Goal: Task Accomplishment & Management: Complete application form

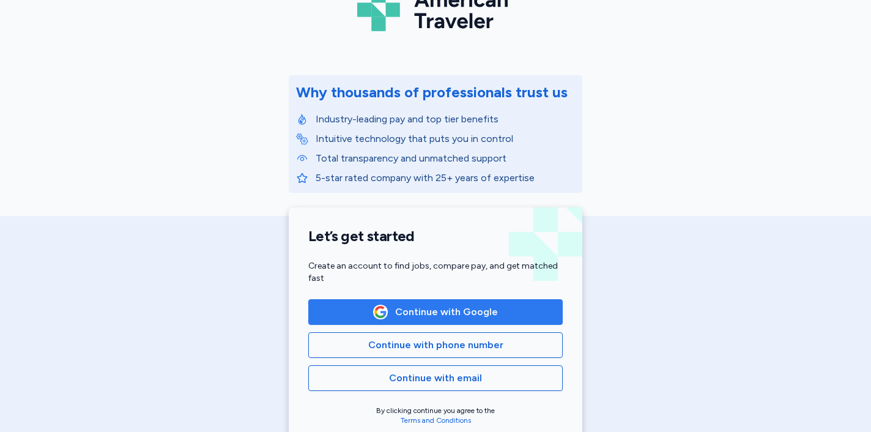
scroll to position [92, 0]
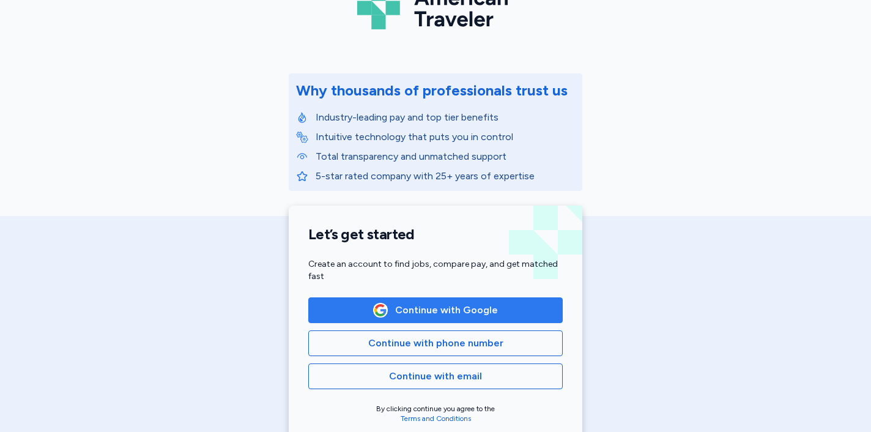
click at [454, 314] on span "Continue with Google" at bounding box center [446, 310] width 103 height 15
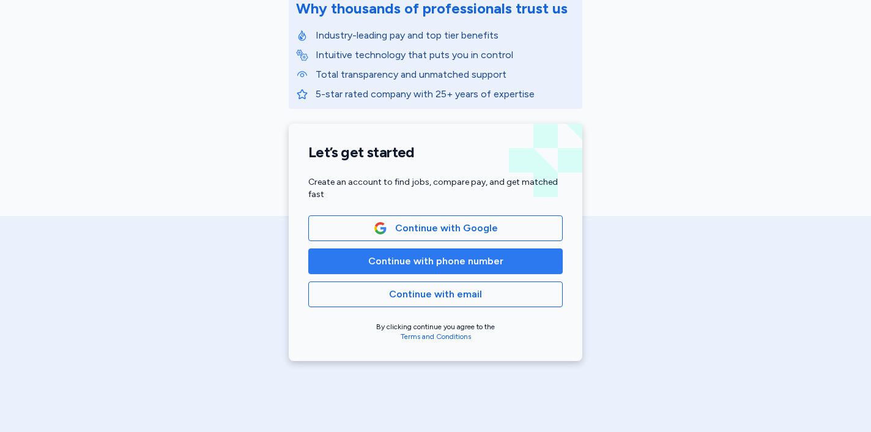
scroll to position [127, 0]
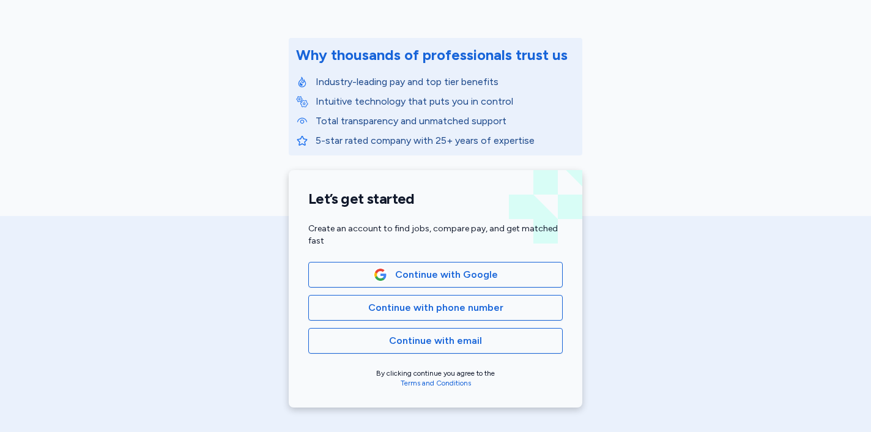
click at [467, 260] on div "Let’s get started Create an account to find jobs, compare pay, and get matched …" at bounding box center [436, 288] width 294 height 237
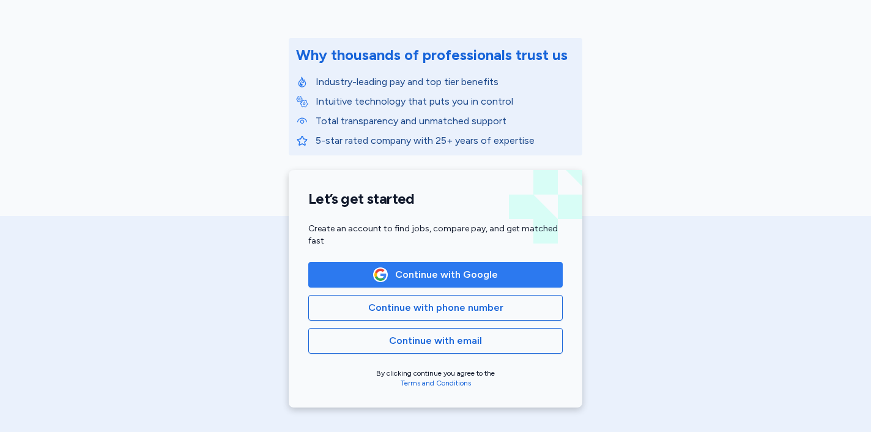
click at [467, 281] on span "Continue with Google" at bounding box center [446, 274] width 103 height 15
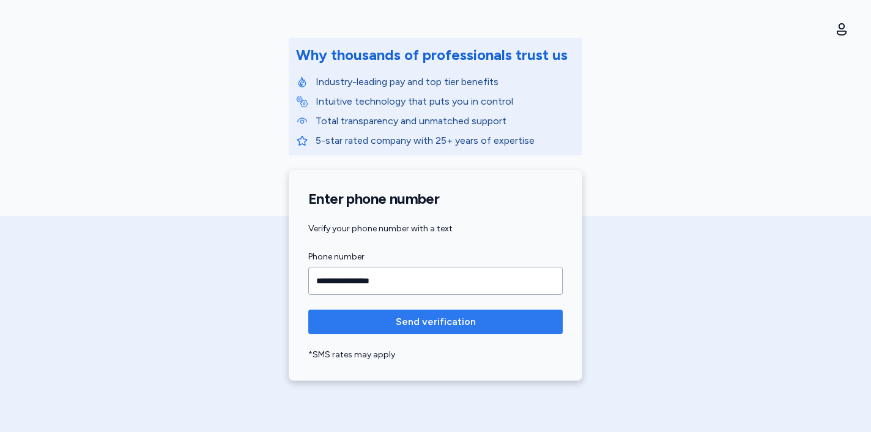
type input "**********"
click at [478, 319] on span "Send verification" at bounding box center [435, 321] width 235 height 15
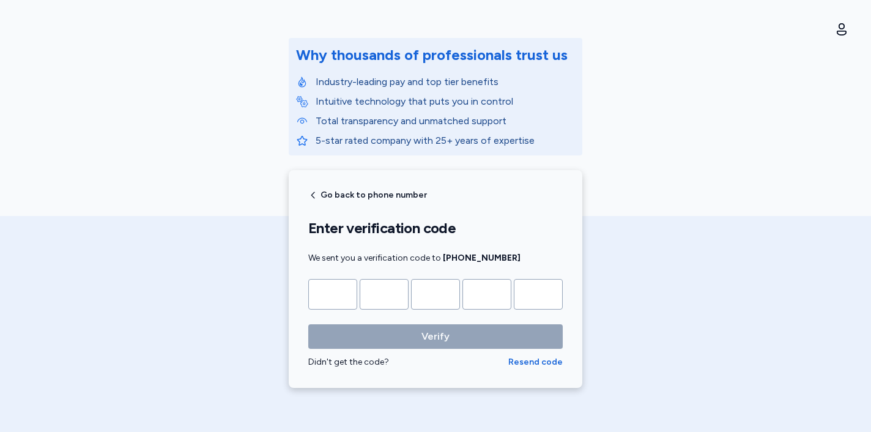
type input "*"
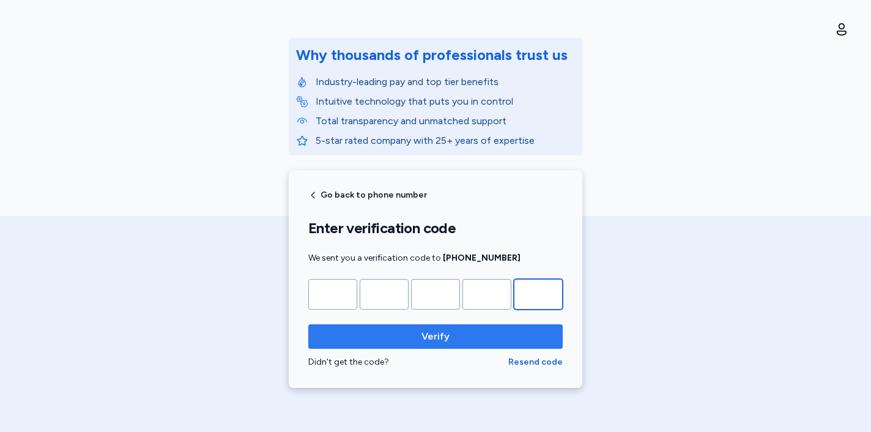
type input "*"
click at [497, 330] on span "Verify" at bounding box center [435, 336] width 235 height 15
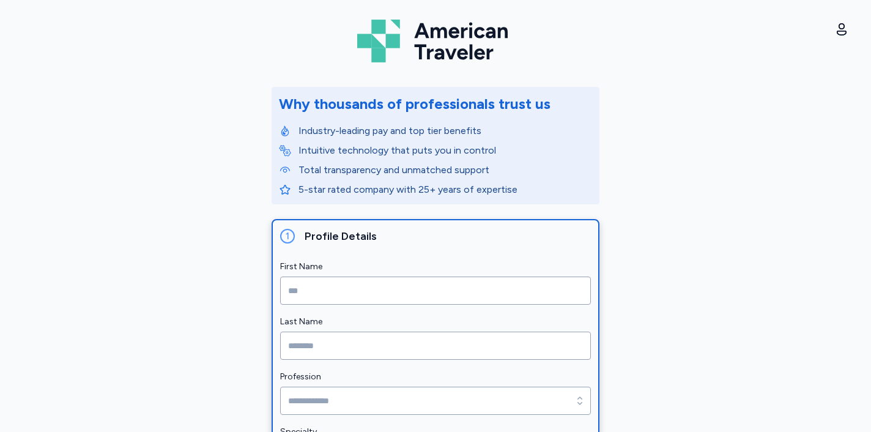
scroll to position [45, 0]
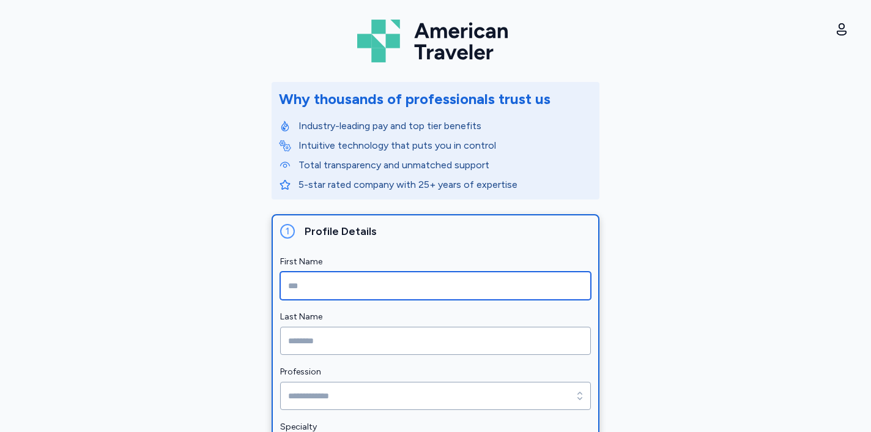
click at [519, 281] on input "First Name" at bounding box center [435, 286] width 311 height 28
type input "*******"
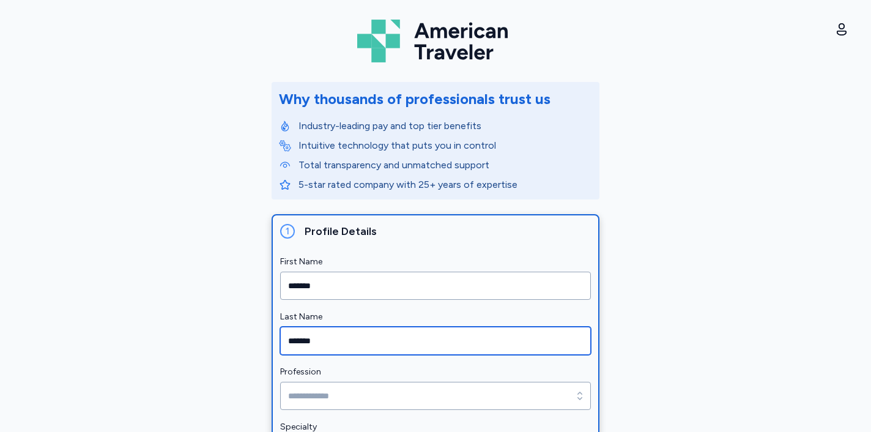
type input "*******"
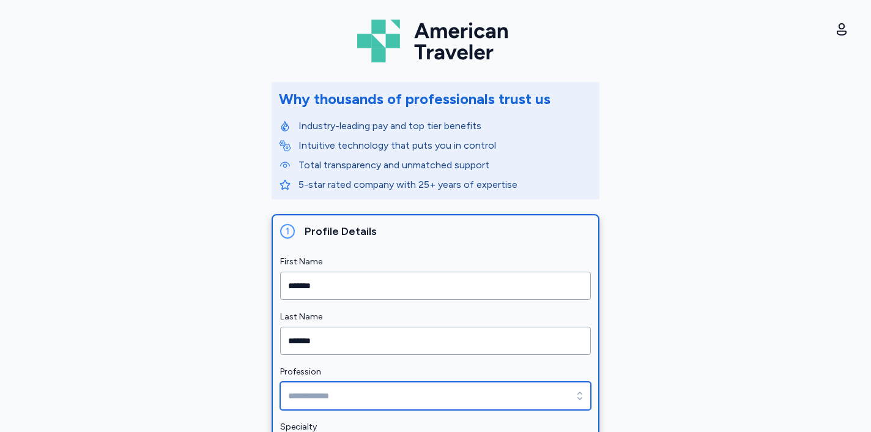
click at [465, 393] on input "Profession" at bounding box center [435, 396] width 311 height 28
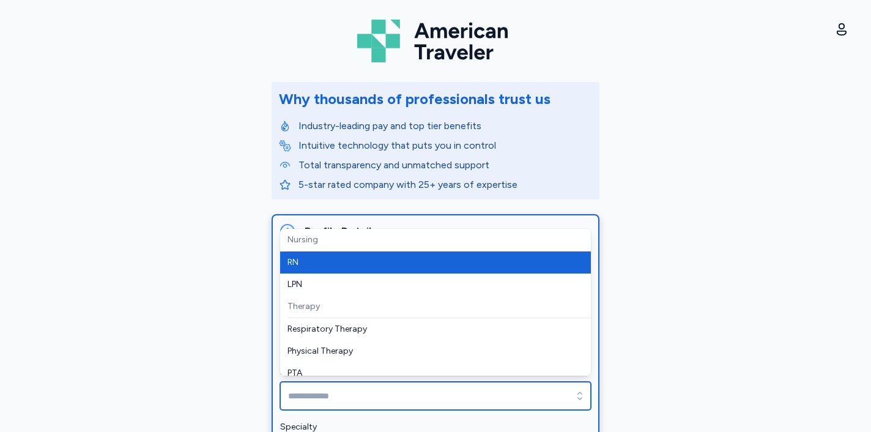
type input "**"
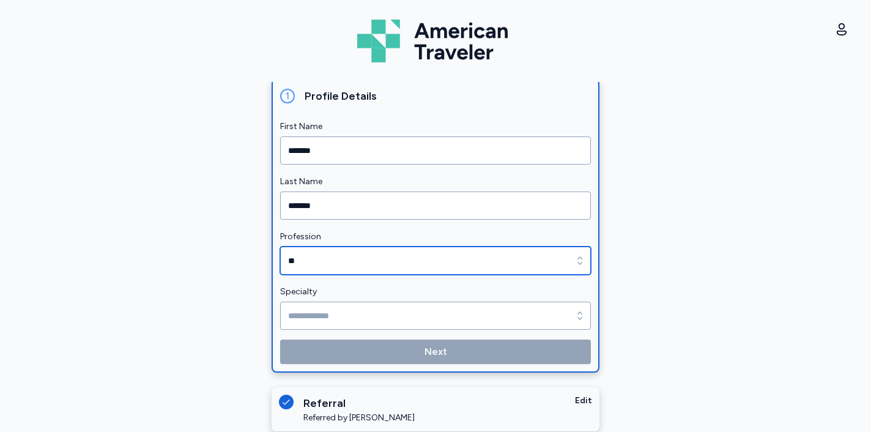
scroll to position [183, 0]
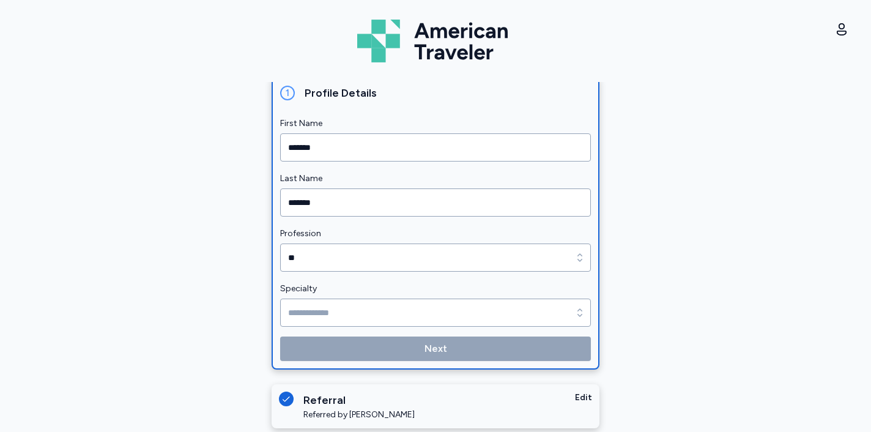
click at [433, 298] on div "Specialty" at bounding box center [435, 303] width 311 height 45
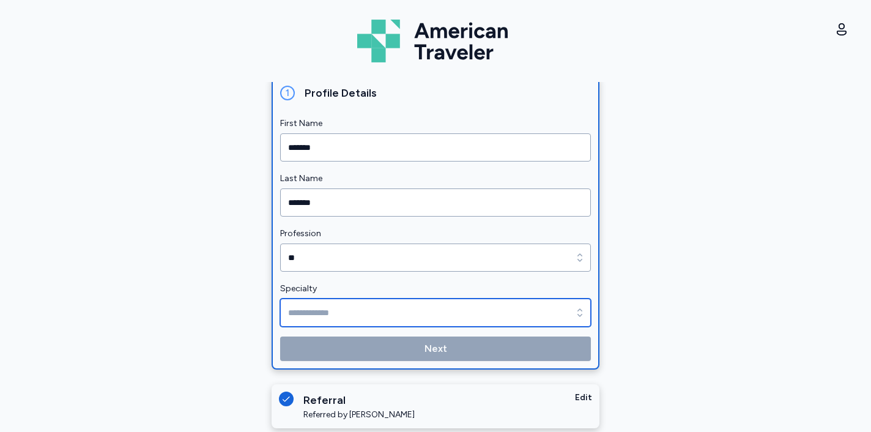
click at [432, 311] on input "Specialty" at bounding box center [435, 312] width 311 height 28
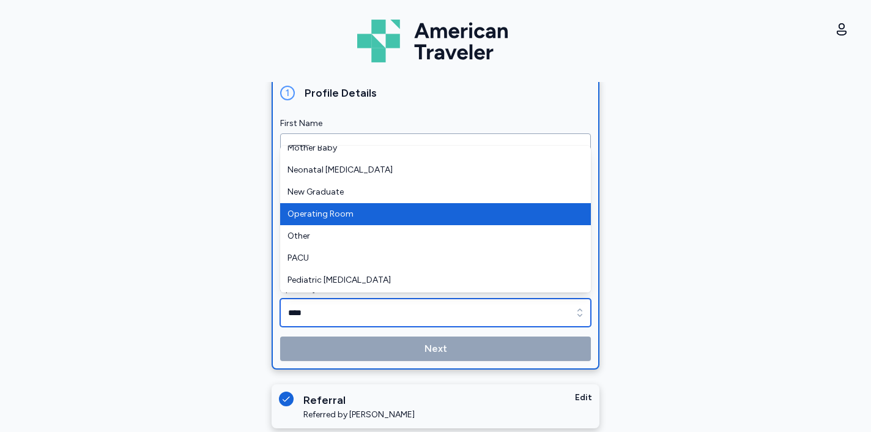
scroll to position [256, 0]
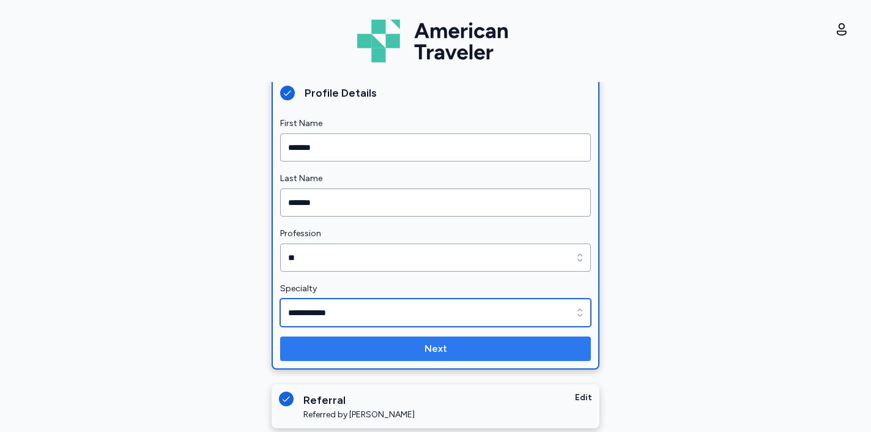
type input "**********"
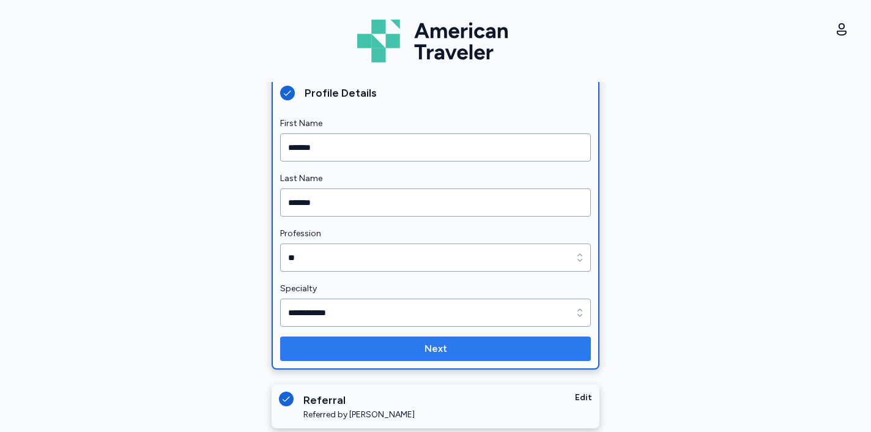
click at [494, 350] on span "Next" at bounding box center [435, 348] width 291 height 15
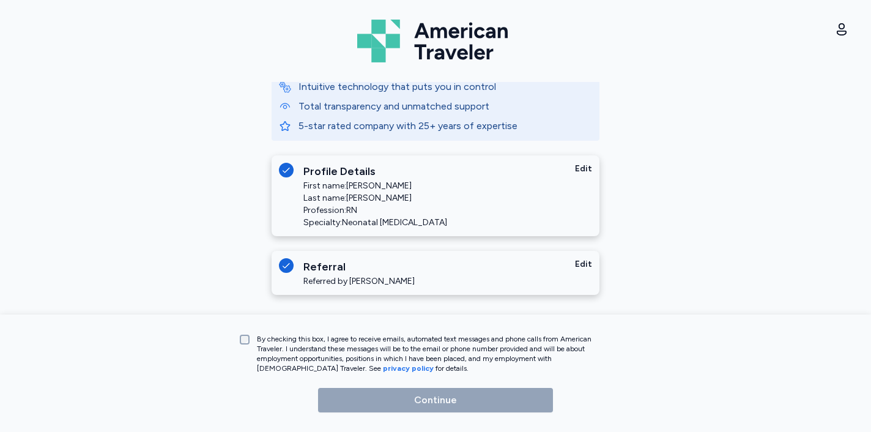
click at [385, 332] on div "By checking this box, I agree to receive emails, automated text messages and ph…" at bounding box center [435, 351] width 391 height 44
click at [377, 353] on p "By checking this box, I agree to receive emails, automated text messages and ph…" at bounding box center [434, 353] width 355 height 39
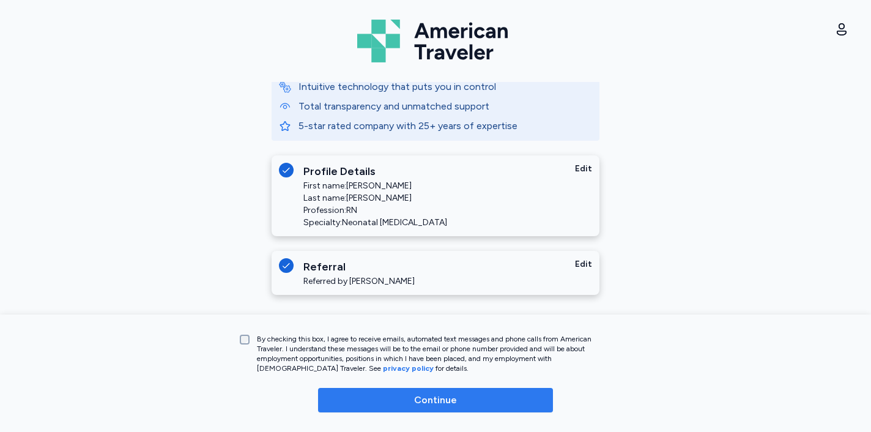
click at [405, 402] on span "Continue" at bounding box center [435, 400] width 215 height 15
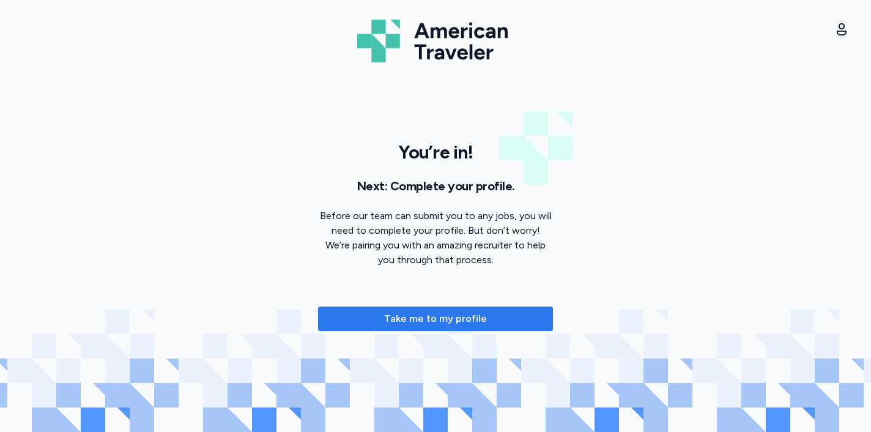
click at [442, 316] on span "Take me to my profile" at bounding box center [435, 318] width 103 height 15
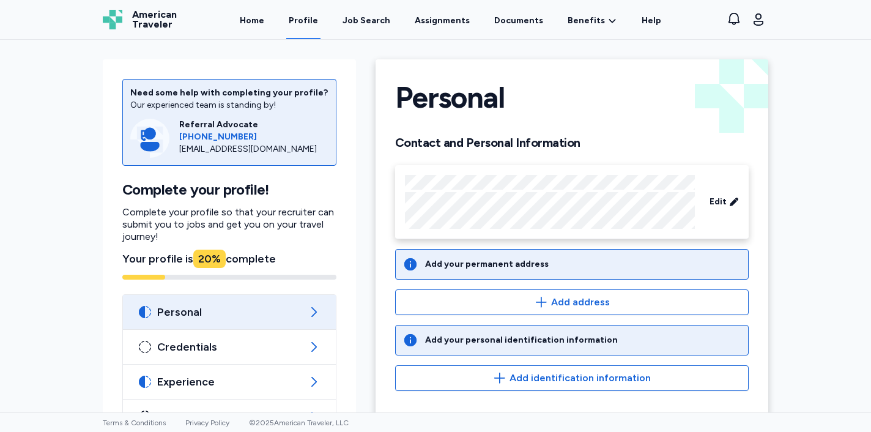
click at [535, 267] on div "Add your permanent address" at bounding box center [487, 264] width 124 height 12
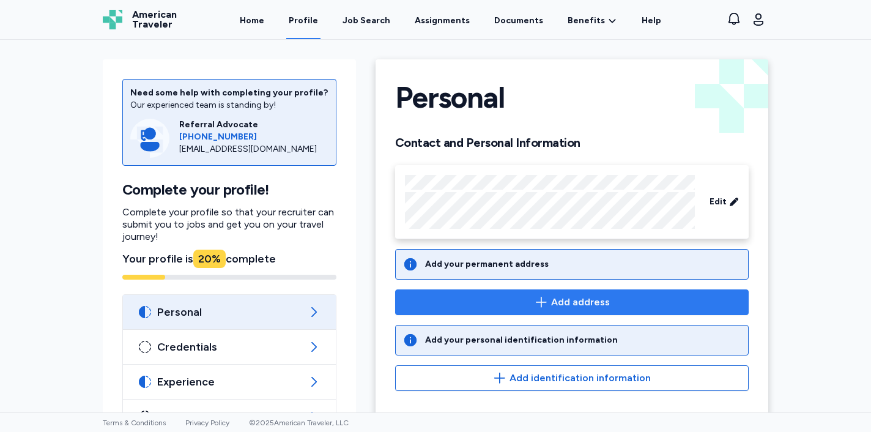
click at [559, 296] on span "Add address" at bounding box center [580, 302] width 59 height 15
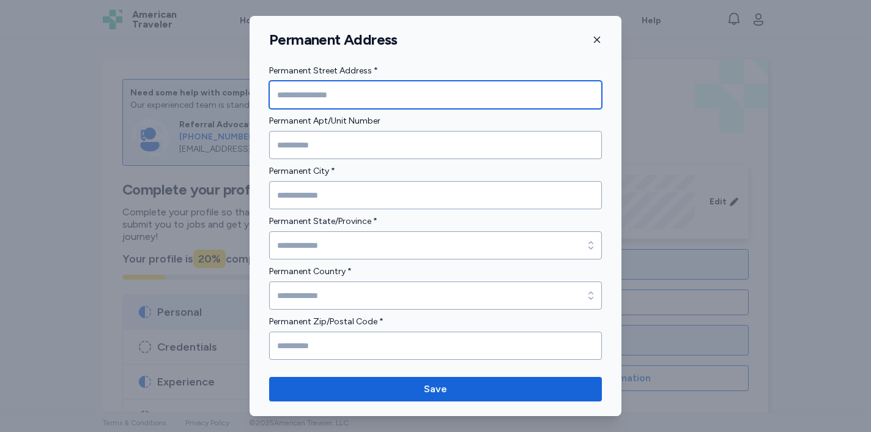
click at [445, 105] on input "Permanent Street Address *" at bounding box center [435, 95] width 333 height 28
type input "**********"
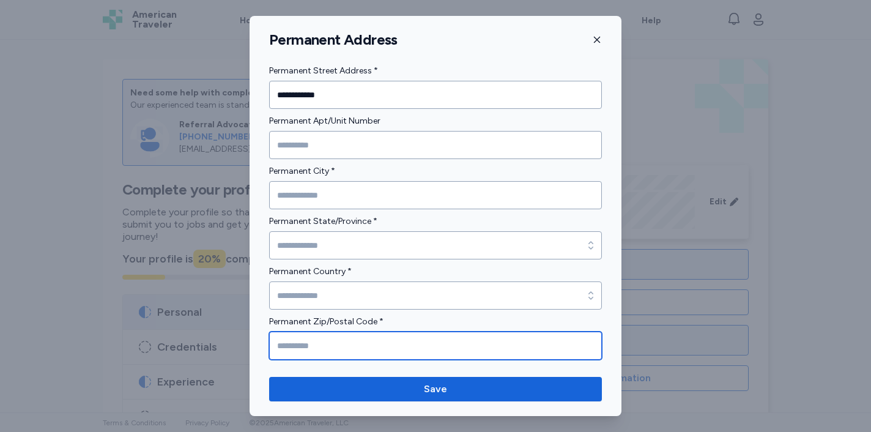
click at [401, 341] on input "Permanent Zip/Postal Code *" at bounding box center [435, 345] width 333 height 28
type input "*****"
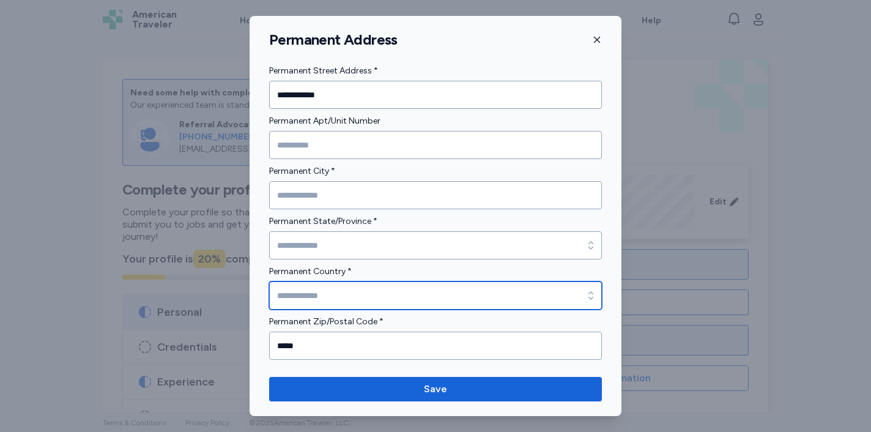
click at [412, 295] on input "Permanent Country *" at bounding box center [435, 295] width 333 height 28
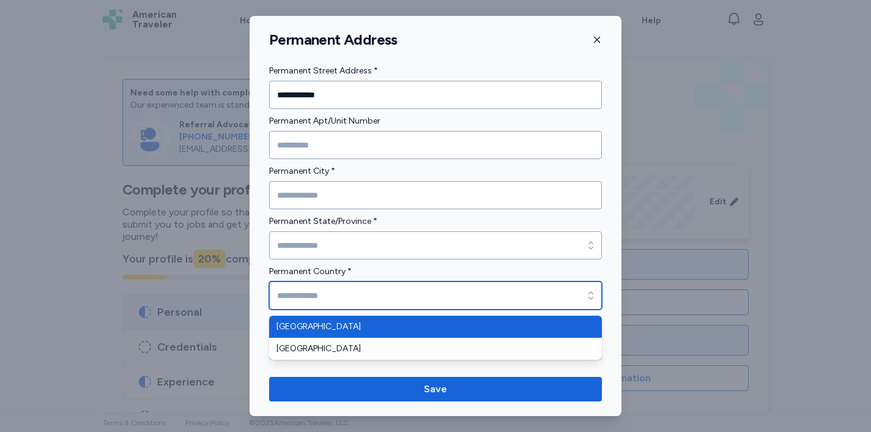
type input "**********"
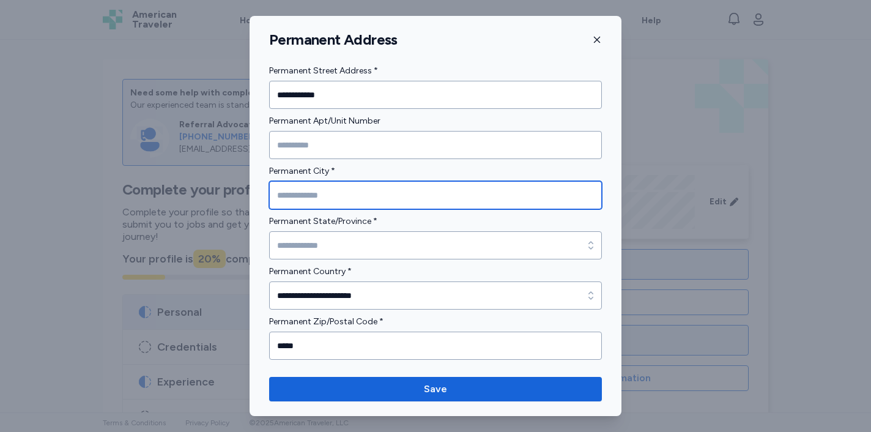
click at [407, 198] on input "Permanent City *" at bounding box center [435, 195] width 333 height 28
type input "****"
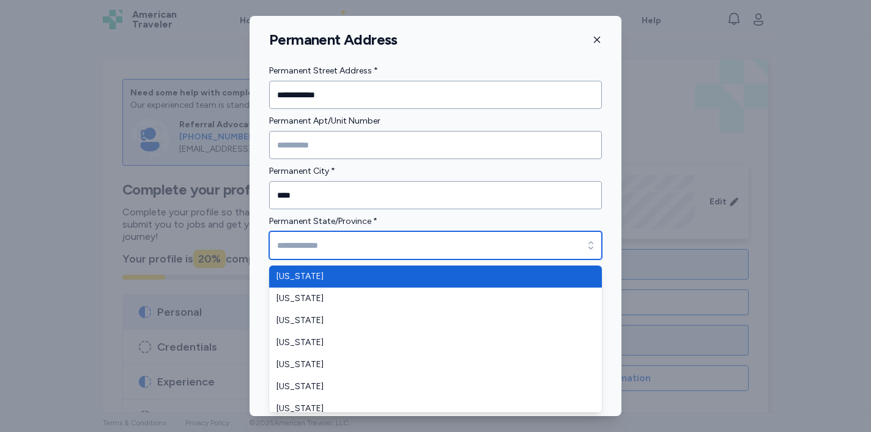
click at [370, 244] on input "Permanent State/Province *" at bounding box center [435, 245] width 333 height 28
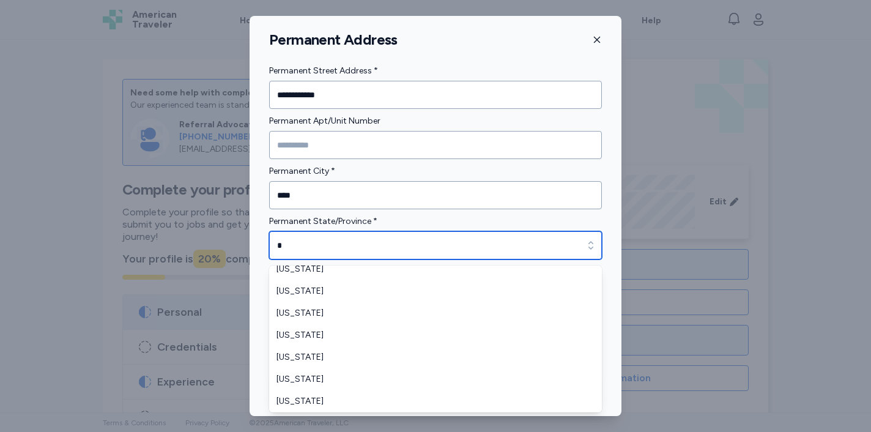
scroll to position [139, 0]
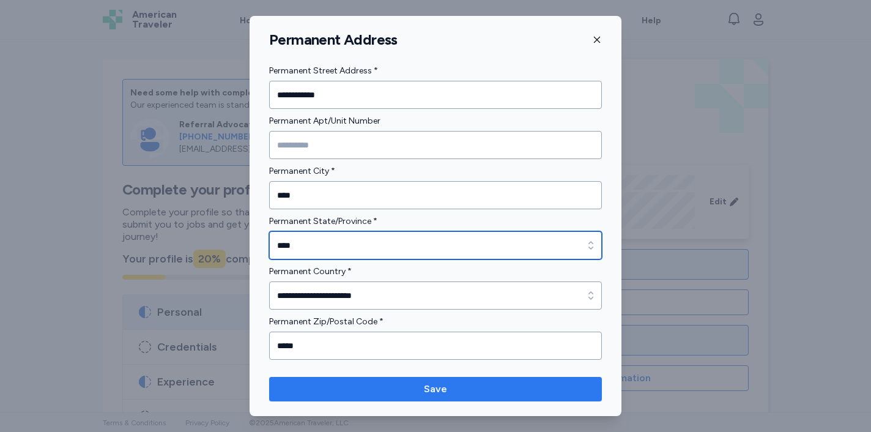
type input "****"
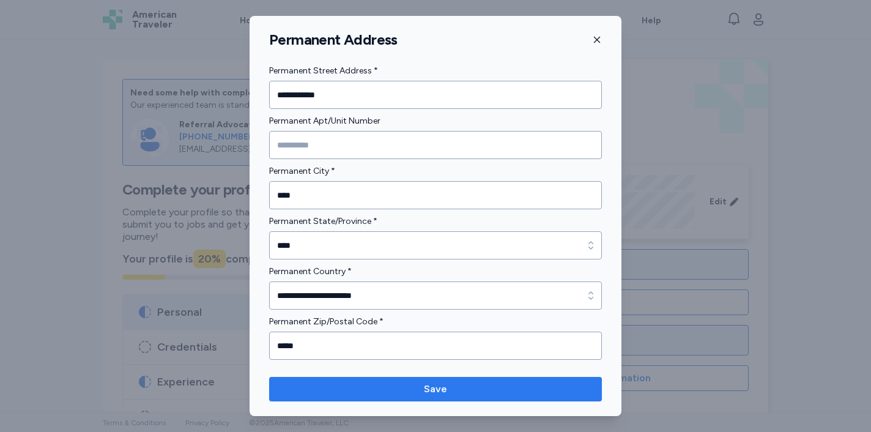
click at [344, 390] on span "Save" at bounding box center [435, 389] width 313 height 15
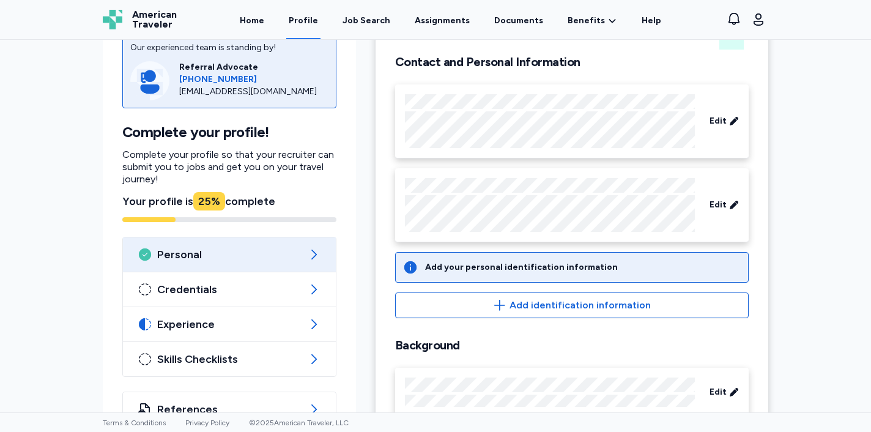
scroll to position [117, 0]
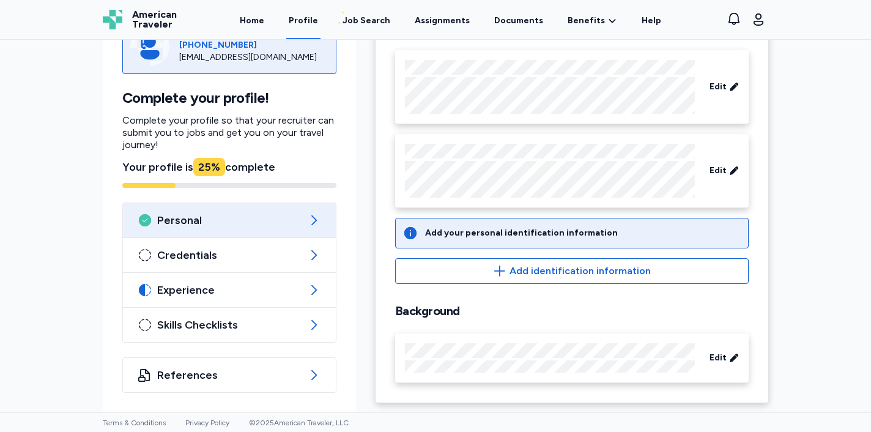
click at [548, 339] on div "Edit" at bounding box center [571, 358] width 353 height 50
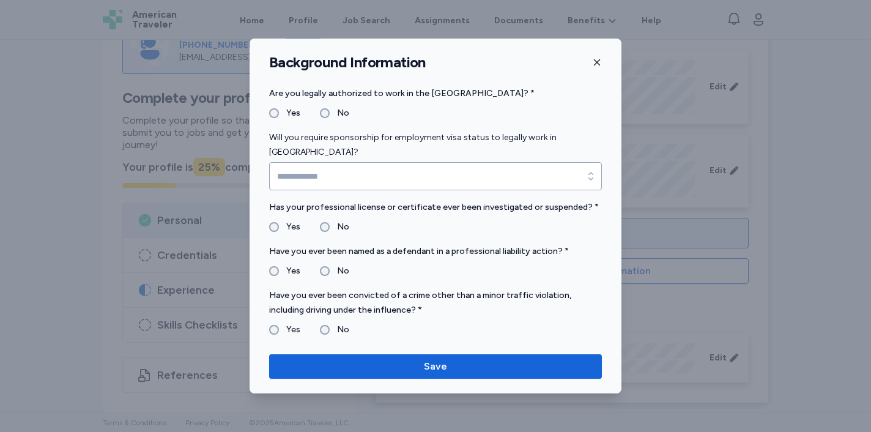
click at [302, 112] on fieldset "Yes No" at bounding box center [435, 113] width 333 height 15
click at [292, 112] on label "Yes" at bounding box center [289, 113] width 21 height 15
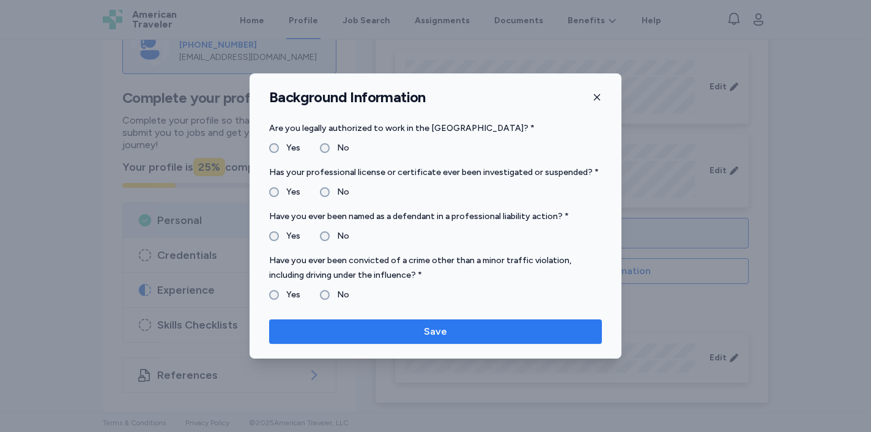
click at [368, 331] on span "Save" at bounding box center [435, 331] width 313 height 15
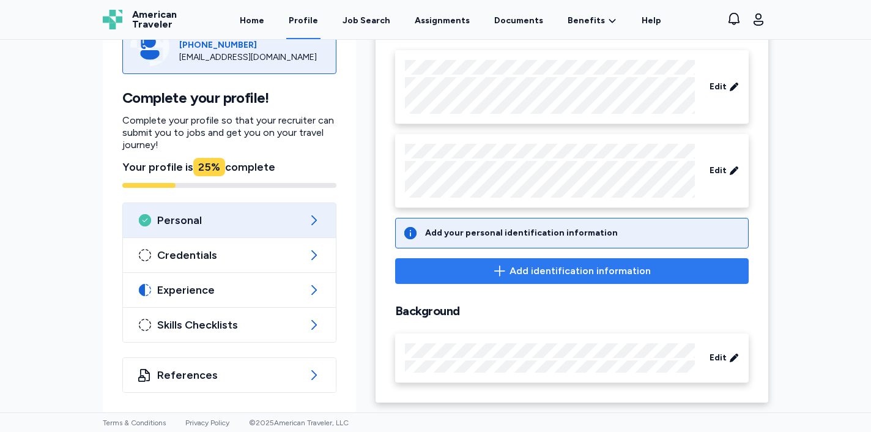
click at [520, 269] on span "Add identification information" at bounding box center [579, 271] width 141 height 15
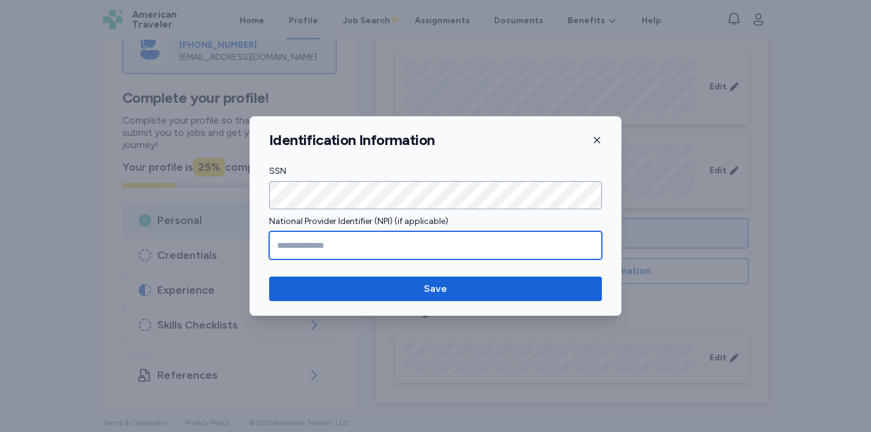
click at [534, 243] on input "National Provider Identifier (NPI) (if applicable)" at bounding box center [435, 245] width 333 height 28
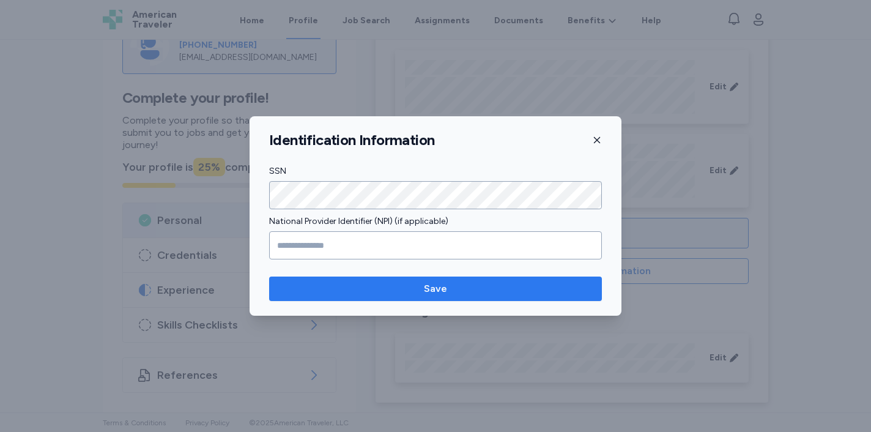
click at [512, 294] on span "Save" at bounding box center [435, 288] width 313 height 15
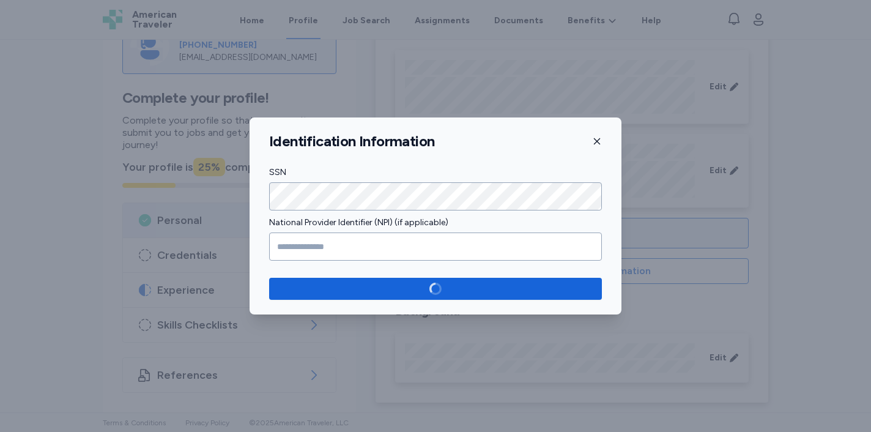
scroll to position [101, 0]
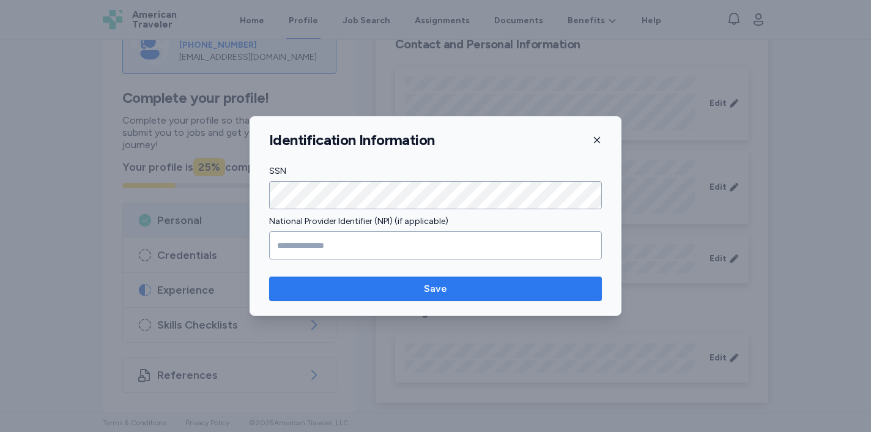
click at [525, 289] on span "Save" at bounding box center [435, 288] width 313 height 15
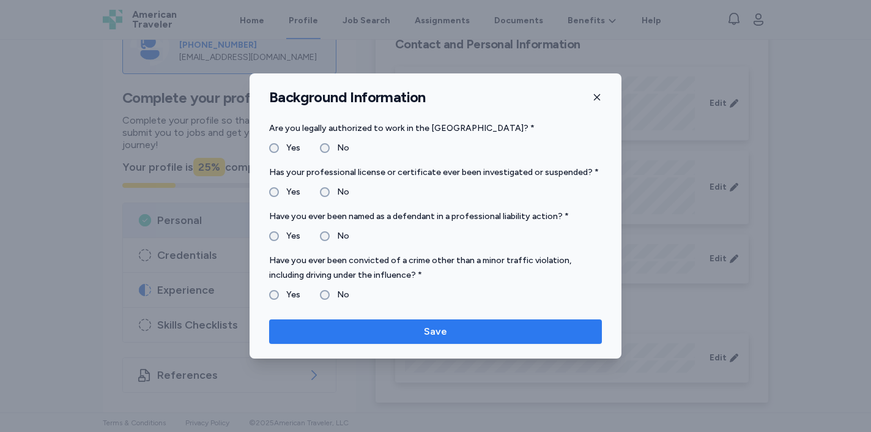
click at [449, 321] on button "Save" at bounding box center [435, 331] width 333 height 24
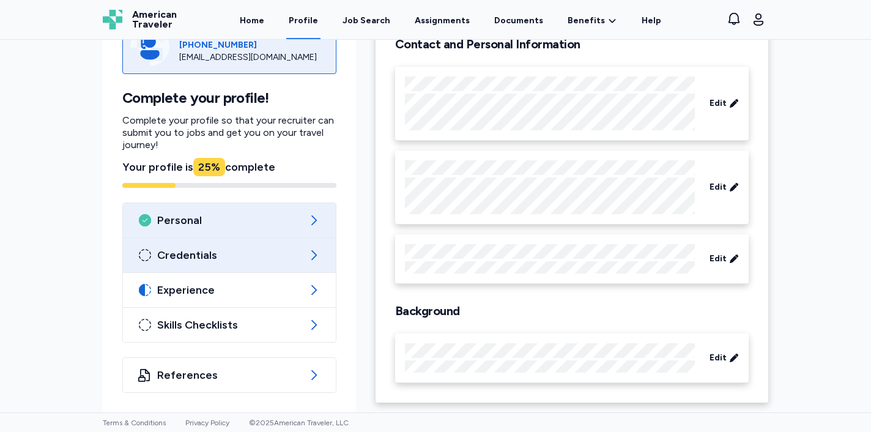
click at [253, 268] on div "Credentials" at bounding box center [229, 255] width 213 height 34
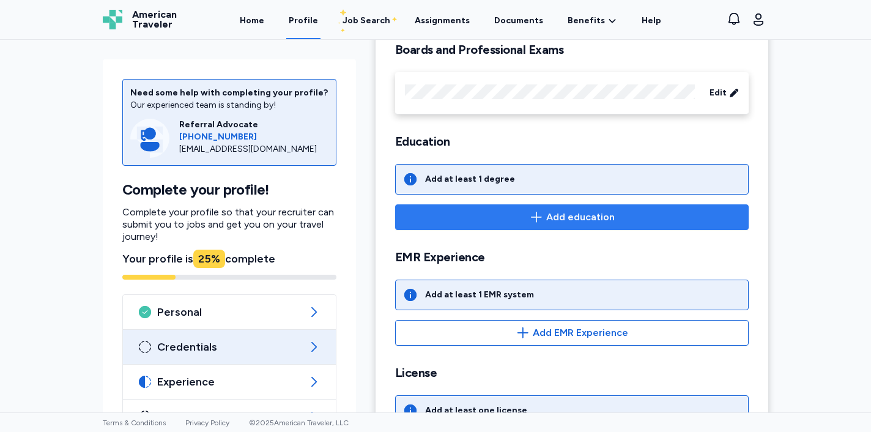
scroll to position [95, 0]
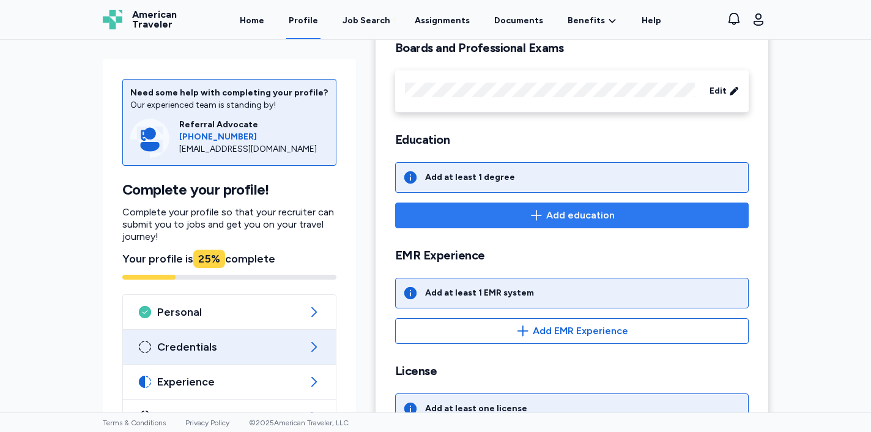
click at [512, 210] on span "Add education" at bounding box center [571, 215] width 333 height 15
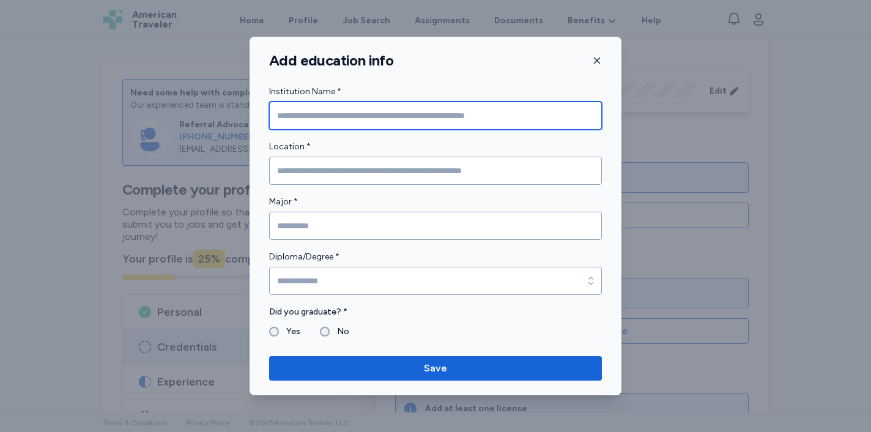
click at [431, 117] on input "Institution Name *" at bounding box center [435, 116] width 333 height 28
type input "**********"
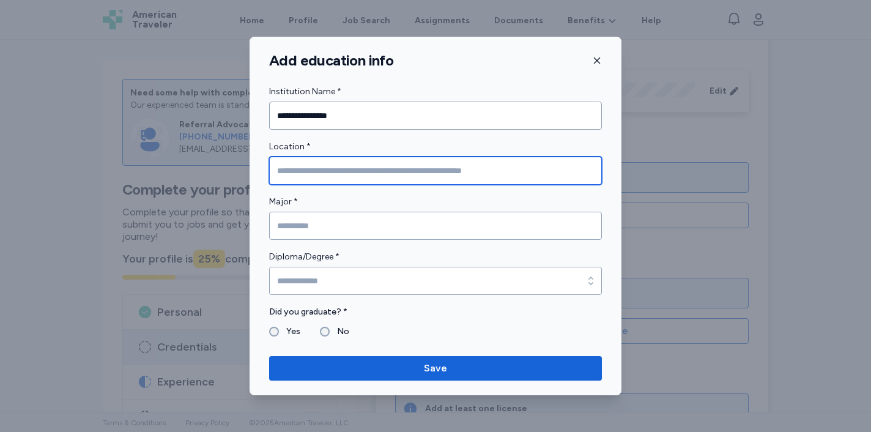
click at [438, 183] on input "Location *" at bounding box center [435, 171] width 333 height 28
type input "*"
type input "**********"
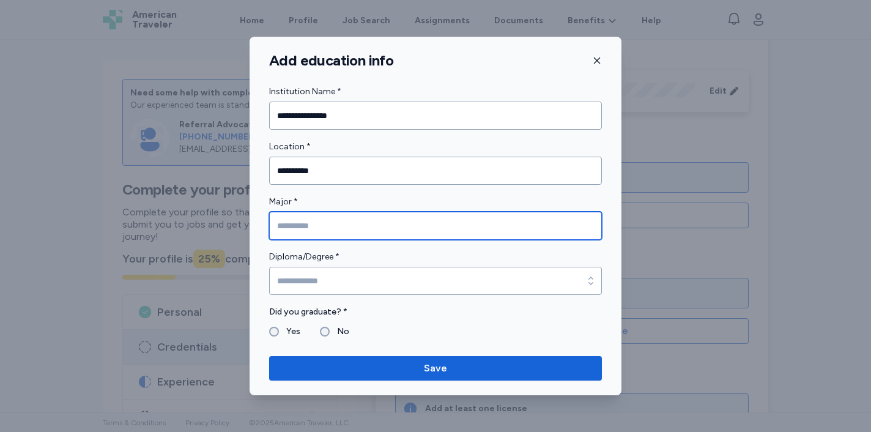
click at [417, 227] on input "Major *" at bounding box center [435, 226] width 333 height 28
type input "*******"
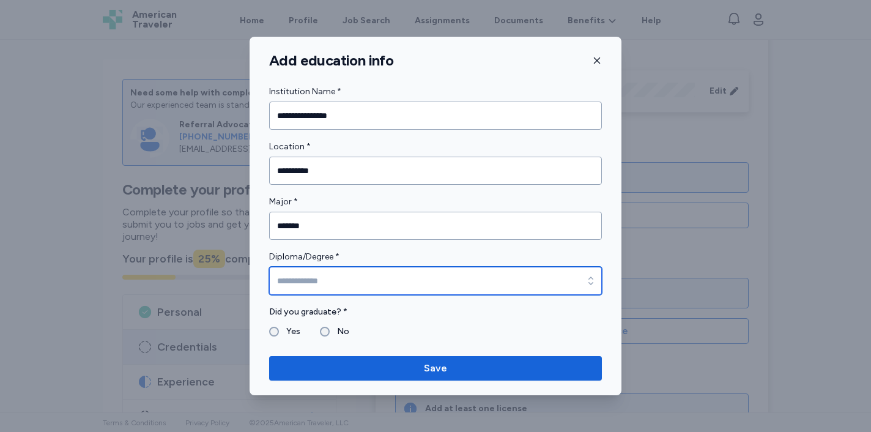
click at [402, 282] on input "Diploma/Degree *" at bounding box center [435, 281] width 333 height 28
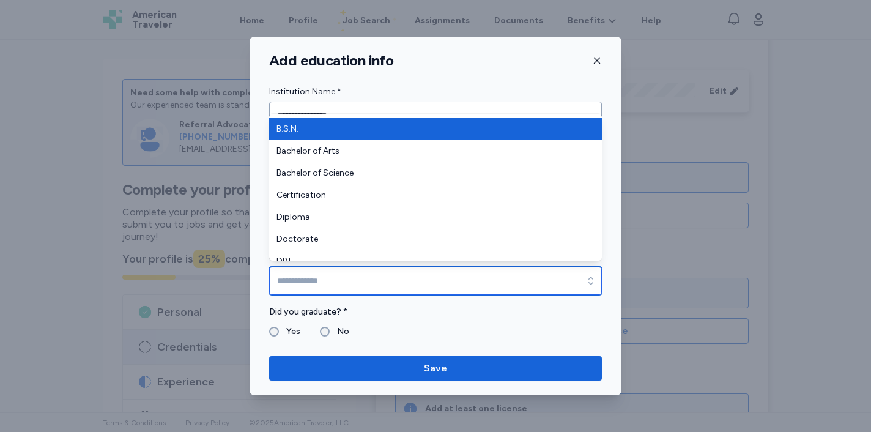
scroll to position [0, 0]
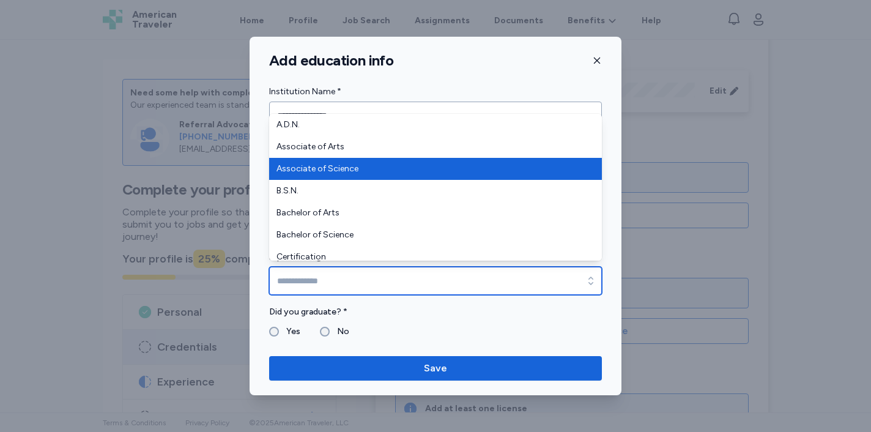
type input "**********"
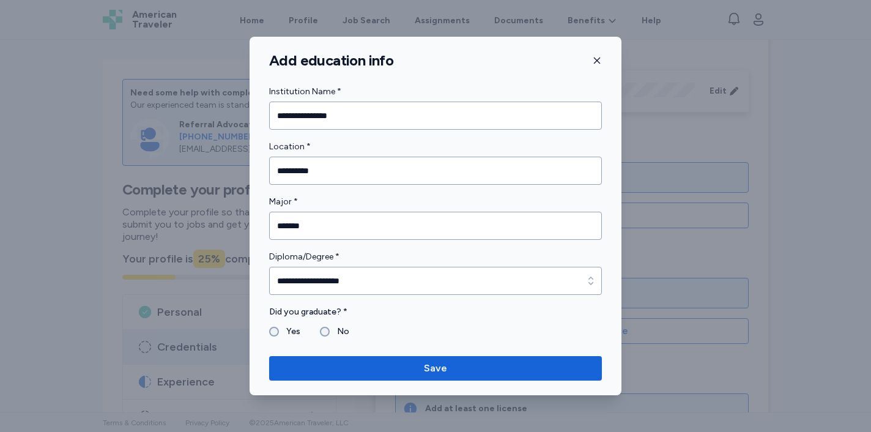
click at [289, 332] on label "Yes" at bounding box center [289, 331] width 21 height 15
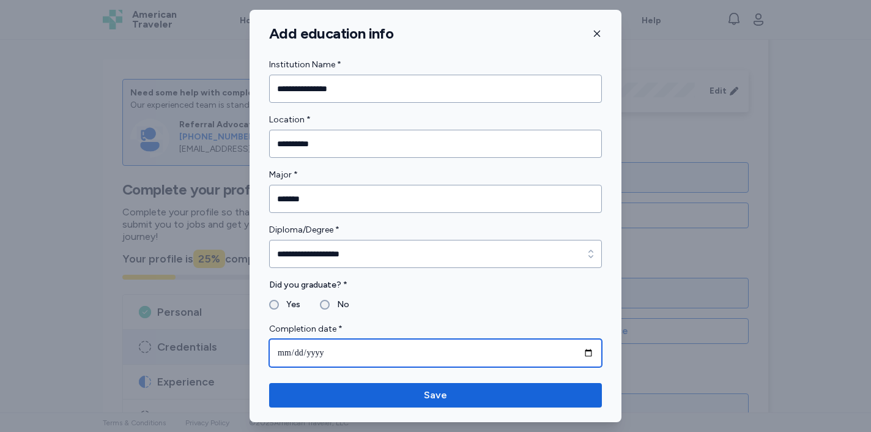
click at [321, 362] on input "date" at bounding box center [435, 353] width 333 height 28
type input "**********"
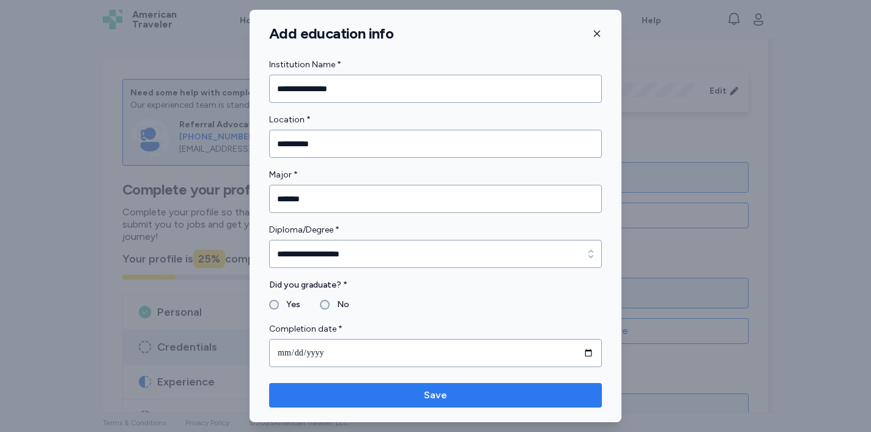
click at [412, 399] on span "Save" at bounding box center [435, 395] width 313 height 15
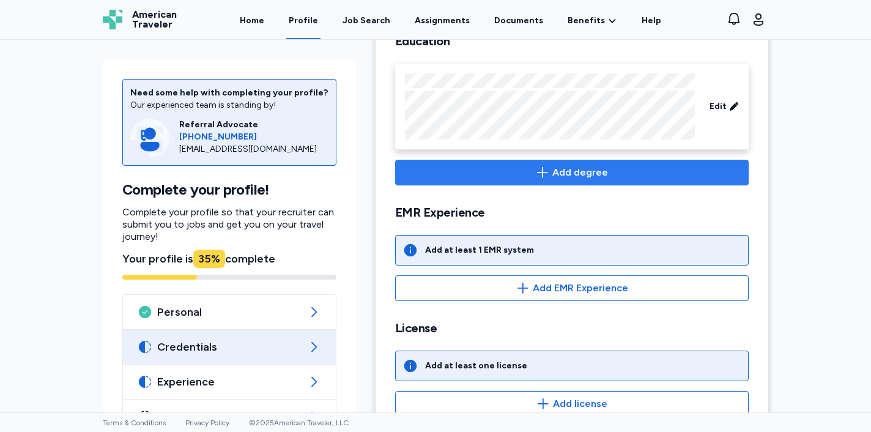
scroll to position [217, 0]
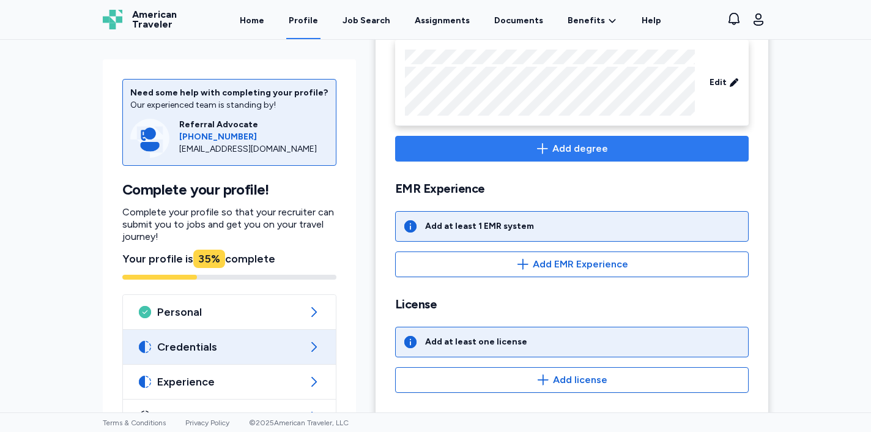
click at [579, 151] on span "Add degree" at bounding box center [580, 148] width 56 height 15
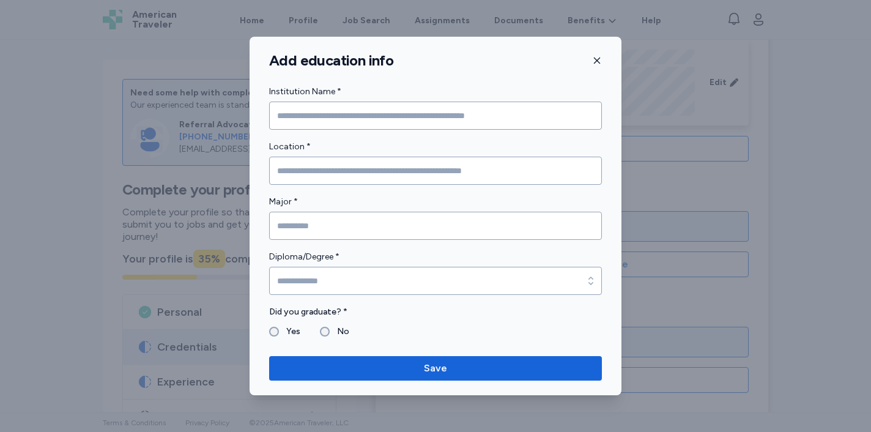
click at [744, 174] on div at bounding box center [435, 216] width 871 height 432
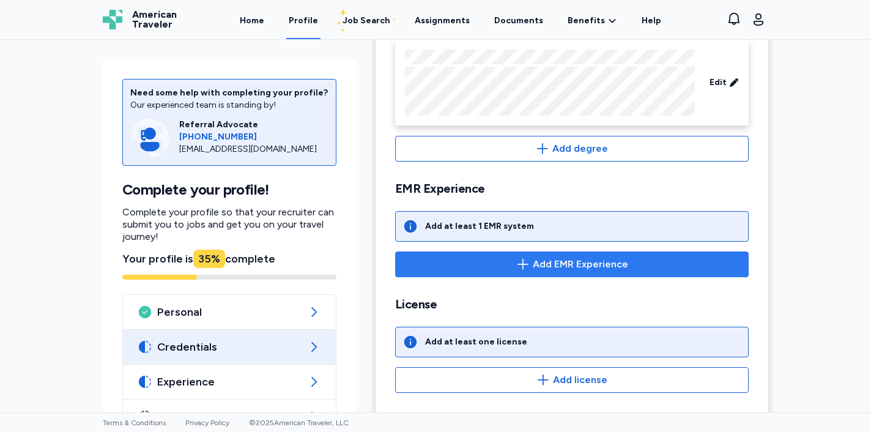
click at [585, 262] on span "Add EMR Experience" at bounding box center [580, 264] width 95 height 15
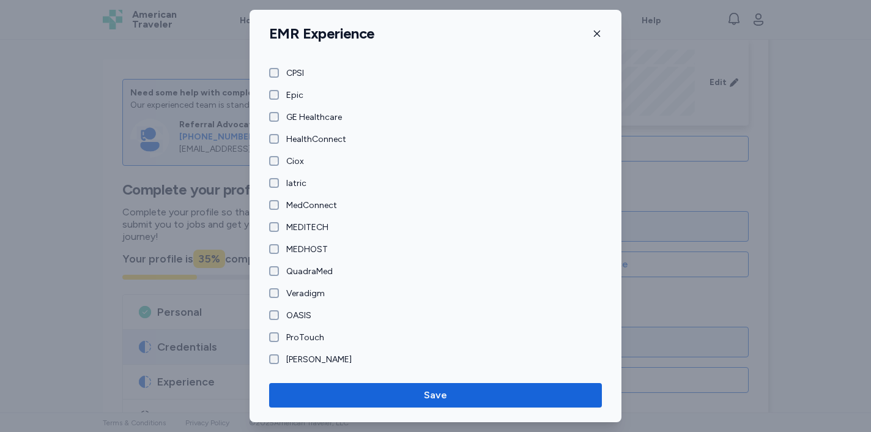
scroll to position [0, 0]
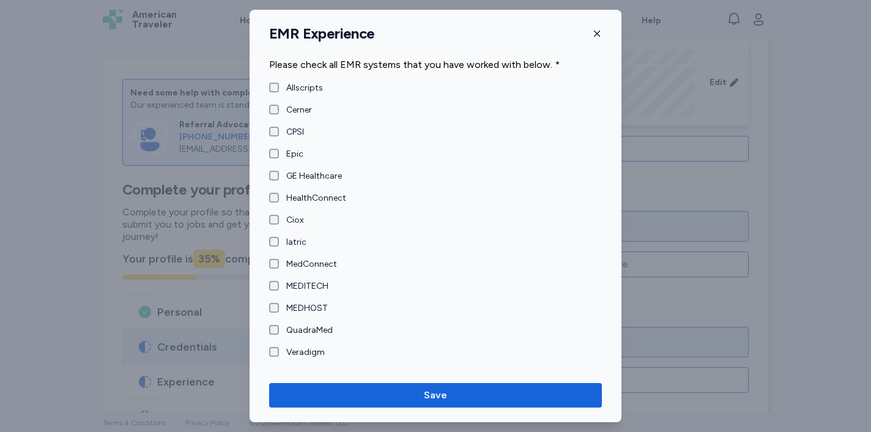
click at [287, 155] on label "Epic" at bounding box center [291, 154] width 24 height 12
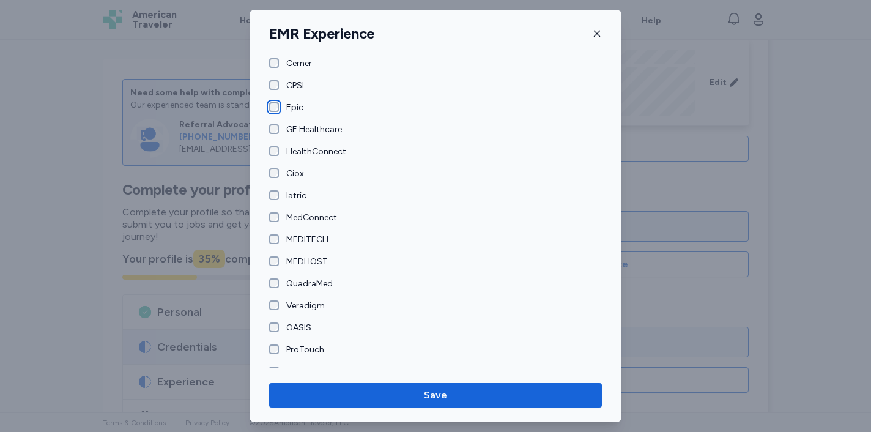
scroll to position [59, 0]
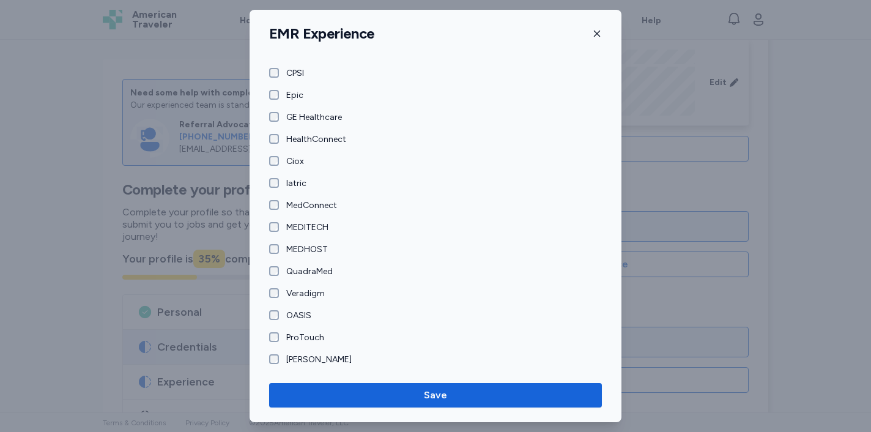
click at [314, 361] on label "[PERSON_NAME]" at bounding box center [315, 359] width 73 height 12
click at [305, 360] on label "[PERSON_NAME]" at bounding box center [315, 359] width 73 height 12
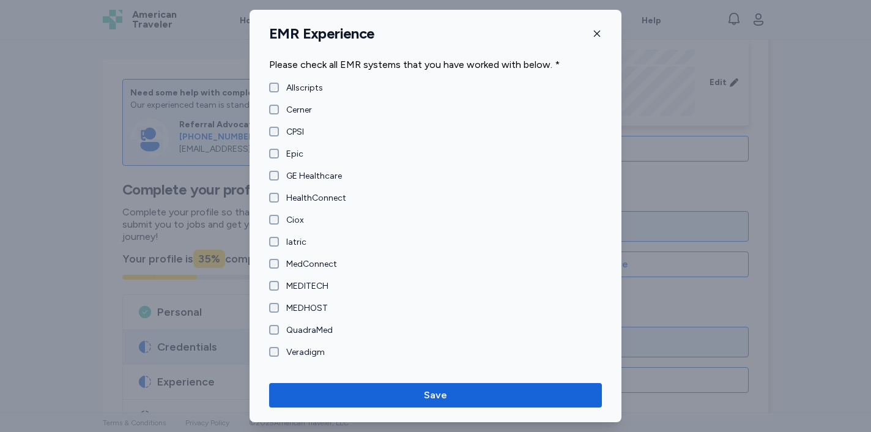
click at [298, 108] on label "Cerner" at bounding box center [295, 110] width 33 height 12
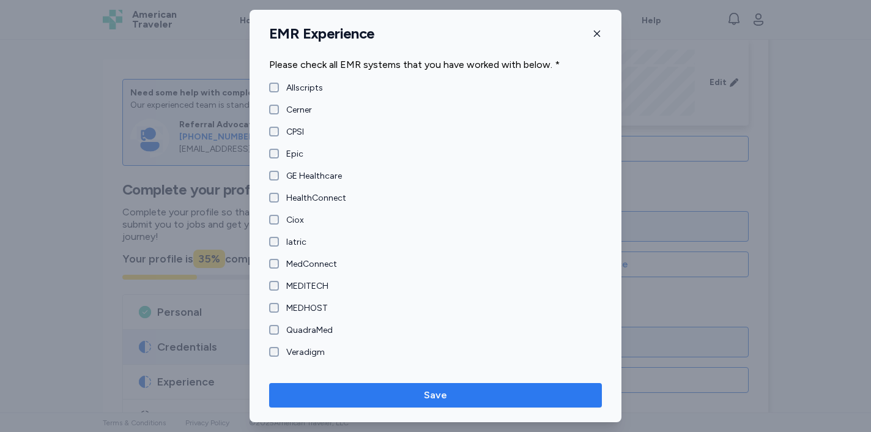
click at [349, 391] on span "Save" at bounding box center [435, 395] width 313 height 15
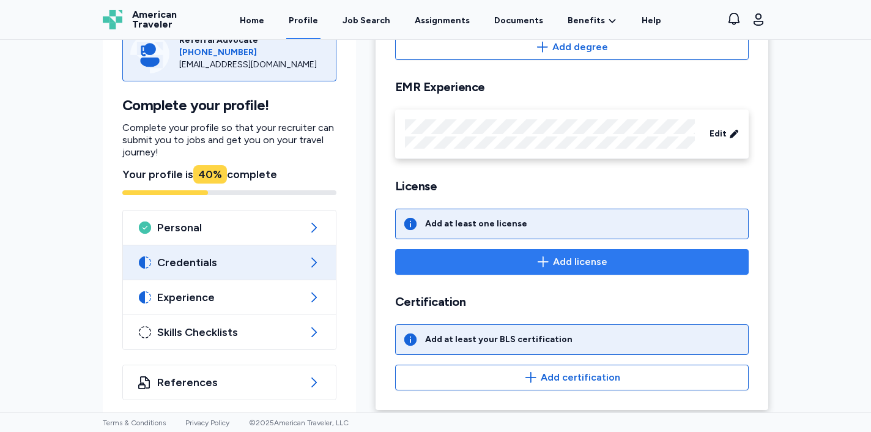
scroll to position [319, 0]
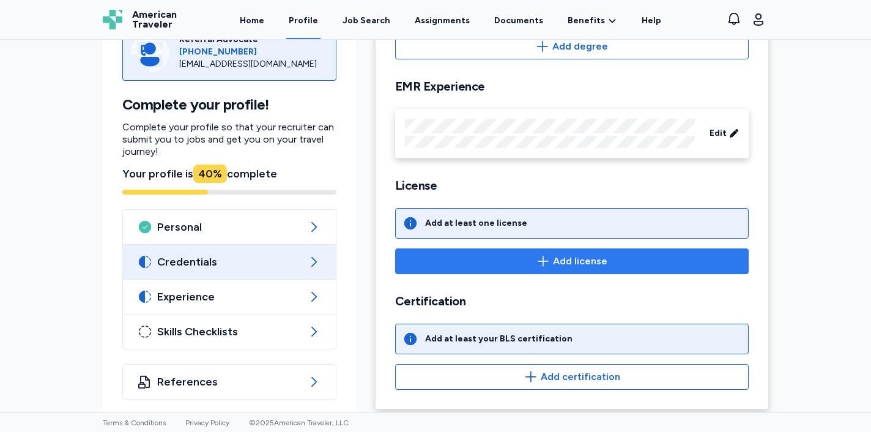
click at [494, 264] on span "Add license" at bounding box center [571, 261] width 333 height 15
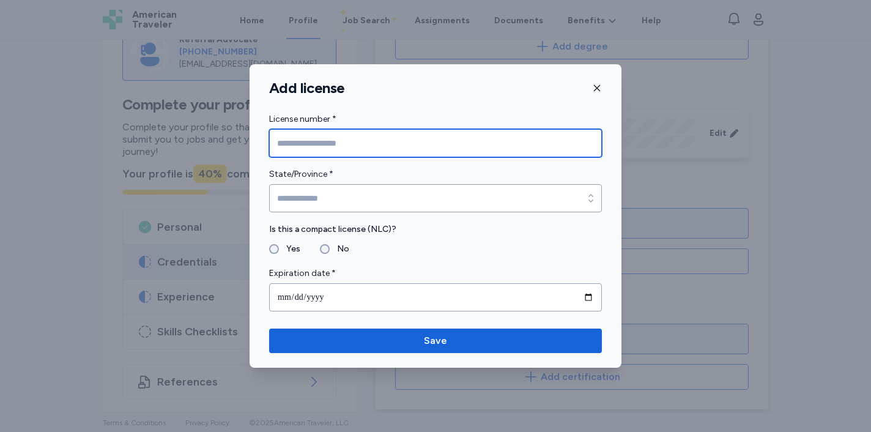
click at [455, 144] on input "License number *" at bounding box center [435, 143] width 333 height 28
paste input "**********"
type input "**********"
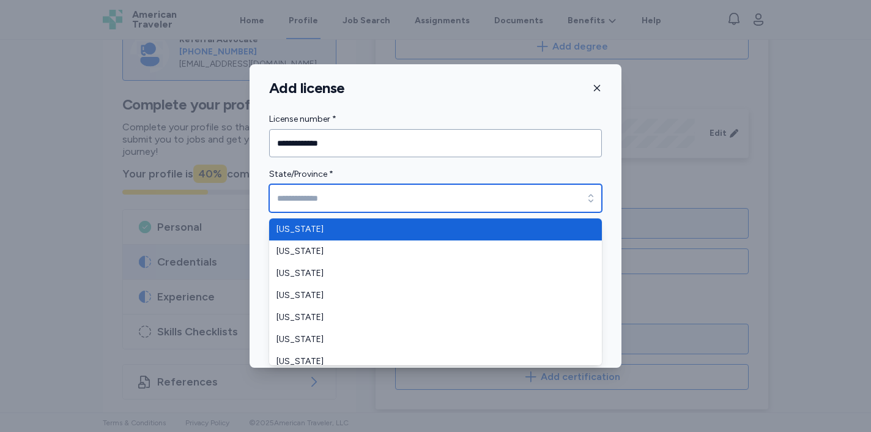
click at [465, 198] on input "State/Province *" at bounding box center [435, 198] width 333 height 28
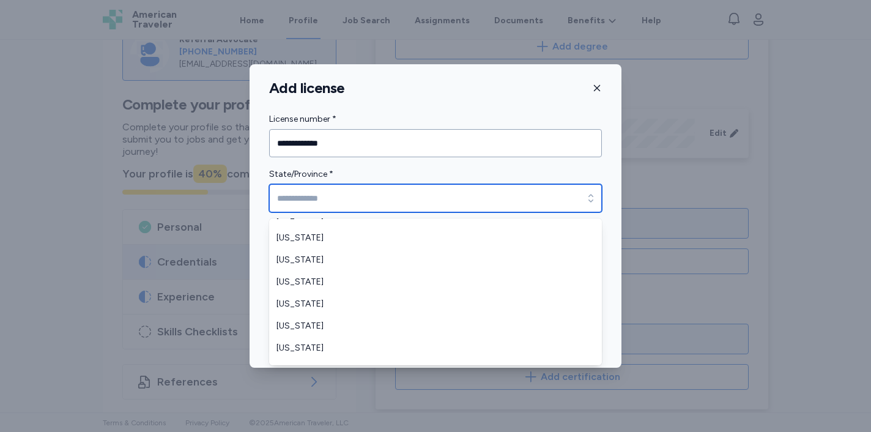
scroll to position [883, 0]
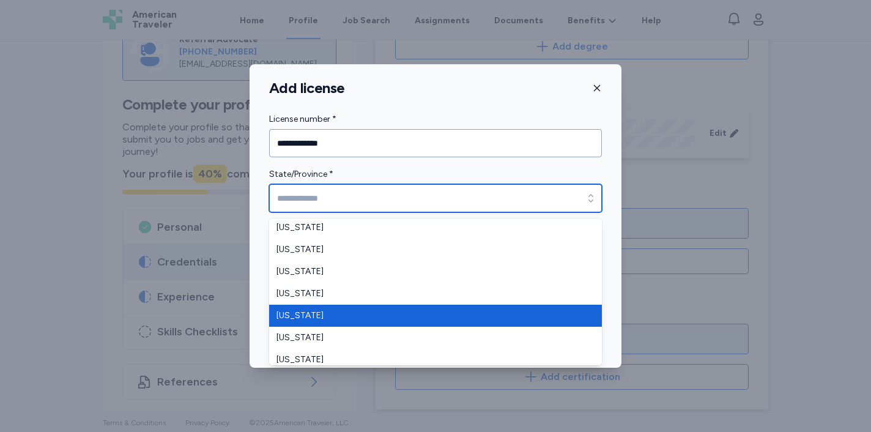
type input "****"
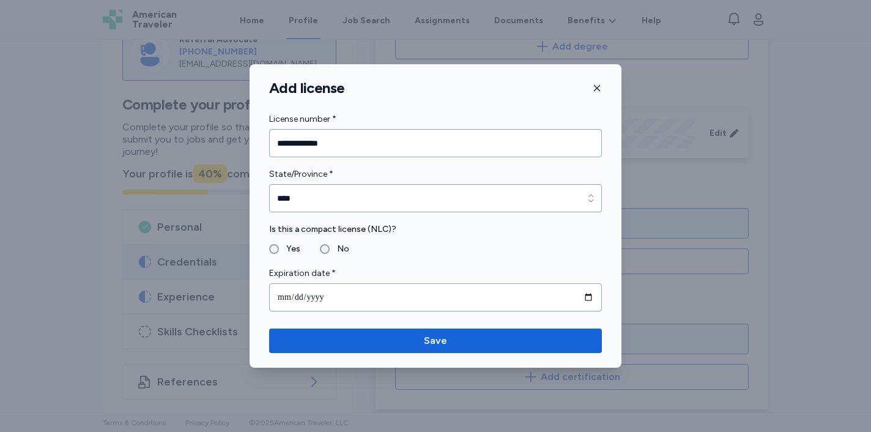
click at [294, 247] on label "Yes" at bounding box center [289, 249] width 21 height 15
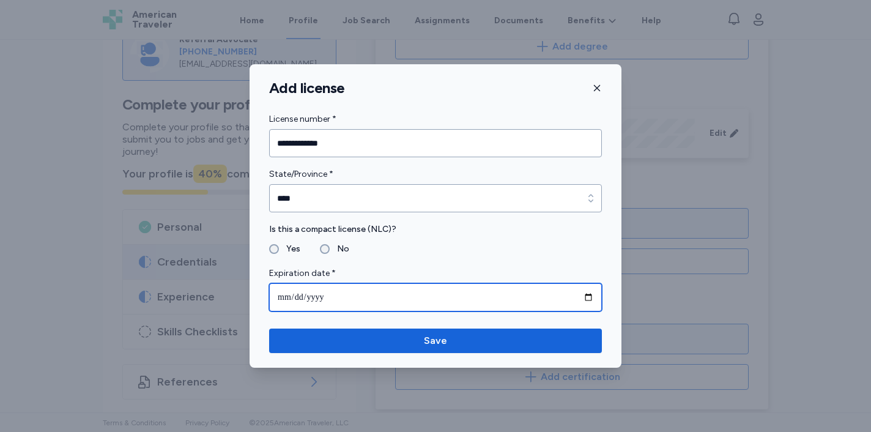
click at [446, 292] on input "date" at bounding box center [435, 297] width 333 height 28
type input "**********"
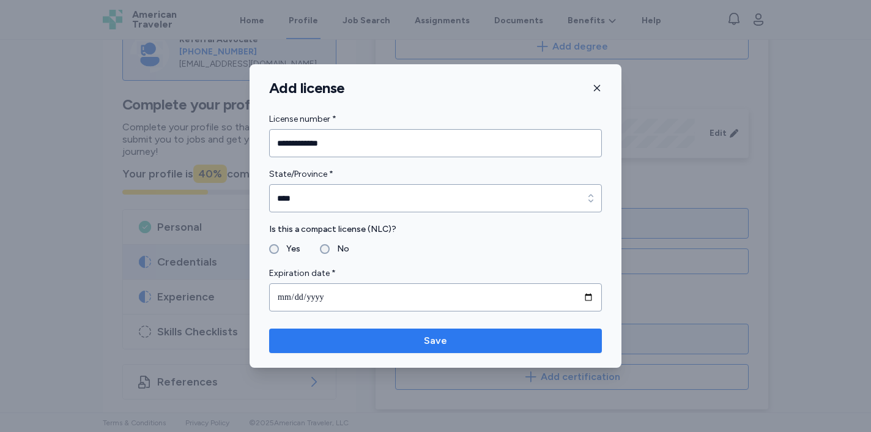
click at [484, 352] on button "Save" at bounding box center [435, 340] width 333 height 24
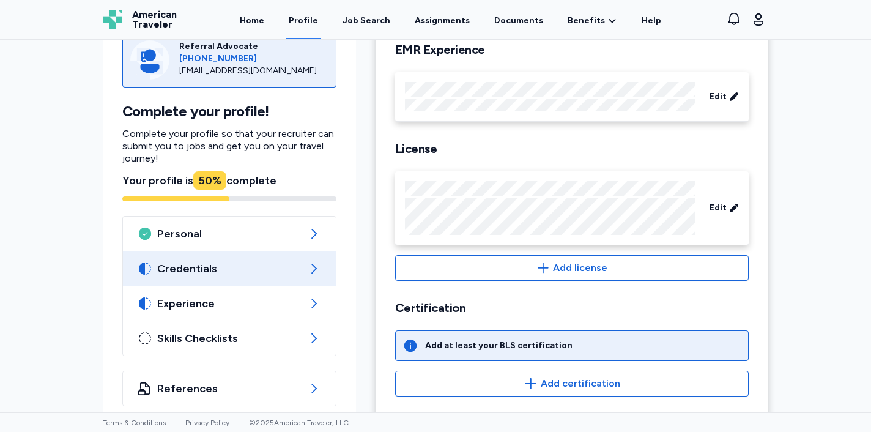
scroll to position [358, 0]
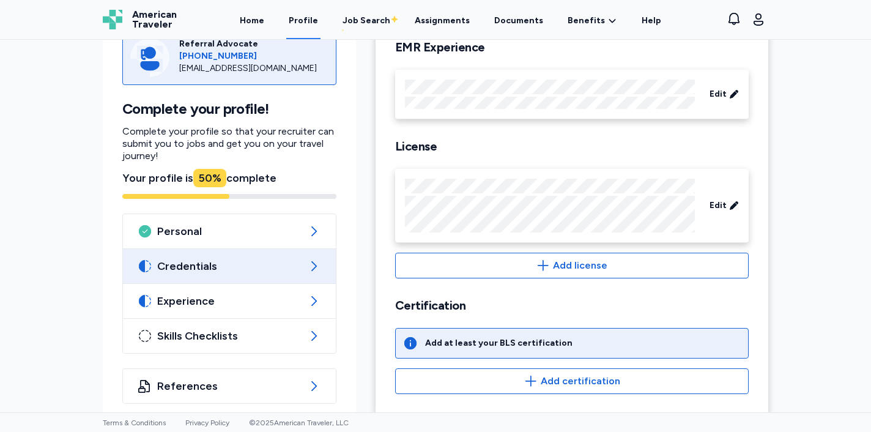
click at [606, 284] on div "Credentials Boards and Professional Exams Edit Education Edit Add degree EMR Ex…" at bounding box center [572, 57] width 393 height 712
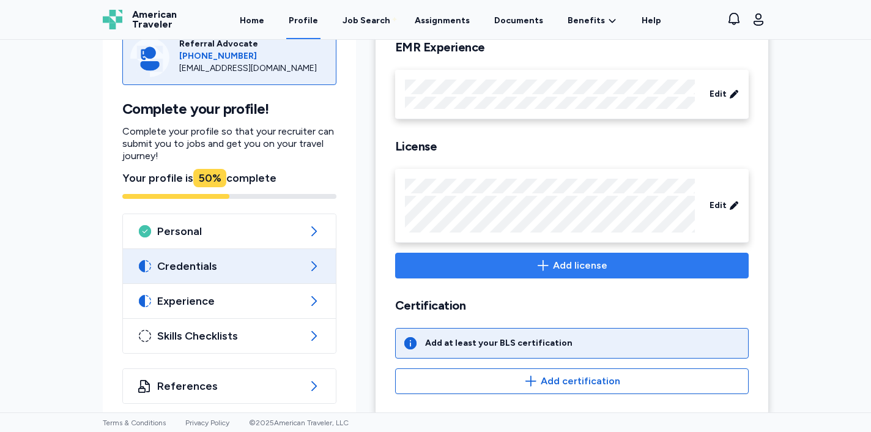
click at [615, 268] on span "Add license" at bounding box center [571, 265] width 333 height 15
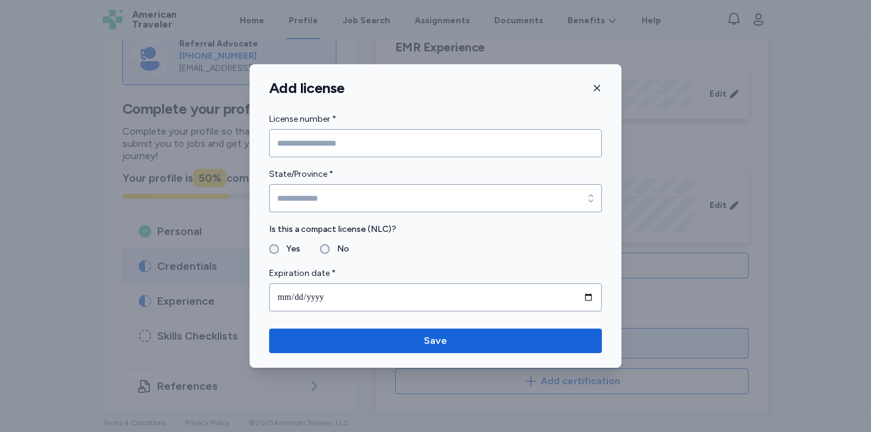
click at [753, 255] on div at bounding box center [435, 216] width 871 height 432
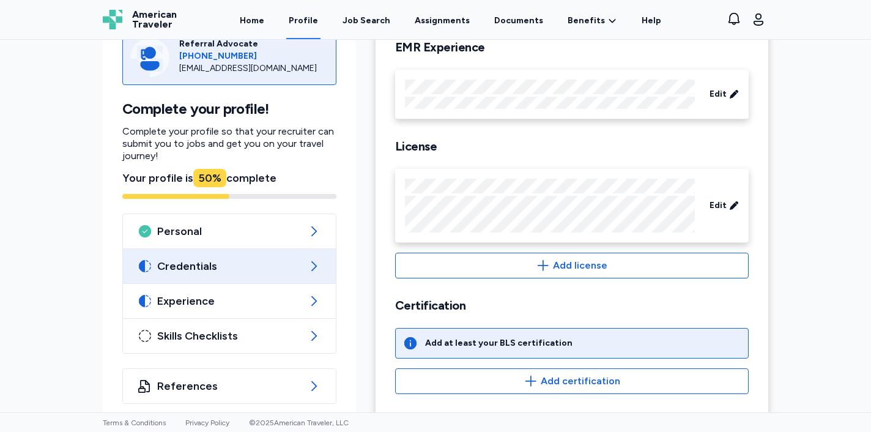
scroll to position [369, 0]
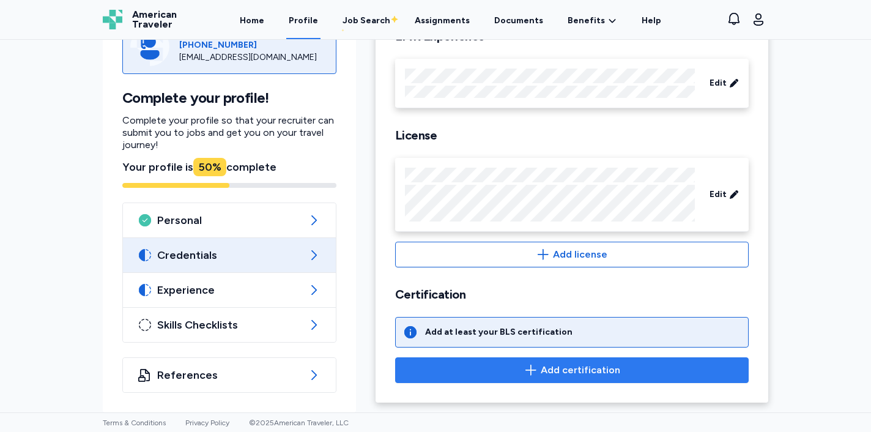
click at [563, 380] on button "Add certification" at bounding box center [571, 370] width 353 height 26
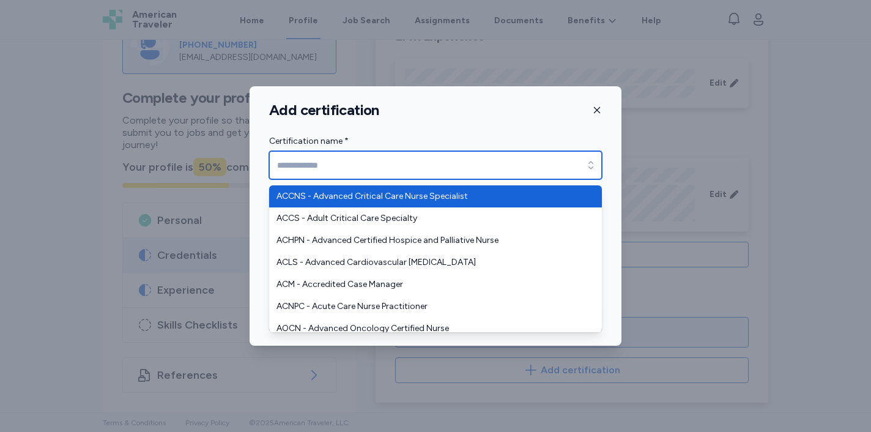
click at [543, 165] on input "Certification name *" at bounding box center [435, 165] width 333 height 28
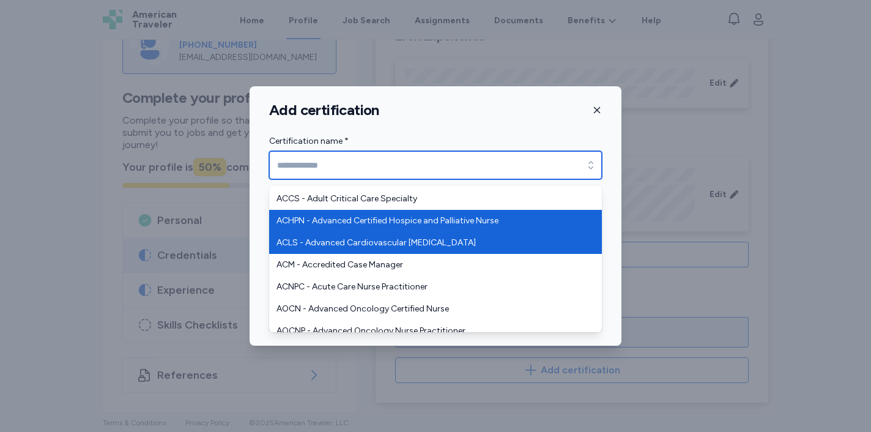
scroll to position [20, 0]
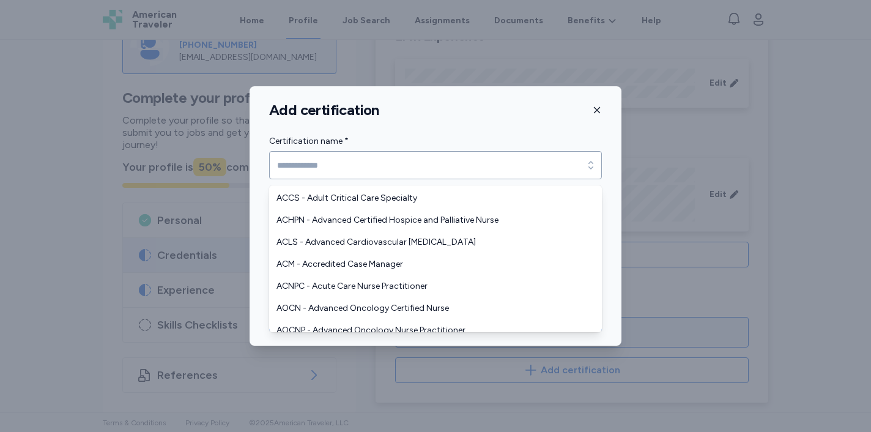
click at [596, 111] on div "Add certification Certification name * Certification name * Expiration date * C…" at bounding box center [436, 215] width 372 height 259
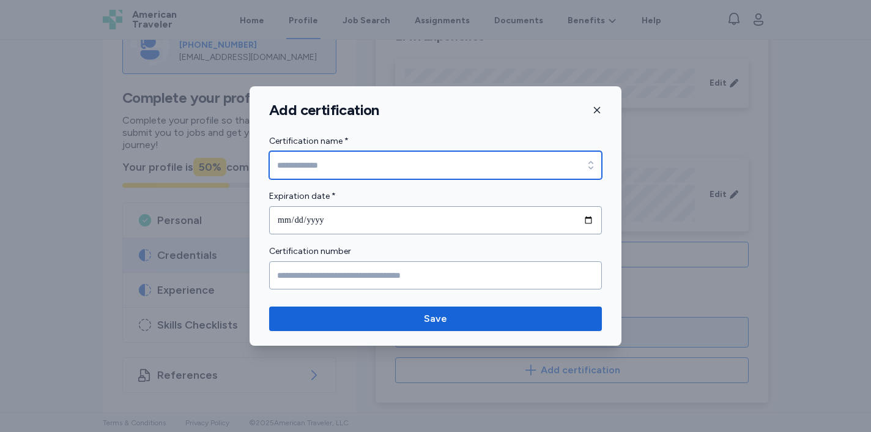
click at [420, 157] on input "Certification name *" at bounding box center [435, 165] width 333 height 28
type input "**********"
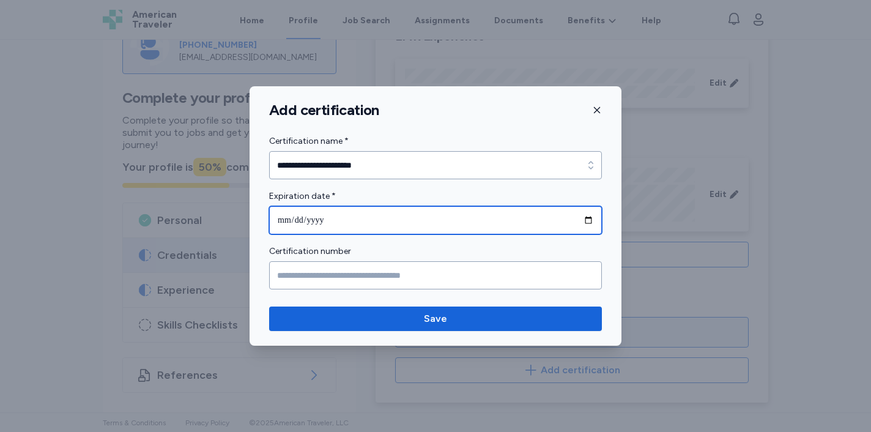
click at [361, 217] on input "date" at bounding box center [435, 220] width 333 height 28
type input "**********"
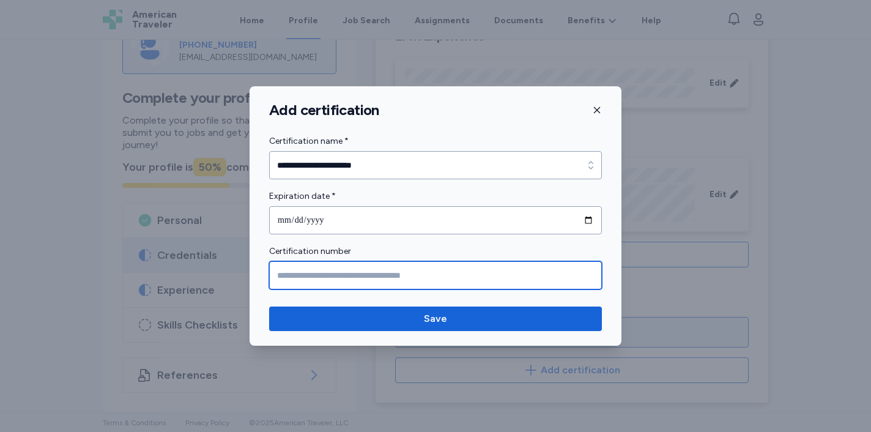
click at [436, 282] on input "Certification number" at bounding box center [435, 275] width 333 height 28
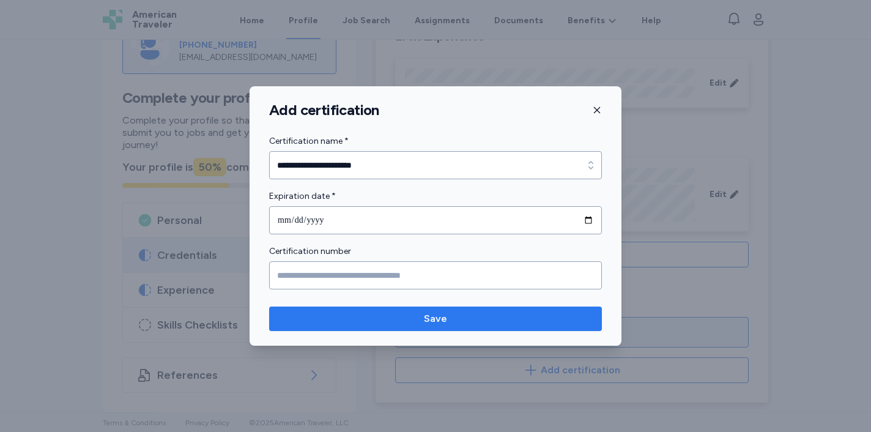
click at [462, 320] on span "Save" at bounding box center [435, 318] width 313 height 15
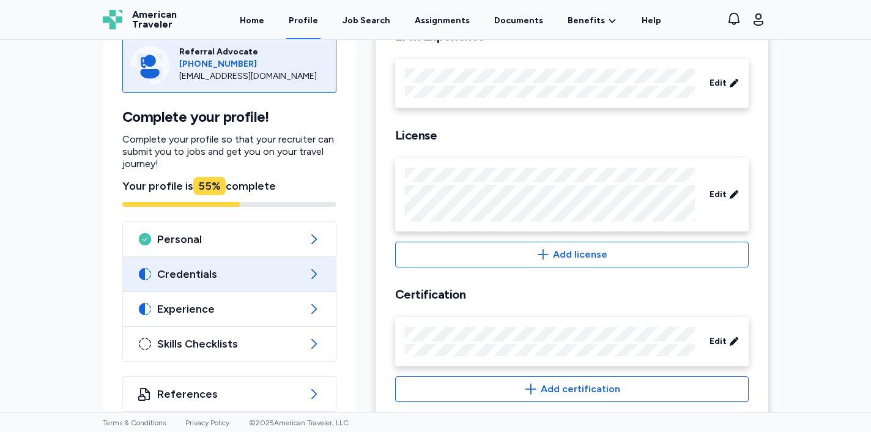
scroll to position [388, 0]
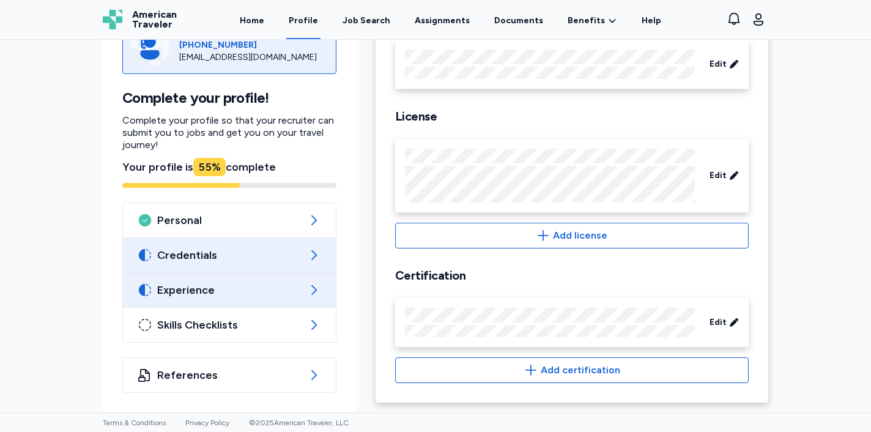
click at [311, 292] on icon at bounding box center [313, 290] width 15 height 15
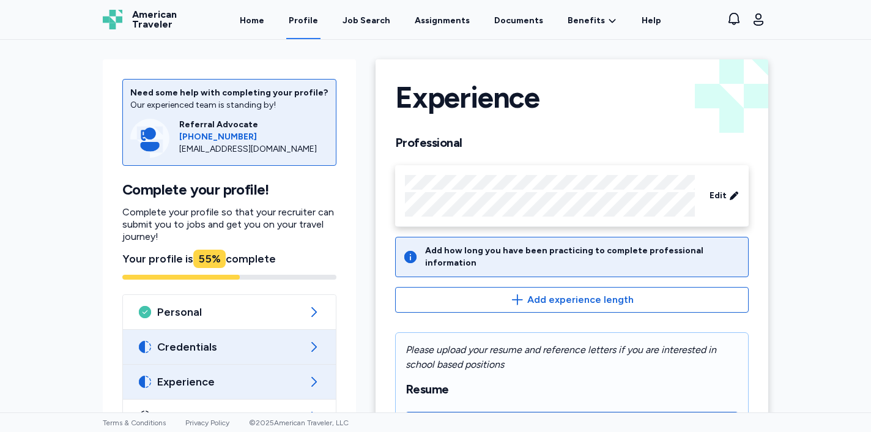
click at [282, 347] on span "Credentials" at bounding box center [229, 346] width 144 height 15
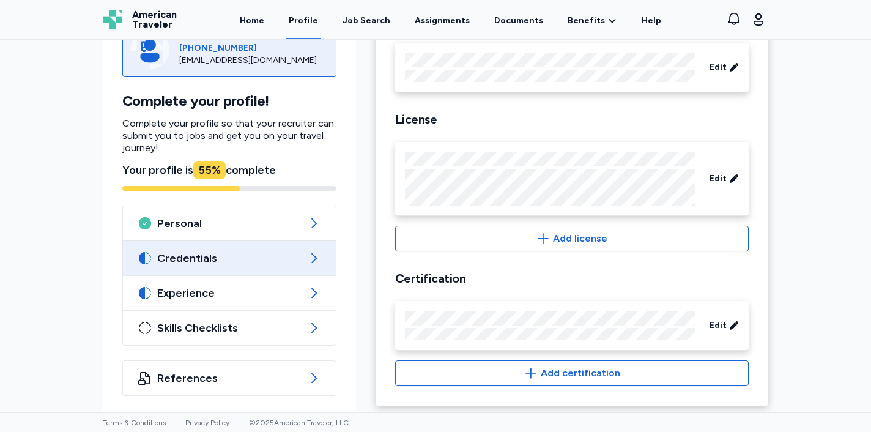
scroll to position [388, 0]
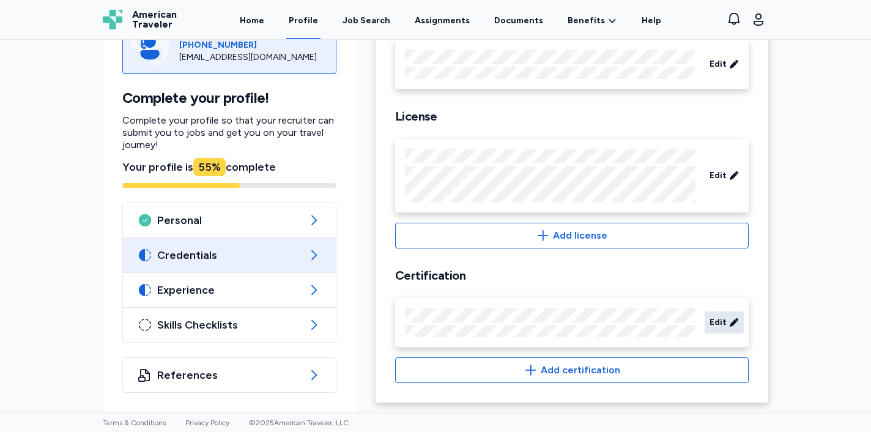
click at [720, 319] on span "Edit" at bounding box center [717, 322] width 17 height 12
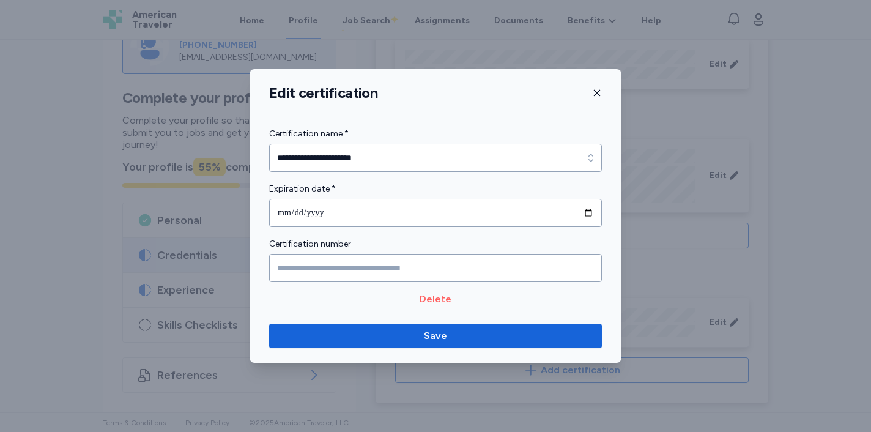
click at [426, 295] on span "Delete" at bounding box center [436, 299] width 32 height 15
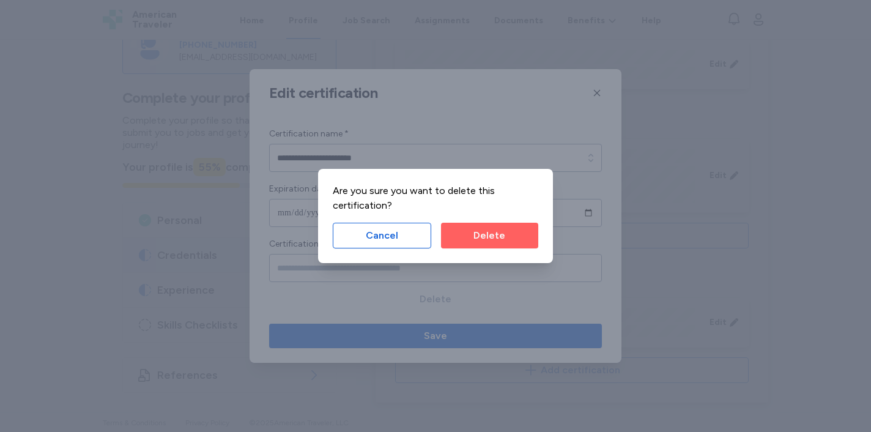
click at [501, 240] on span "Delete" at bounding box center [489, 235] width 32 height 15
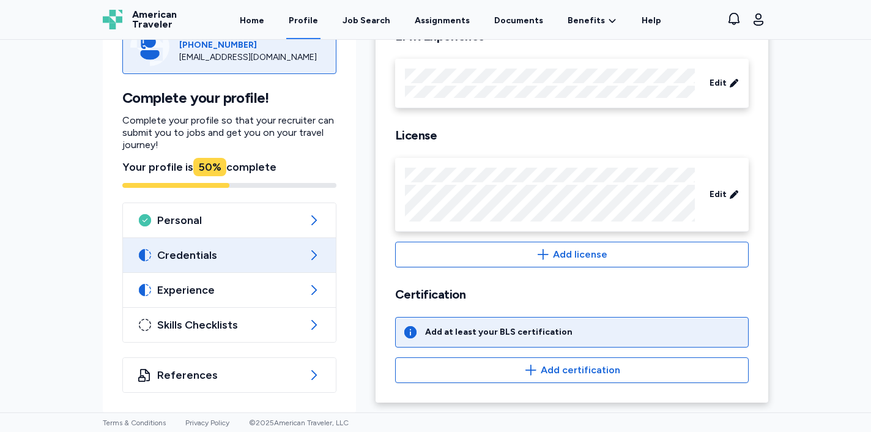
scroll to position [369, 0]
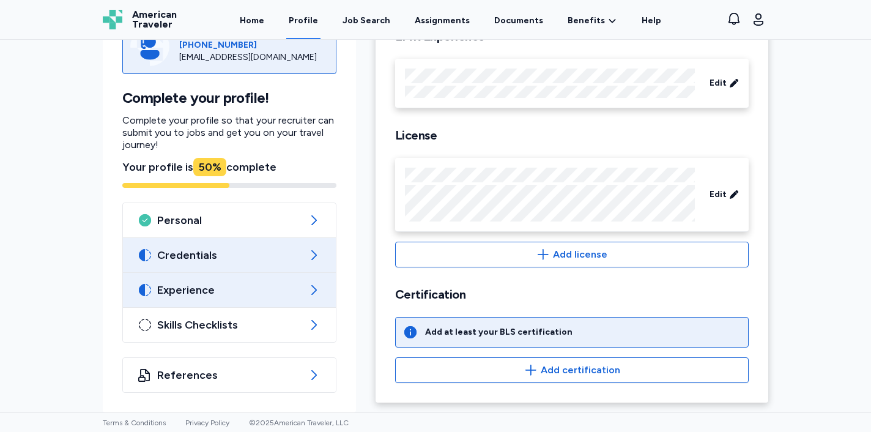
click at [272, 289] on span "Experience" at bounding box center [229, 290] width 144 height 15
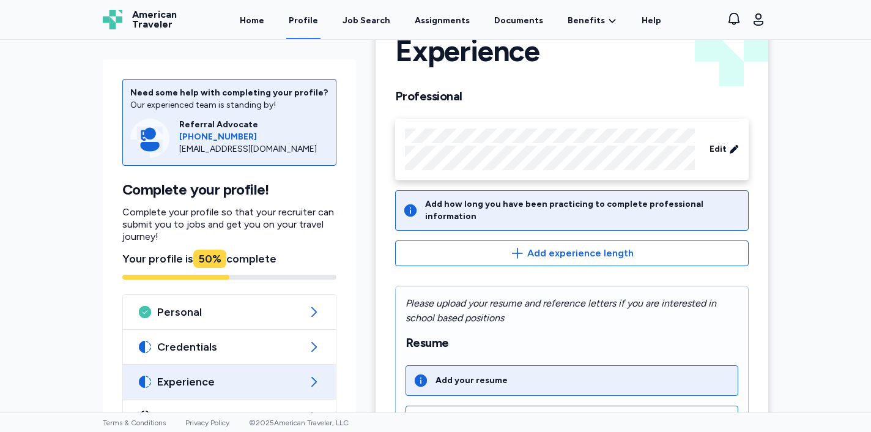
scroll to position [49, 0]
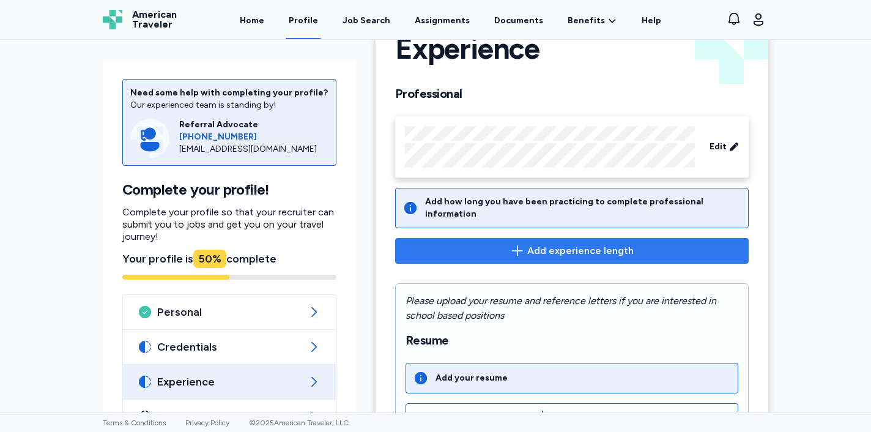
click at [478, 252] on button "Add experience length" at bounding box center [571, 251] width 353 height 26
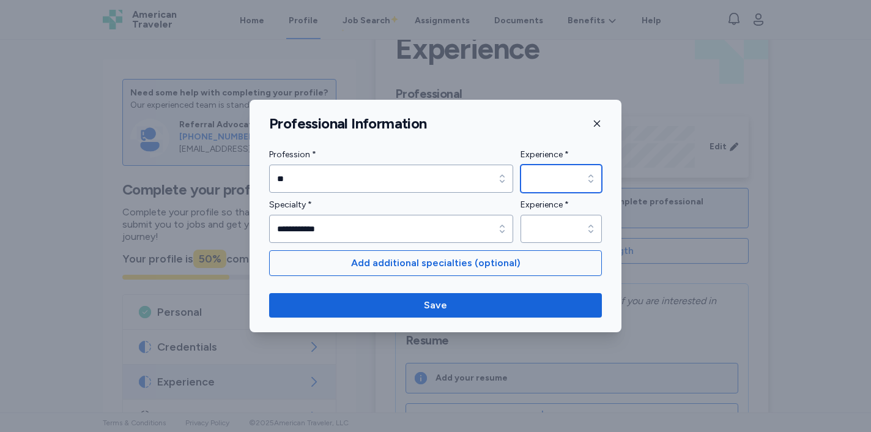
click at [546, 183] on input "Experience *" at bounding box center [560, 179] width 81 height 28
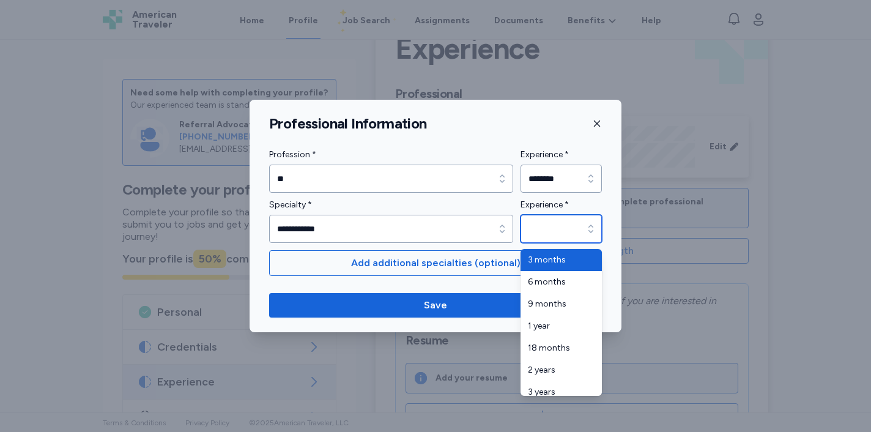
click at [561, 228] on input "Experience *" at bounding box center [560, 229] width 81 height 28
click at [568, 183] on div "**********" at bounding box center [435, 194] width 333 height 95
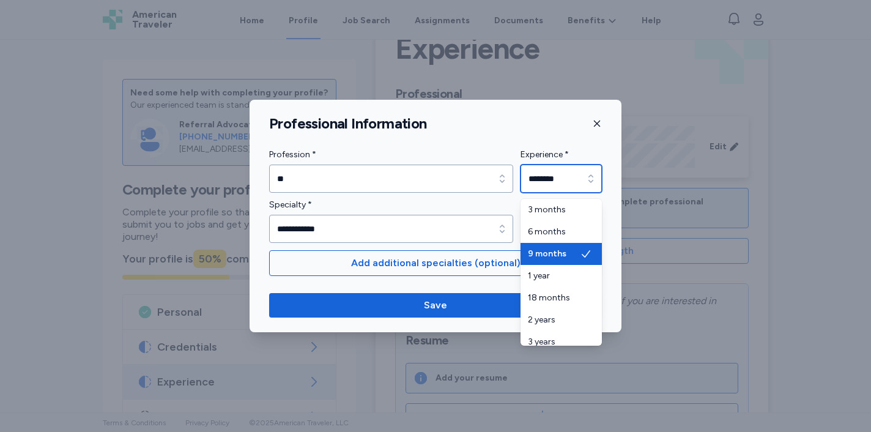
click at [568, 183] on input "********" at bounding box center [560, 179] width 81 height 28
click at [534, 180] on input "********" at bounding box center [560, 179] width 81 height 28
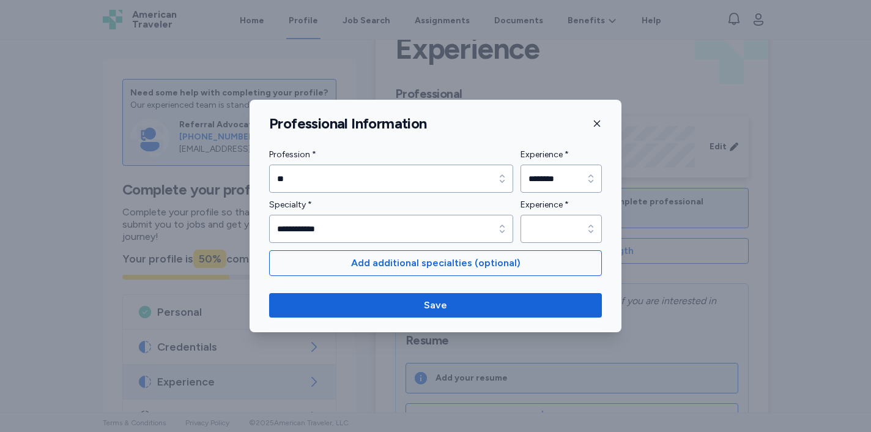
click at [524, 127] on div "**********" at bounding box center [436, 216] width 372 height 232
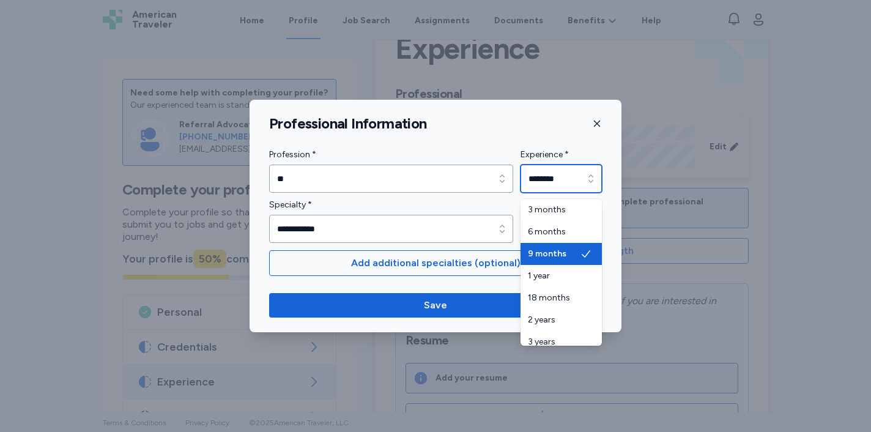
click at [544, 183] on input "********" at bounding box center [560, 179] width 81 height 28
type input "********"
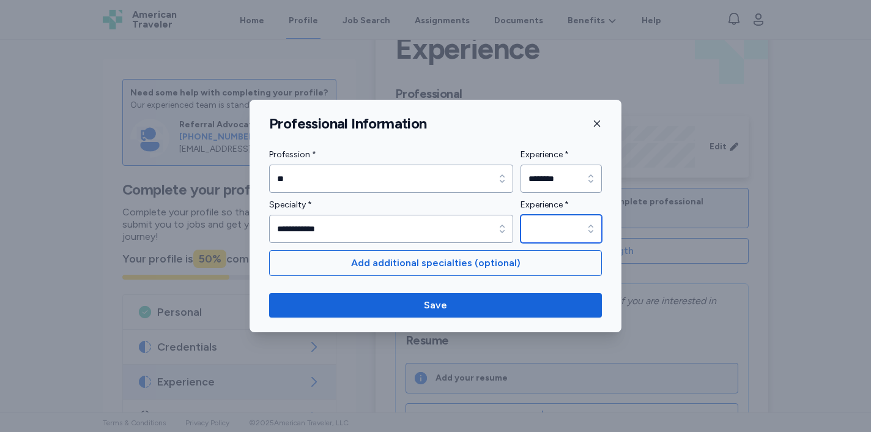
click at [553, 233] on input "Experience *" at bounding box center [560, 229] width 81 height 28
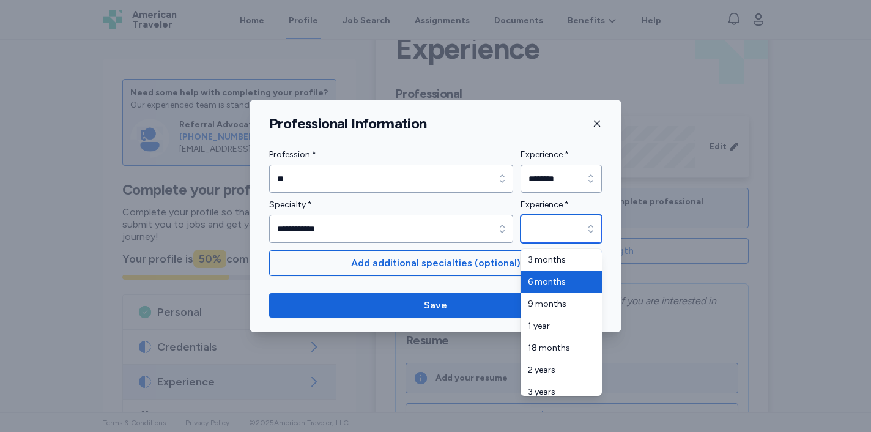
type input "********"
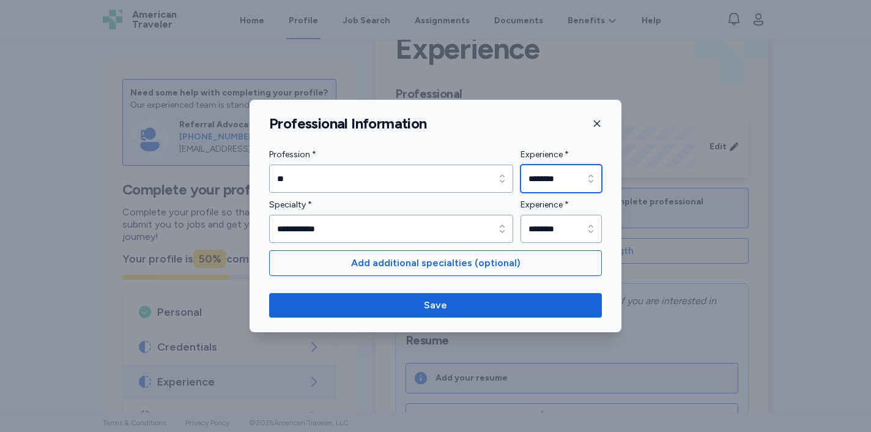
type input "********"
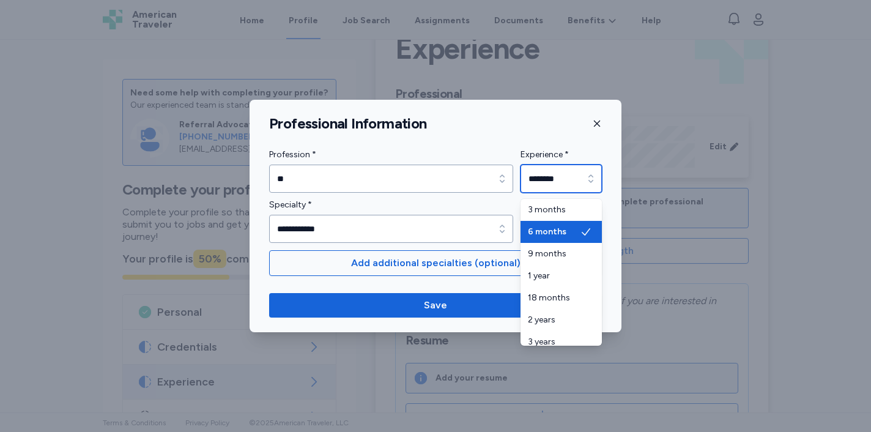
click at [566, 170] on input "********" at bounding box center [560, 179] width 81 height 28
click at [489, 123] on div "**********" at bounding box center [436, 216] width 372 height 232
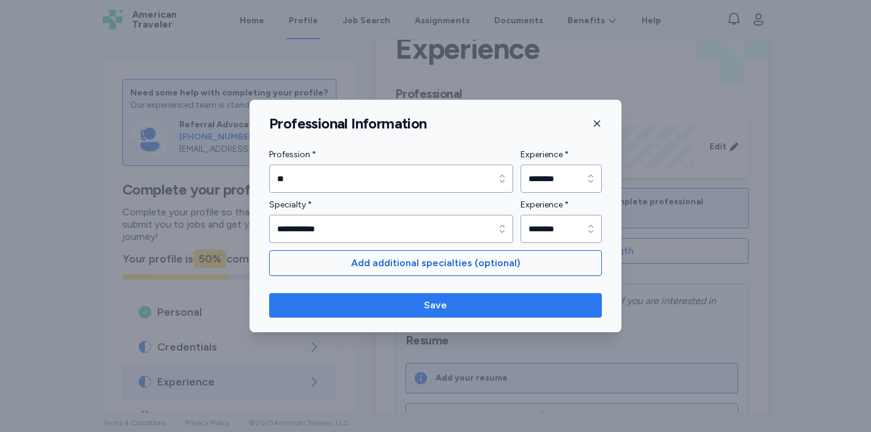
click at [511, 309] on span "Save" at bounding box center [435, 305] width 313 height 15
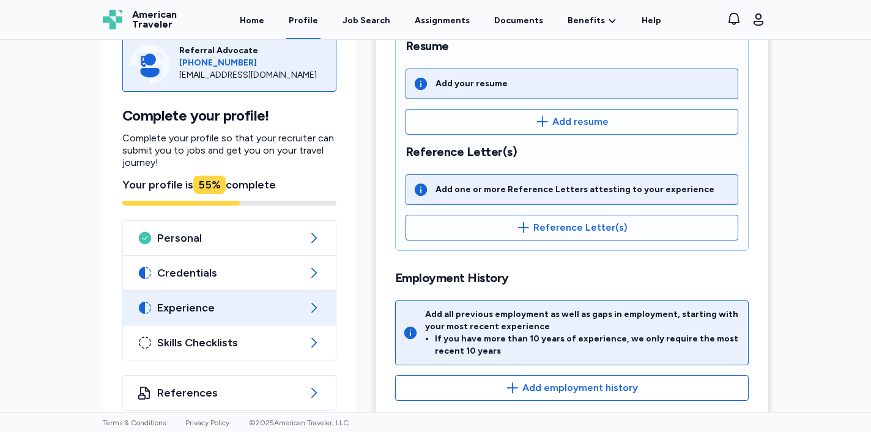
scroll to position [275, 0]
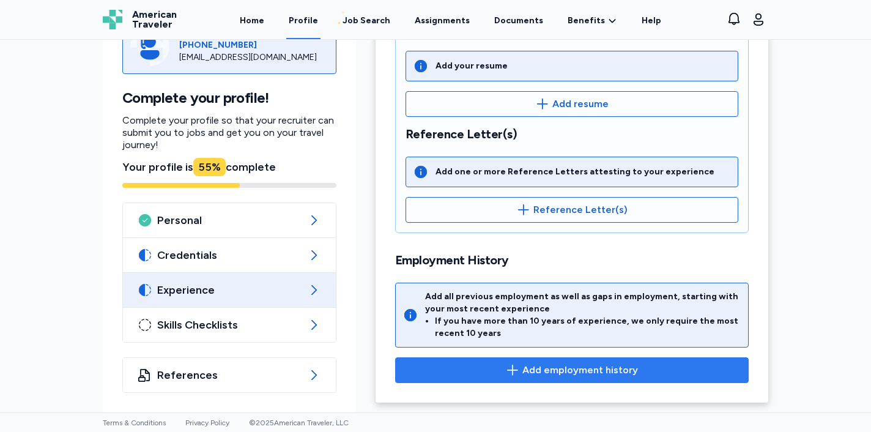
click at [535, 370] on span "Add employment history" at bounding box center [580, 370] width 116 height 15
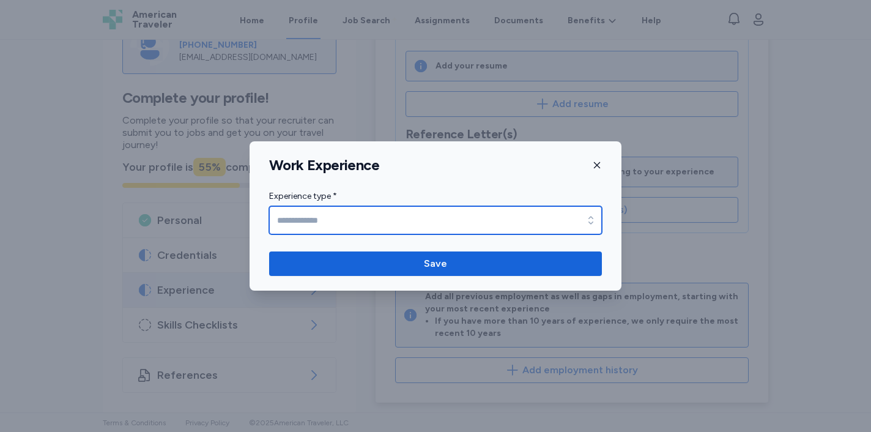
click at [452, 207] on input "Experience type *" at bounding box center [435, 220] width 333 height 28
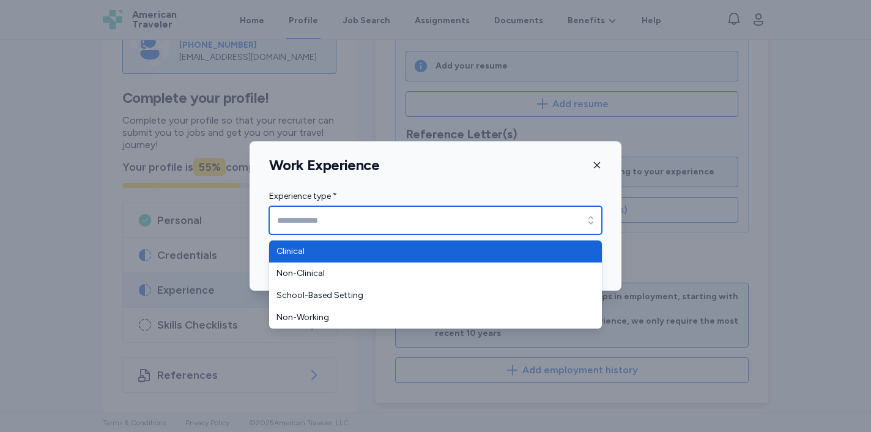
type input "********"
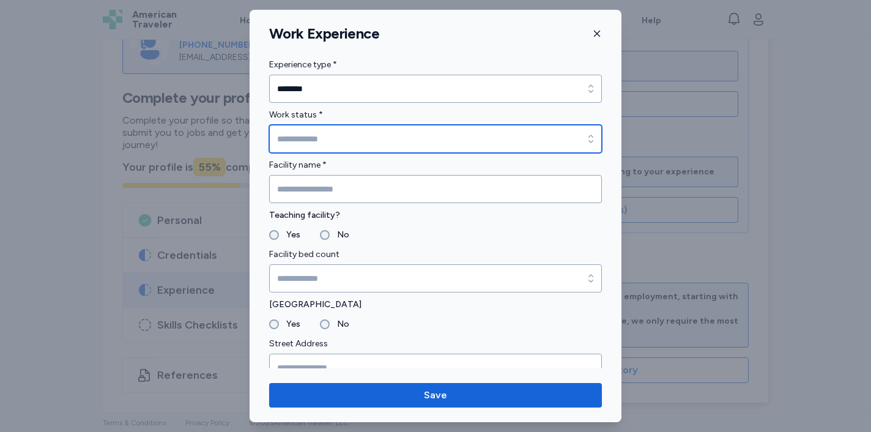
click at [376, 131] on input "Work status *" at bounding box center [435, 139] width 333 height 28
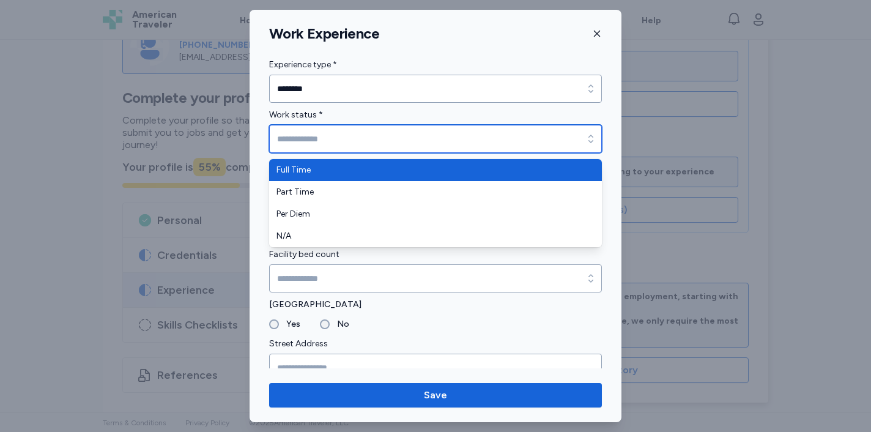
type input "*********"
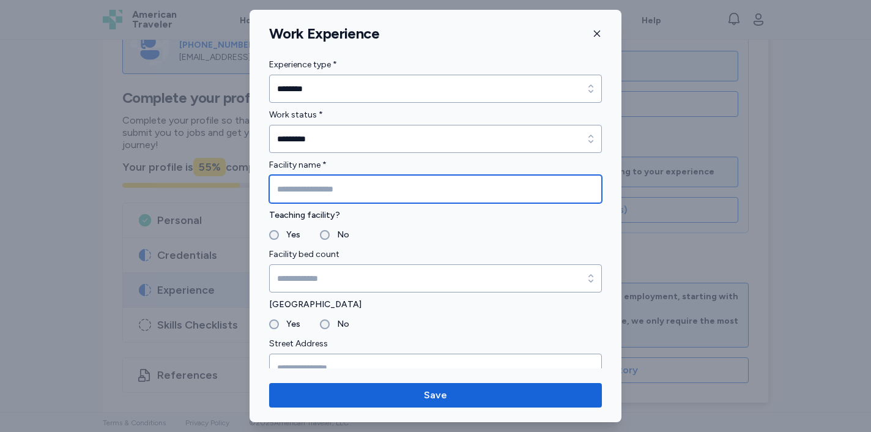
click at [348, 190] on input "Facility name *" at bounding box center [435, 189] width 333 height 28
type input "*"
type input "**********"
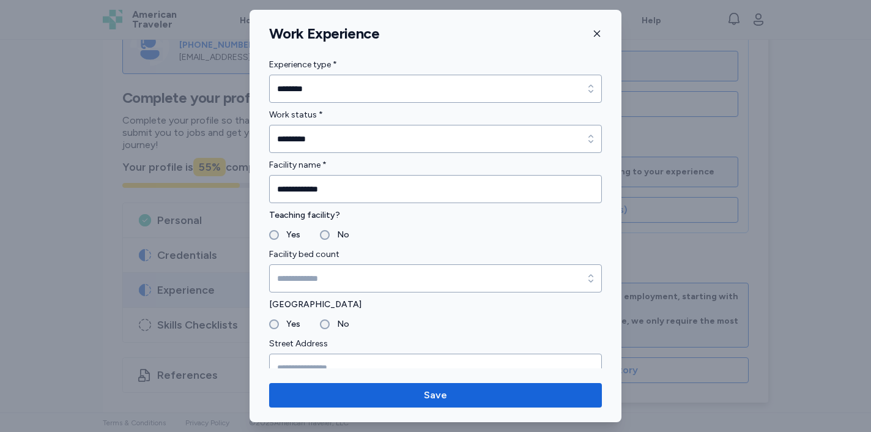
click at [287, 235] on label "Yes" at bounding box center [289, 235] width 21 height 15
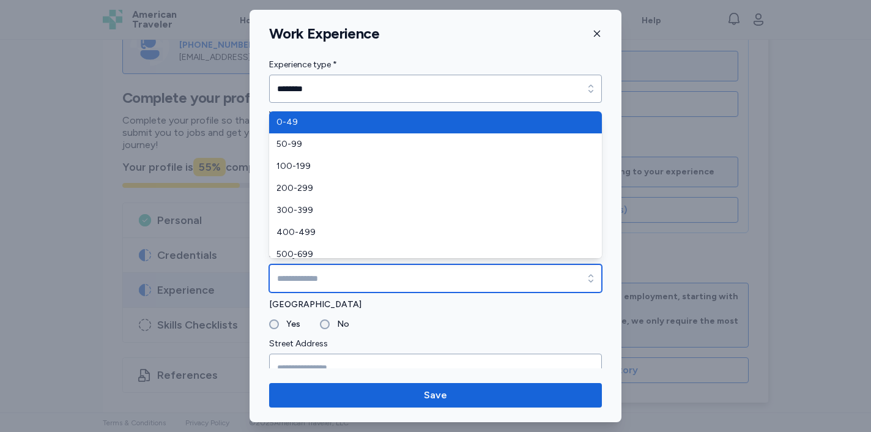
click at [306, 267] on input "Facility bed count" at bounding box center [435, 278] width 333 height 28
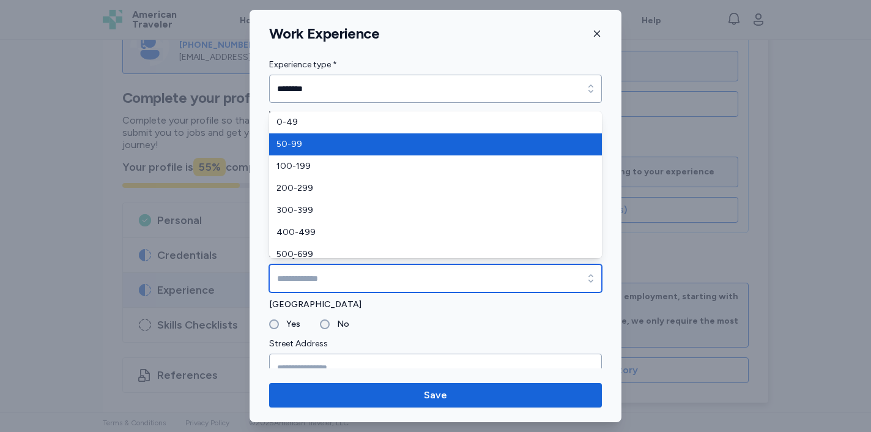
type input "*****"
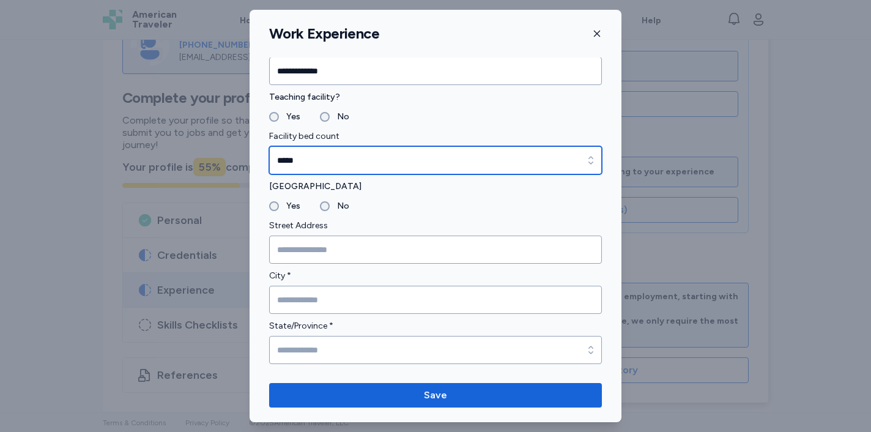
scroll to position [130, 0]
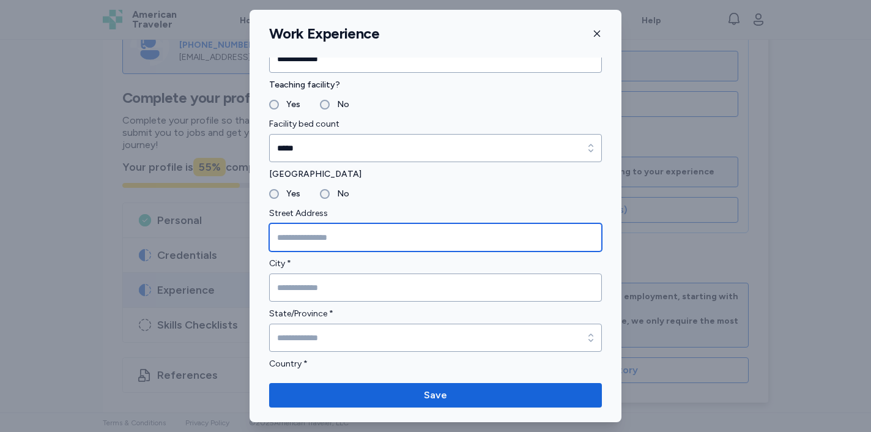
click at [358, 232] on input "Street Address" at bounding box center [435, 237] width 333 height 28
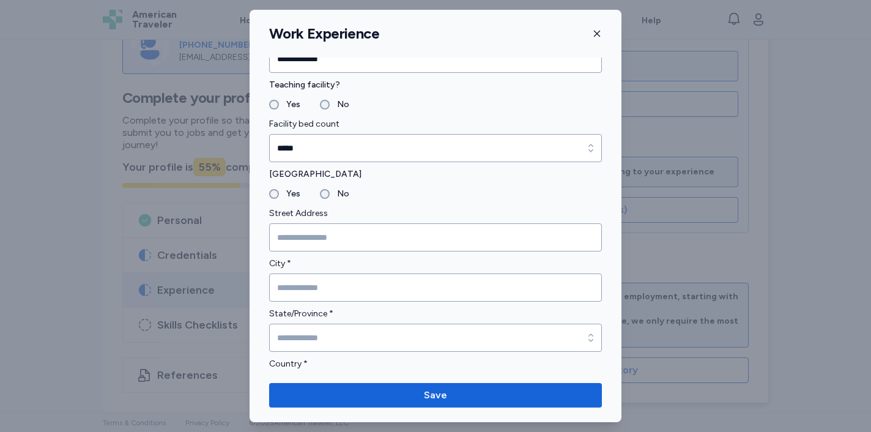
click at [290, 195] on label "Yes" at bounding box center [289, 194] width 21 height 15
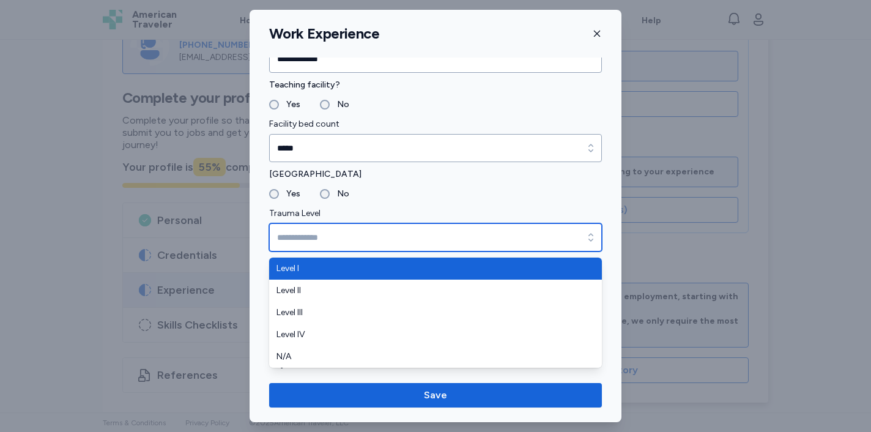
click at [405, 234] on input "Trauma Level" at bounding box center [435, 237] width 333 height 28
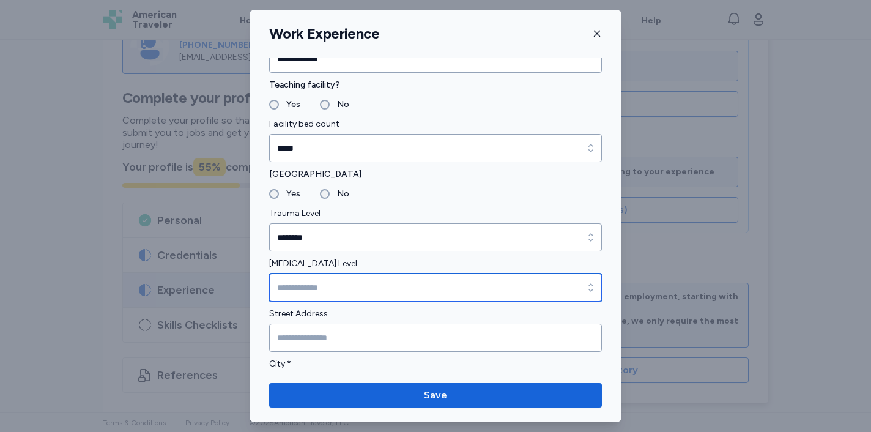
click at [374, 286] on input "[MEDICAL_DATA] Level" at bounding box center [435, 287] width 333 height 28
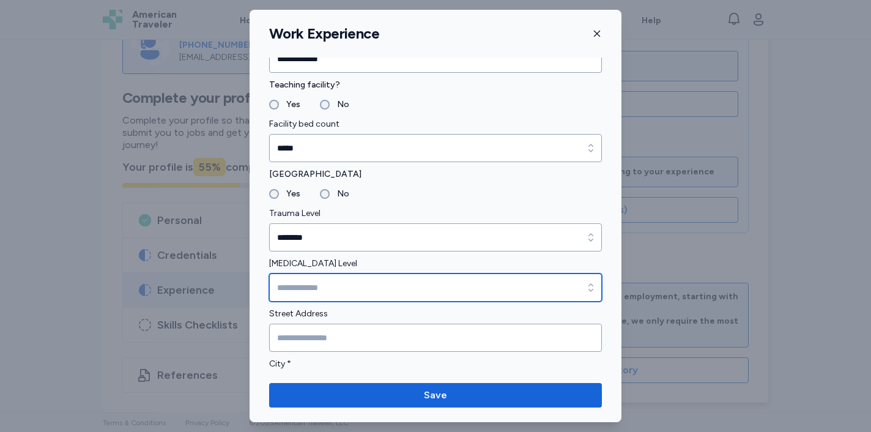
click at [416, 277] on input "[MEDICAL_DATA] Level" at bounding box center [435, 287] width 333 height 28
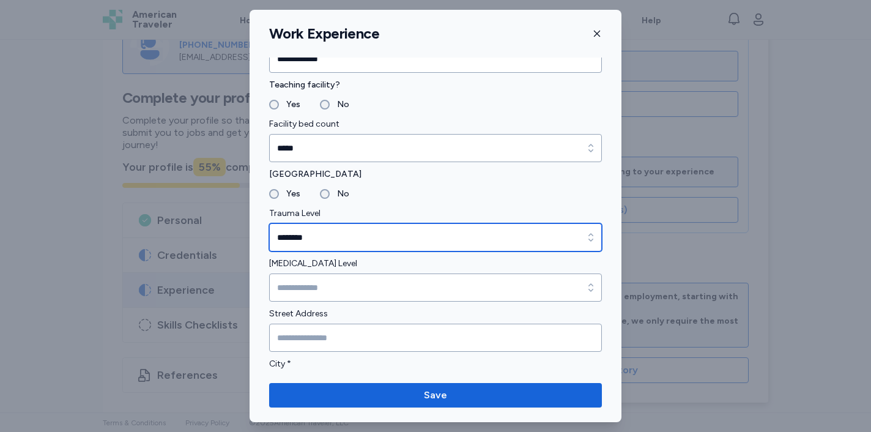
click at [447, 239] on input "********" at bounding box center [435, 237] width 333 height 28
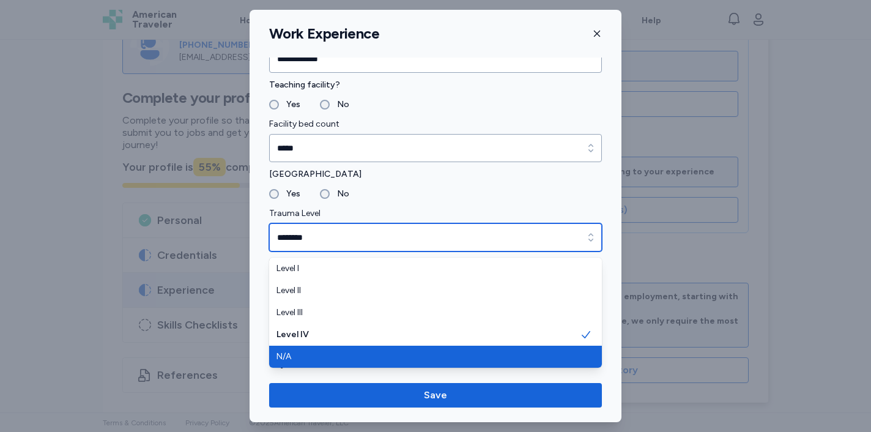
type input "***"
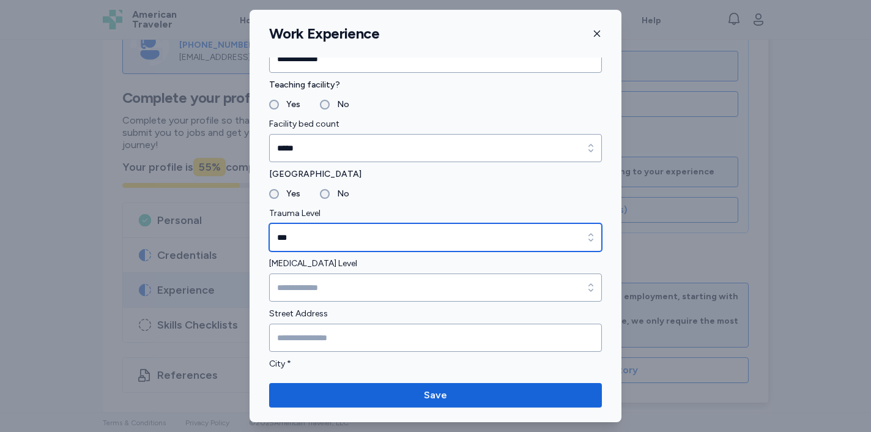
scroll to position [198, 0]
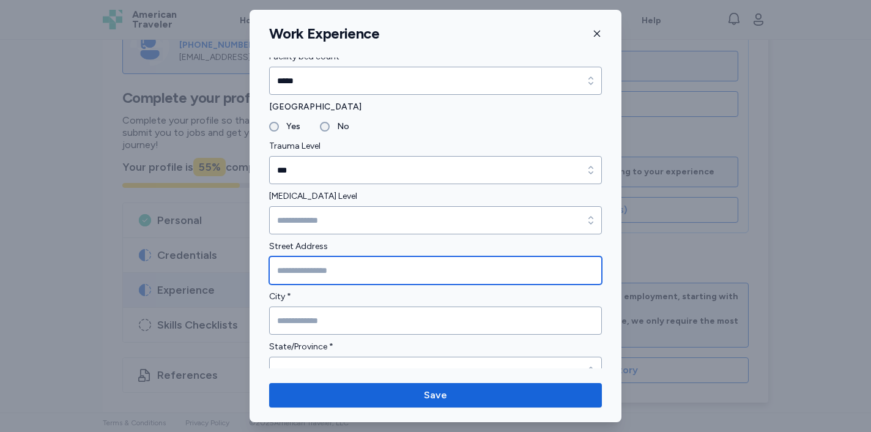
click at [366, 274] on input "Street Address" at bounding box center [435, 270] width 333 height 28
paste input "**********"
type input "**********"
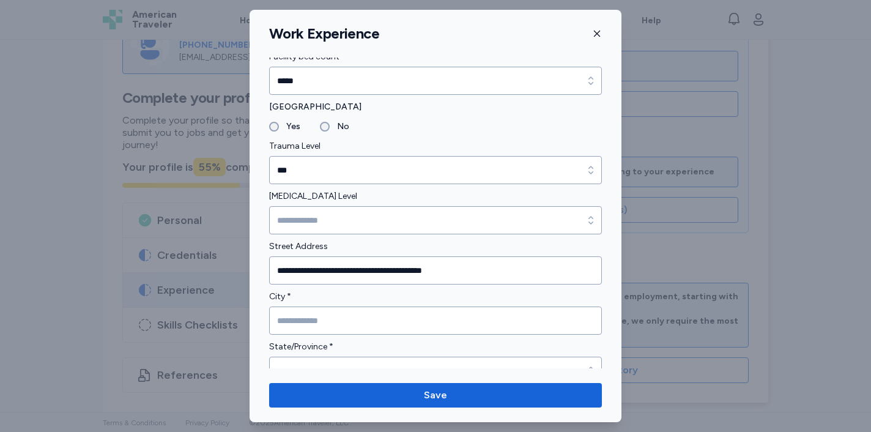
click at [353, 343] on label "State/Province *" at bounding box center [435, 346] width 333 height 15
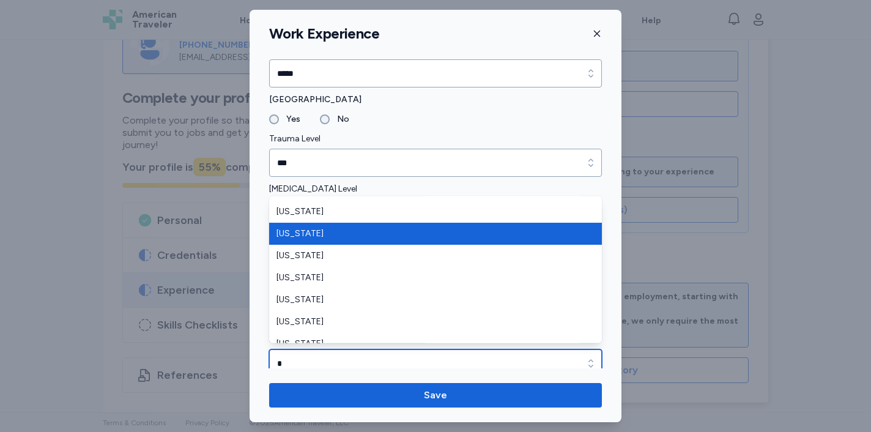
scroll to position [71, 0]
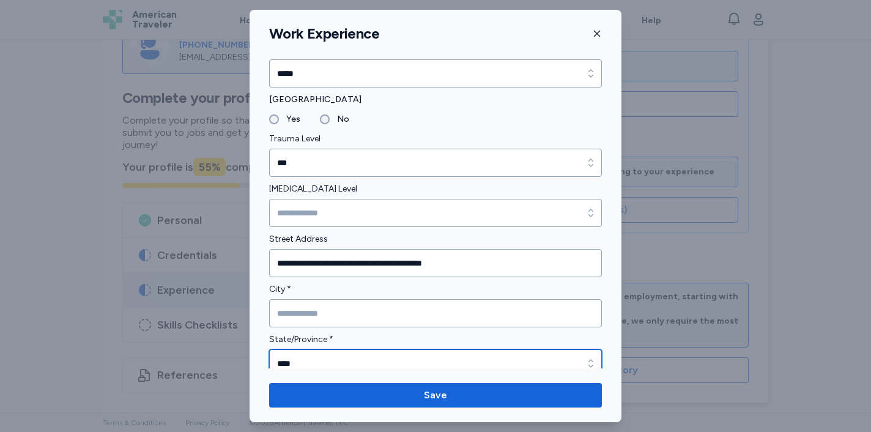
type input "****"
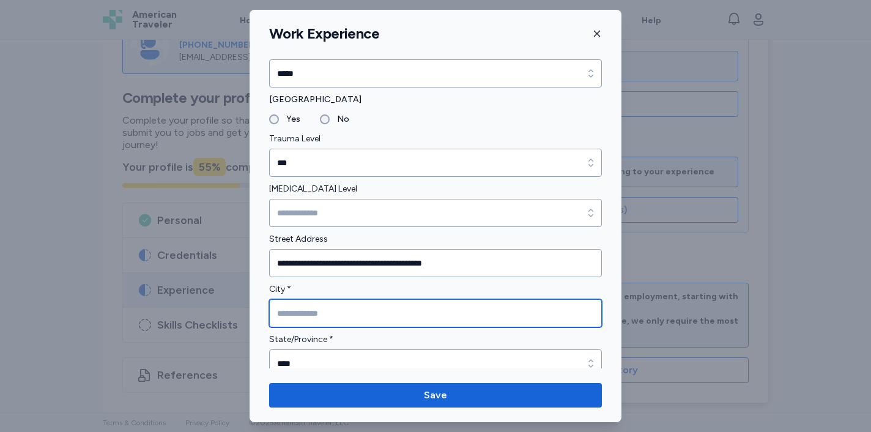
click at [353, 312] on input "City *" at bounding box center [435, 313] width 333 height 28
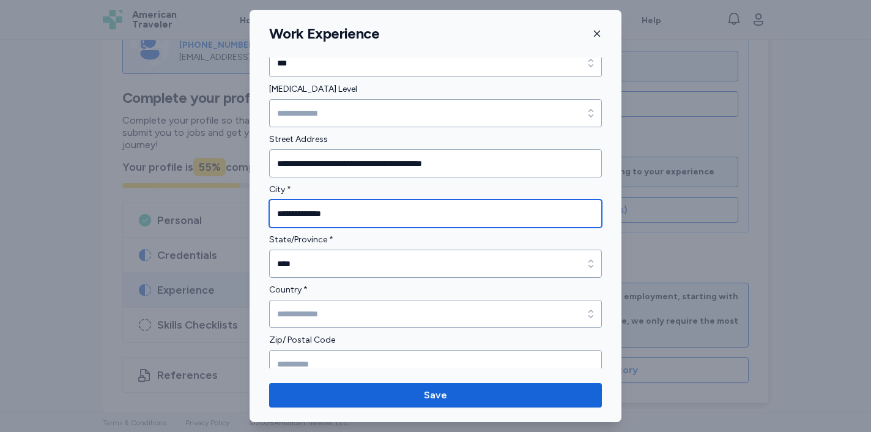
scroll to position [304, 0]
type input "**********"
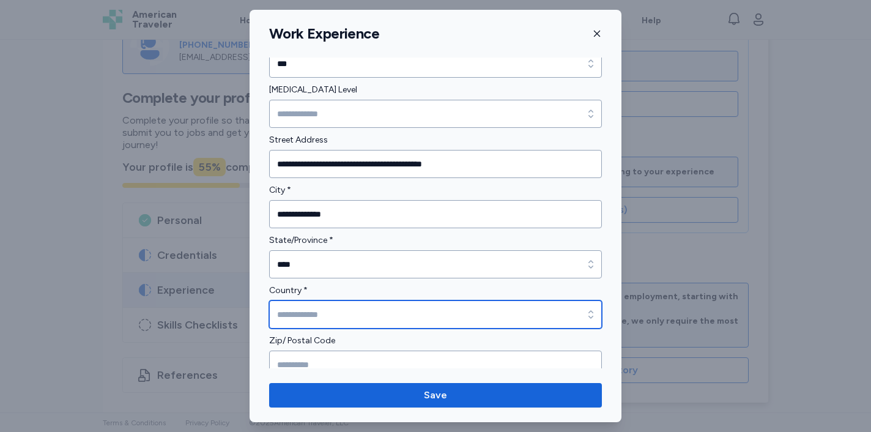
click at [400, 312] on input "Country *" at bounding box center [435, 314] width 333 height 28
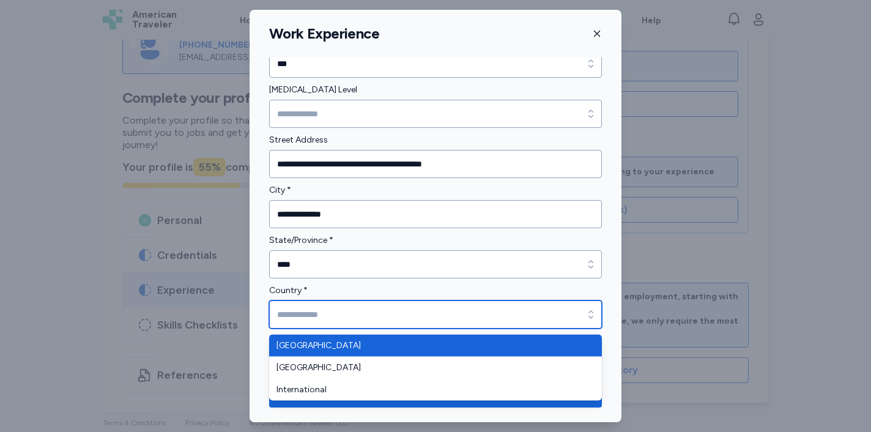
type input "**********"
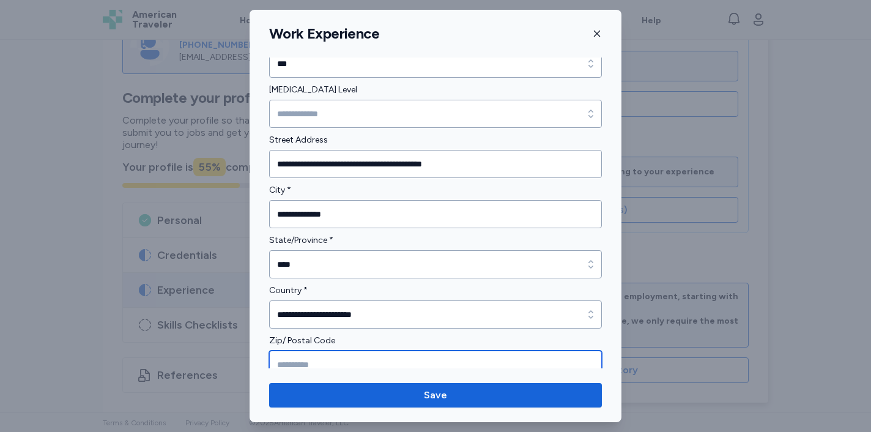
click at [390, 360] on input "Zip/ Postal Code" at bounding box center [435, 364] width 333 height 28
type input "*****"
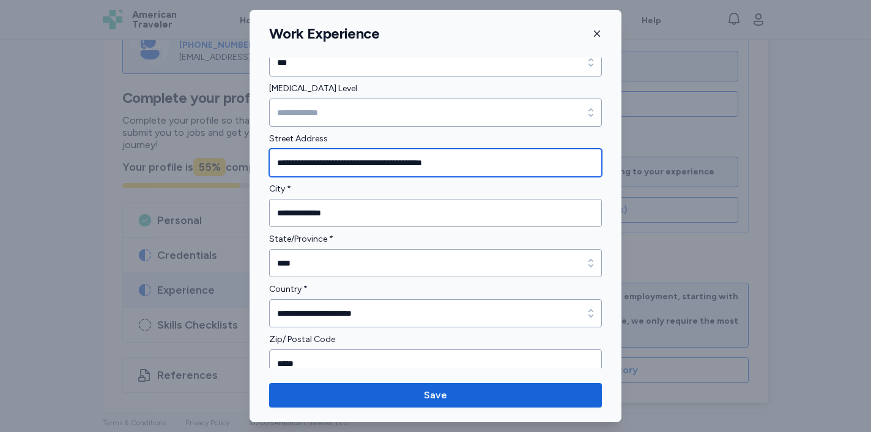
drag, startPoint x: 366, startPoint y: 165, endPoint x: 581, endPoint y: 163, distance: 215.3
click at [570, 171] on input "**********" at bounding box center [435, 163] width 333 height 28
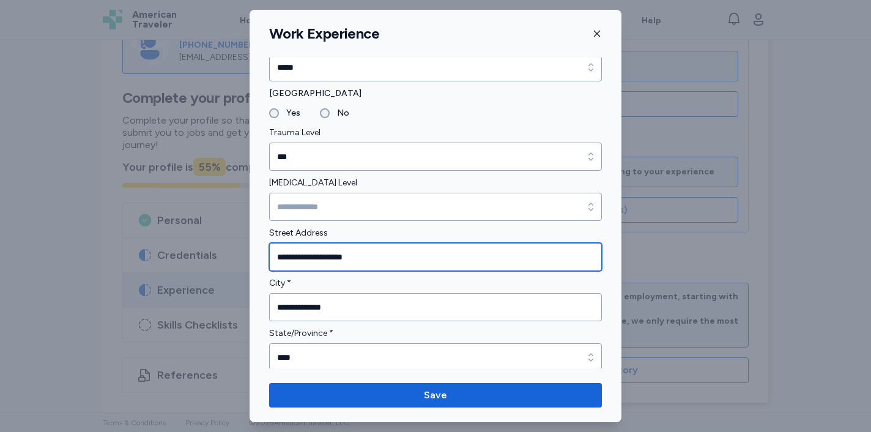
scroll to position [209, 0]
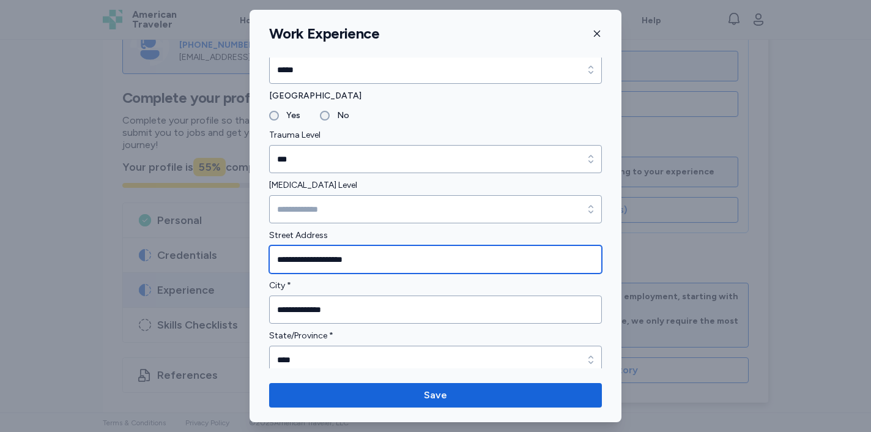
type input "**********"
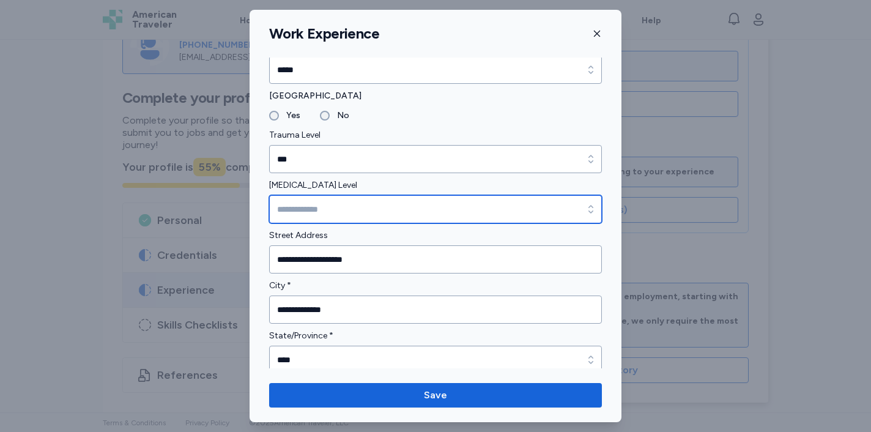
click at [404, 204] on input "[MEDICAL_DATA] Level" at bounding box center [435, 209] width 333 height 28
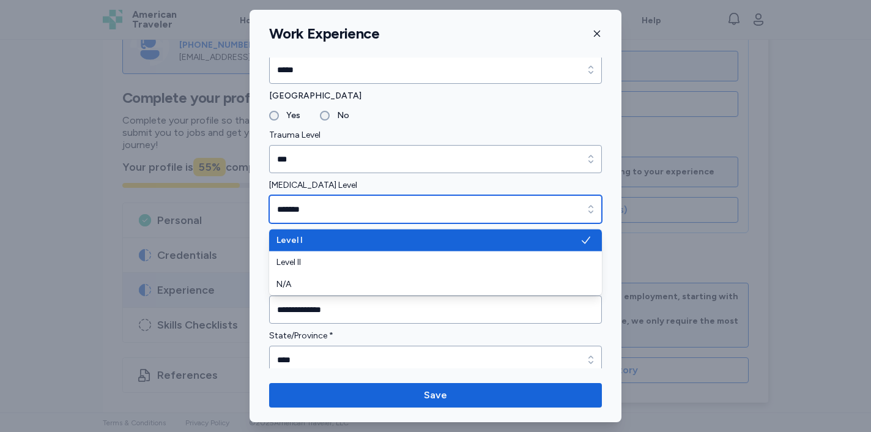
type input "*******"
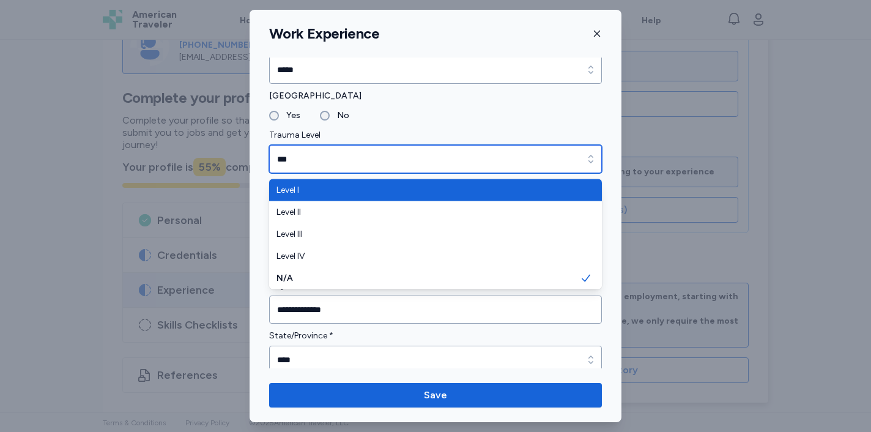
type input "*******"
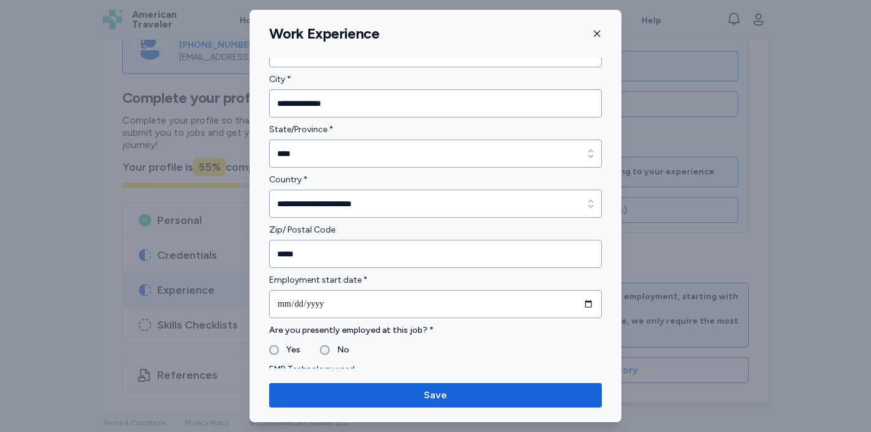
scroll to position [453, 0]
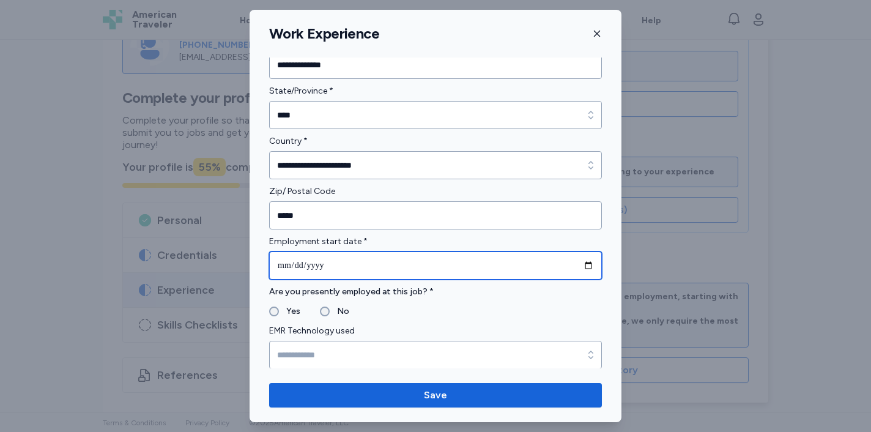
click at [420, 273] on input "date" at bounding box center [435, 265] width 333 height 28
click at [590, 267] on input "date" at bounding box center [435, 265] width 333 height 28
type input "**********"
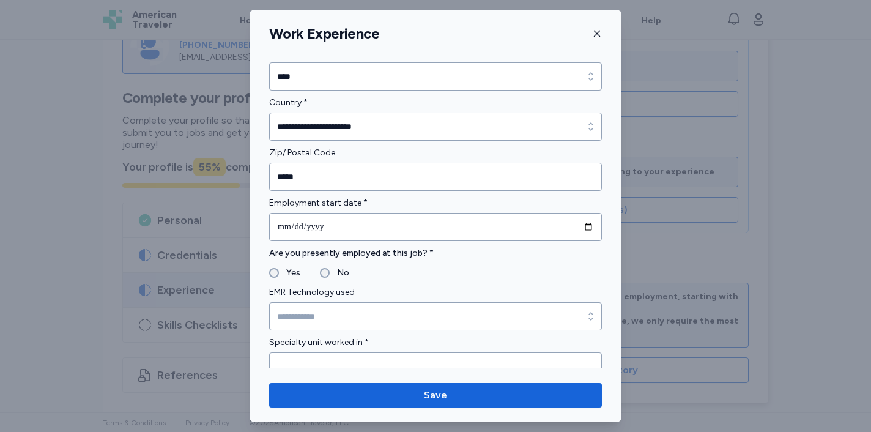
click at [292, 270] on label "Yes" at bounding box center [289, 272] width 21 height 15
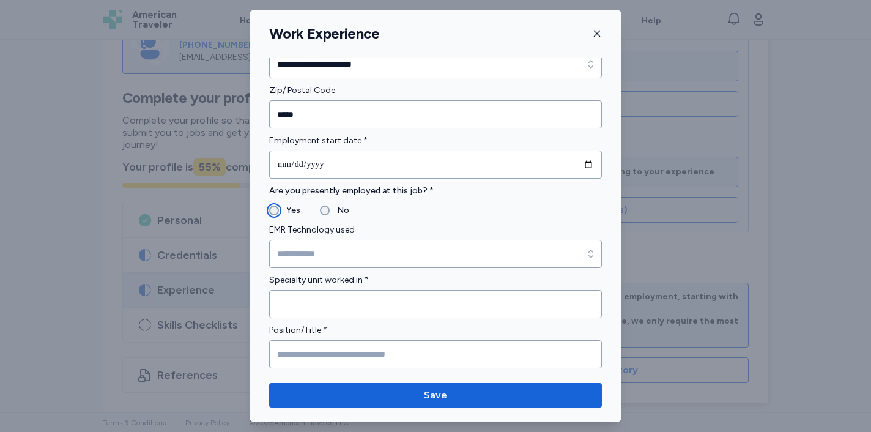
scroll to position [572, 0]
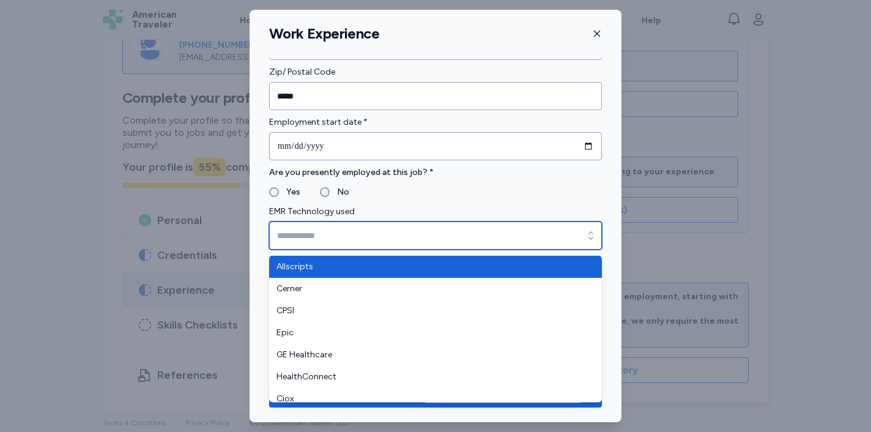
click at [334, 226] on input "EMR Technology used" at bounding box center [435, 235] width 333 height 28
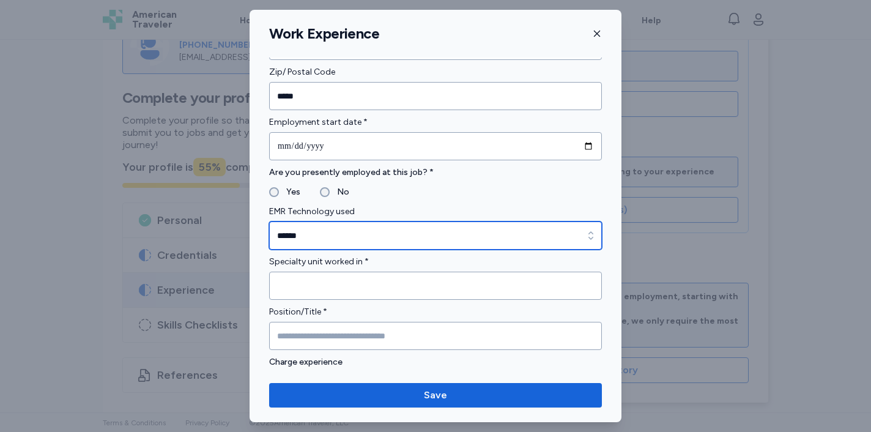
click at [367, 237] on input "******" at bounding box center [435, 235] width 333 height 28
click at [375, 234] on input "******" at bounding box center [435, 235] width 333 height 28
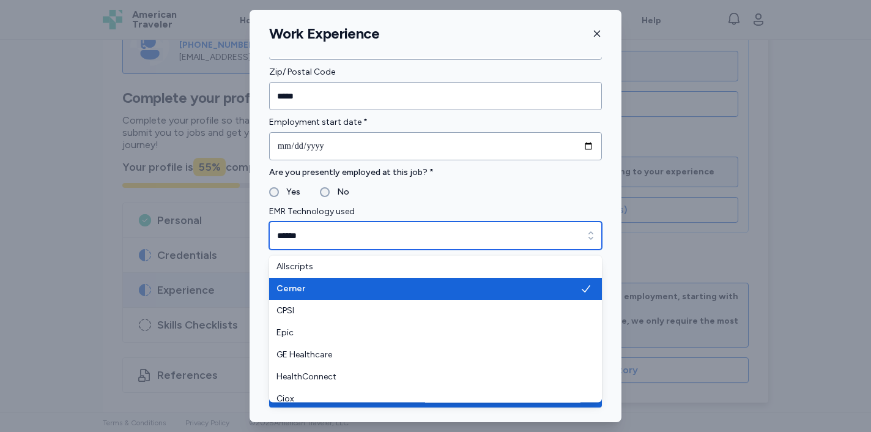
click at [583, 241] on div "button" at bounding box center [591, 235] width 22 height 28
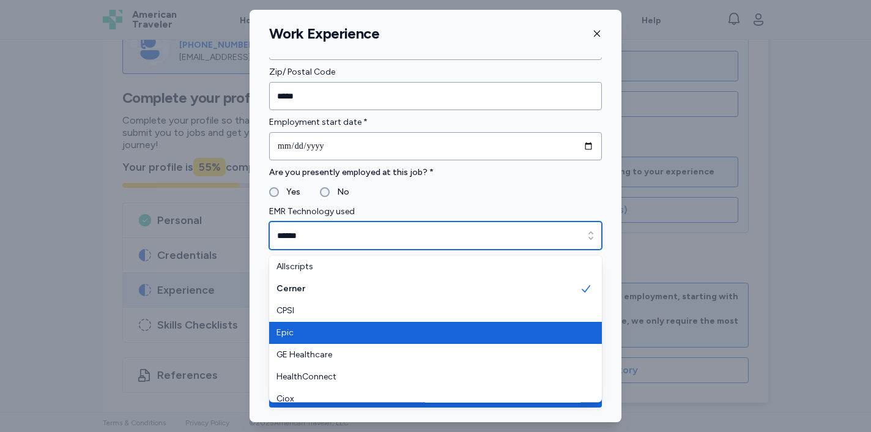
type input "****"
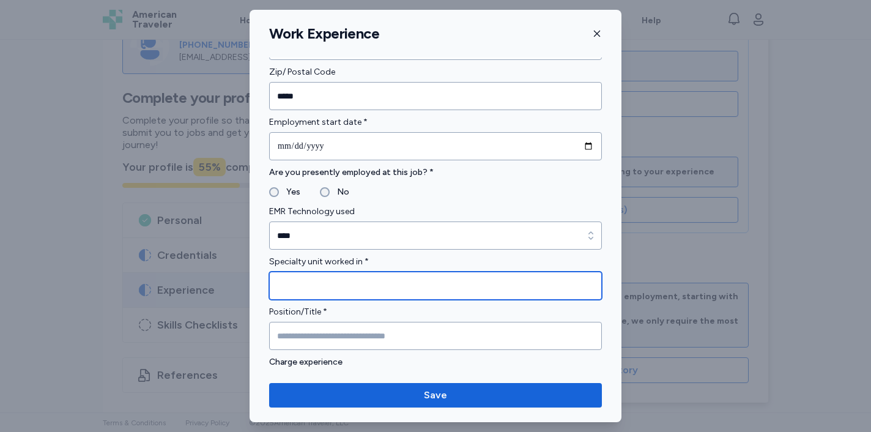
click at [442, 298] on input "Specialty unit worked in *" at bounding box center [435, 286] width 333 height 28
type input "****"
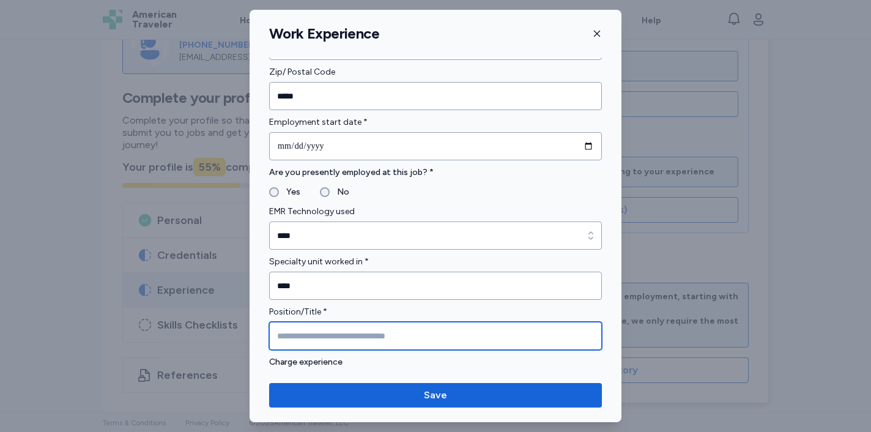
click at [434, 322] on input "Position/Title *" at bounding box center [435, 336] width 333 height 28
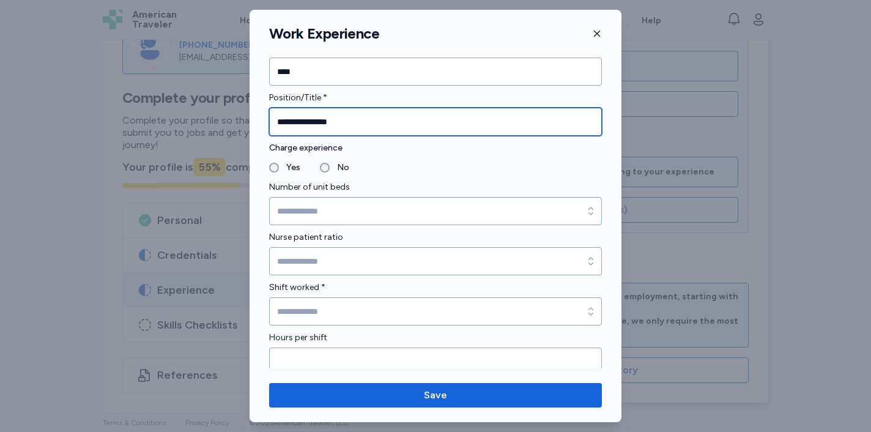
scroll to position [788, 0]
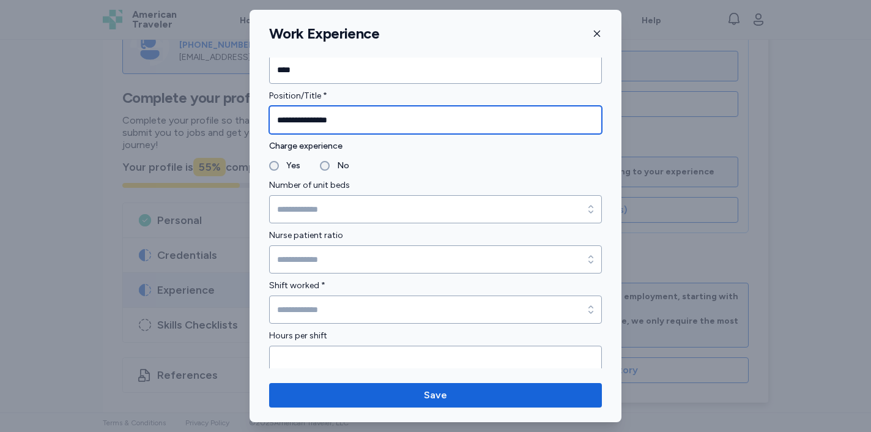
type input "**********"
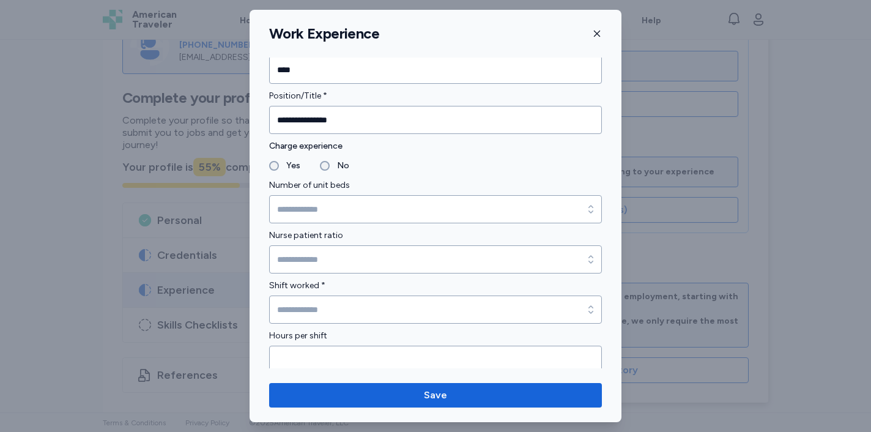
click at [344, 168] on label "No" at bounding box center [340, 165] width 20 height 15
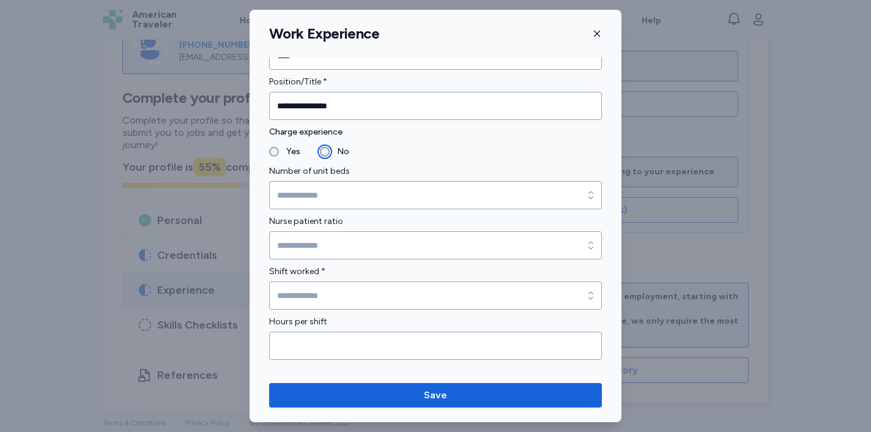
scroll to position [824, 0]
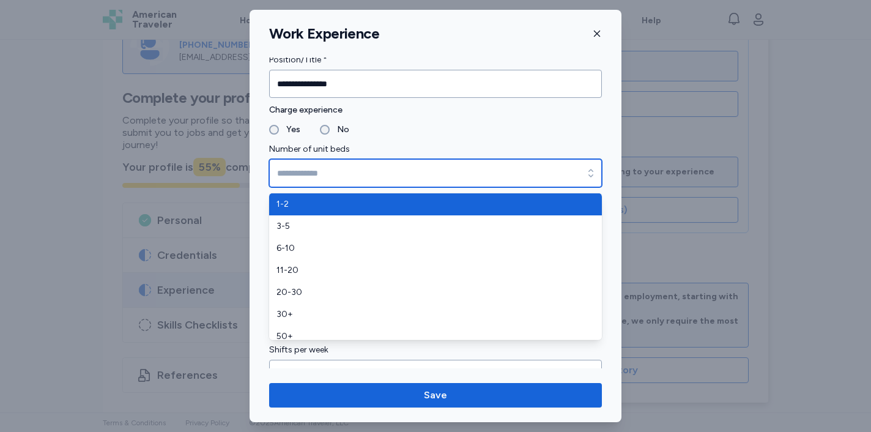
click at [374, 167] on input "Number of unit beds" at bounding box center [435, 173] width 333 height 28
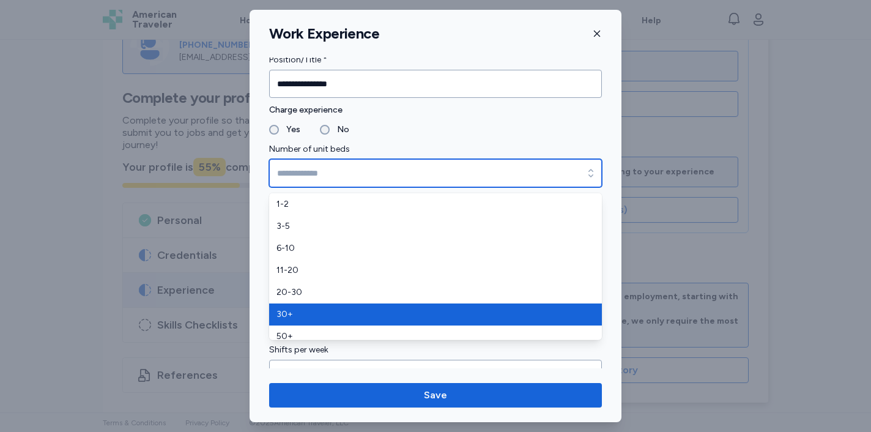
scroll to position [7, 0]
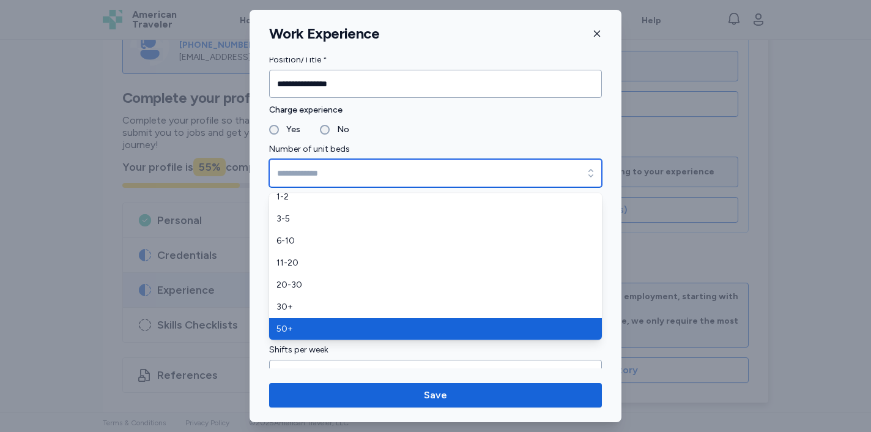
type input "***"
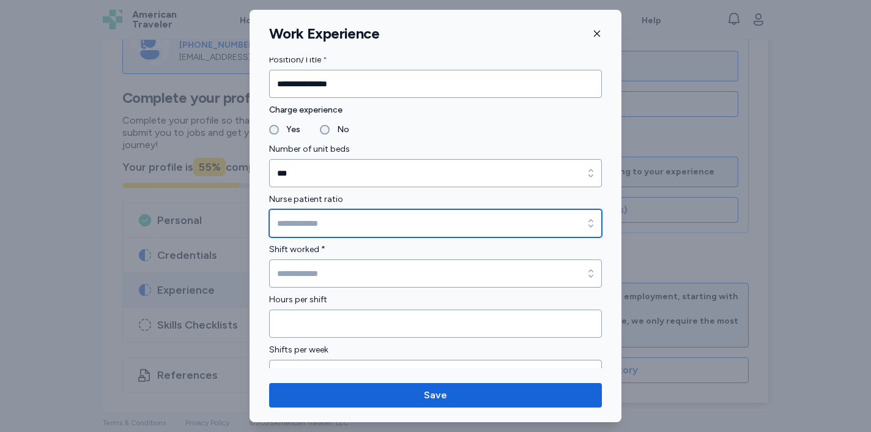
click at [342, 229] on input "Nurse patient ratio" at bounding box center [435, 223] width 333 height 28
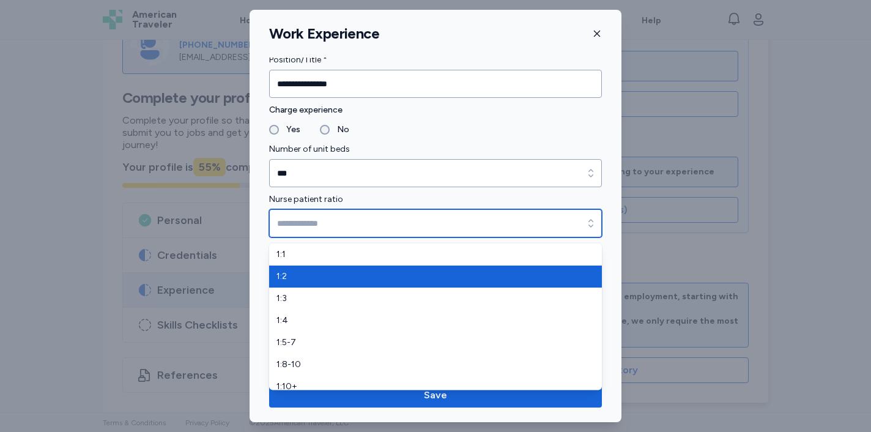
type input "***"
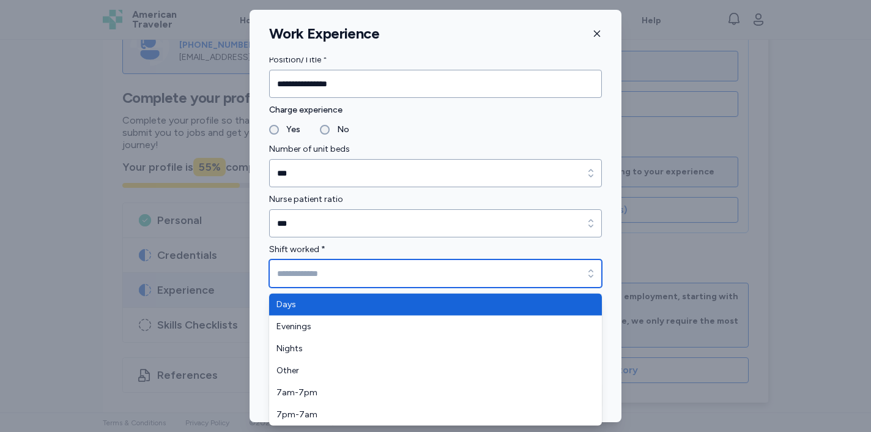
click at [323, 272] on input "Shift worked *" at bounding box center [435, 273] width 333 height 28
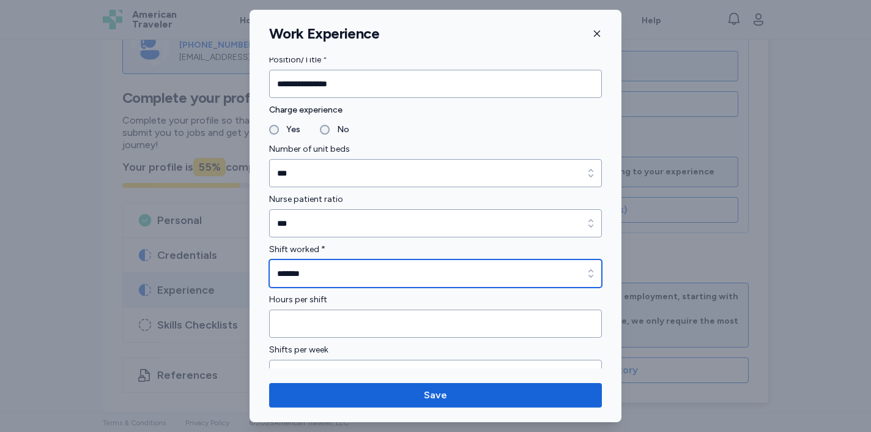
click at [352, 270] on input "*******" at bounding box center [435, 273] width 333 height 28
click at [394, 279] on input "*******" at bounding box center [435, 273] width 333 height 28
click at [402, 280] on input "*******" at bounding box center [435, 273] width 333 height 28
click at [587, 259] on div "button" at bounding box center [591, 273] width 22 height 28
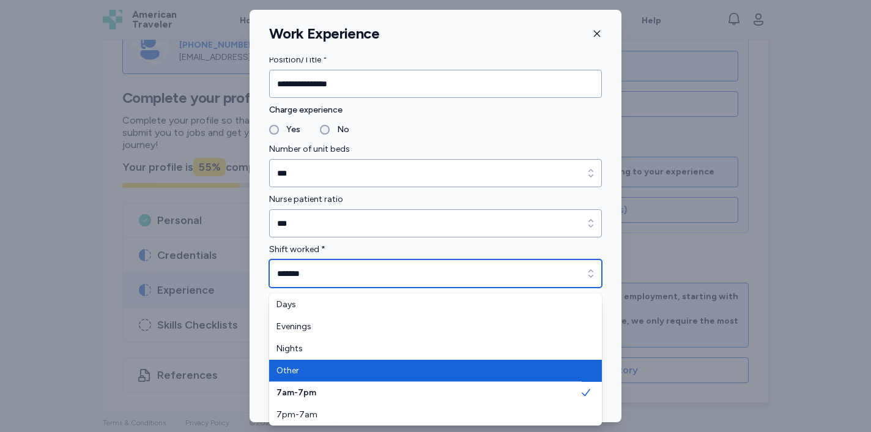
type input "*****"
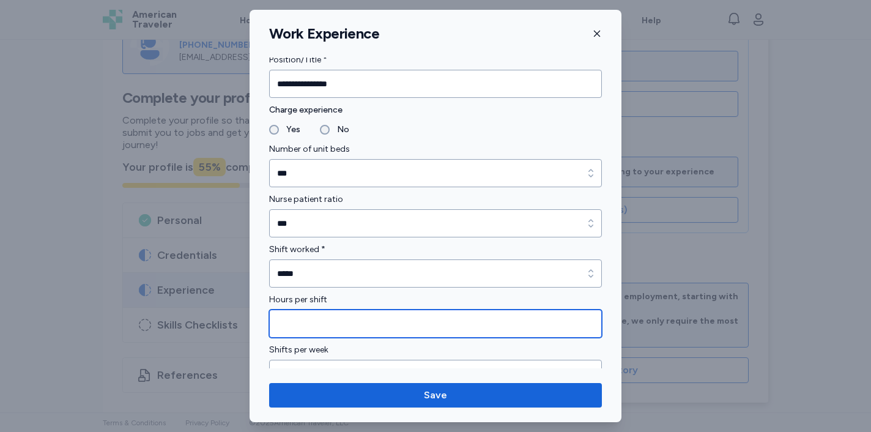
click at [421, 328] on input "Hours per shift" at bounding box center [435, 323] width 333 height 28
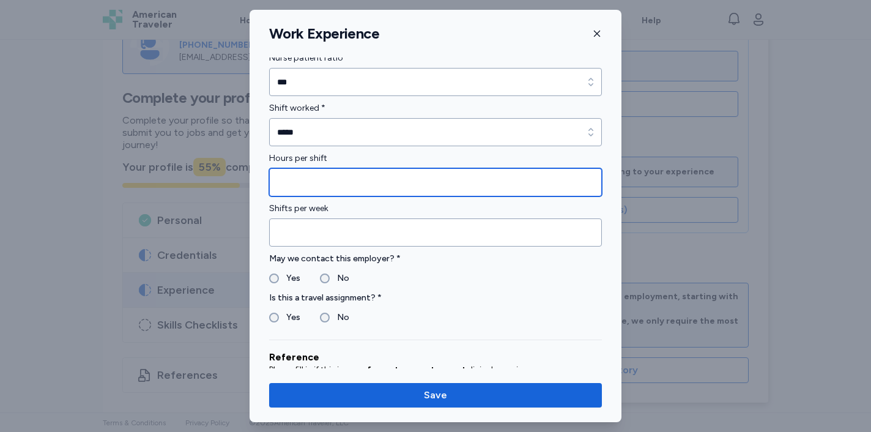
scroll to position [967, 0]
type input "*"
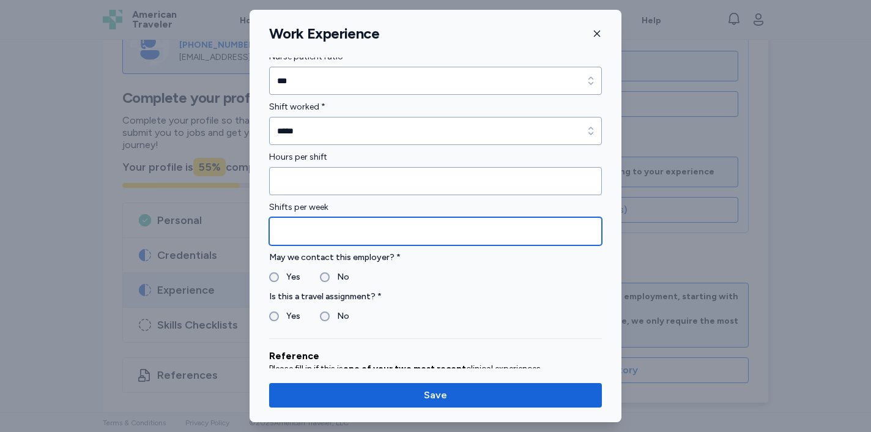
click at [418, 229] on input "Shifts per week" at bounding box center [435, 231] width 333 height 28
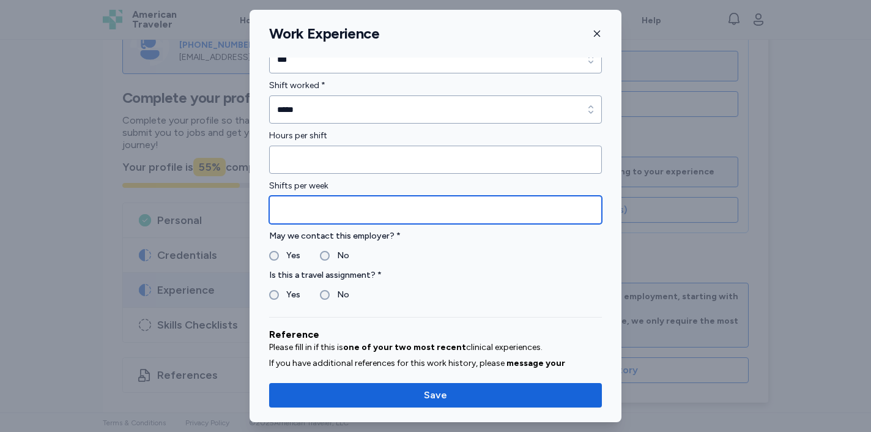
scroll to position [1001, 0]
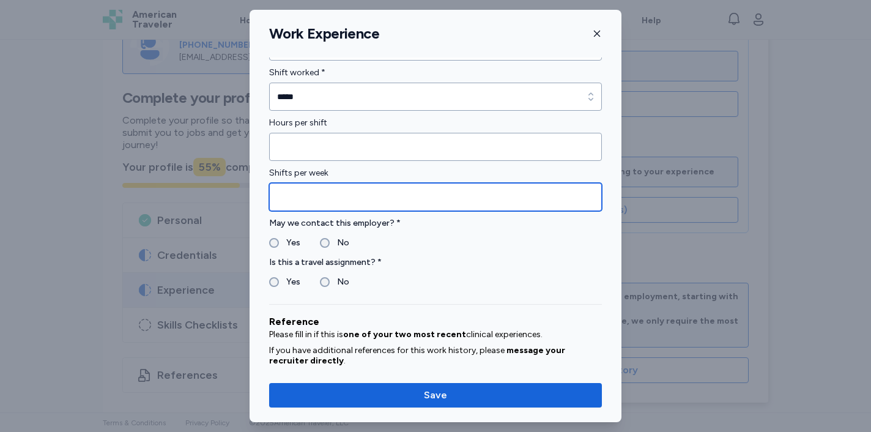
type input "**"
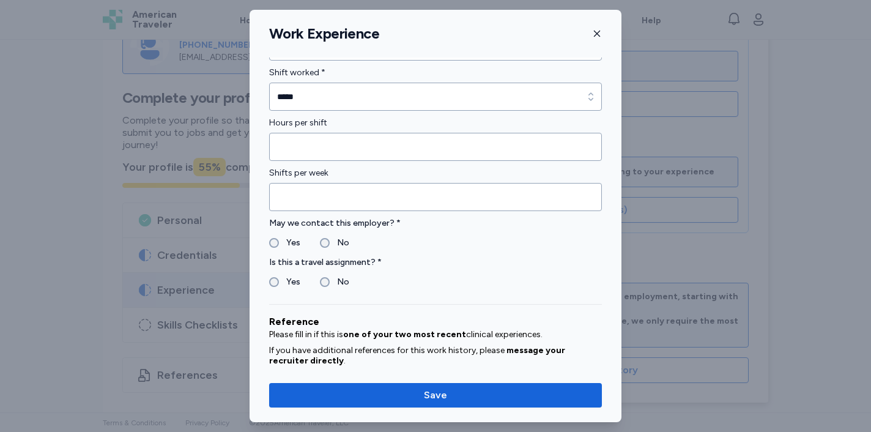
click at [295, 243] on label "Yes" at bounding box center [289, 242] width 21 height 15
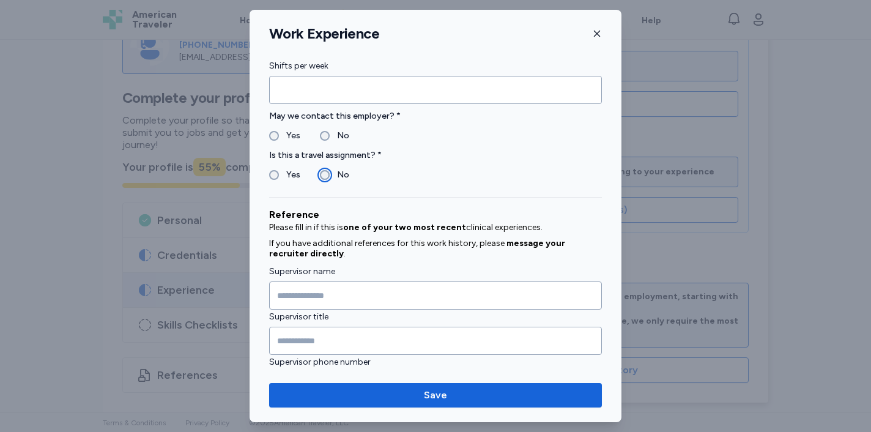
scroll to position [1123, 0]
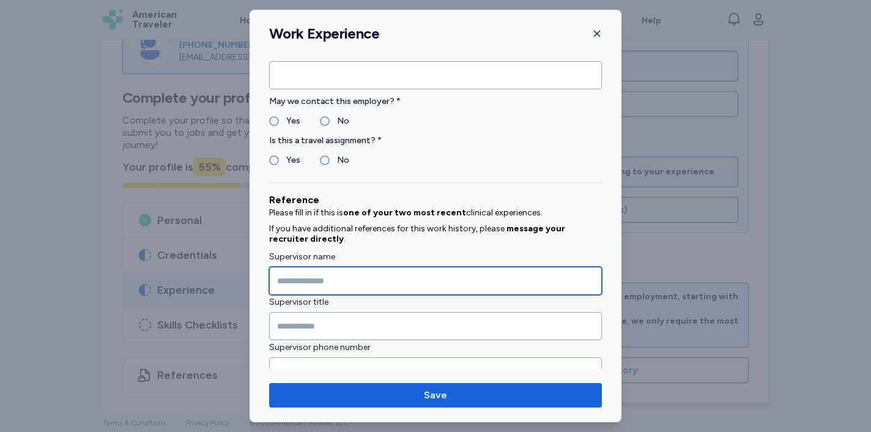
click at [327, 278] on input "Supervisor name" at bounding box center [435, 281] width 333 height 28
type input "**********"
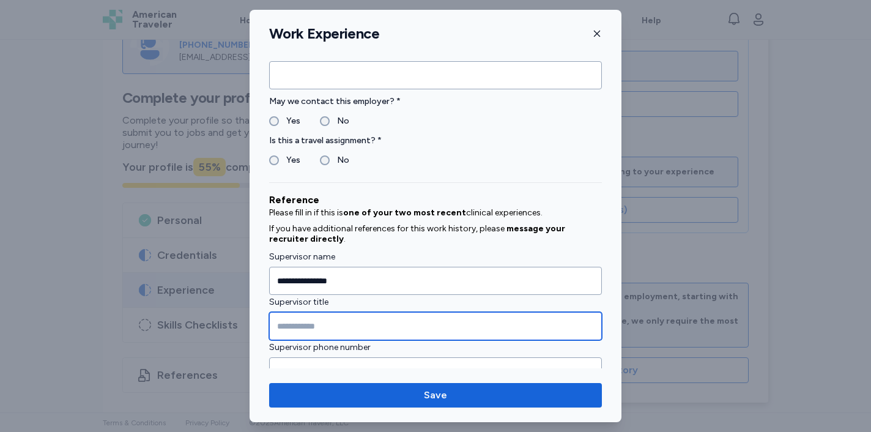
click at [367, 322] on input "Supervisor title" at bounding box center [435, 326] width 333 height 28
type input "*"
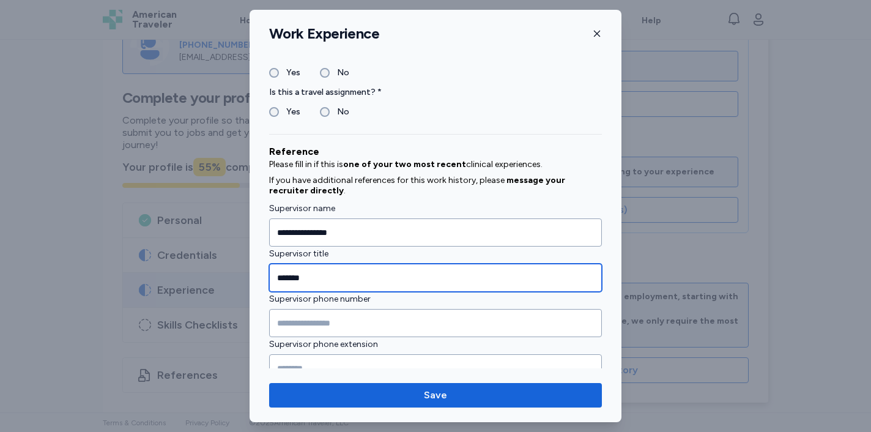
type input "*******"
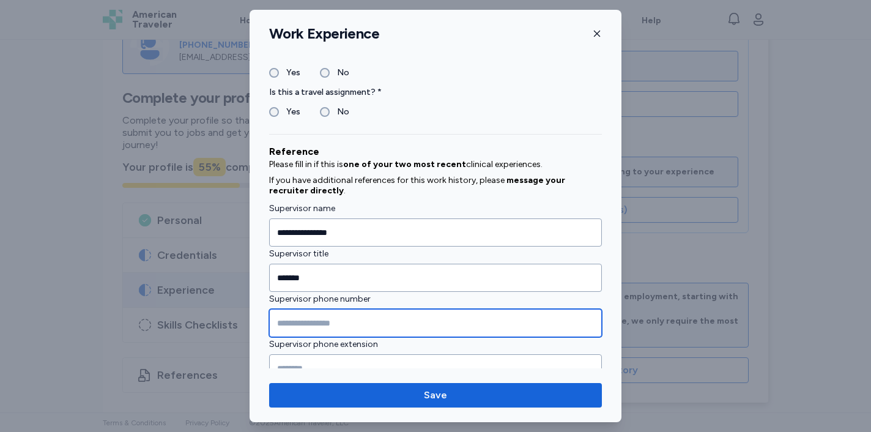
click at [398, 315] on input "Supervisor phone number" at bounding box center [435, 323] width 333 height 28
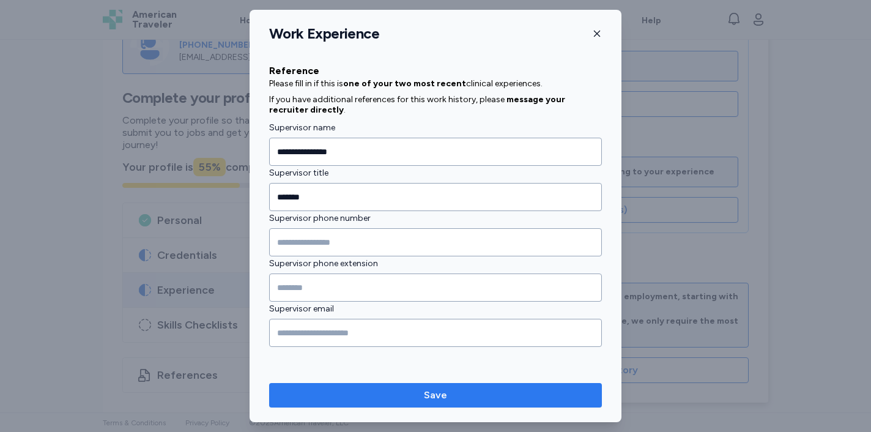
click at [419, 407] on button "Save" at bounding box center [435, 395] width 333 height 24
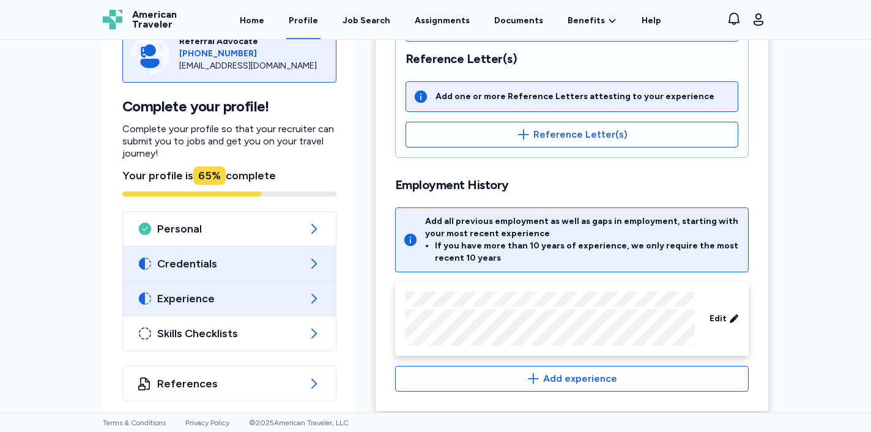
scroll to position [352, 0]
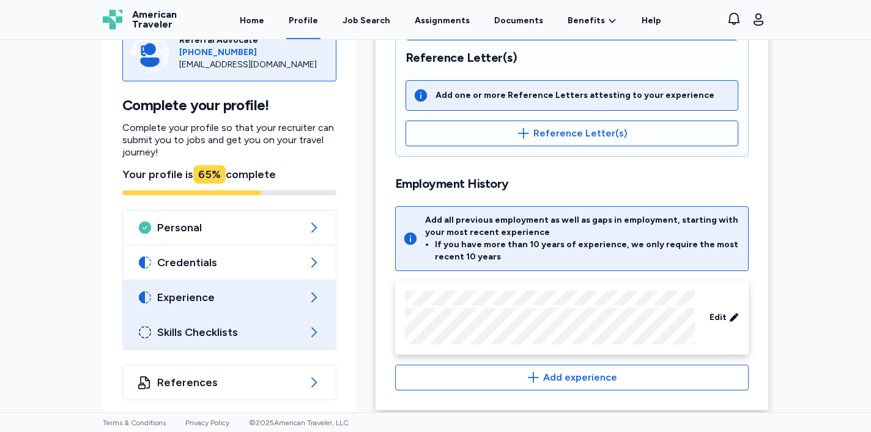
click at [303, 337] on div "Skills Checklists" at bounding box center [229, 332] width 213 height 34
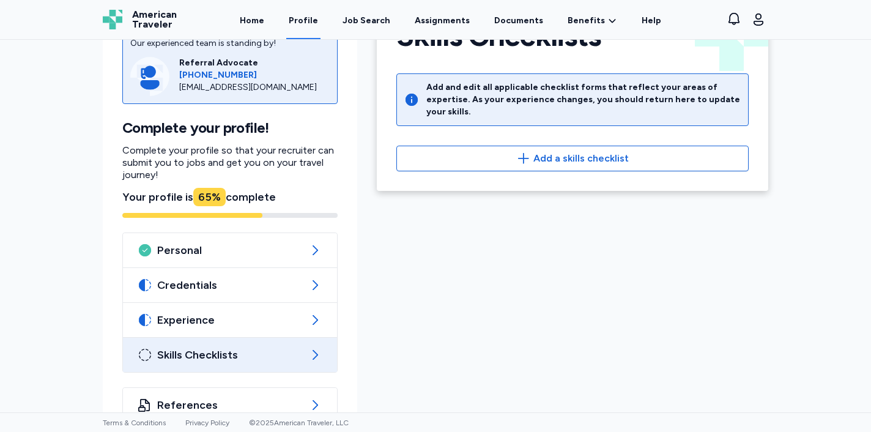
scroll to position [58, 0]
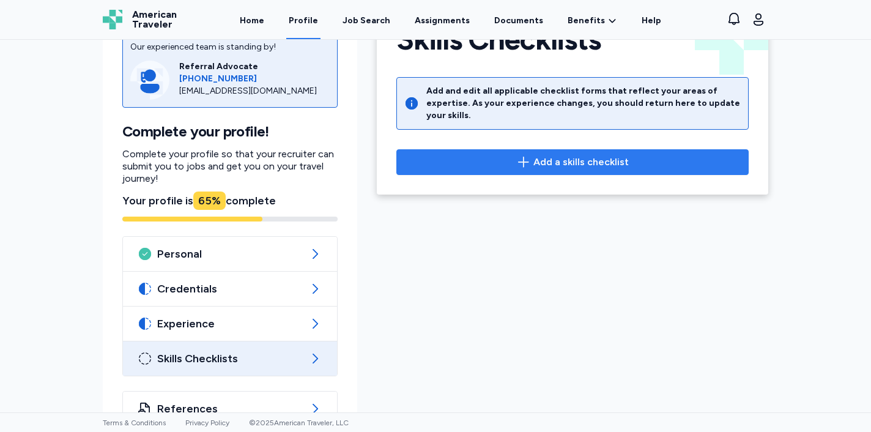
click at [556, 149] on button "Add a skills checklist" at bounding box center [572, 162] width 352 height 26
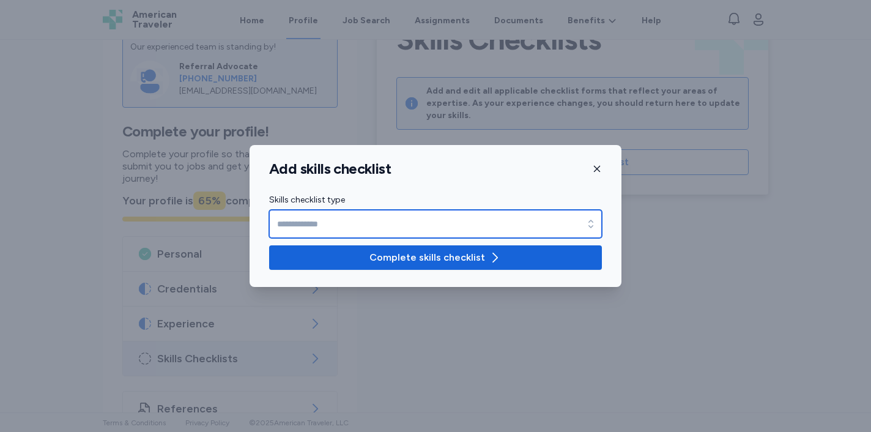
click at [470, 224] on input "Skills checklist type" at bounding box center [435, 224] width 333 height 28
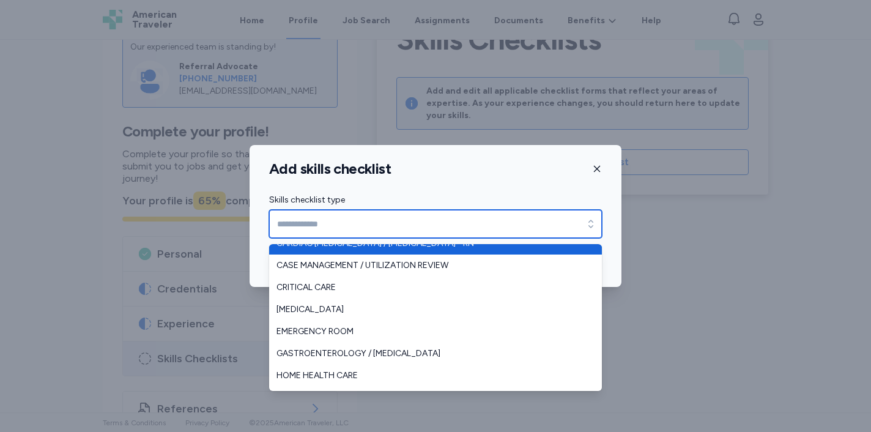
scroll to position [37, 0]
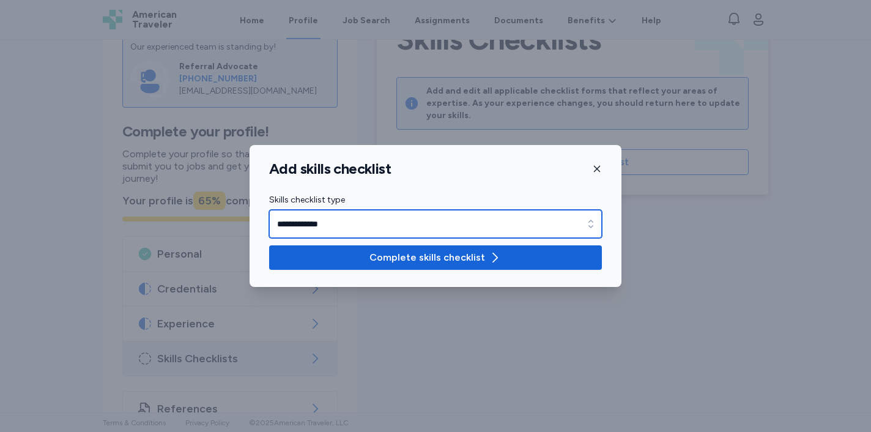
click at [592, 224] on icon "button" at bounding box center [591, 224] width 12 height 12
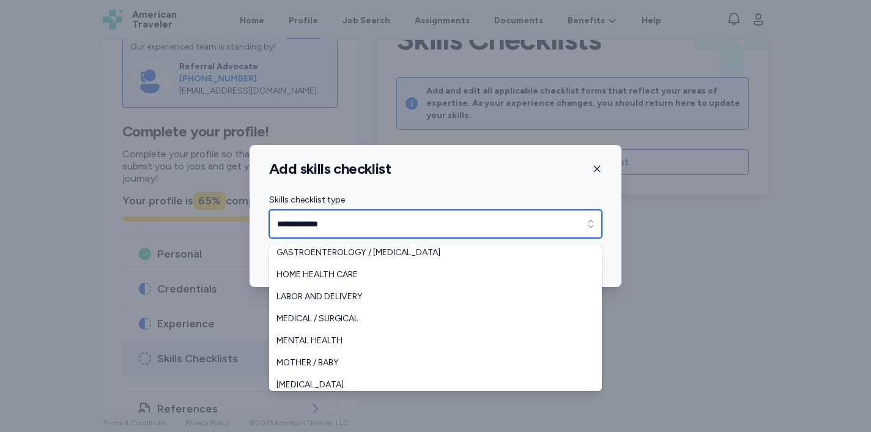
scroll to position [136, 0]
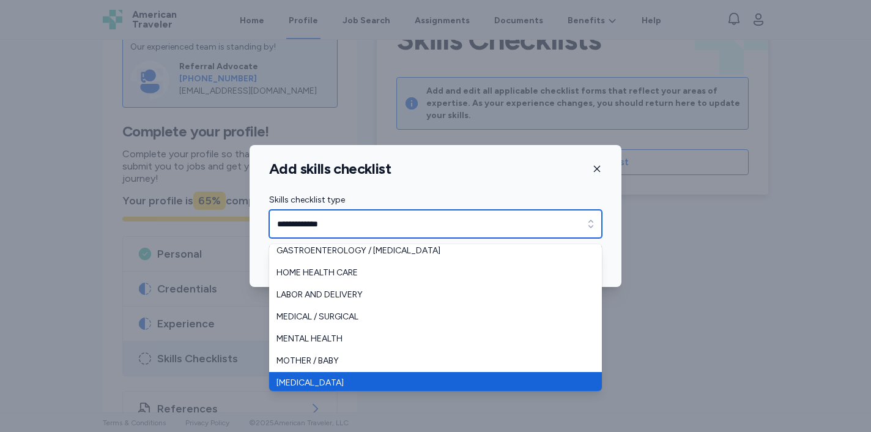
type input "****"
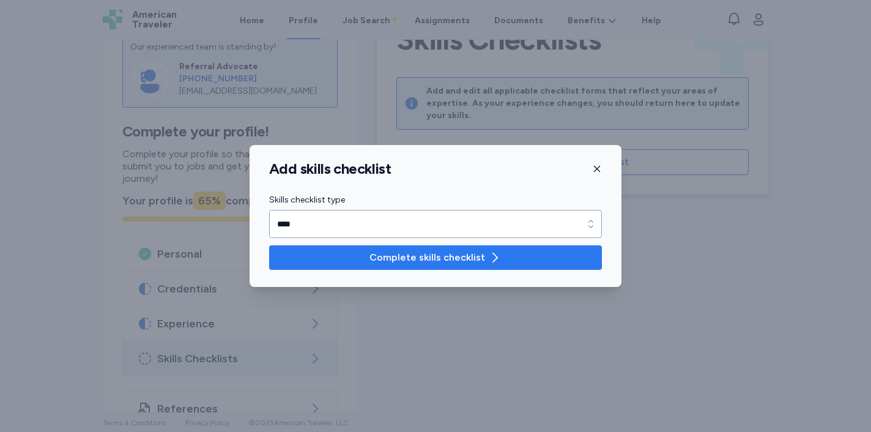
click at [506, 259] on span "Complete skills checklist" at bounding box center [435, 257] width 313 height 15
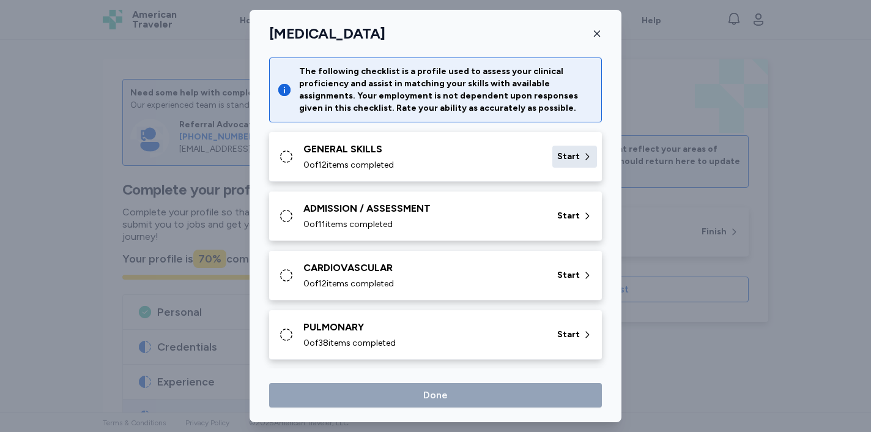
click at [577, 155] on span "Start" at bounding box center [568, 156] width 23 height 12
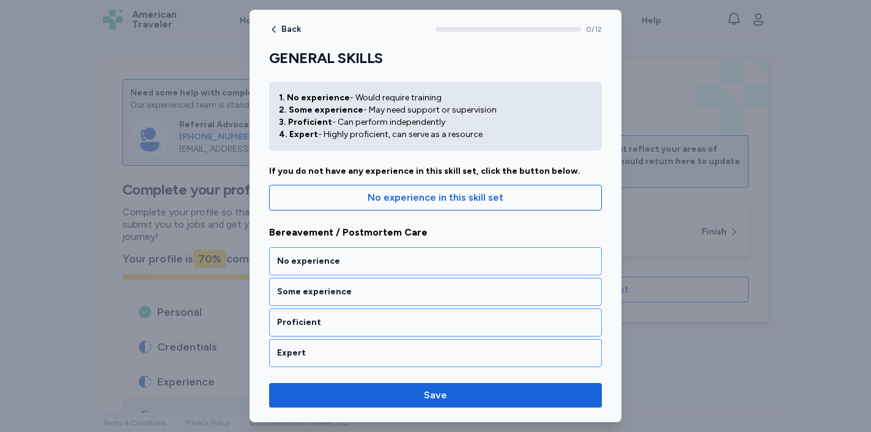
scroll to position [35, 0]
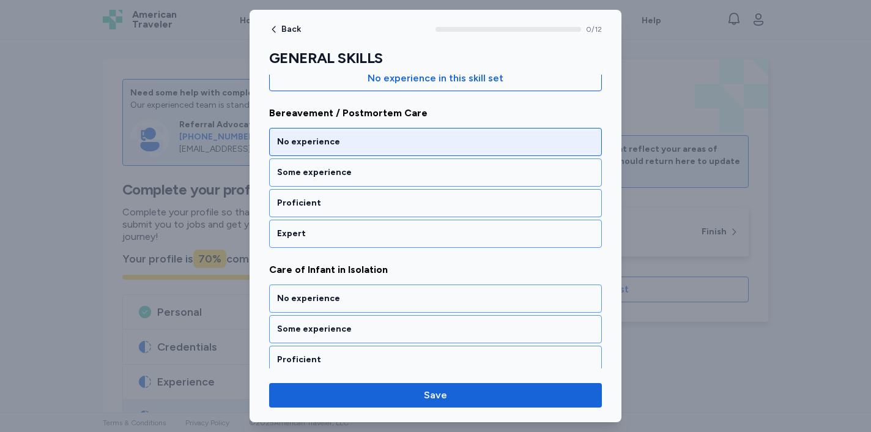
click at [452, 131] on div "No experience" at bounding box center [435, 142] width 333 height 28
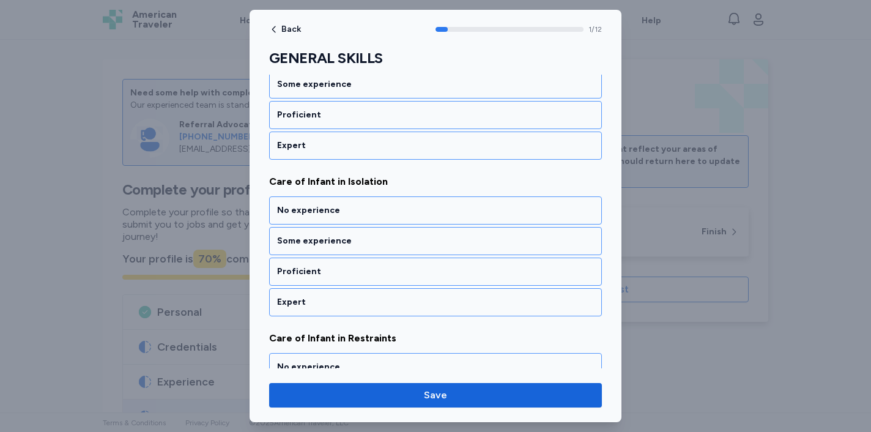
scroll to position [270, 0]
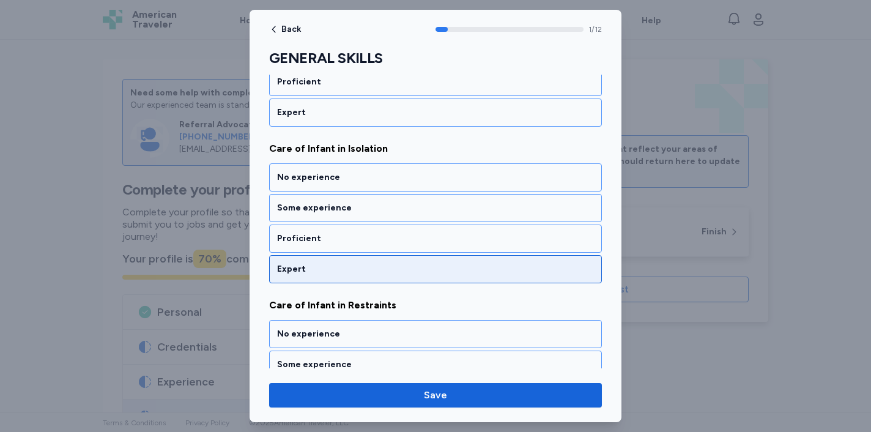
click at [385, 270] on div "Expert" at bounding box center [435, 269] width 317 height 12
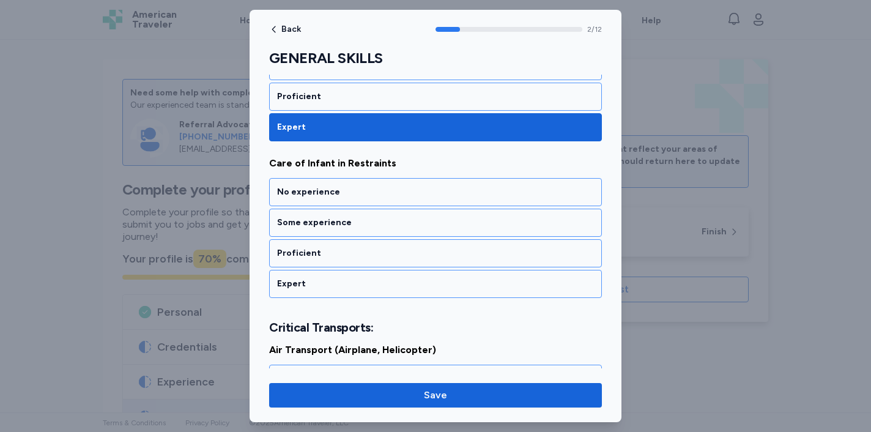
scroll to position [417, 0]
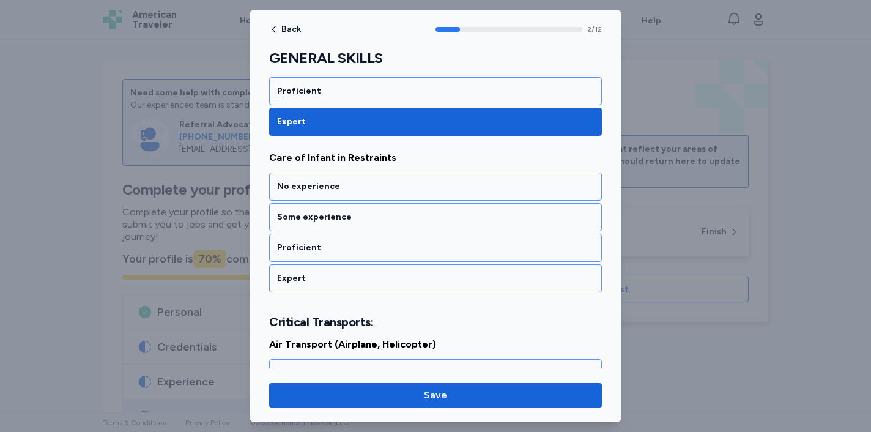
click at [384, 270] on div "Expert" at bounding box center [435, 278] width 333 height 28
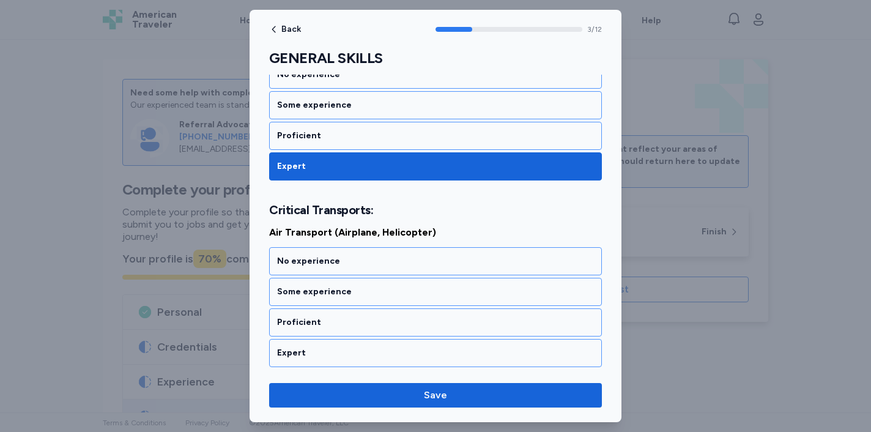
scroll to position [588, 0]
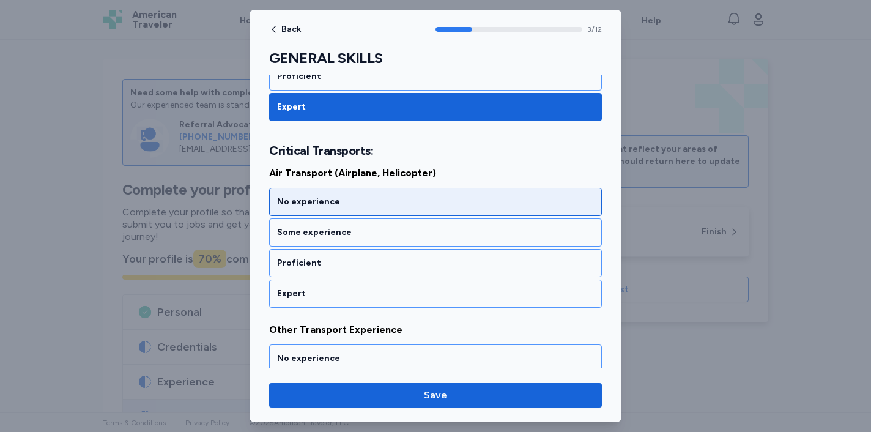
click at [399, 194] on div "No experience" at bounding box center [435, 202] width 333 height 28
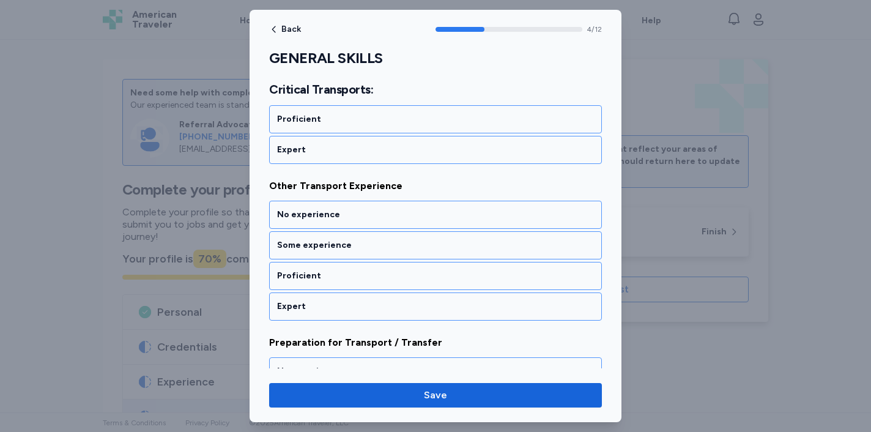
scroll to position [745, 0]
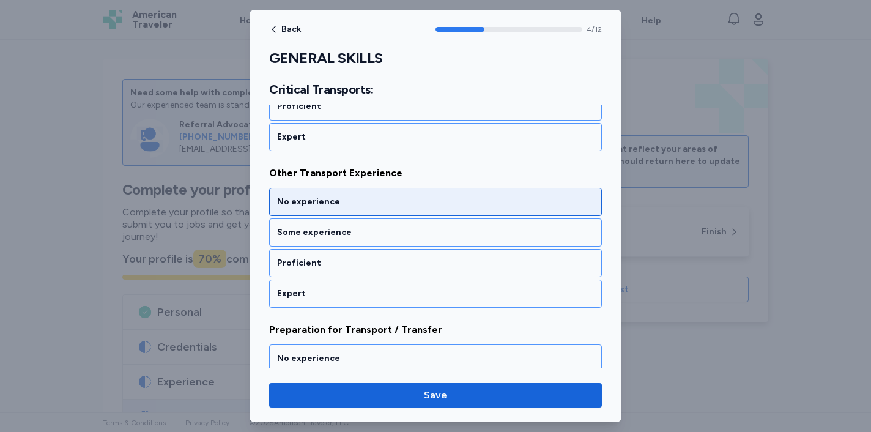
click at [387, 203] on div "No experience" at bounding box center [435, 202] width 317 height 12
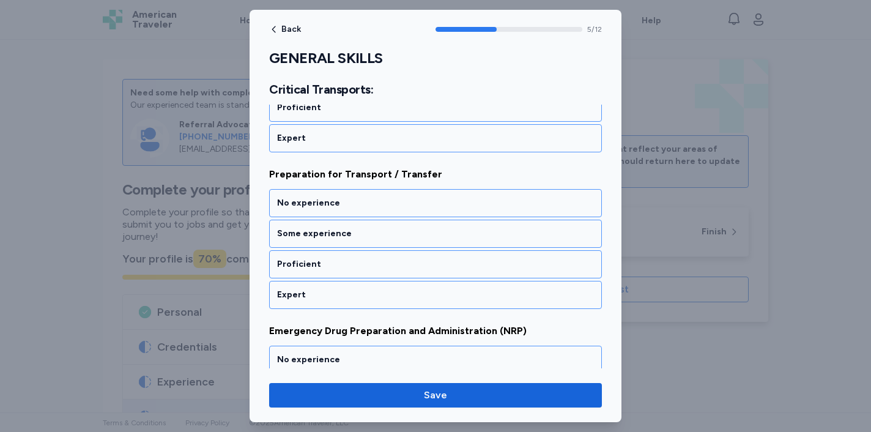
scroll to position [901, 0]
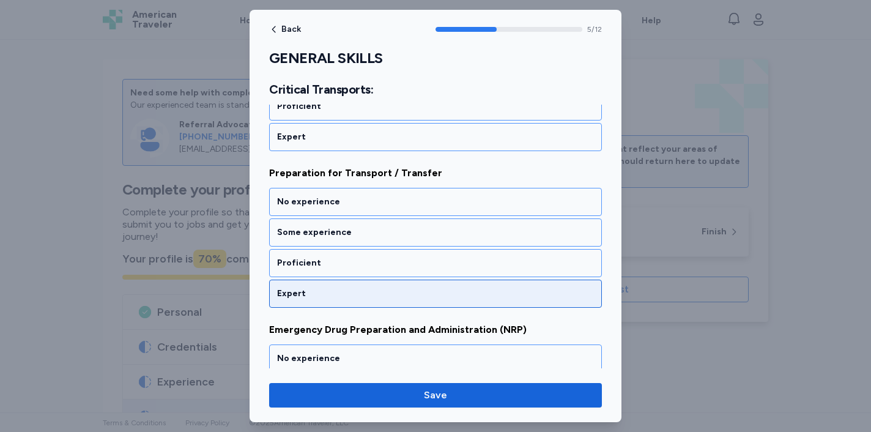
click at [350, 283] on div "Expert" at bounding box center [435, 293] width 333 height 28
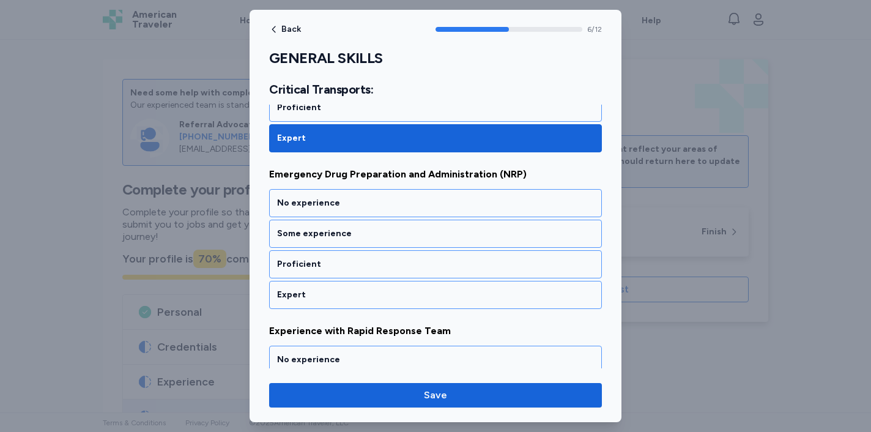
scroll to position [1058, 0]
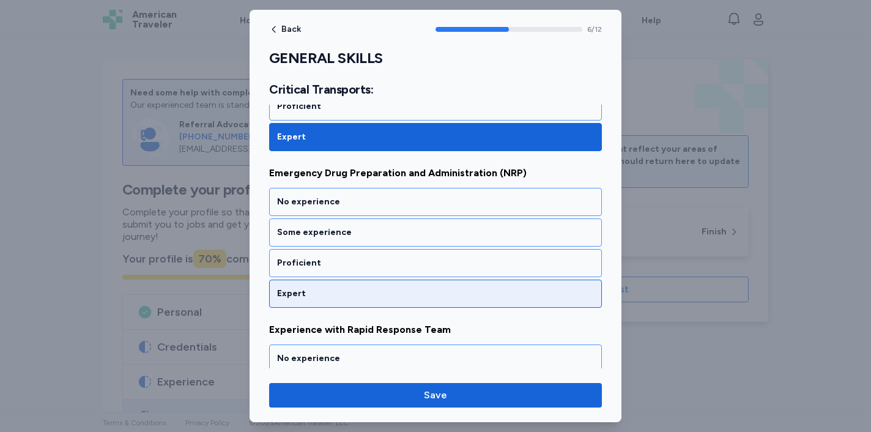
click at [347, 300] on div "Expert" at bounding box center [435, 293] width 333 height 28
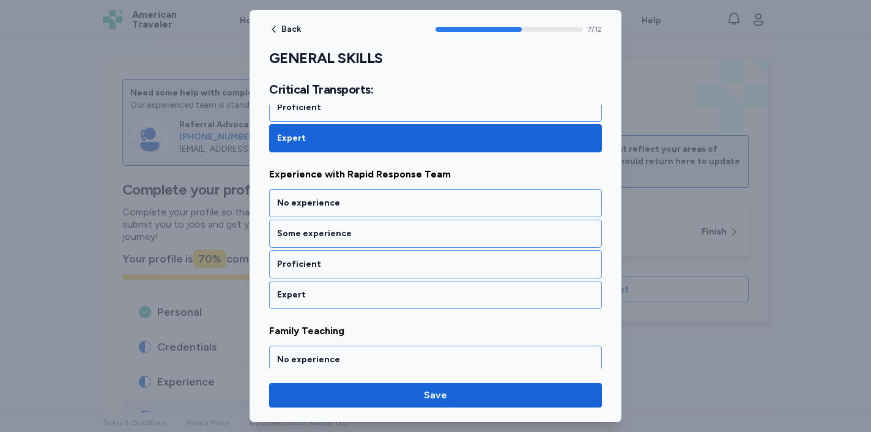
scroll to position [1215, 0]
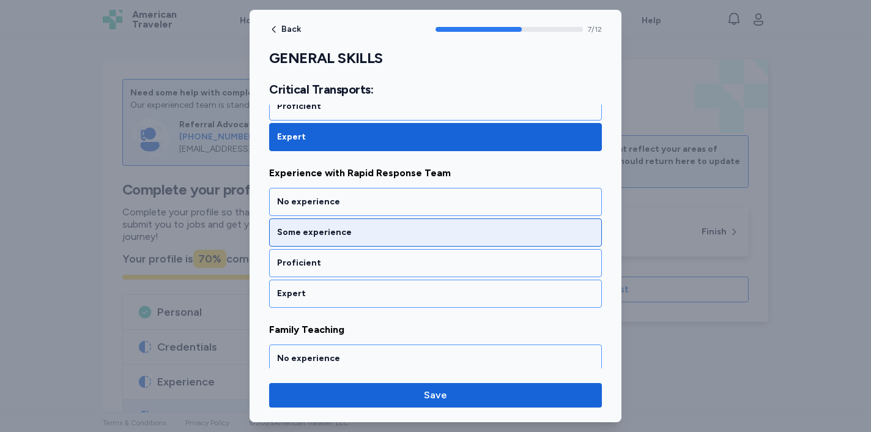
click at [383, 239] on div "Some experience" at bounding box center [435, 232] width 333 height 28
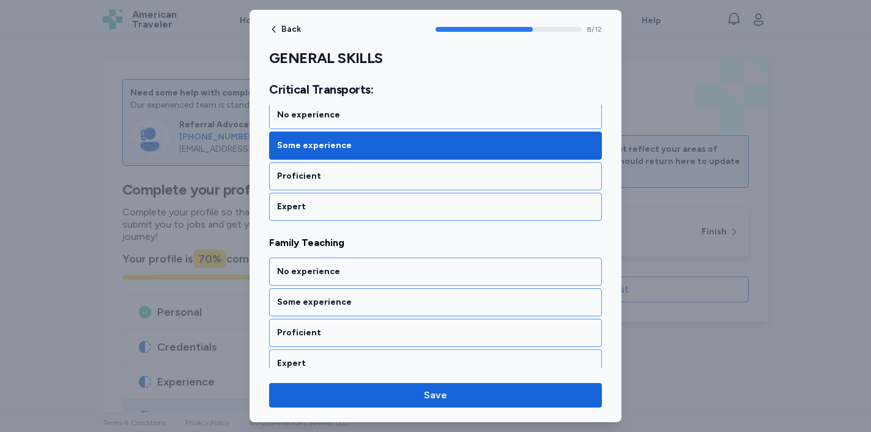
scroll to position [1371, 0]
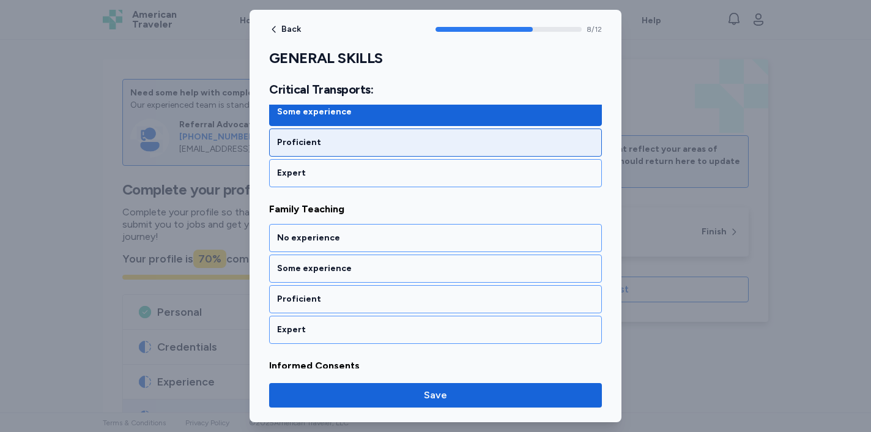
click at [416, 152] on div "Proficient" at bounding box center [435, 142] width 333 height 28
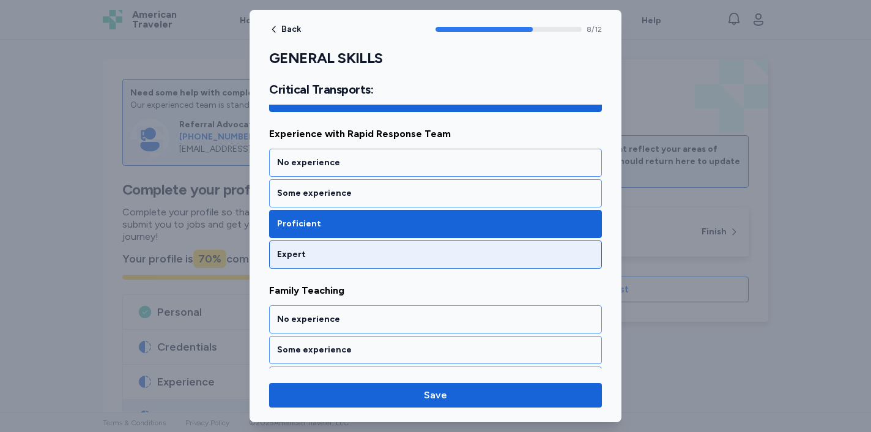
click at [379, 245] on div "Expert" at bounding box center [435, 254] width 333 height 28
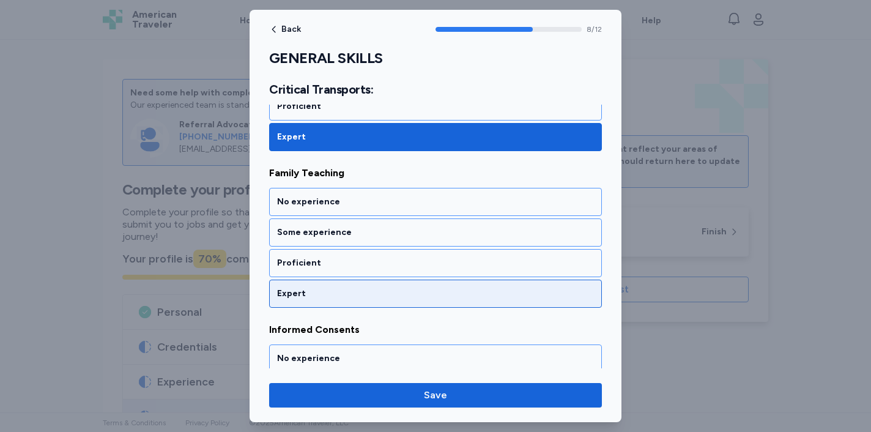
click at [362, 279] on div "Expert" at bounding box center [435, 293] width 333 height 28
click at [356, 290] on div "Expert" at bounding box center [435, 293] width 317 height 12
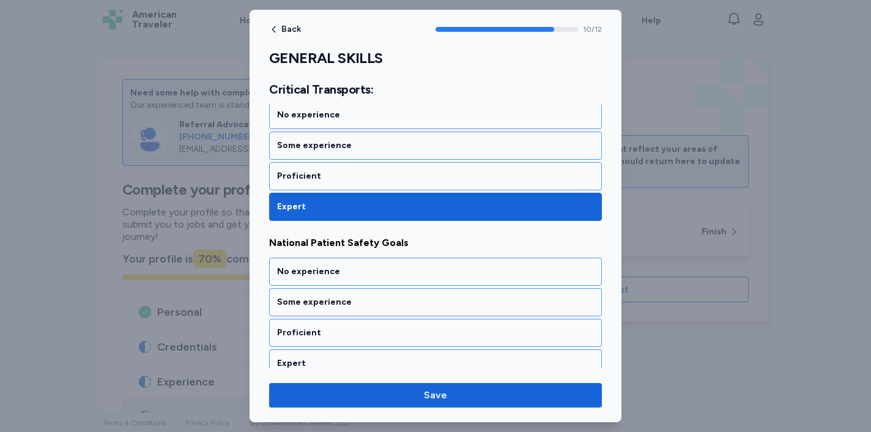
scroll to position [1684, 0]
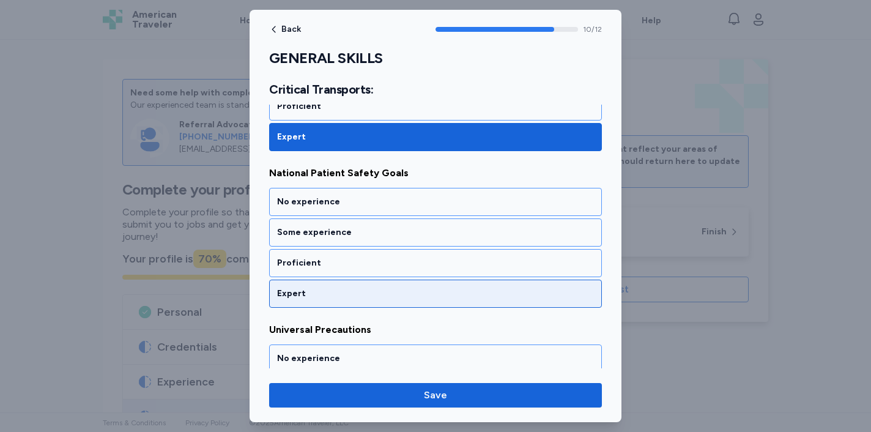
click at [313, 293] on div "Expert" at bounding box center [435, 293] width 317 height 12
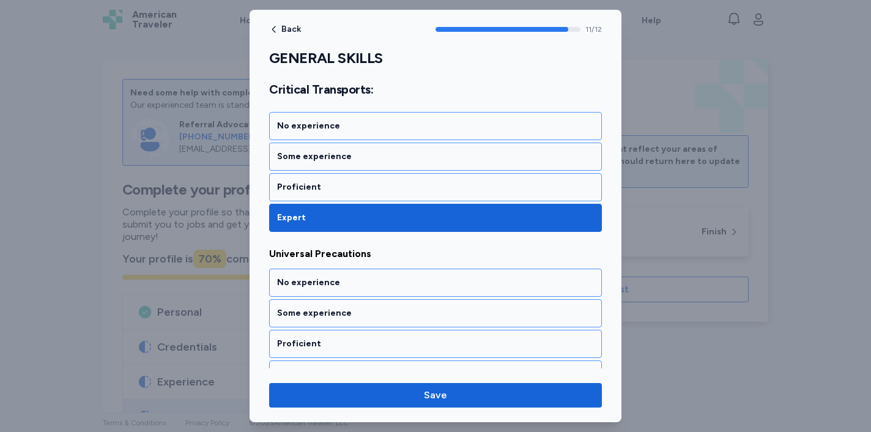
scroll to position [1783, 0]
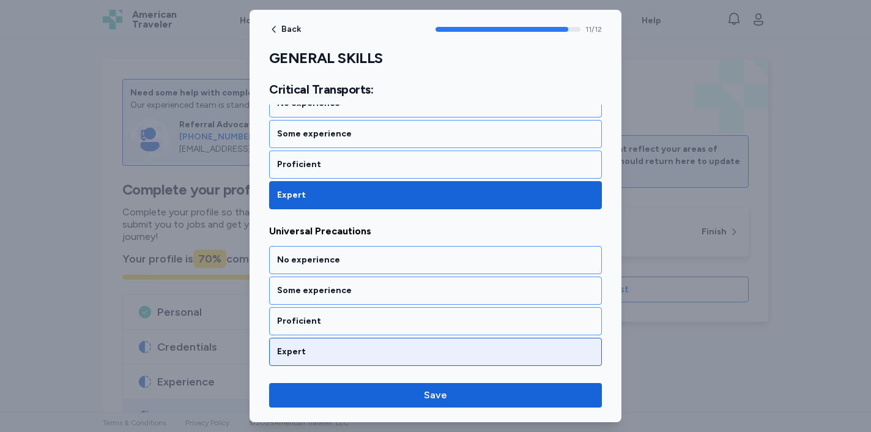
click at [303, 347] on div "Expert" at bounding box center [435, 352] width 317 height 12
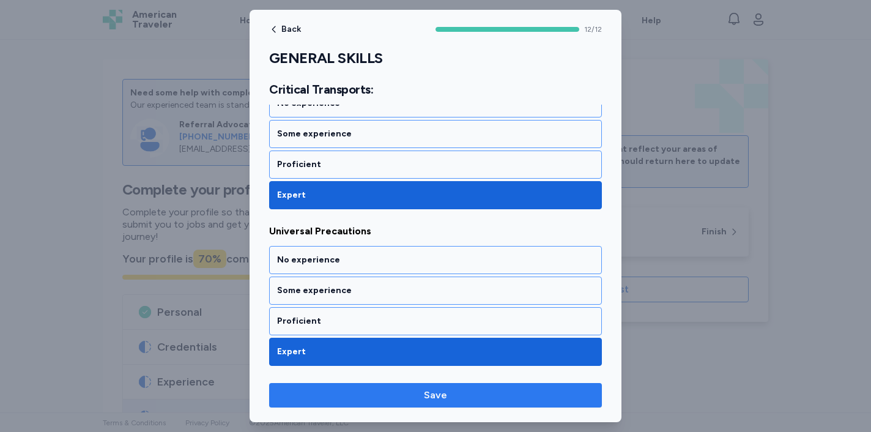
click at [322, 404] on button "Save" at bounding box center [435, 395] width 333 height 24
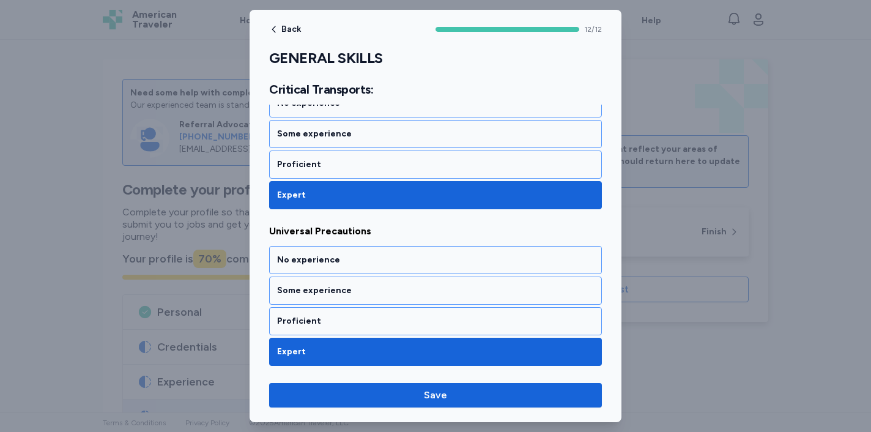
scroll to position [1780, 0]
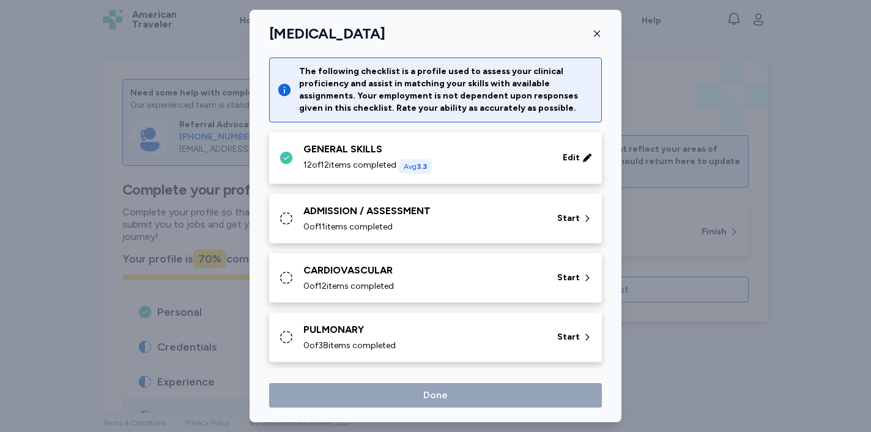
click at [500, 221] on div "0 of 11 items completed" at bounding box center [422, 227] width 239 height 12
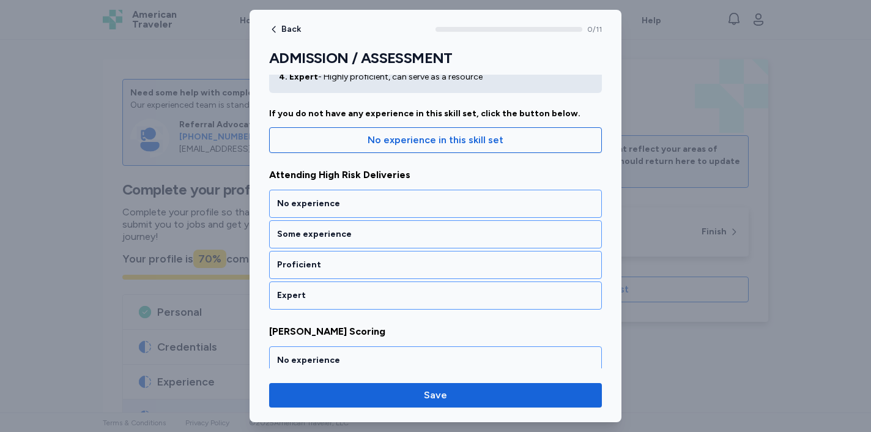
scroll to position [102, 0]
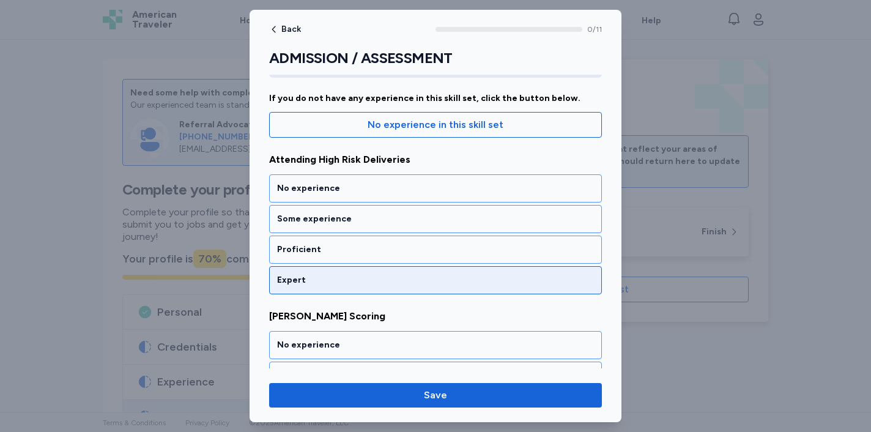
click at [376, 269] on div "Expert" at bounding box center [435, 280] width 333 height 28
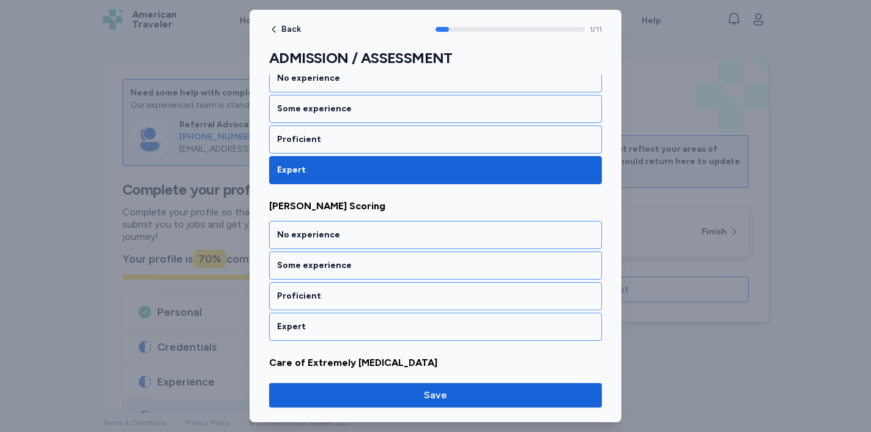
scroll to position [261, 0]
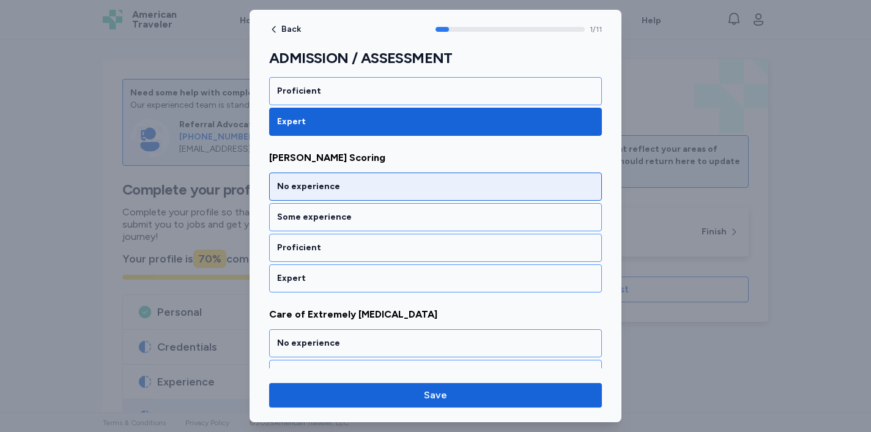
click at [426, 194] on div "No experience" at bounding box center [435, 186] width 333 height 28
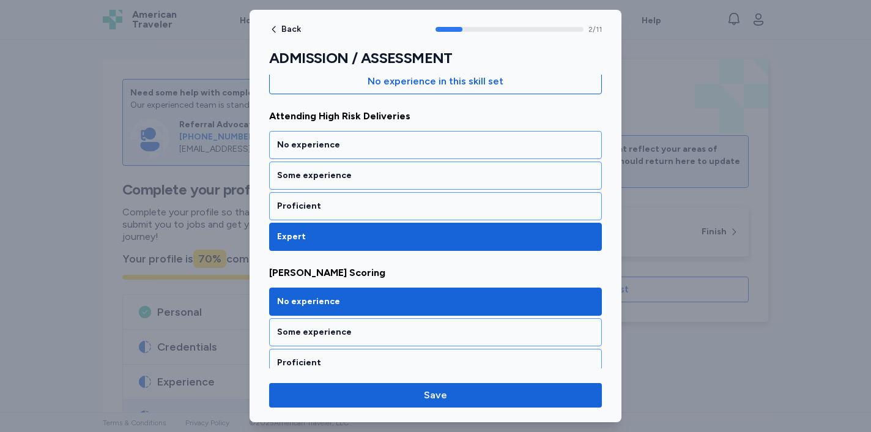
scroll to position [144, 0]
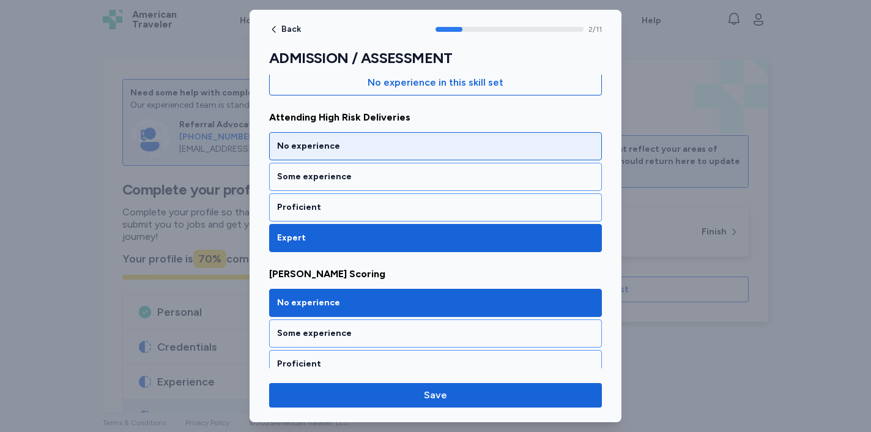
click at [364, 137] on div "No experience" at bounding box center [435, 146] width 333 height 28
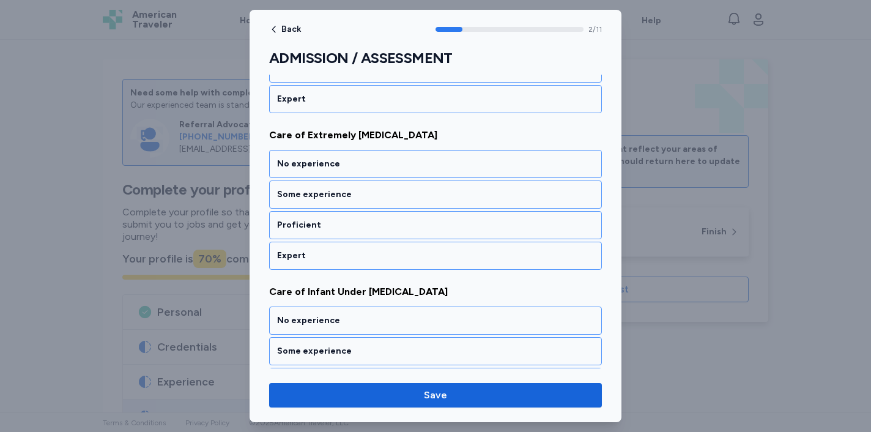
scroll to position [444, 0]
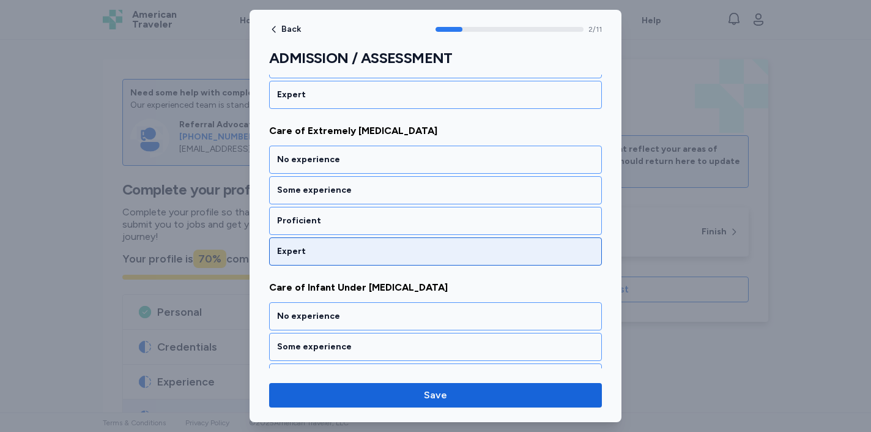
click at [332, 244] on div "Expert" at bounding box center [435, 251] width 333 height 28
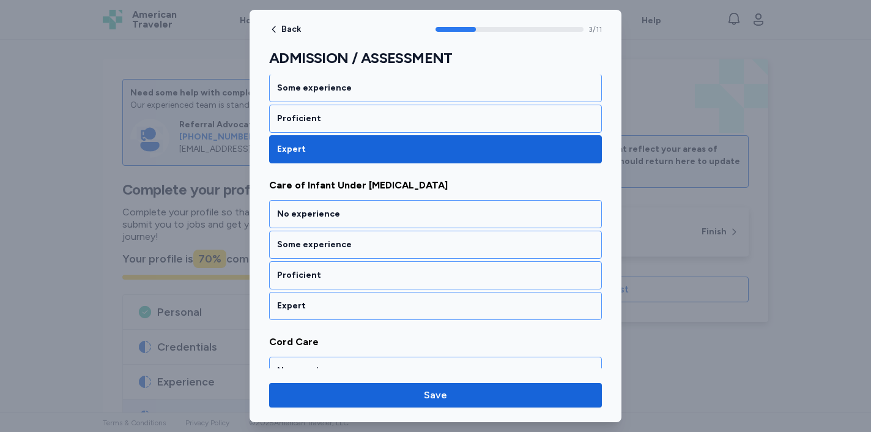
scroll to position [574, 0]
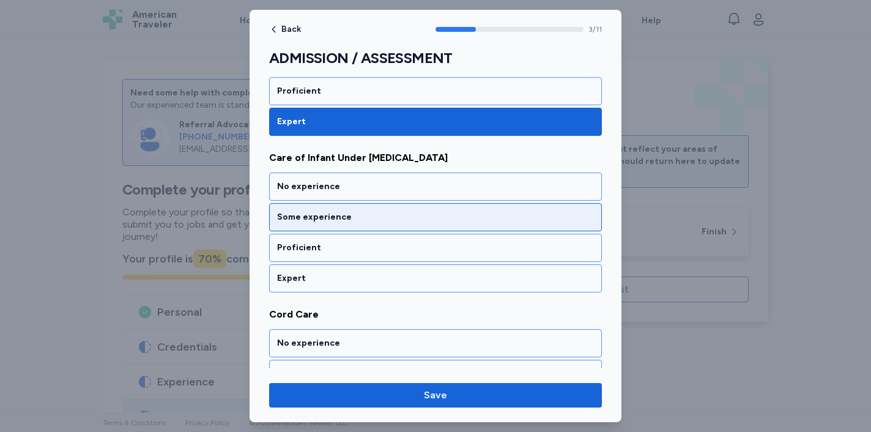
click at [390, 212] on div "Some experience" at bounding box center [435, 217] width 317 height 12
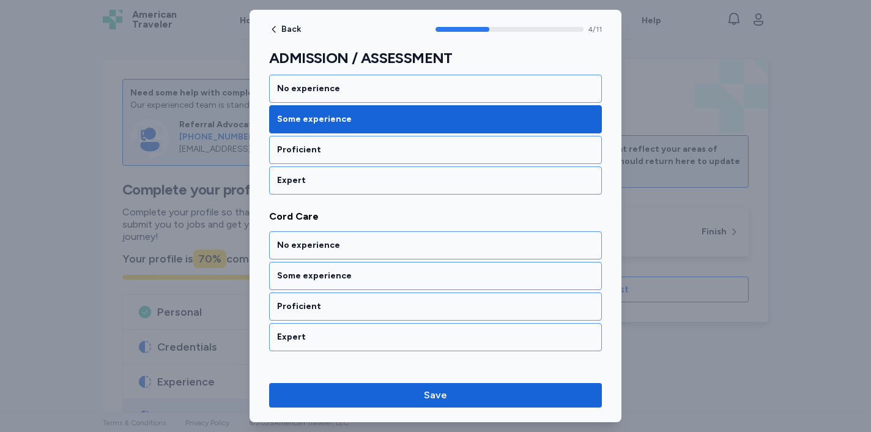
scroll to position [730, 0]
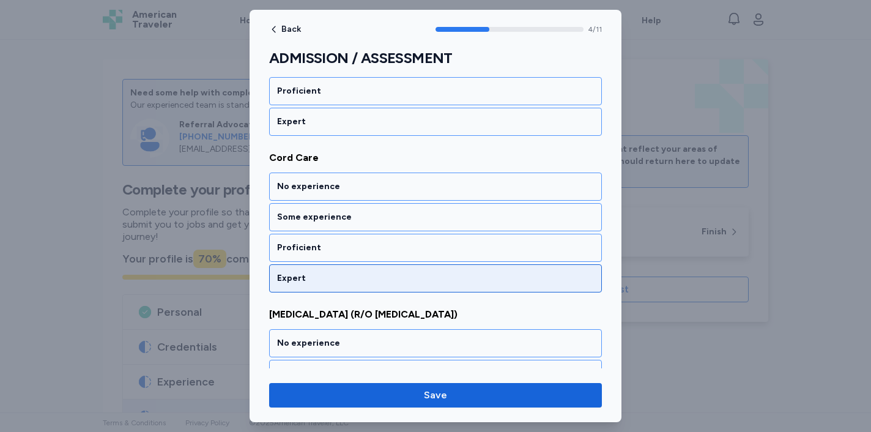
click at [334, 278] on div "Expert" at bounding box center [435, 278] width 317 height 12
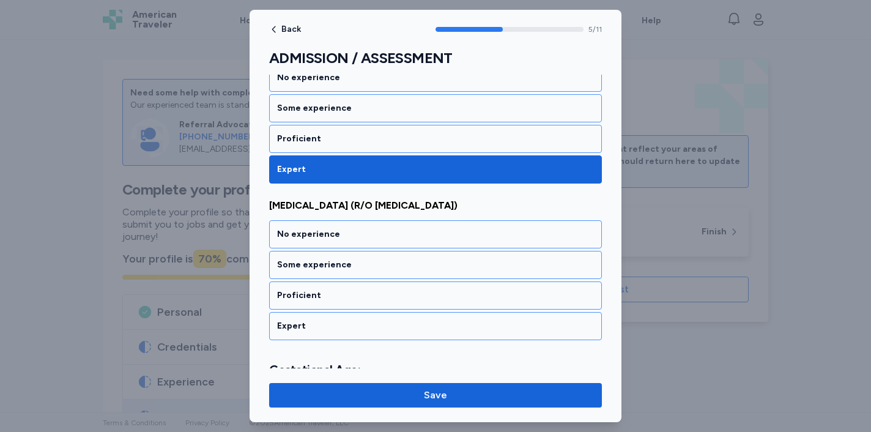
scroll to position [887, 0]
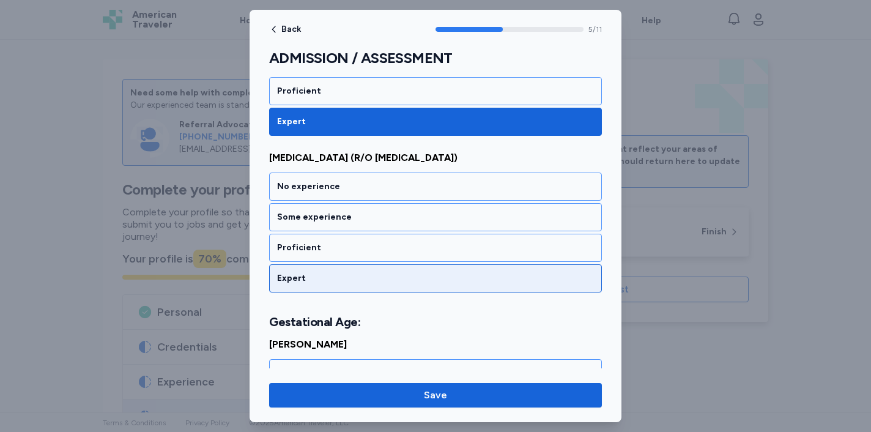
click at [335, 289] on div "Expert" at bounding box center [435, 278] width 333 height 28
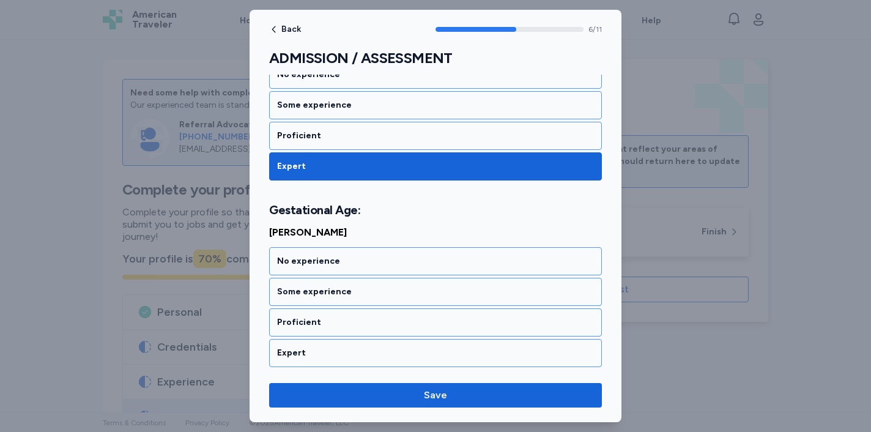
scroll to position [1058, 0]
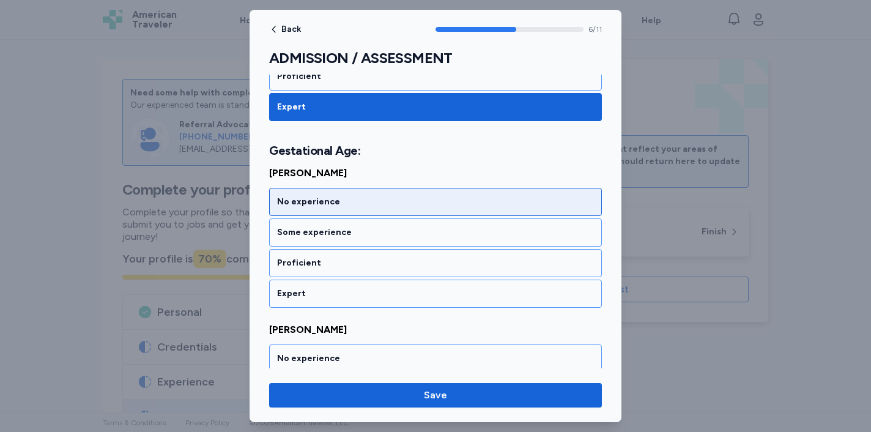
click at [353, 207] on div "No experience" at bounding box center [435, 202] width 317 height 12
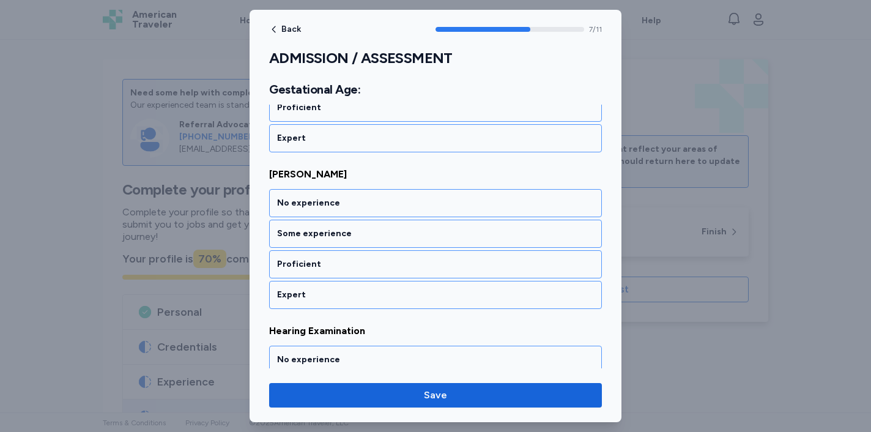
scroll to position [1215, 0]
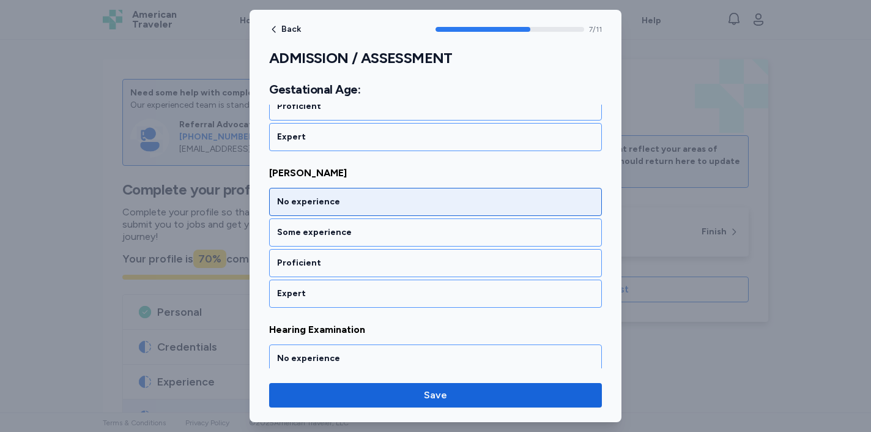
click at [353, 205] on div "No experience" at bounding box center [435, 202] width 317 height 12
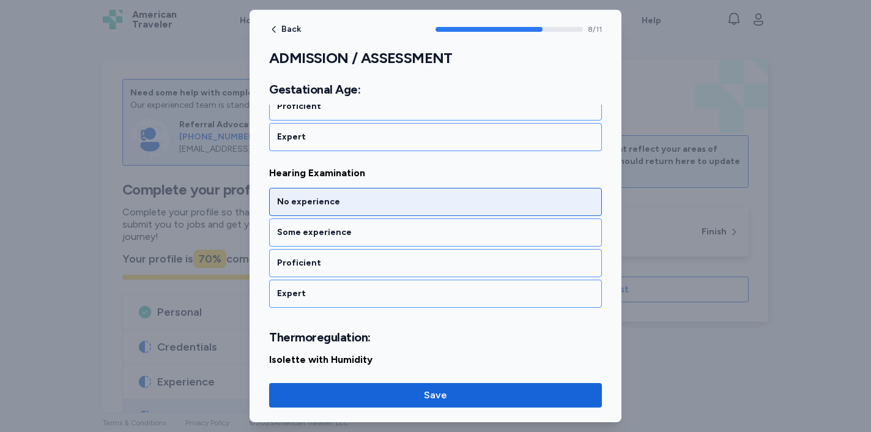
click at [353, 207] on div "No experience" at bounding box center [435, 202] width 317 height 12
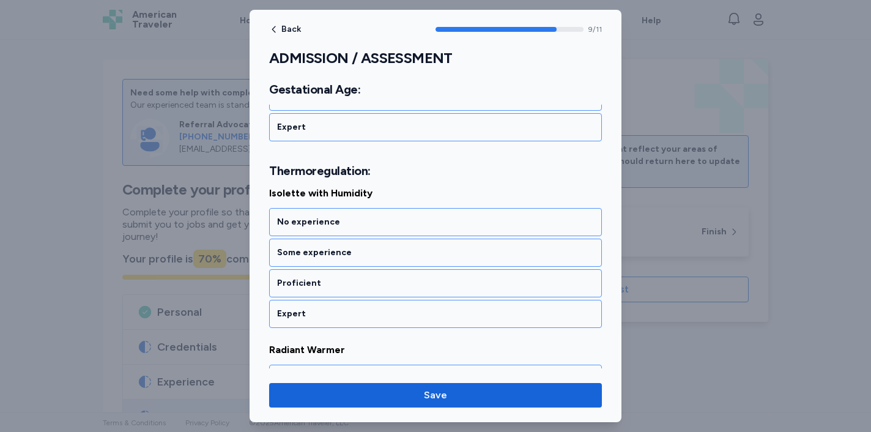
scroll to position [1558, 0]
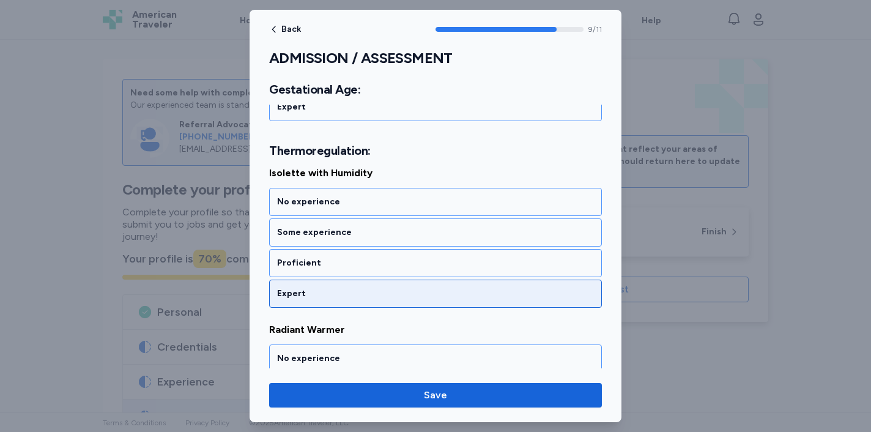
click at [356, 292] on div "Expert" at bounding box center [435, 293] width 317 height 12
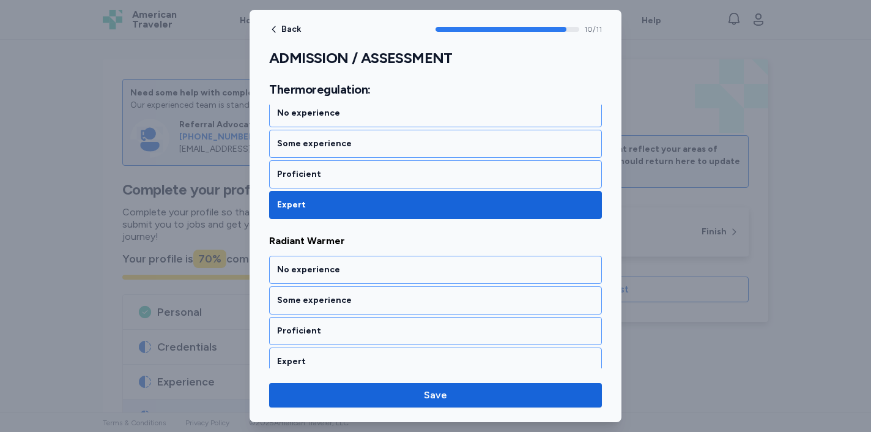
scroll to position [1656, 0]
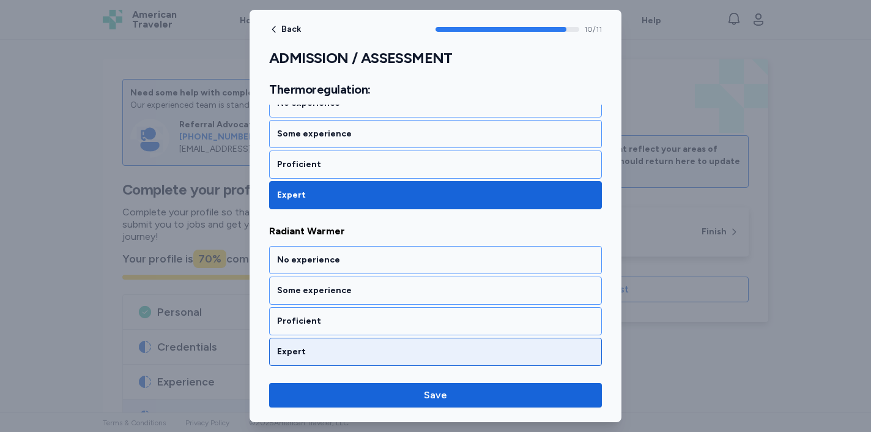
click at [339, 340] on div "Expert" at bounding box center [435, 352] width 333 height 28
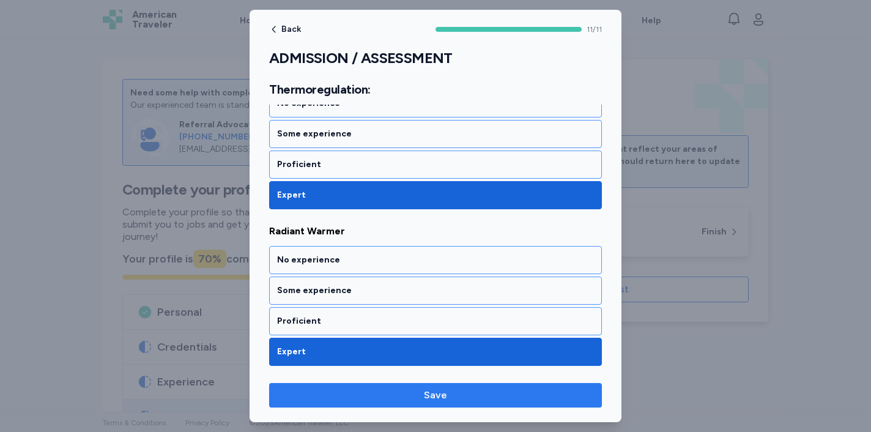
click at [338, 404] on button "Save" at bounding box center [435, 395] width 333 height 24
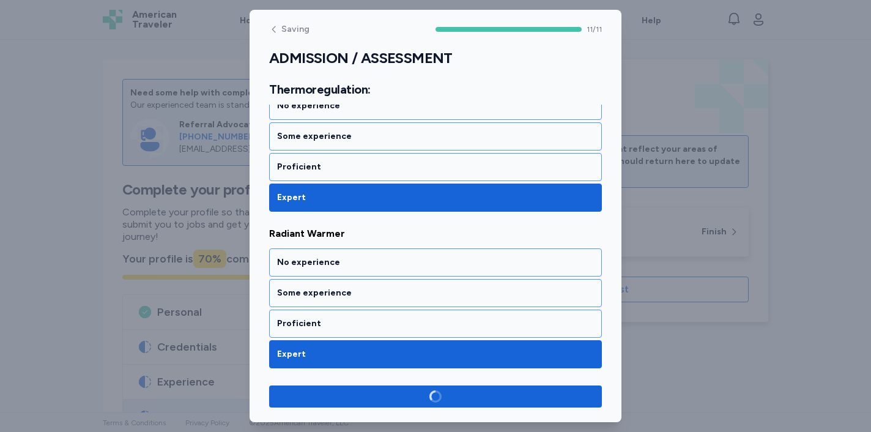
scroll to position [1654, 0]
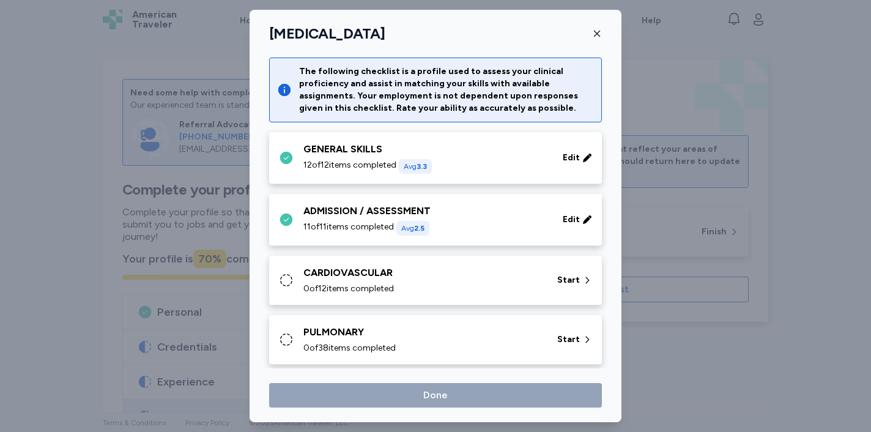
click at [425, 290] on div "0 of 12 items completed" at bounding box center [422, 289] width 239 height 12
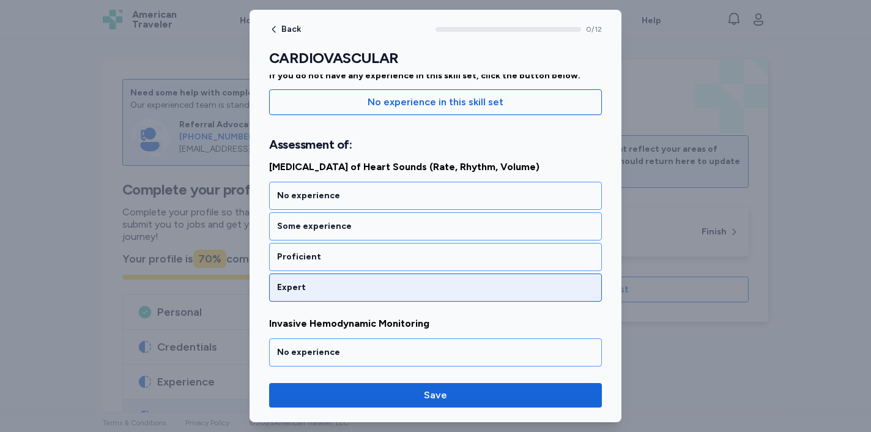
click at [417, 289] on div "Expert" at bounding box center [435, 287] width 317 height 12
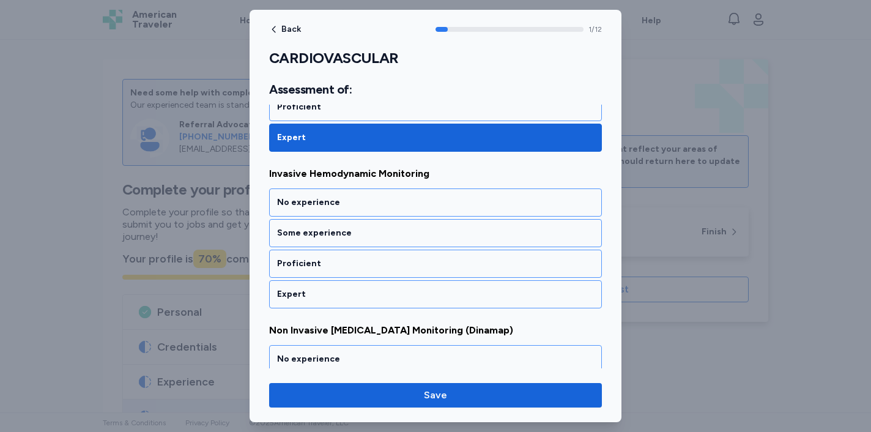
scroll to position [275, 0]
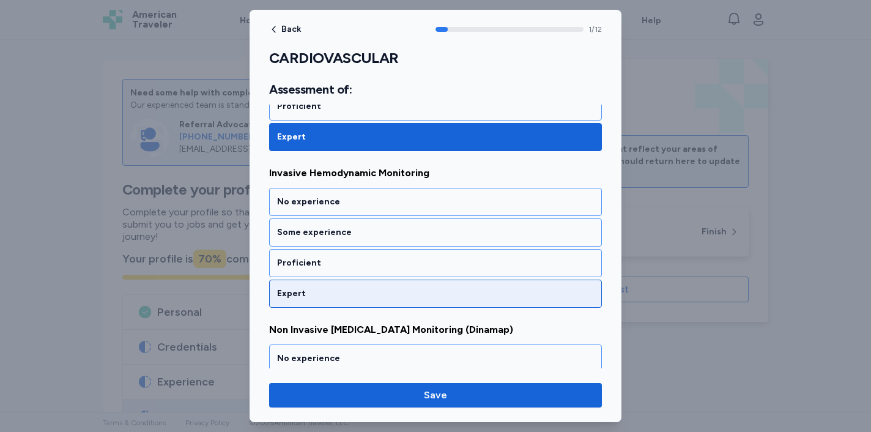
click at [421, 284] on div "Expert" at bounding box center [435, 293] width 333 height 28
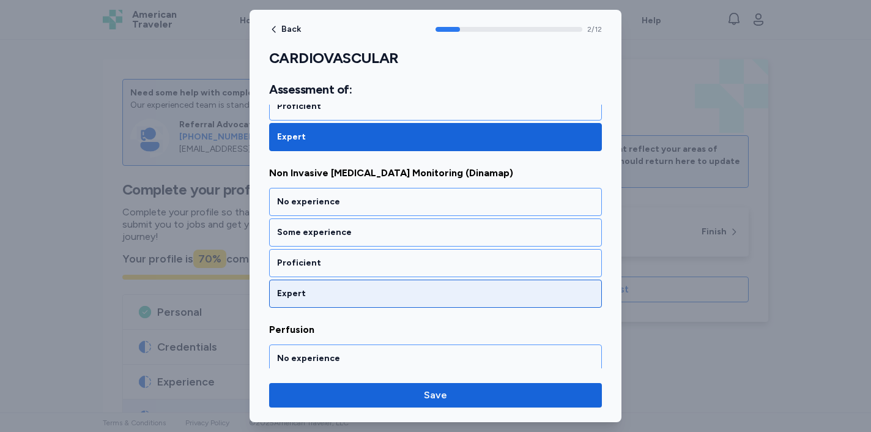
click at [421, 284] on div "Expert" at bounding box center [435, 293] width 333 height 28
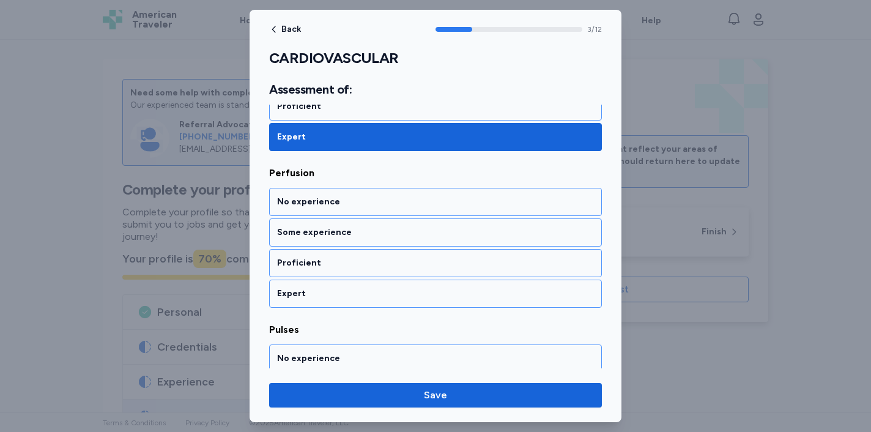
click at [421, 284] on div "Expert" at bounding box center [435, 293] width 333 height 28
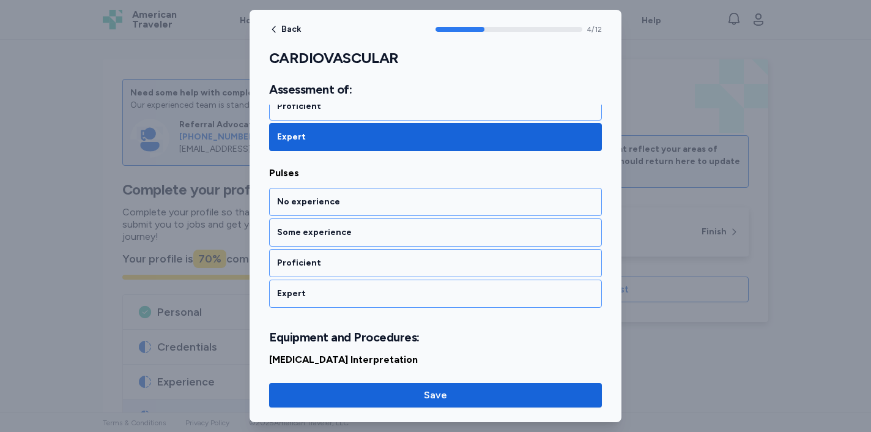
click at [421, 284] on div "Expert" at bounding box center [435, 293] width 333 height 28
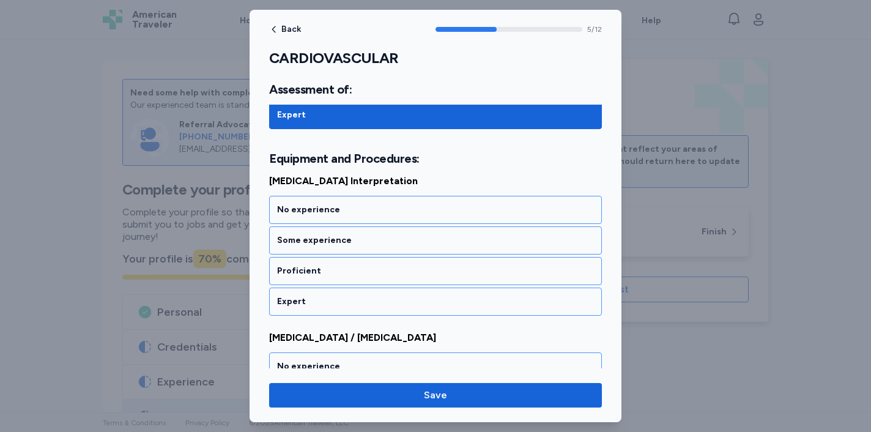
scroll to position [931, 0]
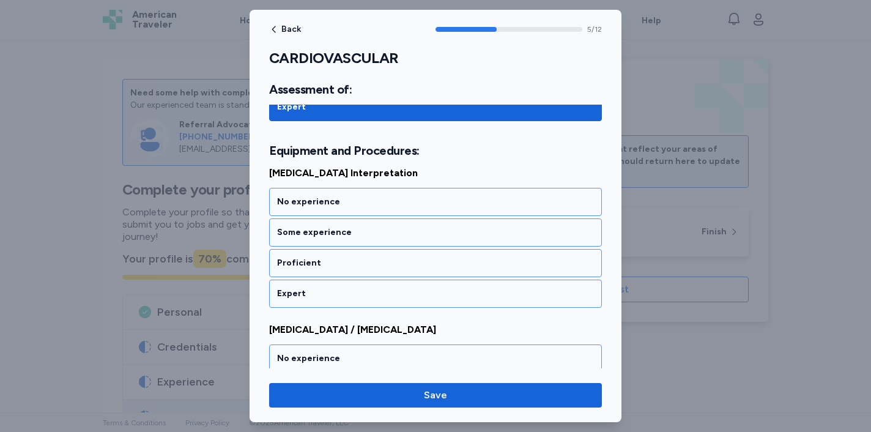
click at [421, 284] on div "Expert" at bounding box center [435, 293] width 333 height 28
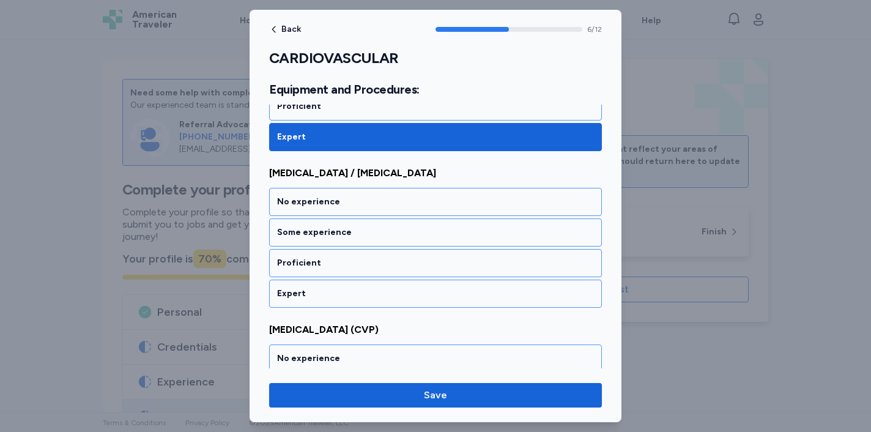
click at [421, 284] on div "Expert" at bounding box center [435, 293] width 333 height 28
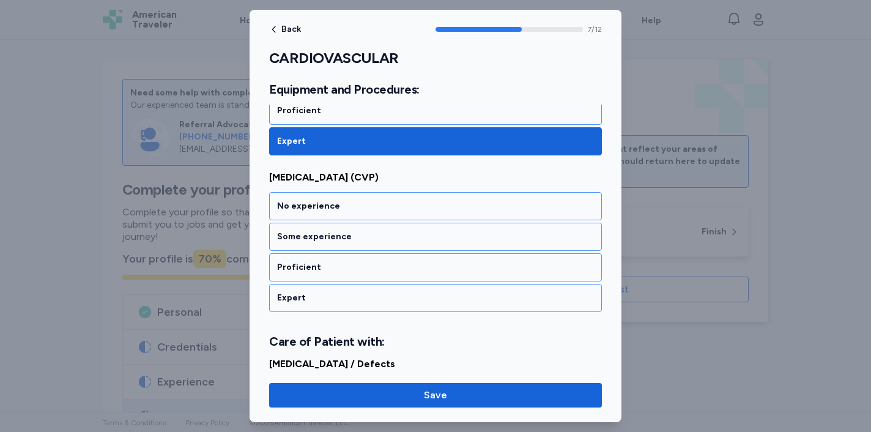
scroll to position [1245, 0]
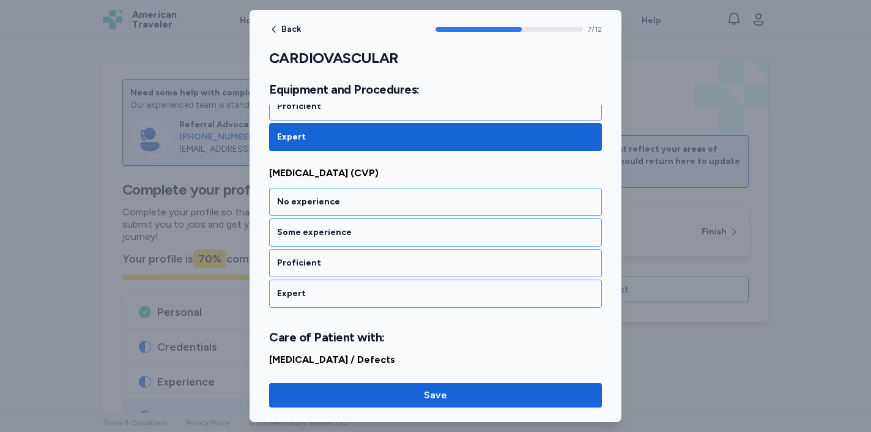
click at [421, 284] on div "Expert" at bounding box center [435, 293] width 333 height 28
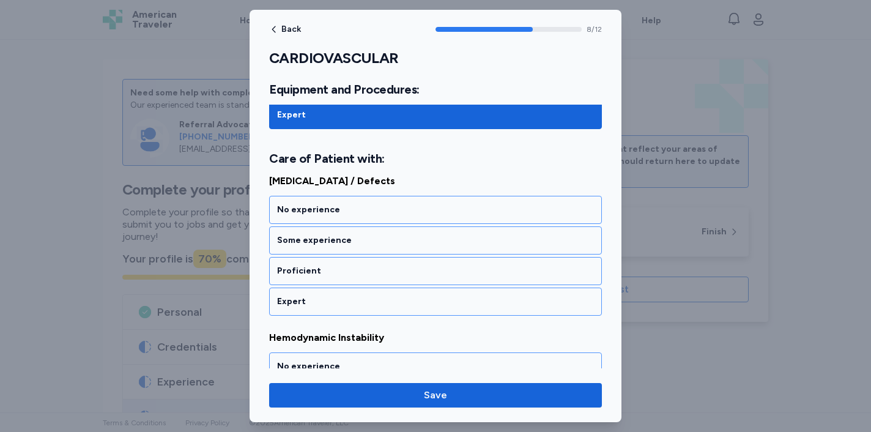
scroll to position [1431, 0]
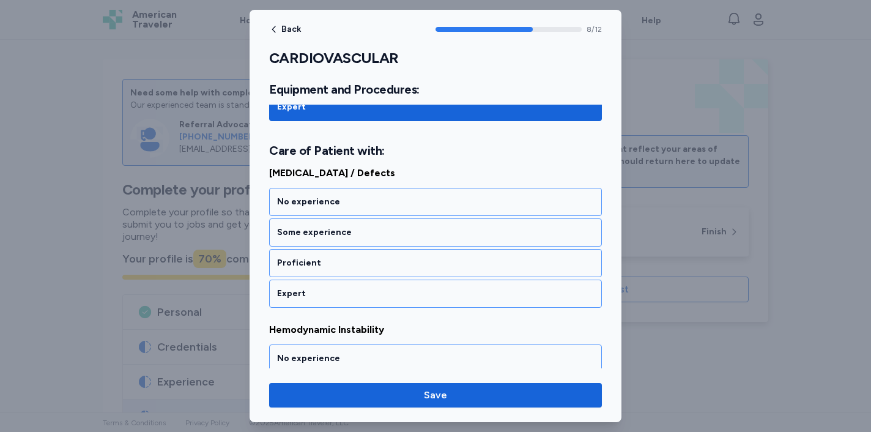
click at [421, 284] on div "Expert" at bounding box center [435, 293] width 333 height 28
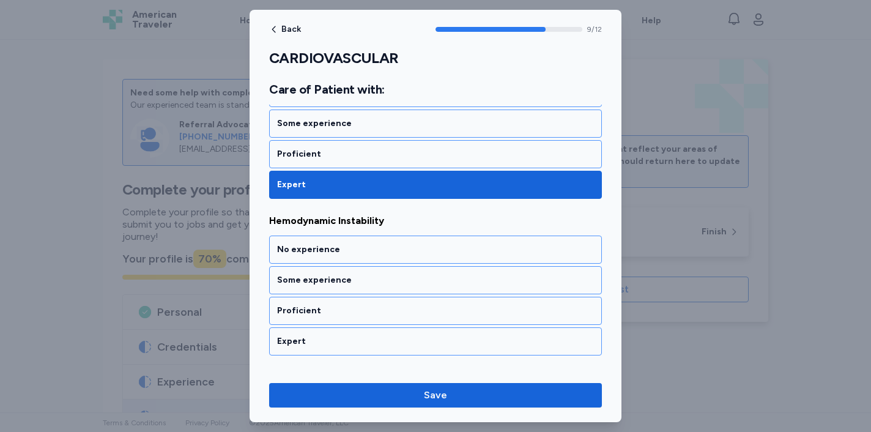
scroll to position [1588, 0]
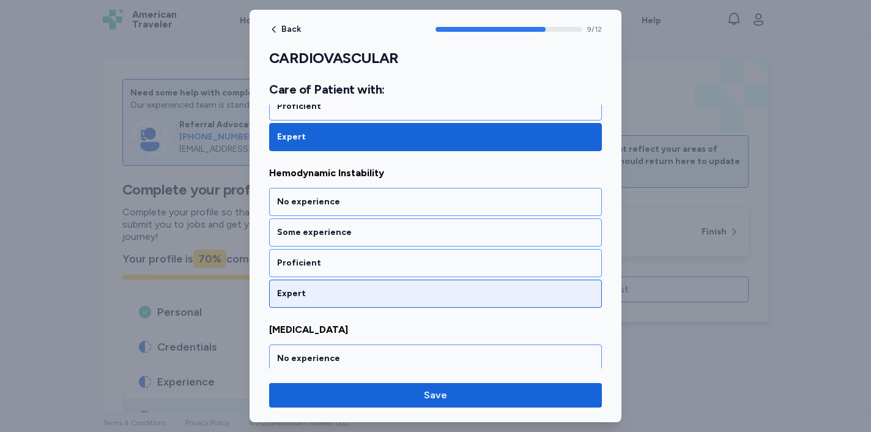
click at [421, 284] on div "Expert" at bounding box center [435, 293] width 333 height 28
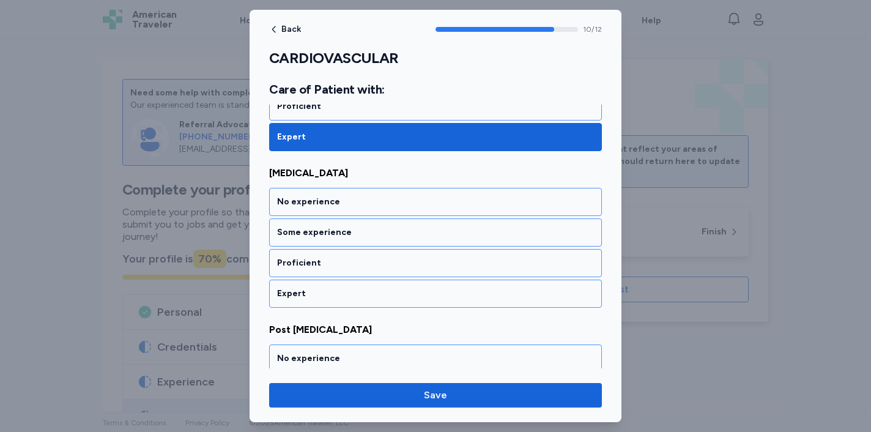
click at [421, 284] on div "Expert" at bounding box center [435, 293] width 333 height 28
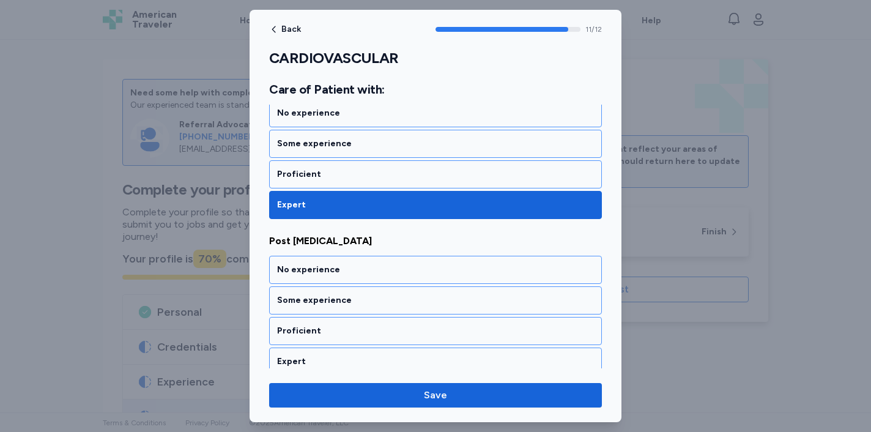
scroll to position [1843, 0]
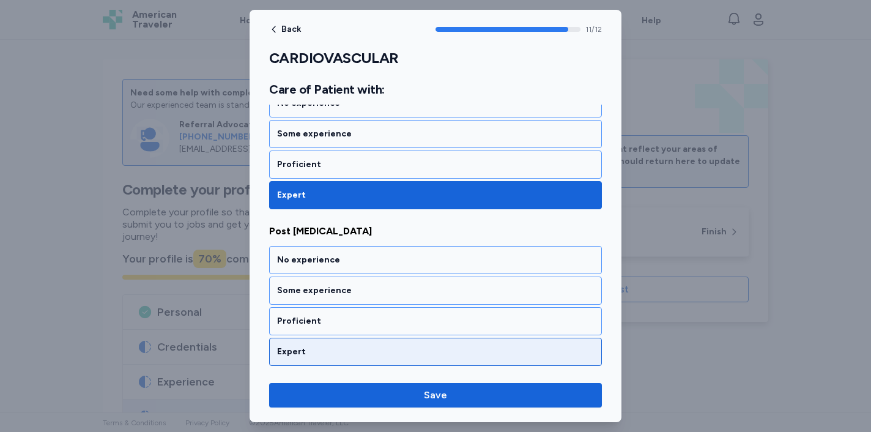
click at [391, 342] on div "Expert" at bounding box center [435, 352] width 333 height 28
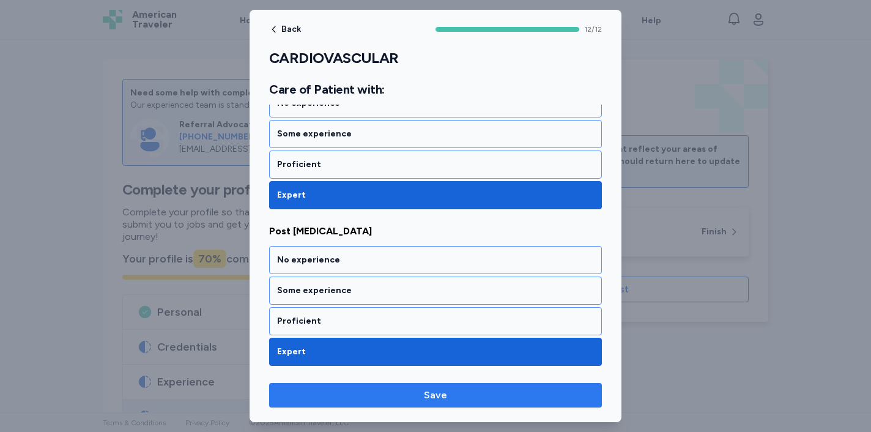
click at [397, 393] on span "Save" at bounding box center [435, 395] width 313 height 15
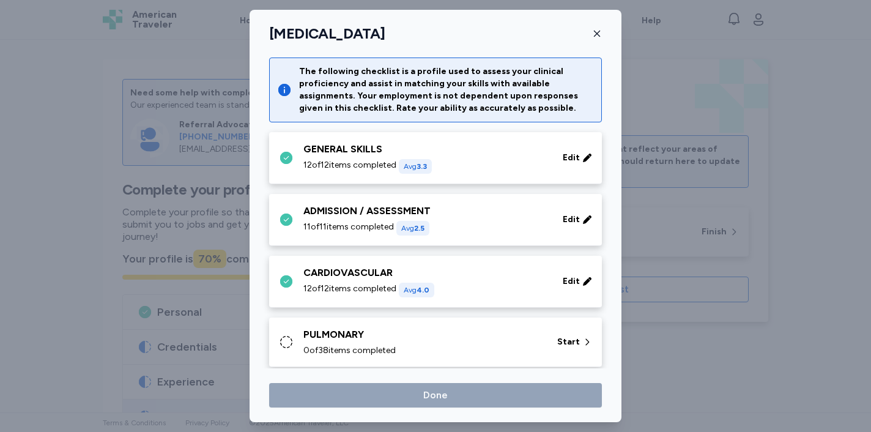
click at [429, 352] on div "0 of 38 items completed" at bounding box center [422, 350] width 239 height 12
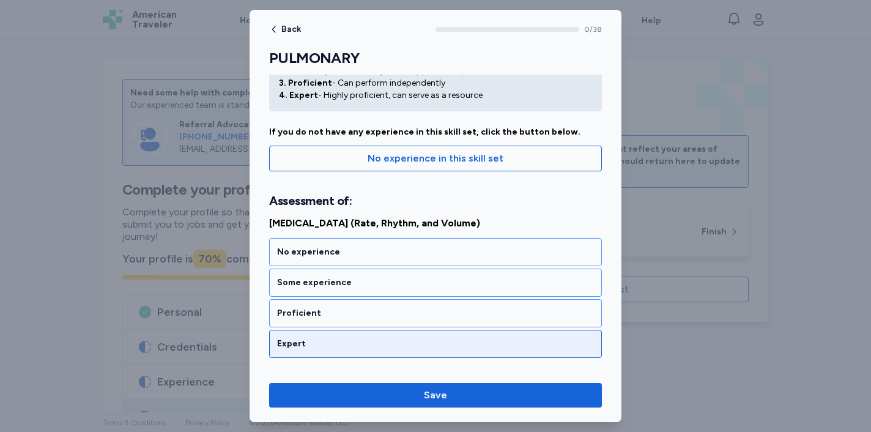
click at [426, 341] on div "Expert" at bounding box center [435, 344] width 317 height 12
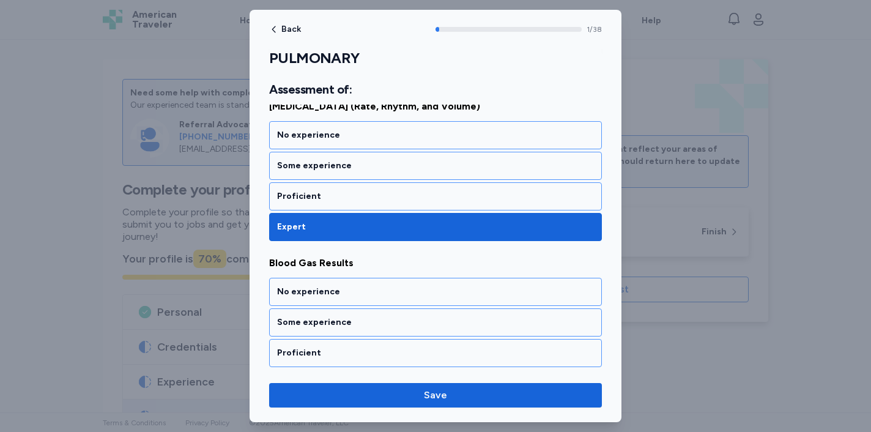
scroll to position [275, 0]
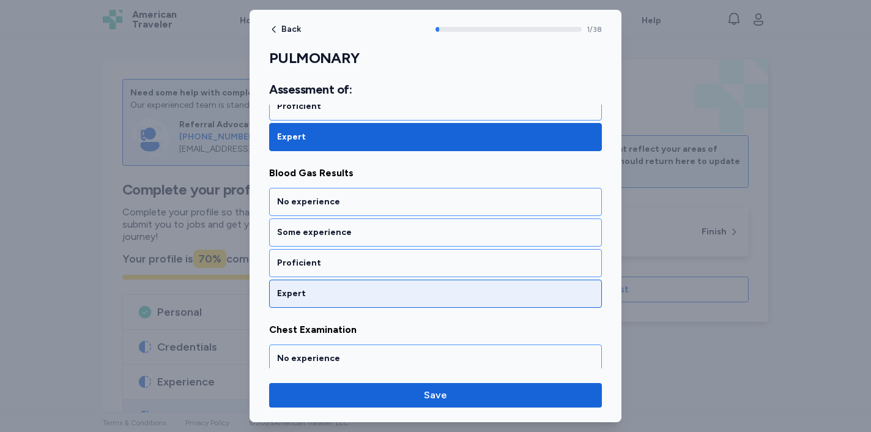
click at [448, 292] on div "Expert" at bounding box center [435, 293] width 317 height 12
click at [442, 297] on div "Expert" at bounding box center [435, 293] width 317 height 12
click at [446, 292] on div "Expert" at bounding box center [435, 293] width 317 height 12
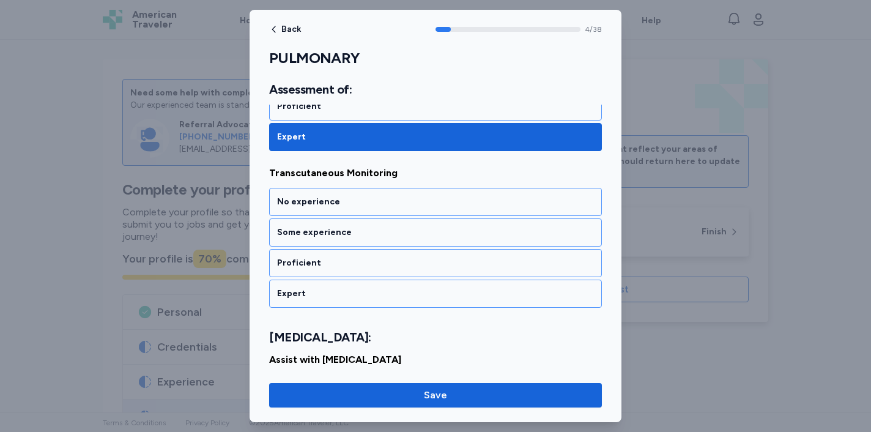
click at [445, 292] on div "Expert" at bounding box center [435, 293] width 317 height 12
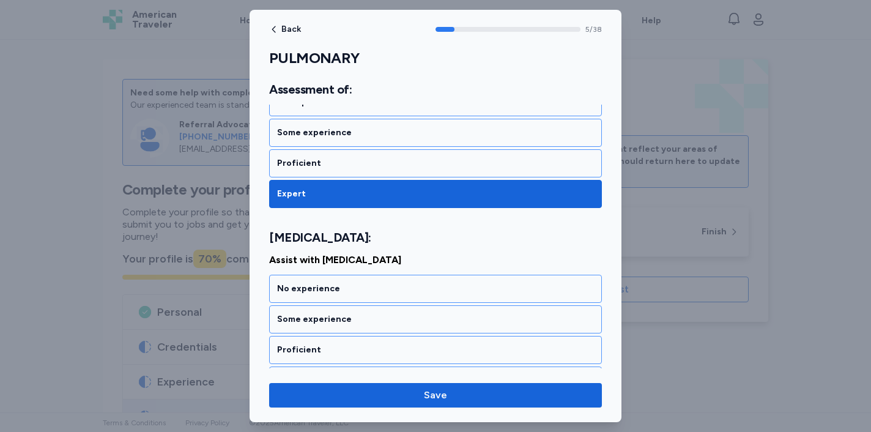
scroll to position [917, 0]
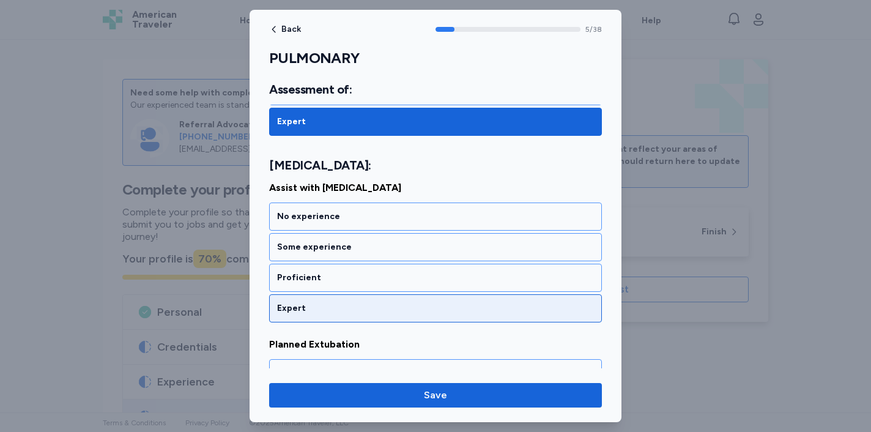
click at [440, 303] on div "Expert" at bounding box center [435, 308] width 317 height 12
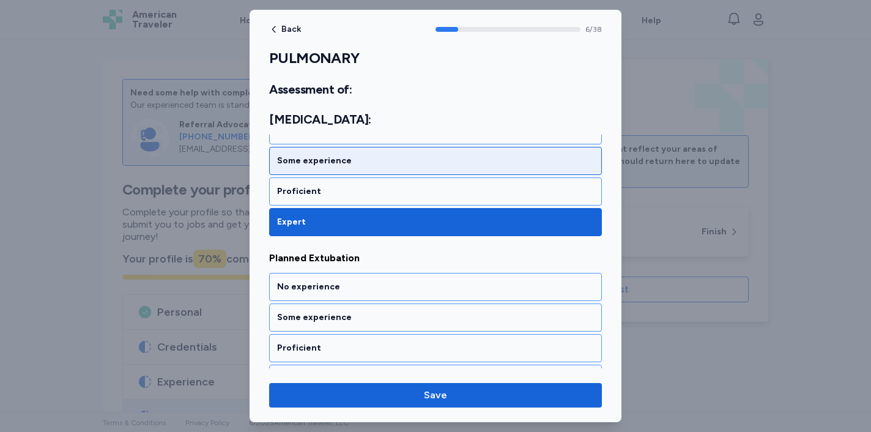
click at [461, 166] on div "Some experience" at bounding box center [435, 161] width 317 height 12
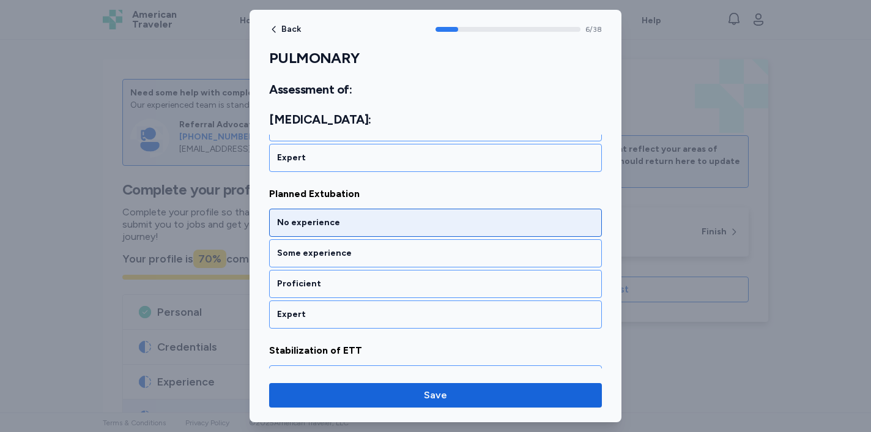
scroll to position [1073, 0]
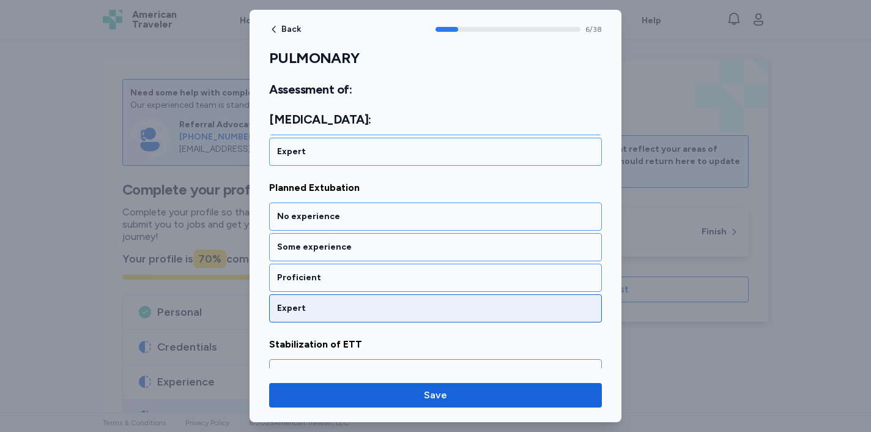
click at [404, 309] on div "Expert" at bounding box center [435, 308] width 317 height 12
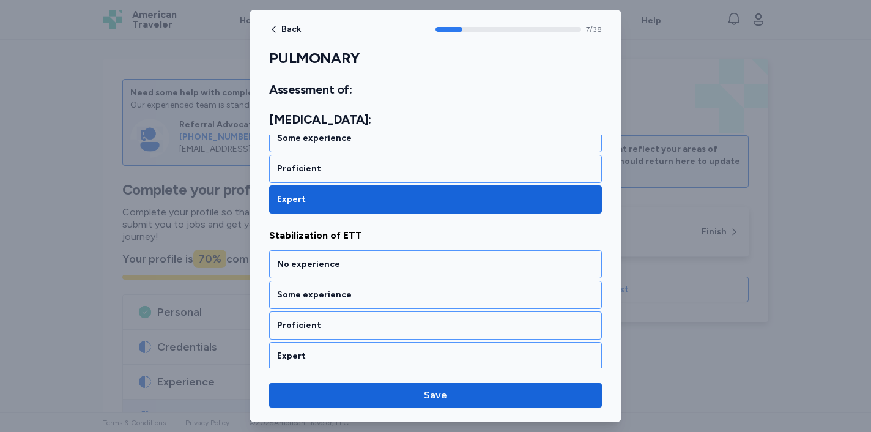
scroll to position [1230, 0]
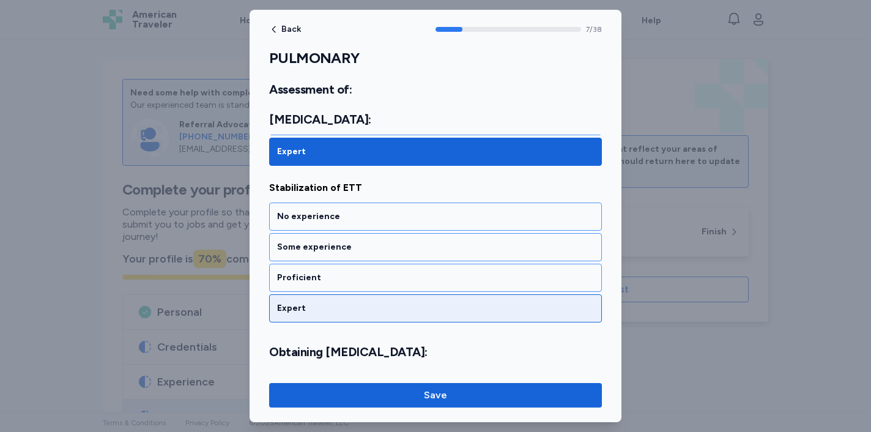
click at [353, 308] on div "Expert" at bounding box center [435, 308] width 317 height 12
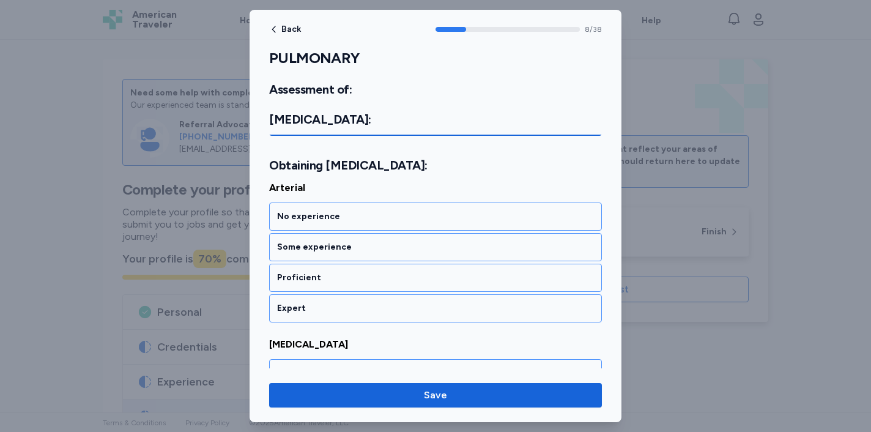
click at [353, 308] on div "Expert" at bounding box center [435, 308] width 317 height 12
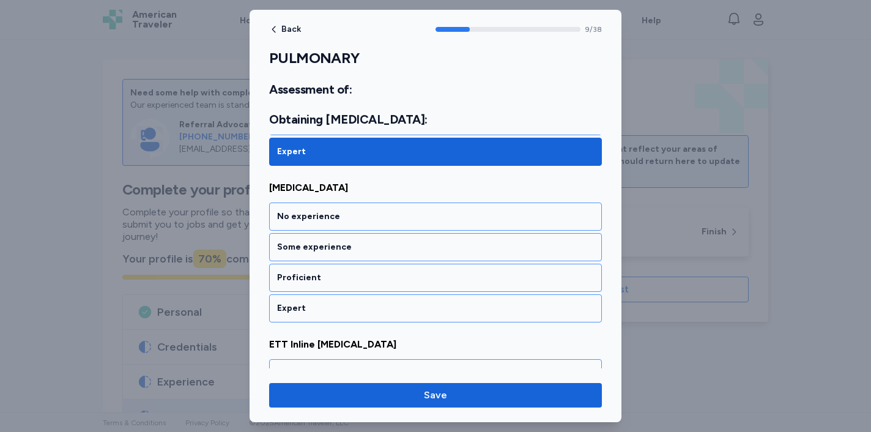
click at [353, 308] on div "Expert" at bounding box center [435, 308] width 317 height 12
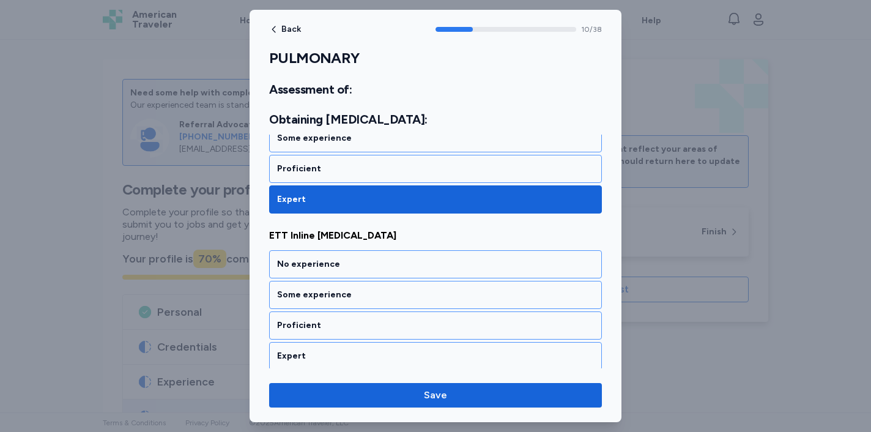
scroll to position [1730, 0]
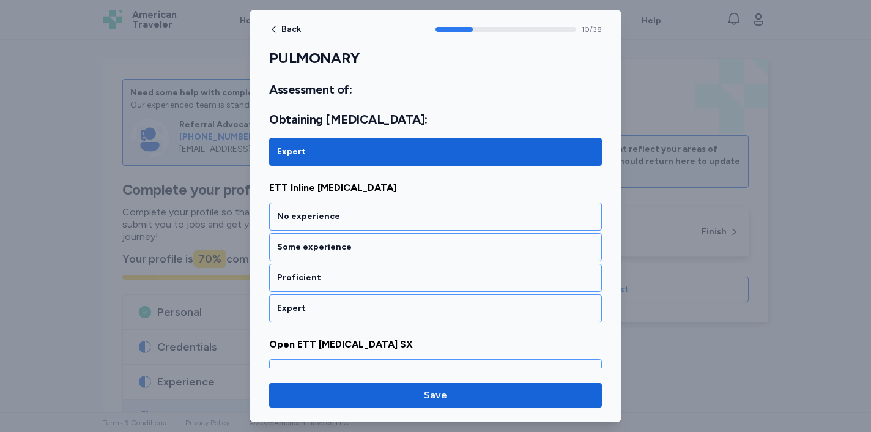
click at [353, 308] on div "Expert" at bounding box center [435, 308] width 317 height 12
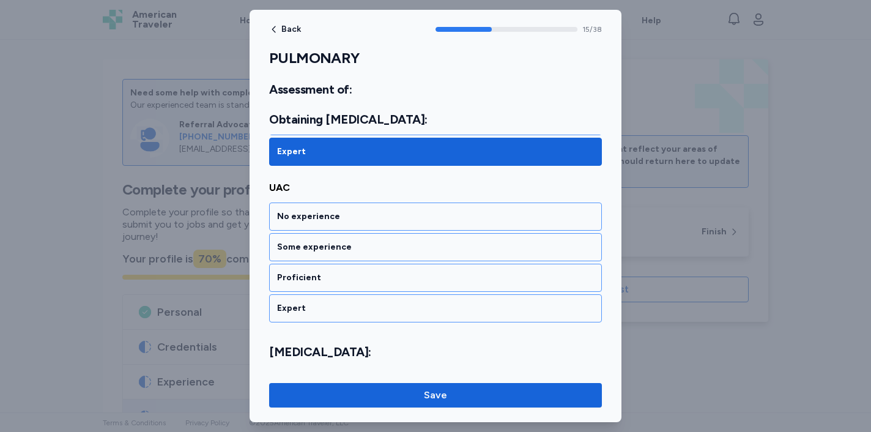
click at [353, 308] on div "Expert" at bounding box center [435, 308] width 317 height 12
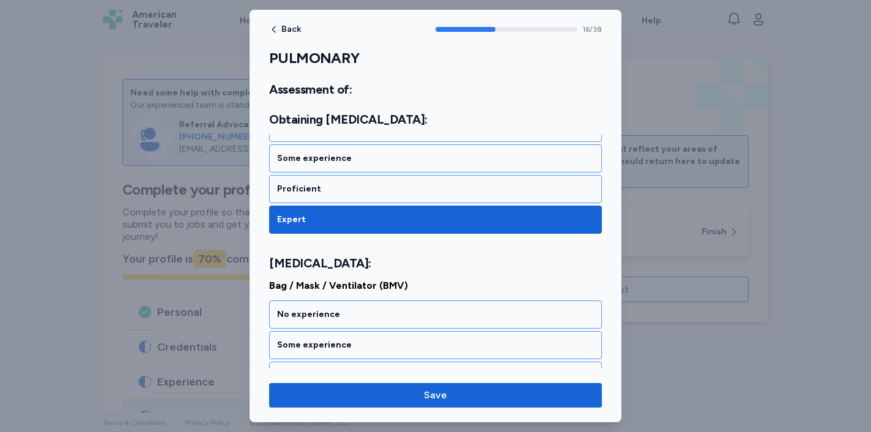
scroll to position [2699, 0]
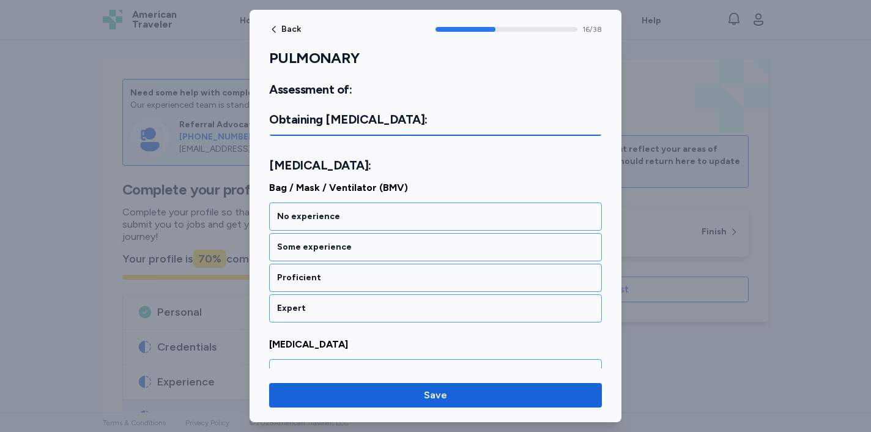
click at [353, 308] on div "Expert" at bounding box center [435, 308] width 317 height 12
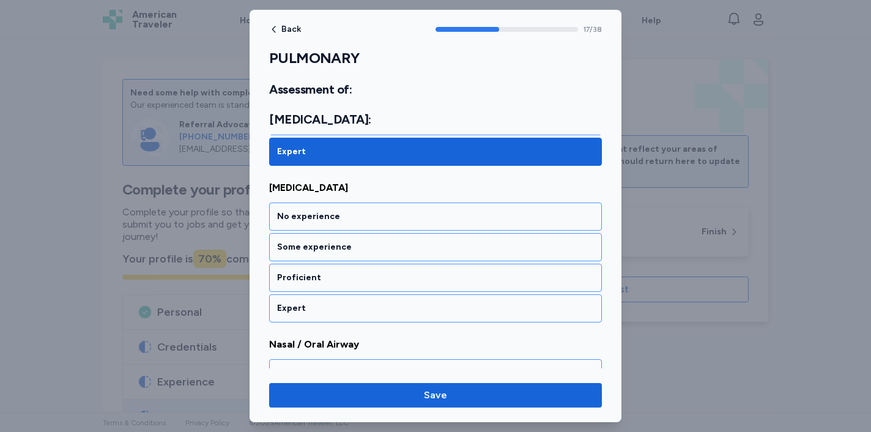
click at [353, 308] on div "Expert" at bounding box center [435, 308] width 317 height 12
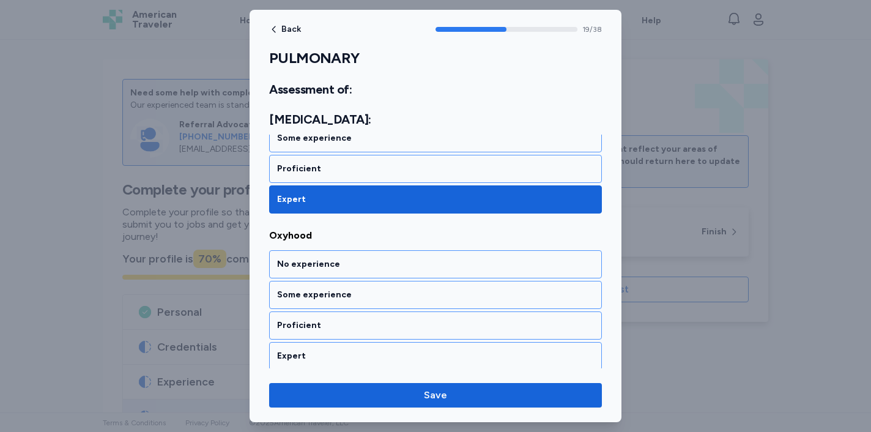
scroll to position [3169, 0]
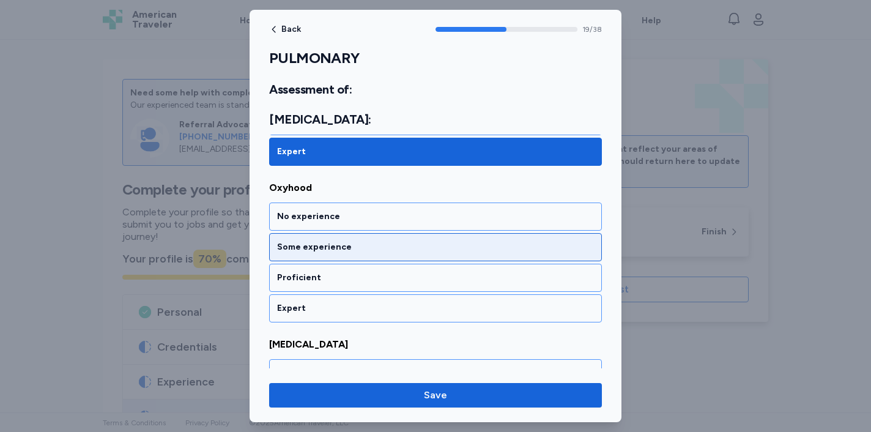
click at [396, 248] on div "Some experience" at bounding box center [435, 247] width 317 height 12
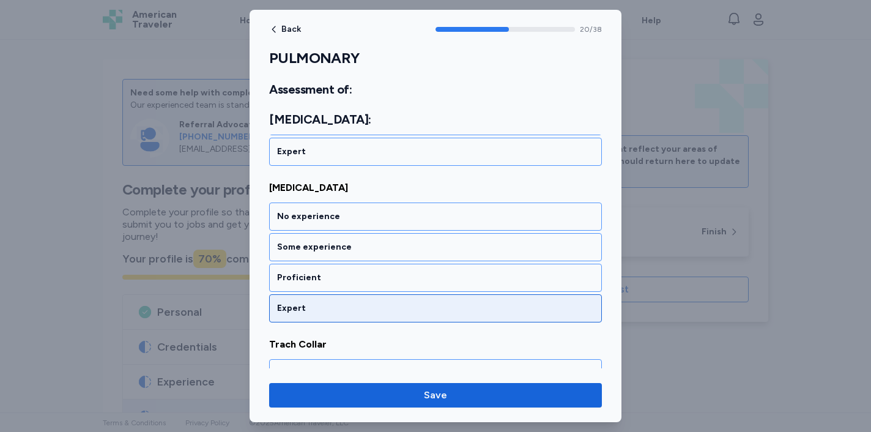
click at [375, 315] on div "Expert" at bounding box center [435, 308] width 333 height 28
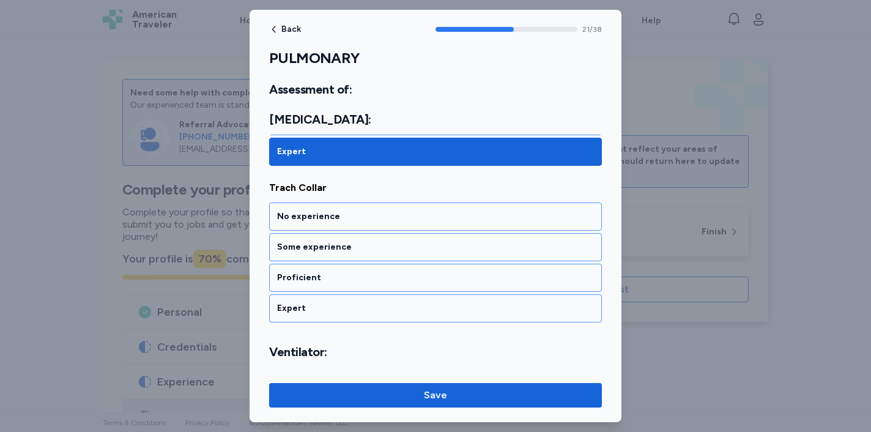
click at [375, 315] on div "Expert" at bounding box center [435, 308] width 333 height 28
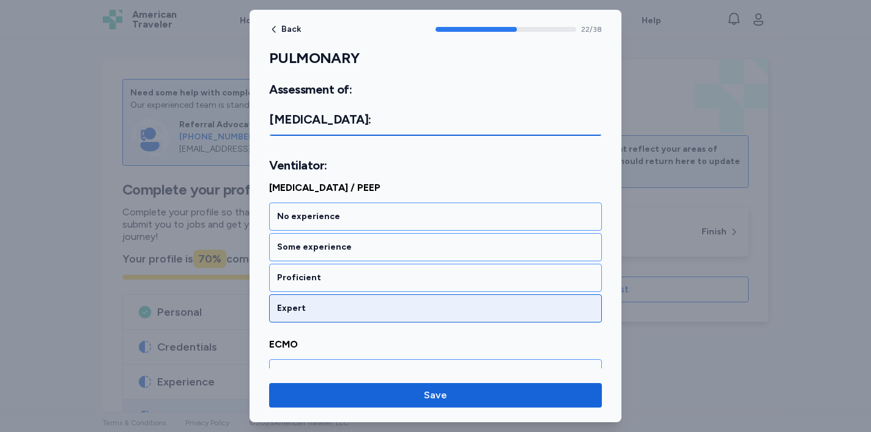
click at [376, 298] on div "Expert" at bounding box center [435, 308] width 333 height 28
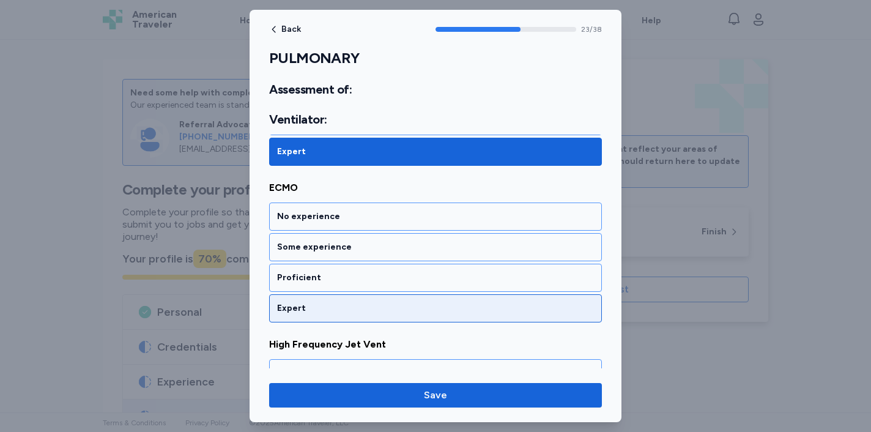
click at [376, 299] on div "Expert" at bounding box center [435, 308] width 333 height 28
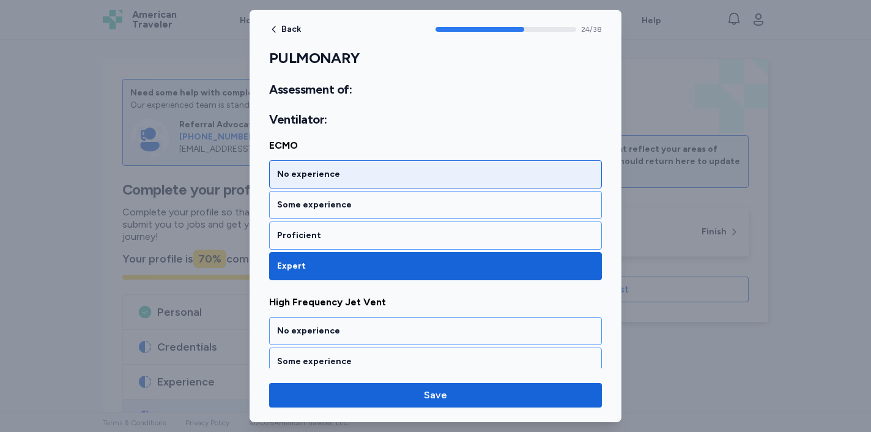
click at [396, 160] on div "No experience" at bounding box center [435, 174] width 333 height 28
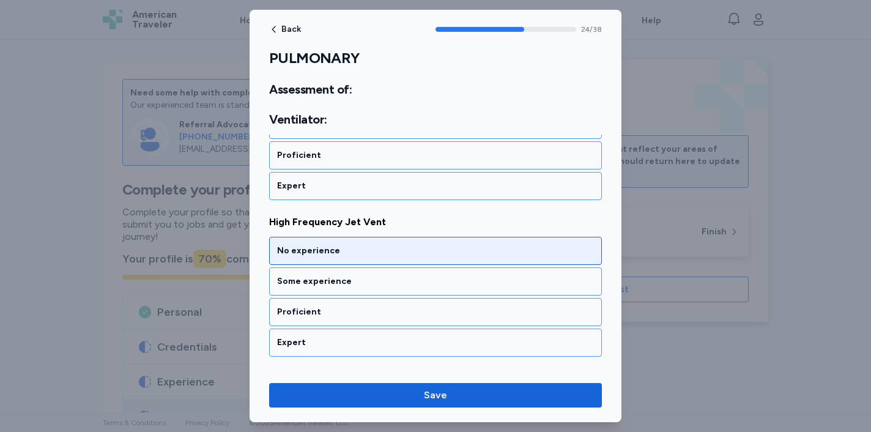
scroll to position [3981, 0]
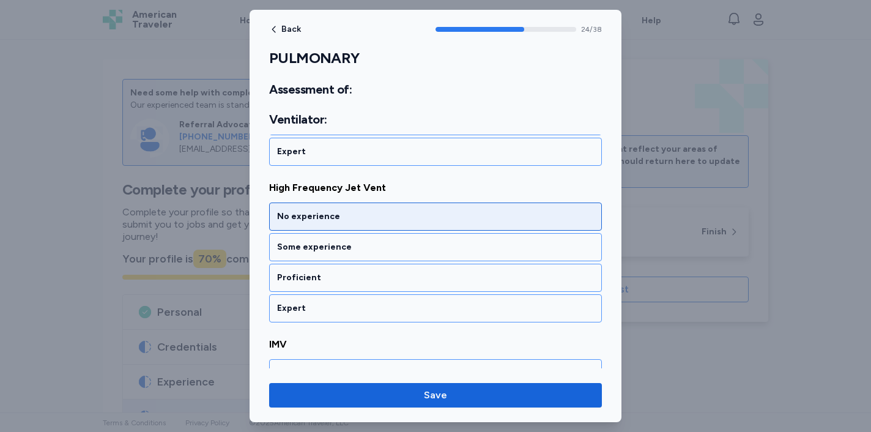
click at [417, 209] on div "No experience" at bounding box center [435, 216] width 333 height 28
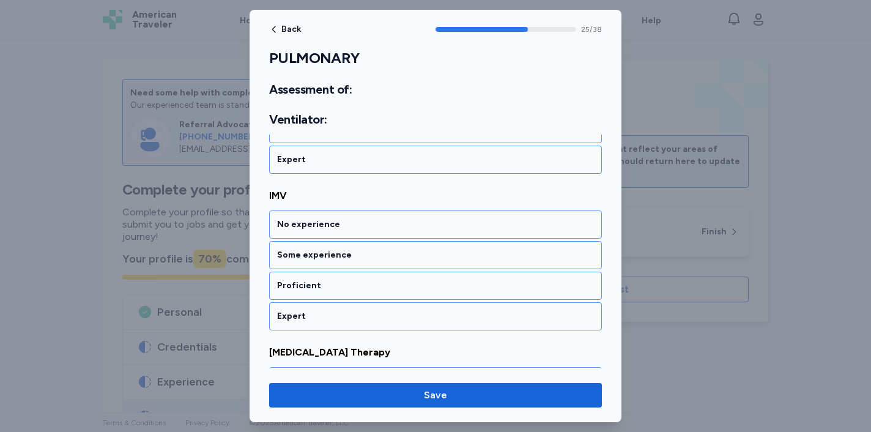
scroll to position [4138, 0]
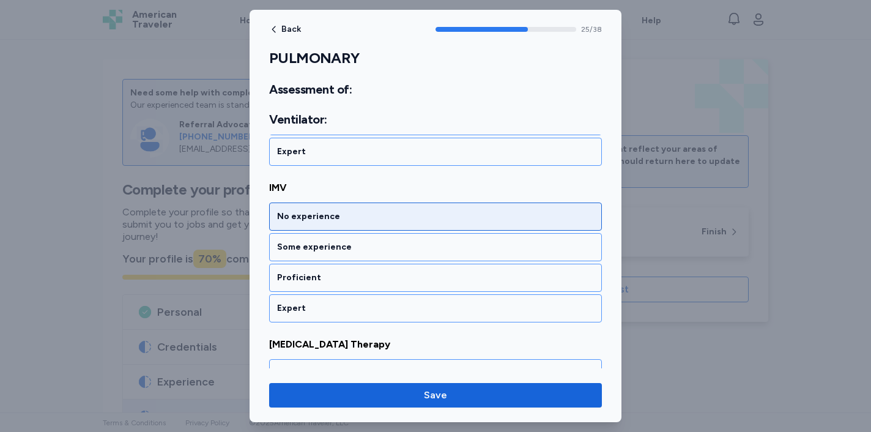
click at [420, 224] on div "No experience" at bounding box center [435, 216] width 333 height 28
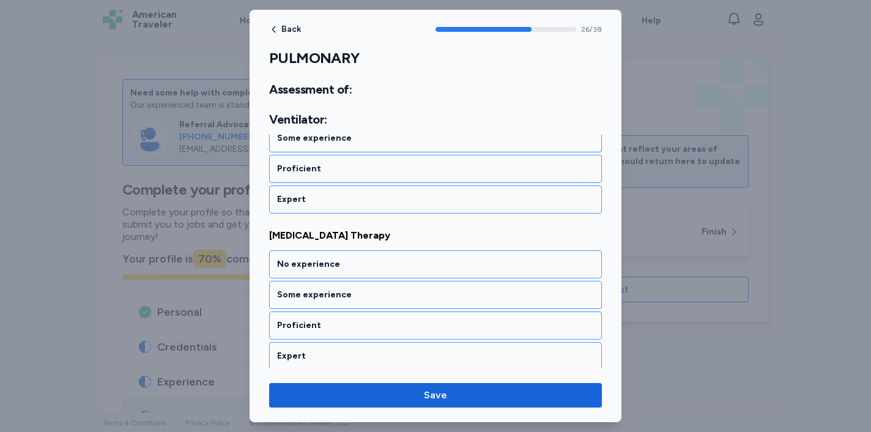
scroll to position [4294, 0]
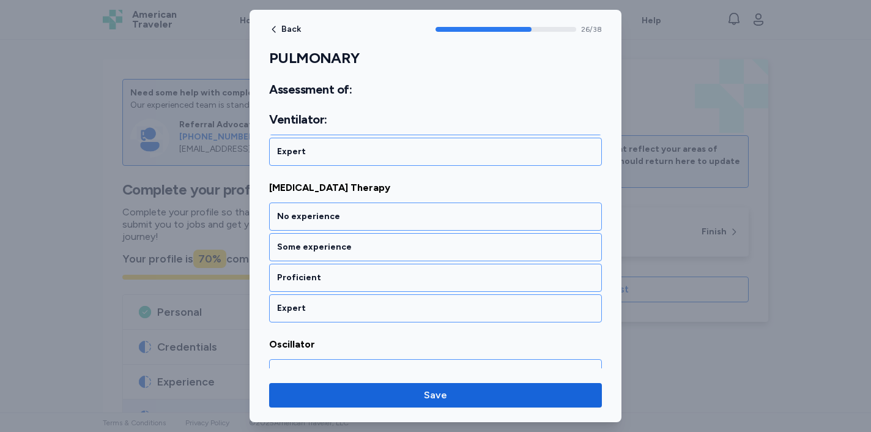
click at [420, 224] on div "No experience" at bounding box center [435, 216] width 333 height 28
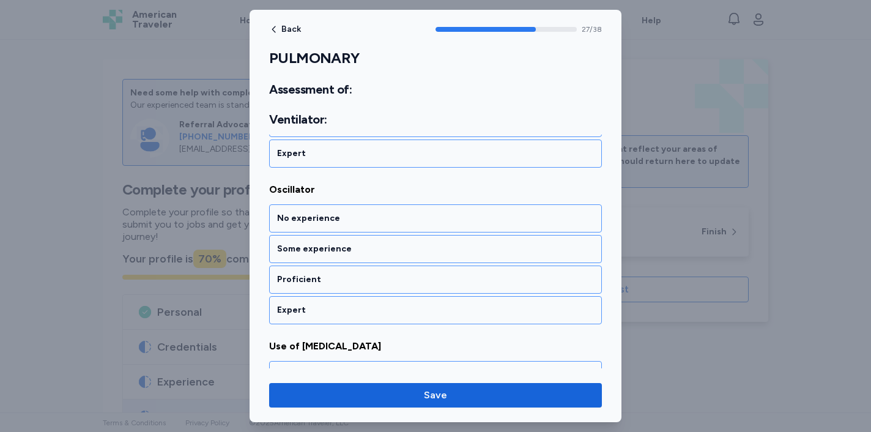
scroll to position [4451, 0]
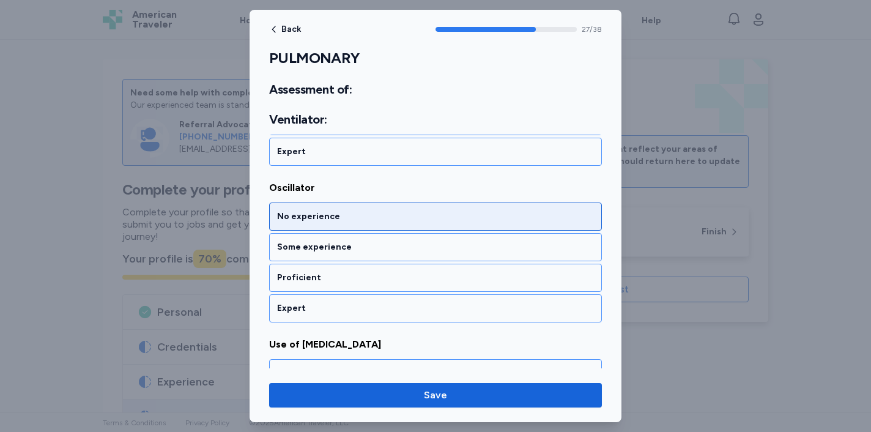
click at [420, 222] on div "No experience" at bounding box center [435, 216] width 317 height 12
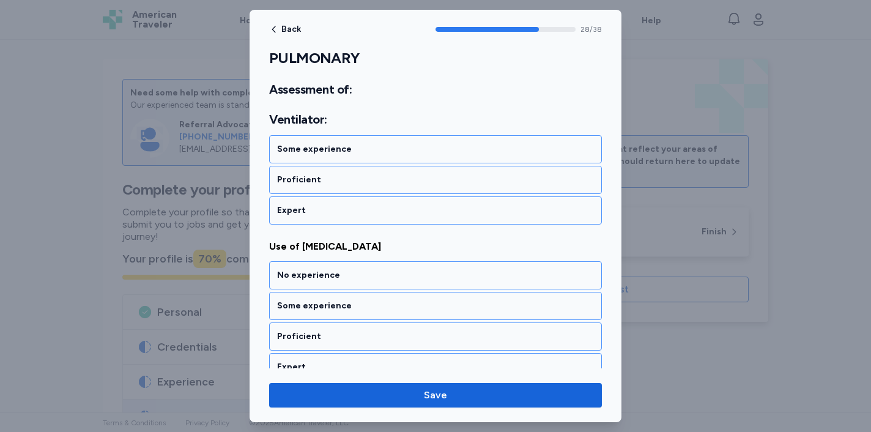
scroll to position [4608, 0]
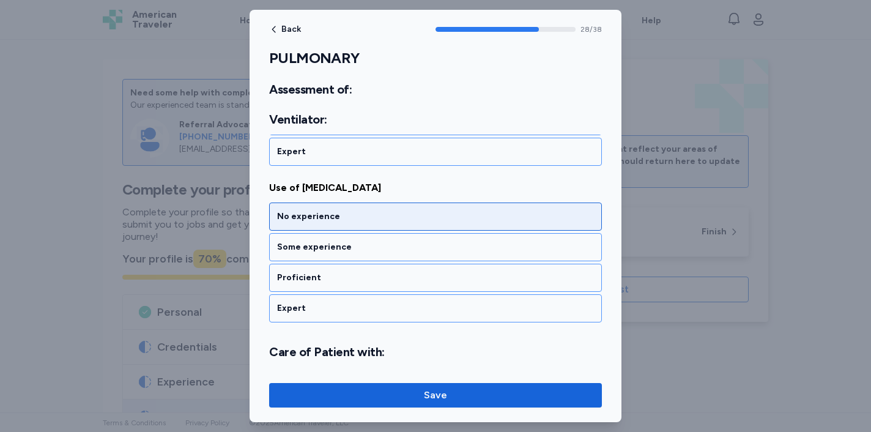
click at [435, 220] on div "No experience" at bounding box center [435, 216] width 317 height 12
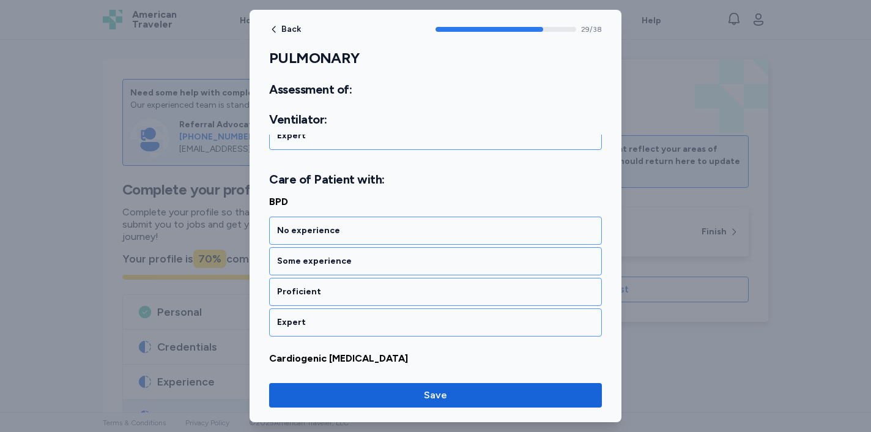
scroll to position [4794, 0]
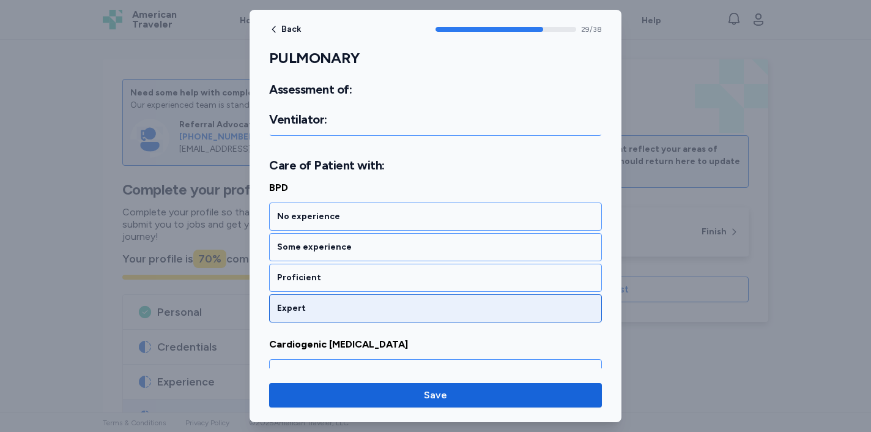
click at [408, 308] on div "Expert" at bounding box center [435, 308] width 317 height 12
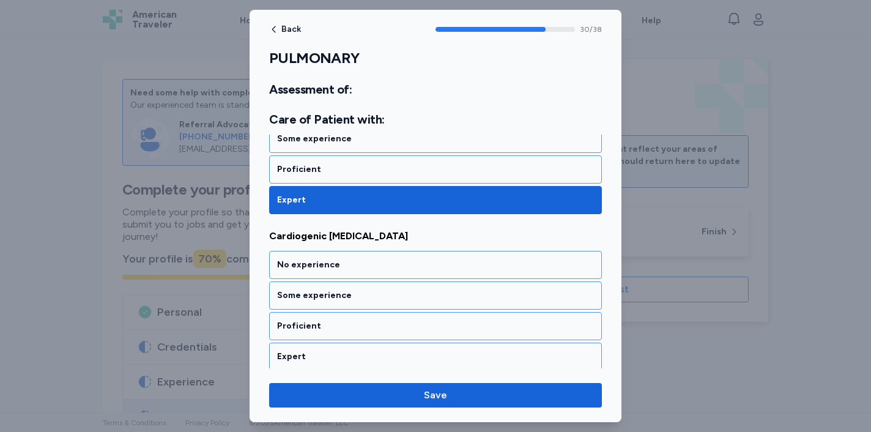
scroll to position [4951, 0]
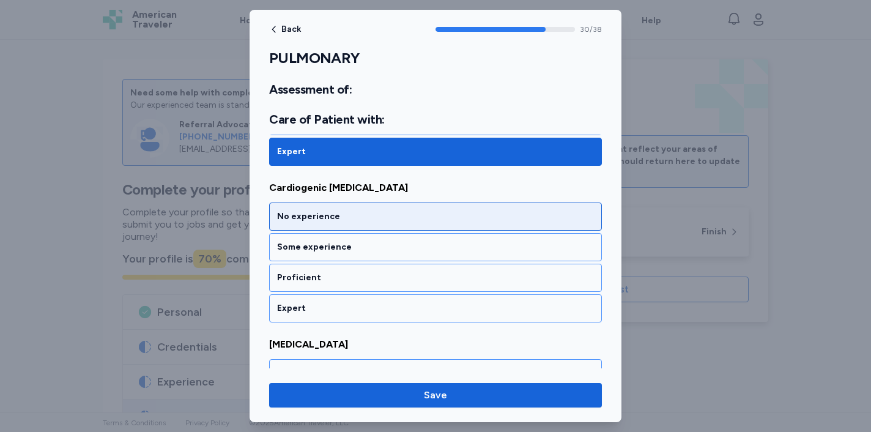
click at [440, 228] on div "No experience" at bounding box center [435, 216] width 333 height 28
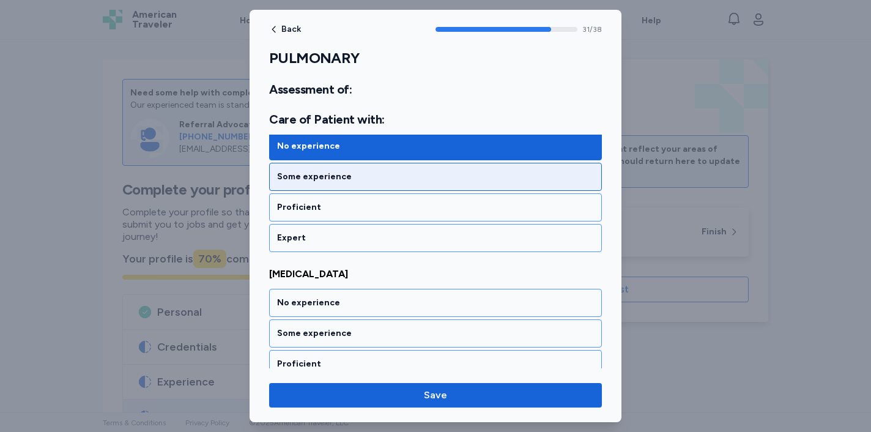
click at [451, 179] on div "Some experience" at bounding box center [435, 177] width 317 height 12
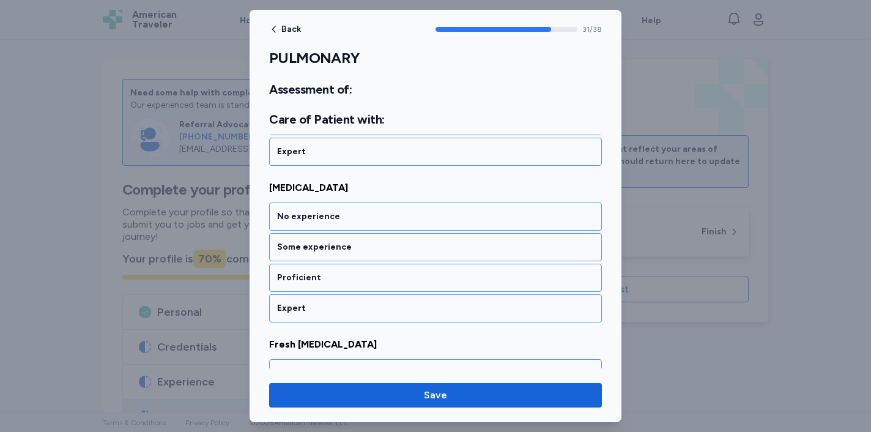
click at [398, 292] on div "No experience Some experience Proficient Expert" at bounding box center [435, 262] width 333 height 120
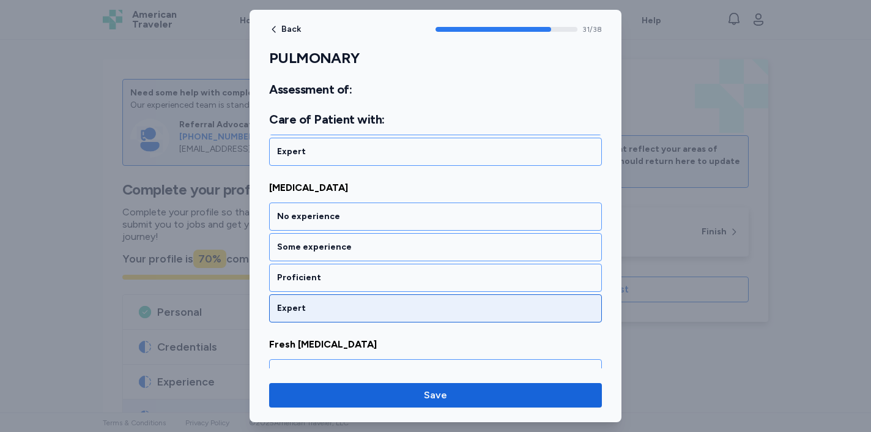
click at [390, 305] on div "Expert" at bounding box center [435, 308] width 317 height 12
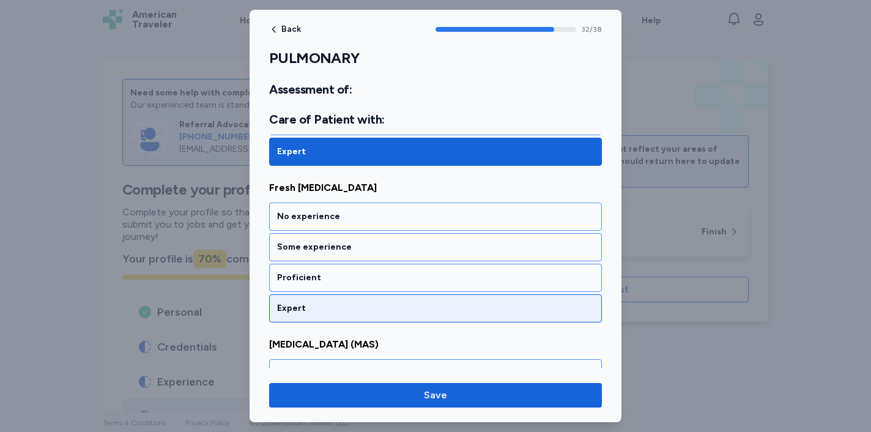
click at [386, 312] on div "Expert" at bounding box center [435, 308] width 317 height 12
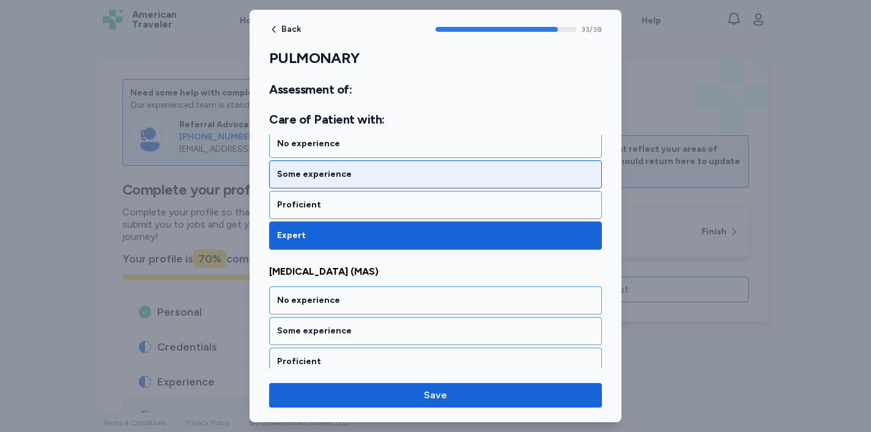
click at [416, 174] on div "Some experience" at bounding box center [435, 174] width 317 height 12
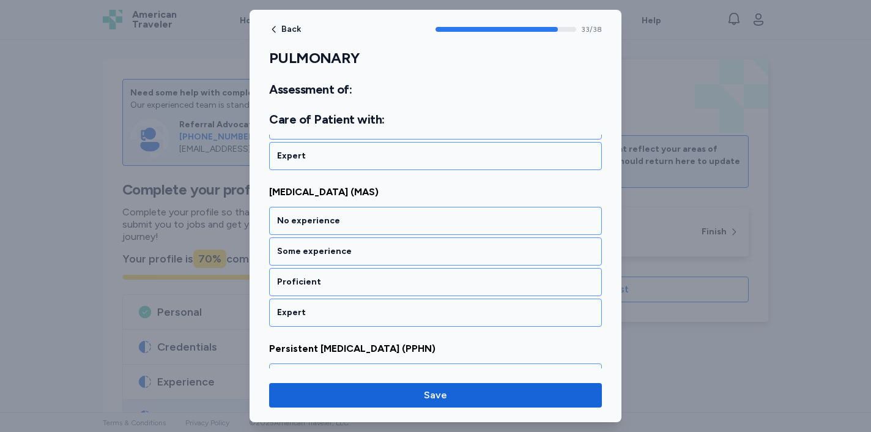
scroll to position [5420, 0]
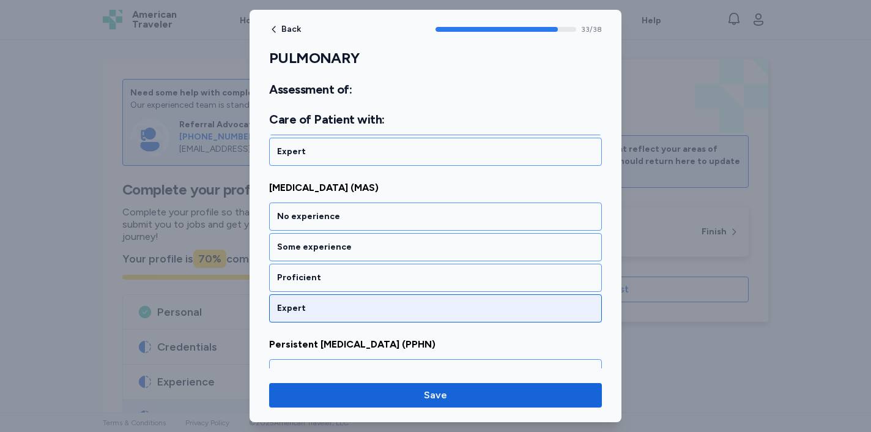
click at [411, 307] on div "Expert" at bounding box center [435, 308] width 317 height 12
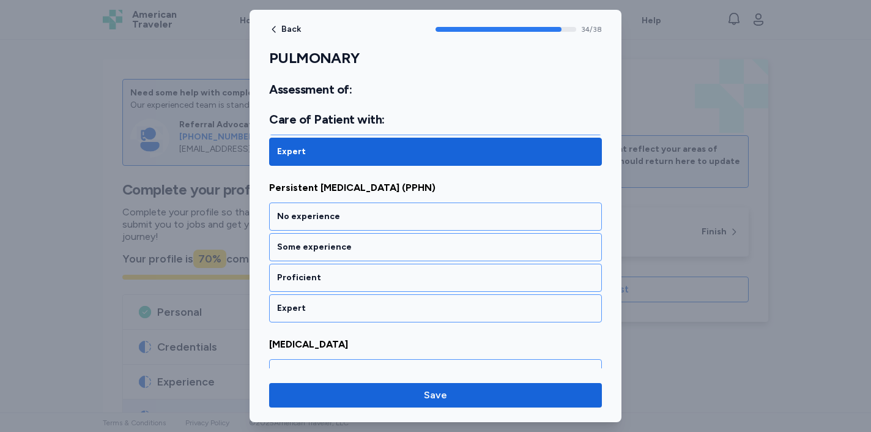
click at [411, 308] on div "Expert" at bounding box center [435, 308] width 317 height 12
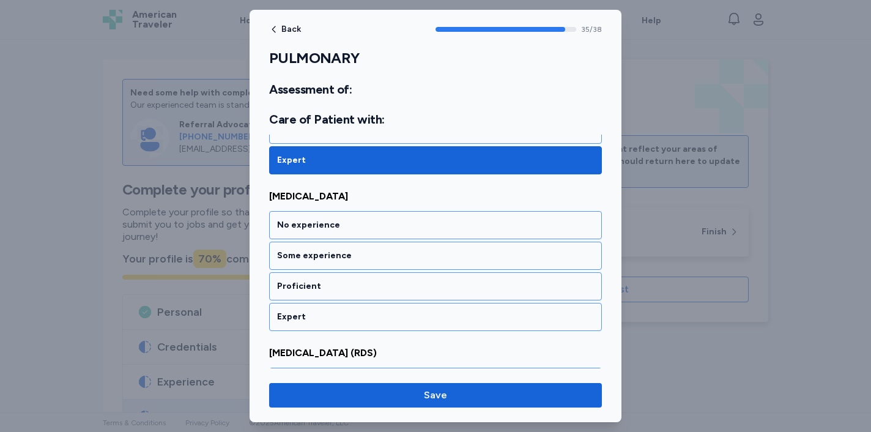
scroll to position [5734, 0]
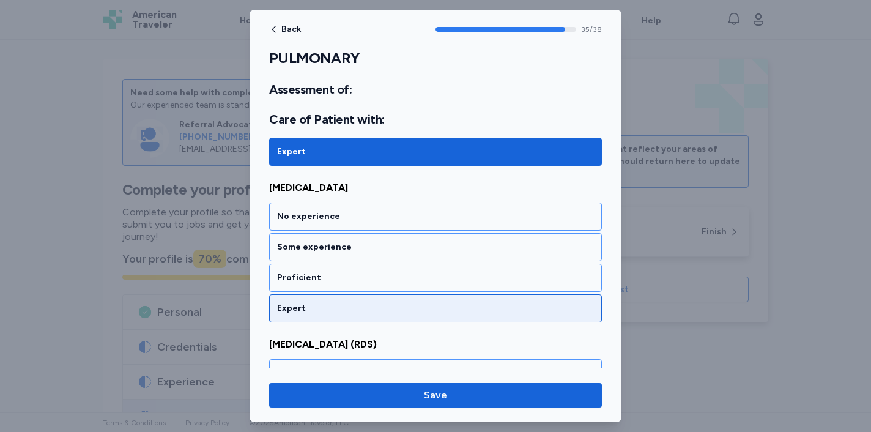
click at [409, 316] on div "Expert" at bounding box center [435, 308] width 333 height 28
click at [412, 310] on div "Expert" at bounding box center [435, 308] width 317 height 12
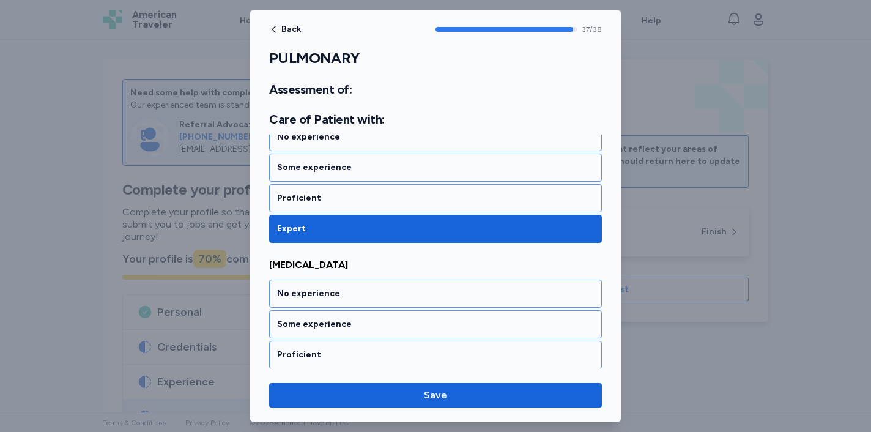
scroll to position [6003, 0]
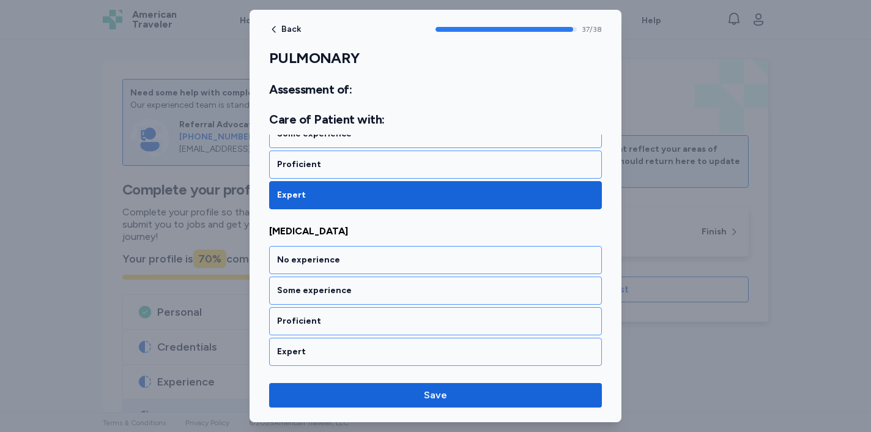
click at [412, 310] on div "Proficient" at bounding box center [435, 321] width 333 height 28
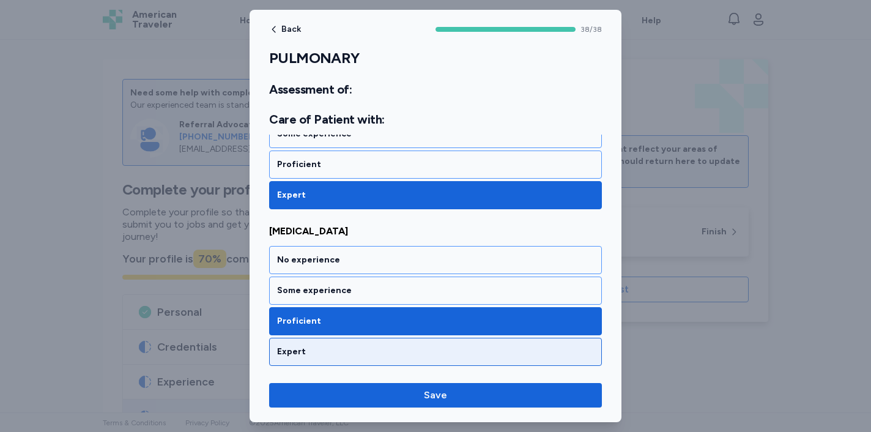
click at [398, 339] on div "Expert" at bounding box center [435, 352] width 333 height 28
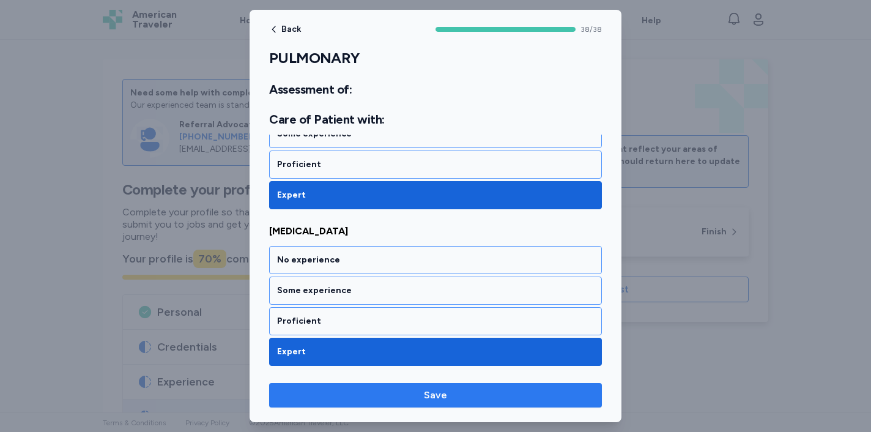
click at [386, 404] on button "Save" at bounding box center [435, 395] width 333 height 24
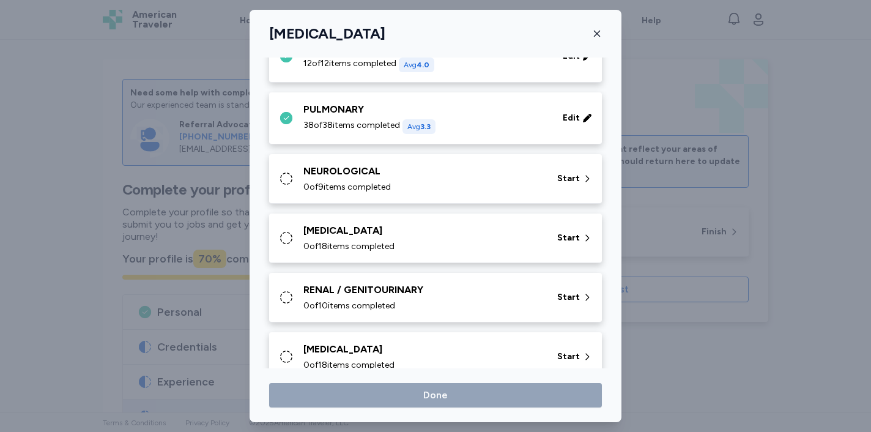
scroll to position [226, 0]
click at [418, 173] on div "NEUROLOGICAL" at bounding box center [422, 170] width 239 height 15
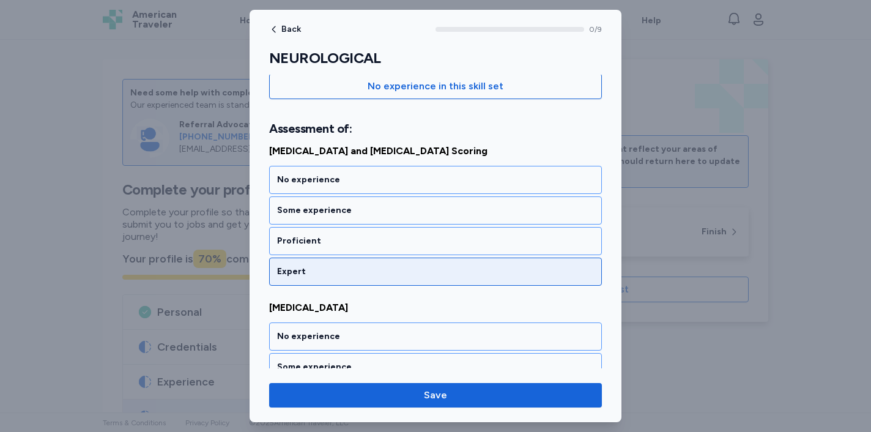
click at [415, 275] on div "Expert" at bounding box center [435, 271] width 317 height 12
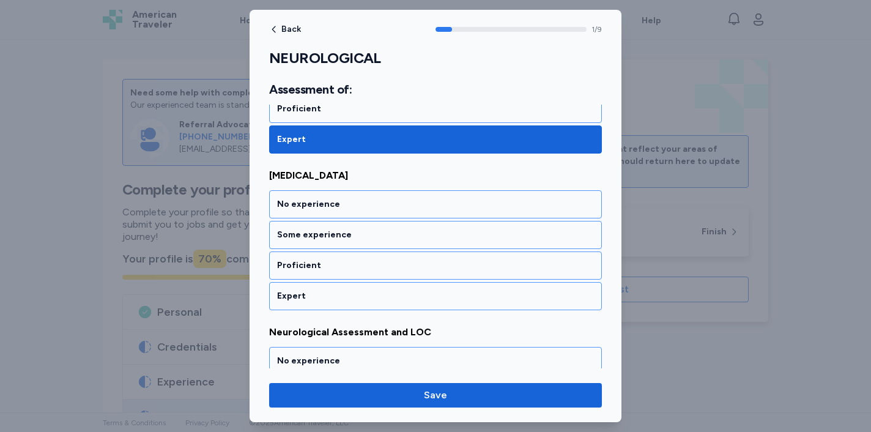
scroll to position [275, 0]
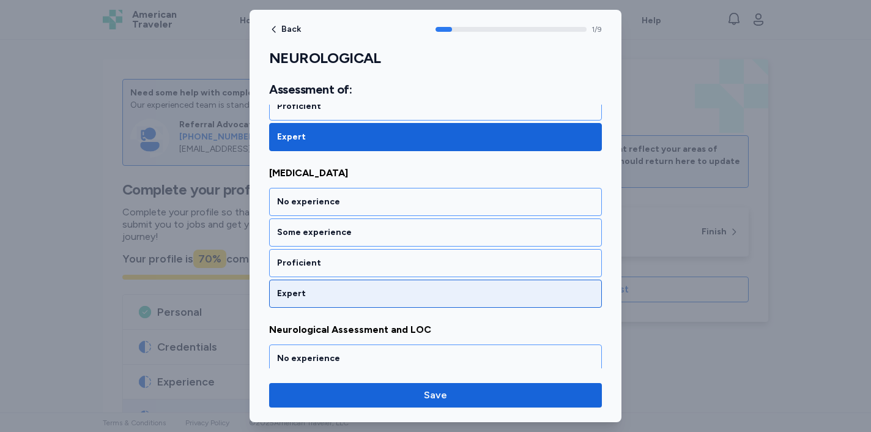
click at [410, 292] on div "Expert" at bounding box center [435, 293] width 317 height 12
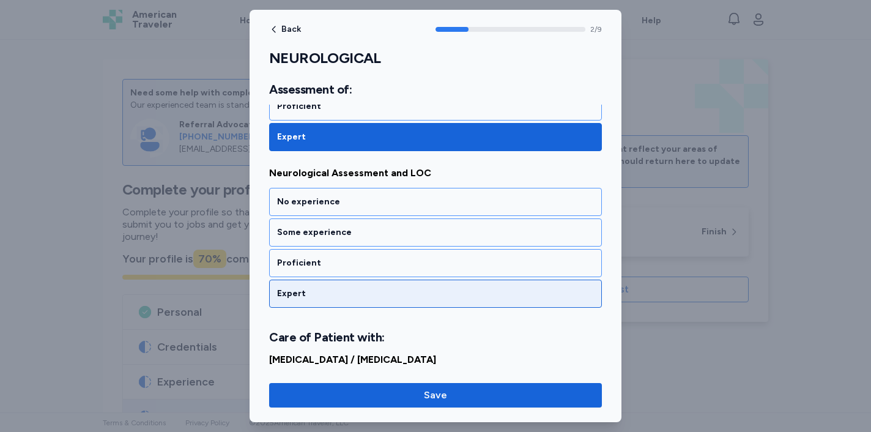
click at [412, 290] on div "Expert" at bounding box center [435, 293] width 317 height 12
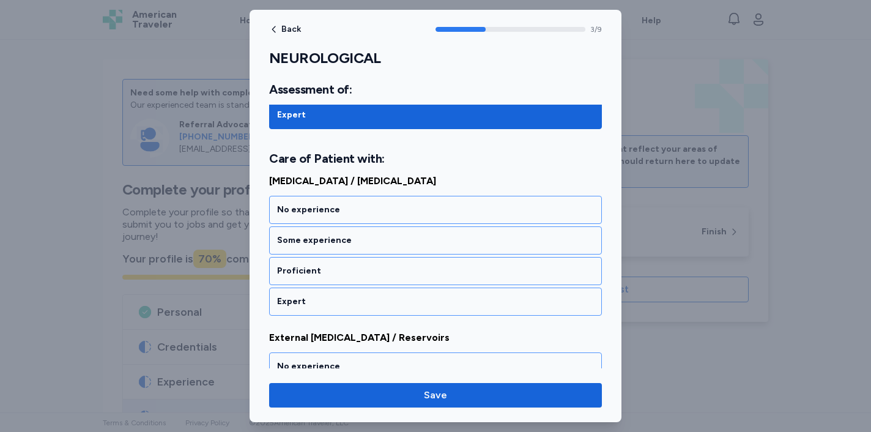
scroll to position [618, 0]
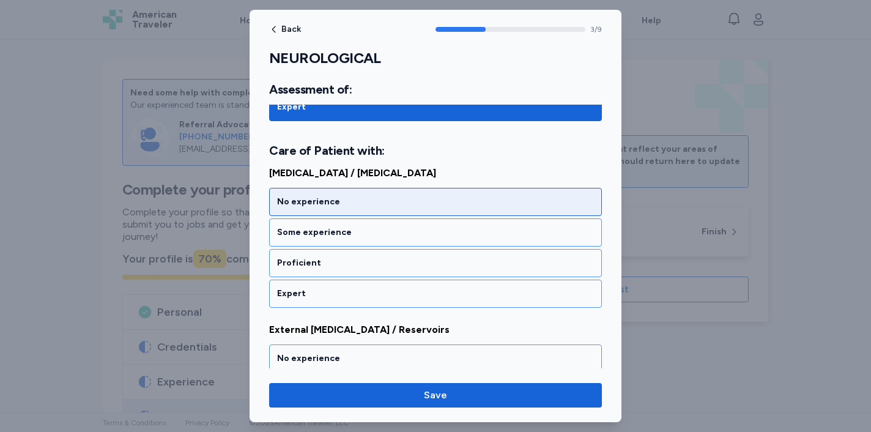
click at [467, 198] on div "No experience" at bounding box center [435, 202] width 317 height 12
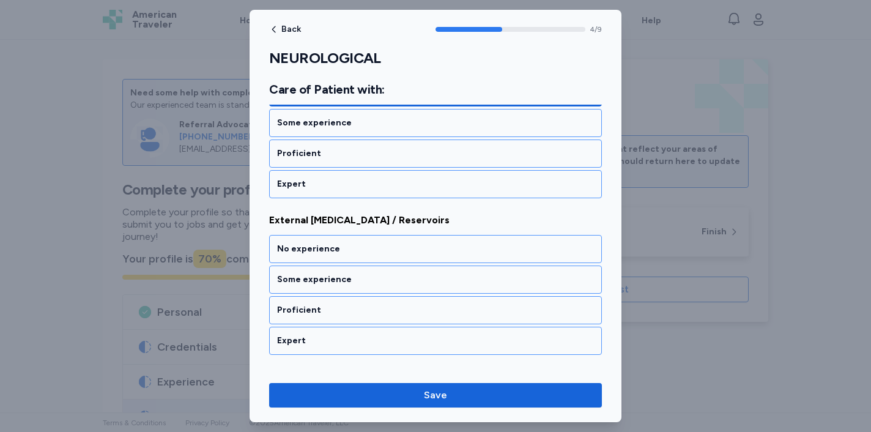
scroll to position [775, 0]
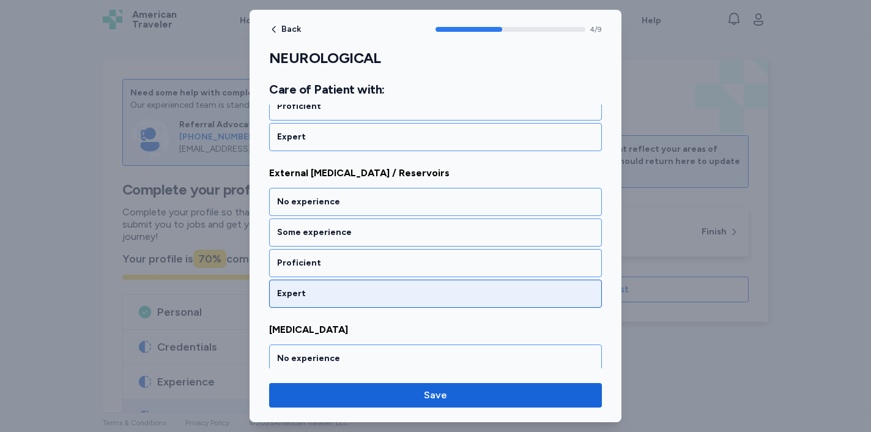
click at [412, 306] on div "Expert" at bounding box center [435, 293] width 333 height 28
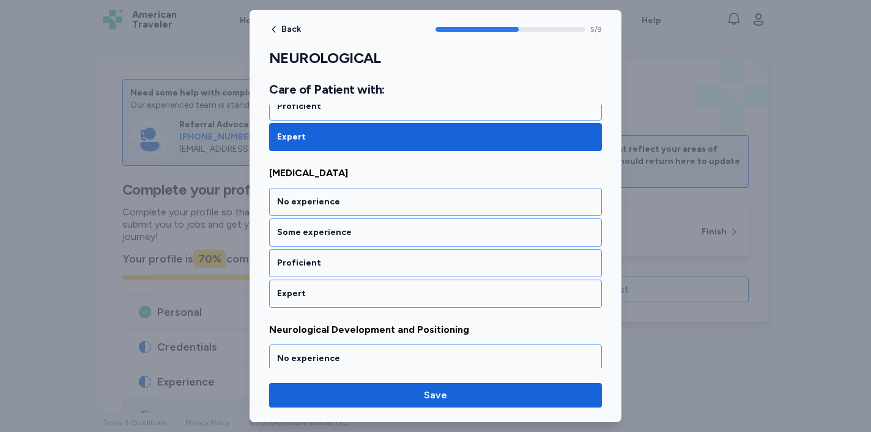
click at [412, 306] on div "Expert" at bounding box center [435, 293] width 333 height 28
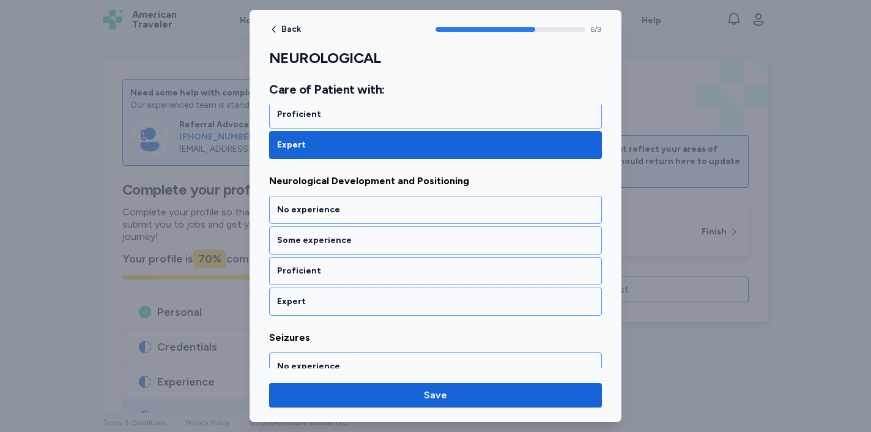
scroll to position [1088, 0]
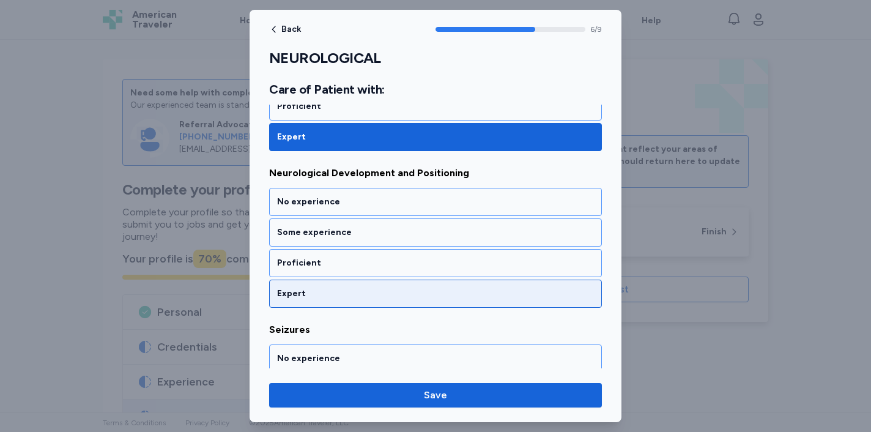
click at [433, 284] on div "Expert" at bounding box center [435, 293] width 333 height 28
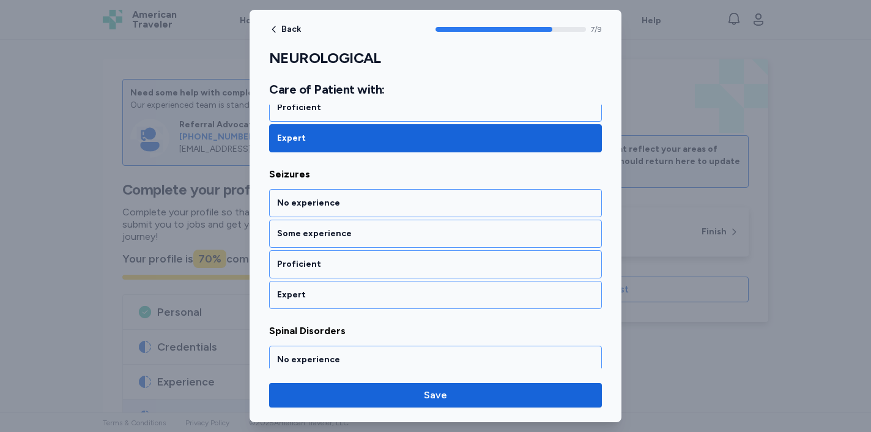
scroll to position [1245, 0]
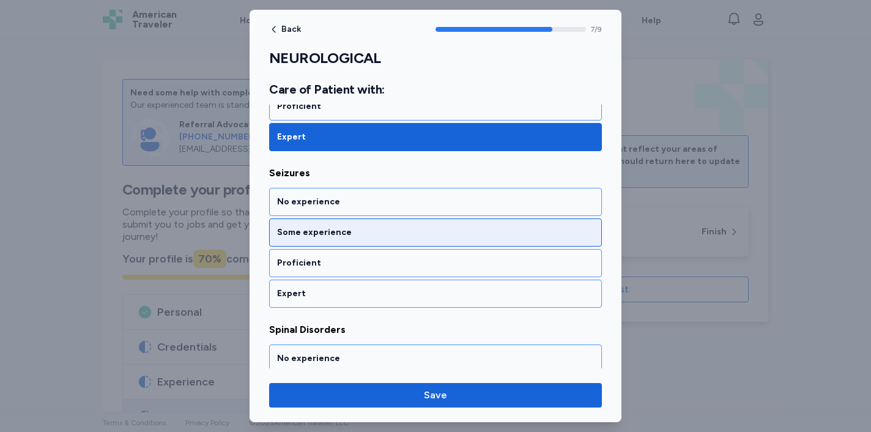
click at [445, 243] on div "Some experience" at bounding box center [435, 232] width 333 height 28
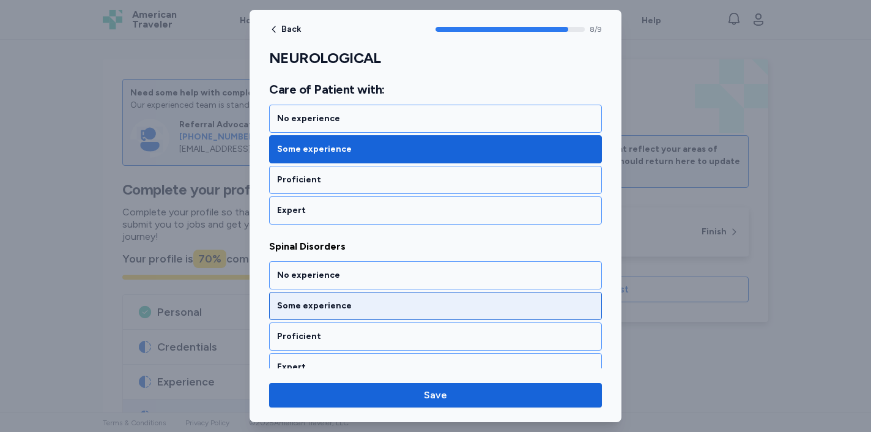
scroll to position [1343, 0]
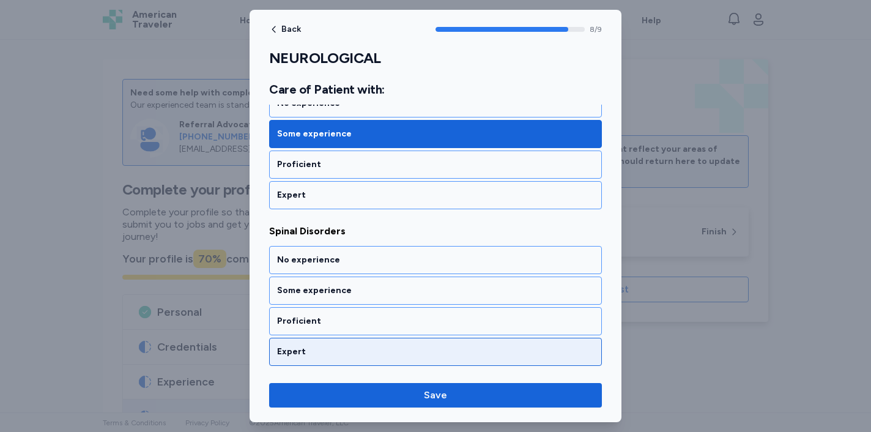
click at [416, 358] on div "Expert" at bounding box center [435, 352] width 333 height 28
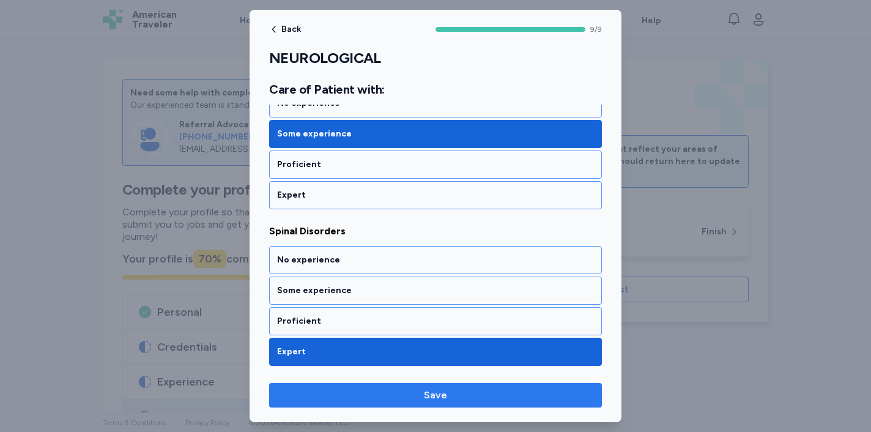
click at [410, 394] on span "Save" at bounding box center [435, 395] width 313 height 15
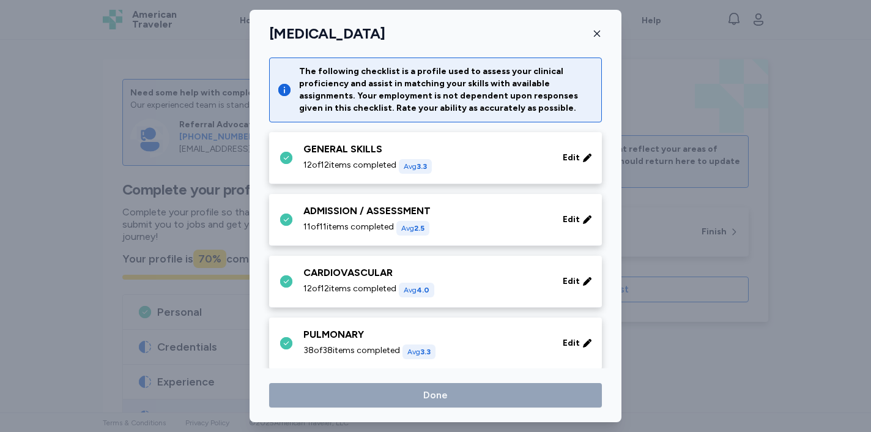
scroll to position [226, 0]
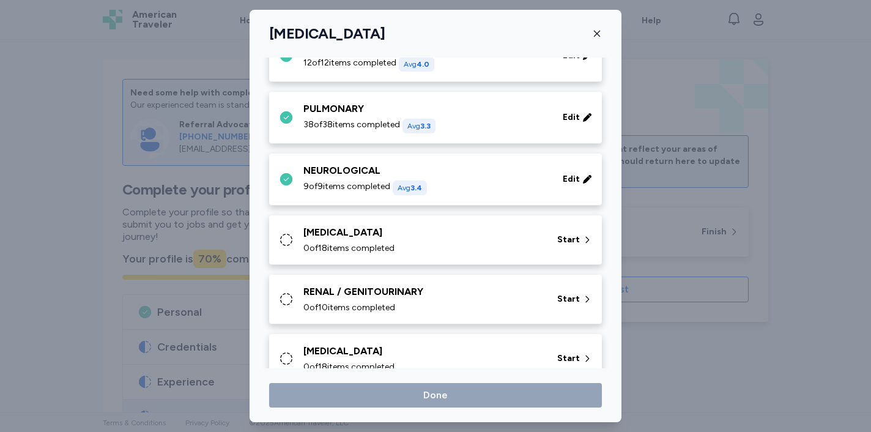
click at [457, 235] on div "[MEDICAL_DATA]" at bounding box center [422, 232] width 239 height 15
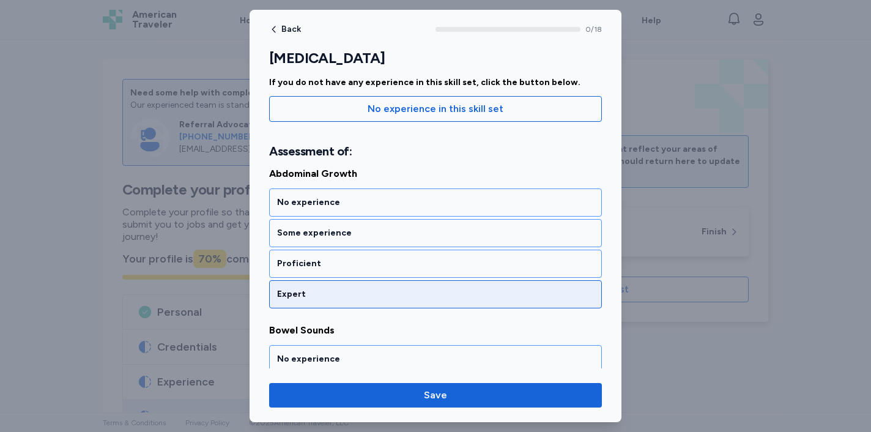
click at [429, 290] on div "Expert" at bounding box center [435, 294] width 317 height 12
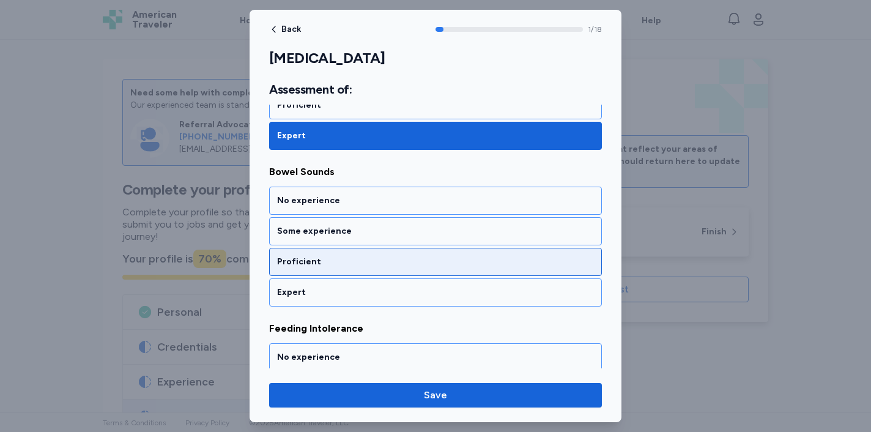
click at [453, 269] on div "Proficient" at bounding box center [435, 262] width 333 height 28
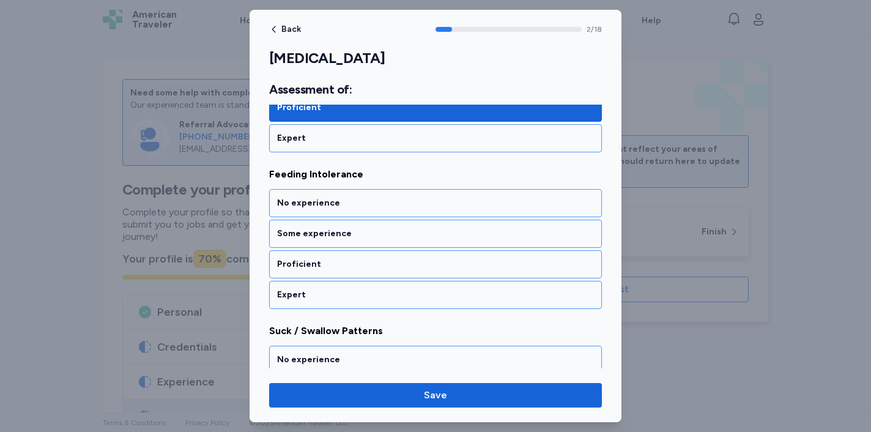
scroll to position [432, 0]
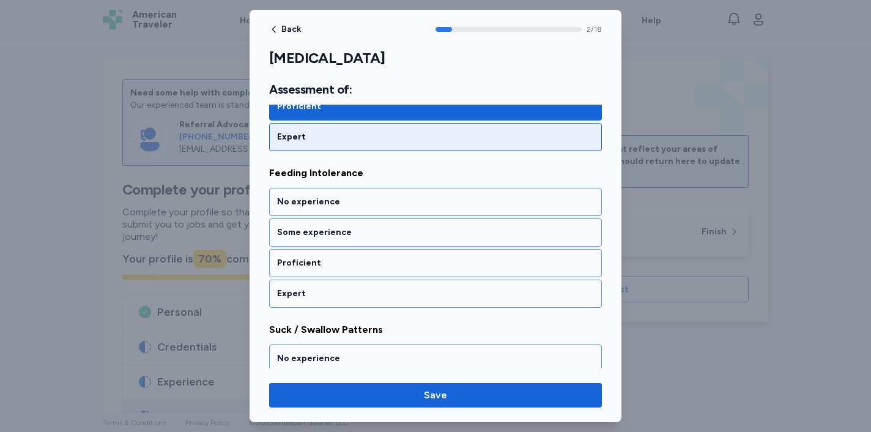
click at [486, 146] on div "Expert" at bounding box center [435, 137] width 333 height 28
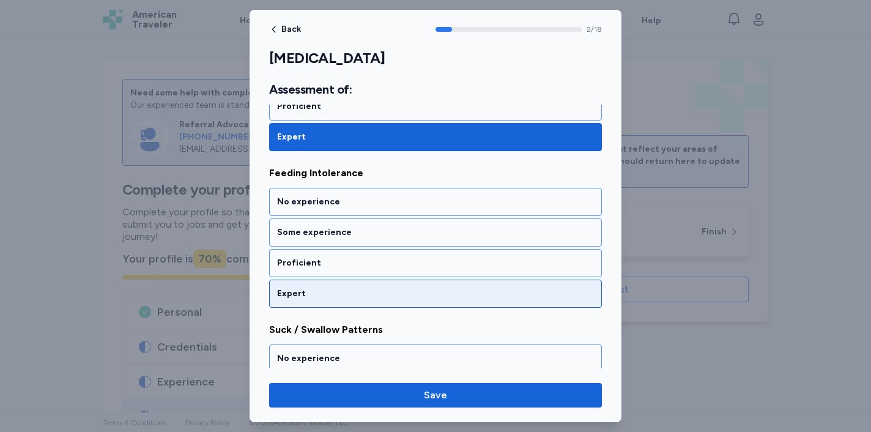
click at [434, 281] on div "Expert" at bounding box center [435, 293] width 333 height 28
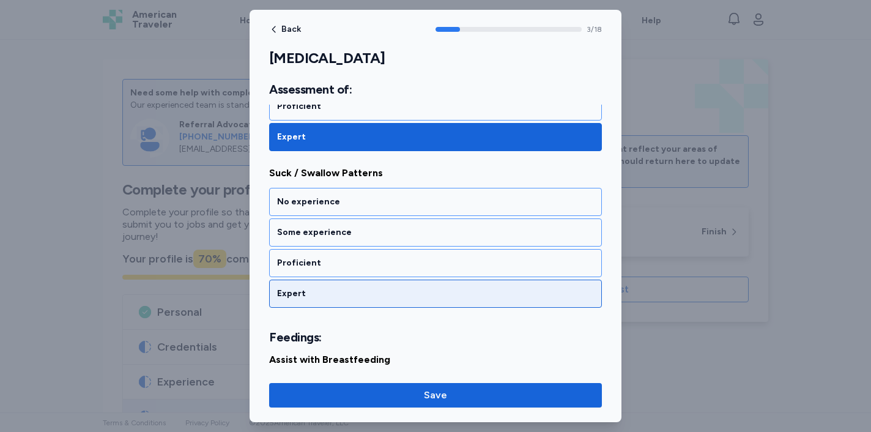
click at [431, 287] on div "Expert" at bounding box center [435, 293] width 317 height 12
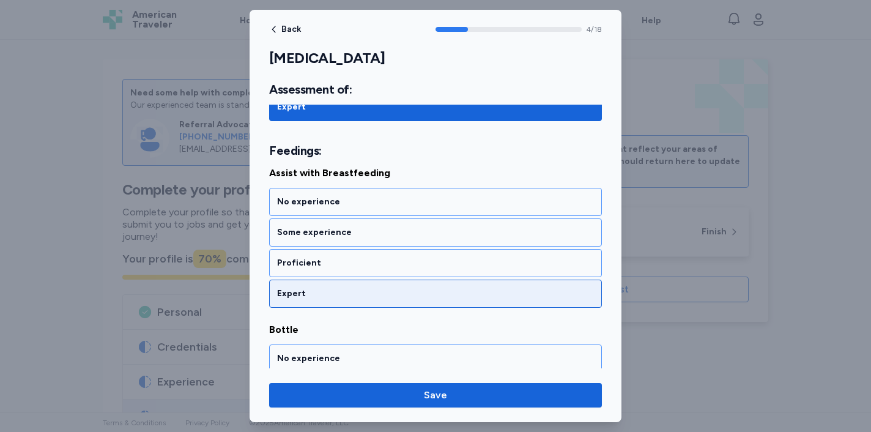
click at [430, 289] on div "Expert" at bounding box center [435, 293] width 317 height 12
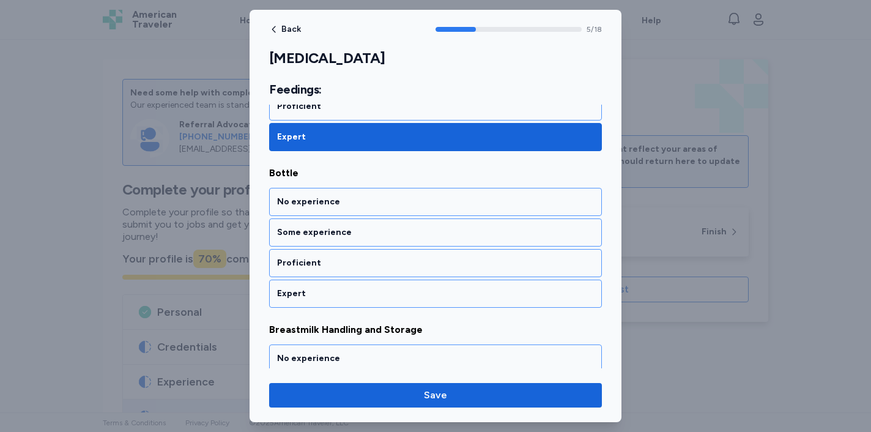
click at [429, 289] on div "Expert" at bounding box center [435, 293] width 317 height 12
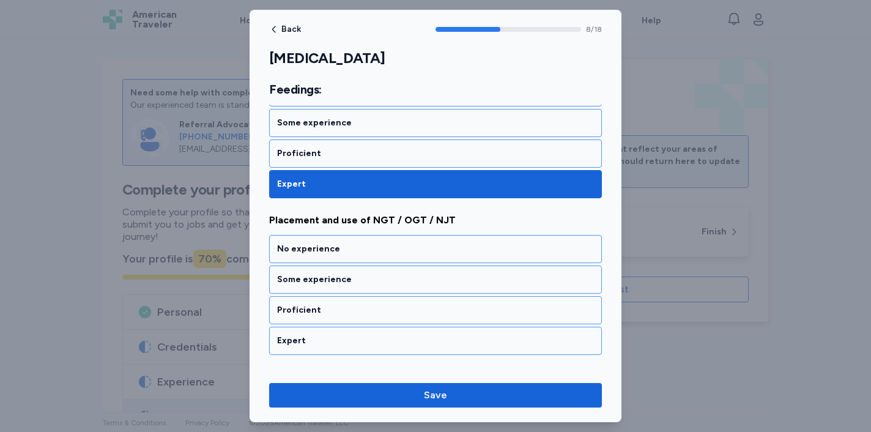
scroll to position [1401, 0]
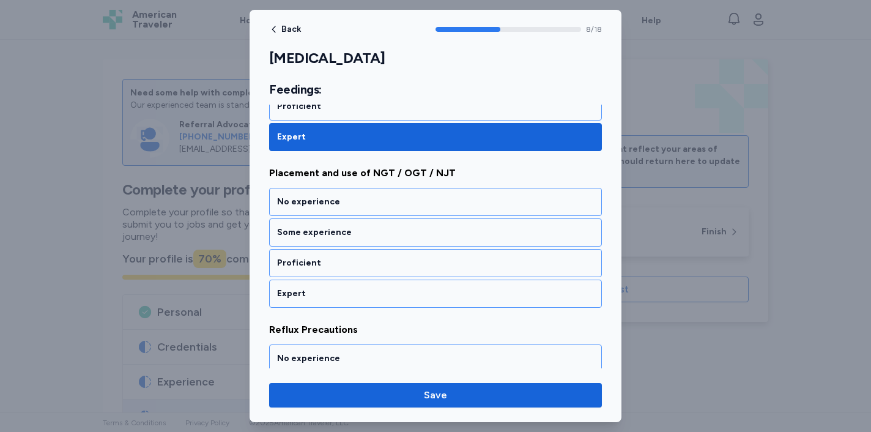
click at [429, 289] on div "Expert" at bounding box center [435, 293] width 317 height 12
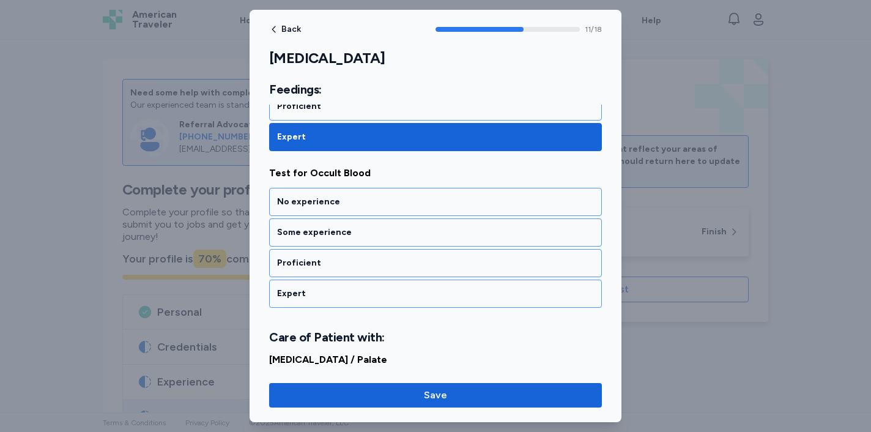
click at [429, 289] on div "Expert" at bounding box center [435, 293] width 317 height 12
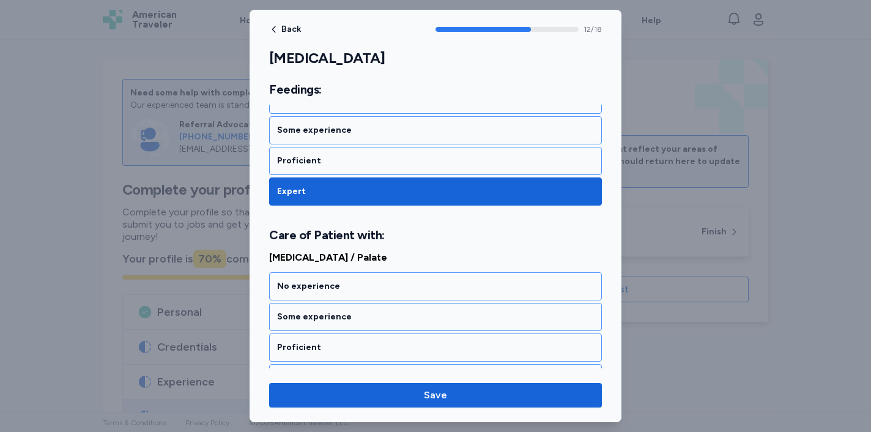
scroll to position [2057, 0]
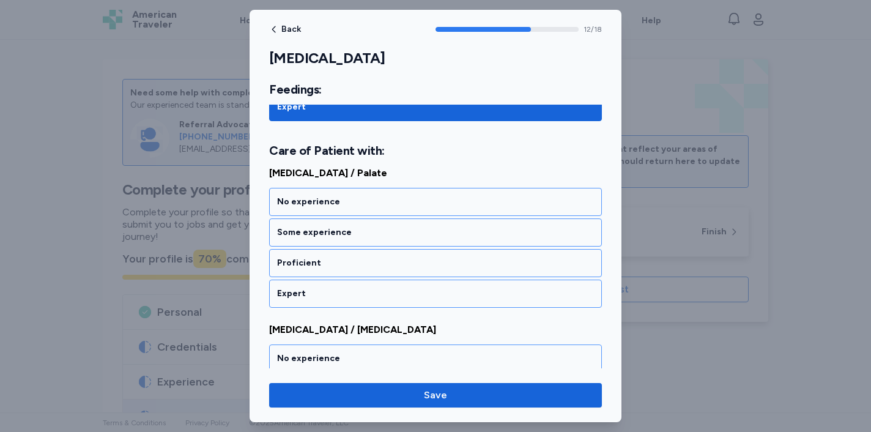
click at [429, 289] on div "Expert" at bounding box center [435, 293] width 317 height 12
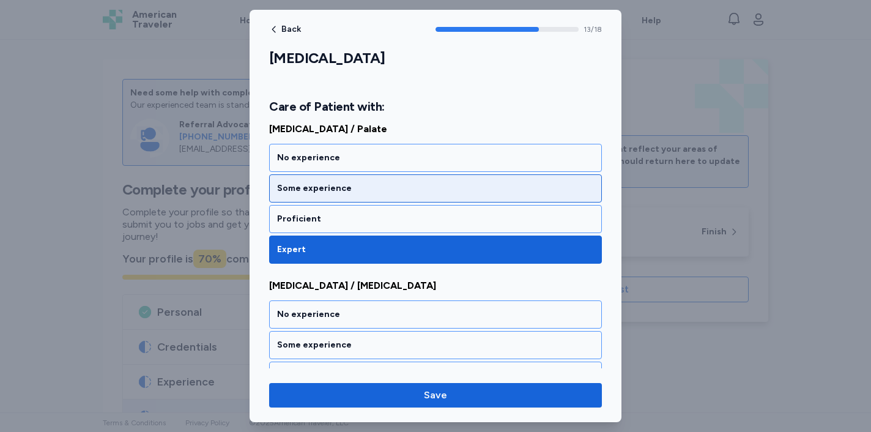
click at [443, 186] on div "Some experience" at bounding box center [435, 188] width 317 height 12
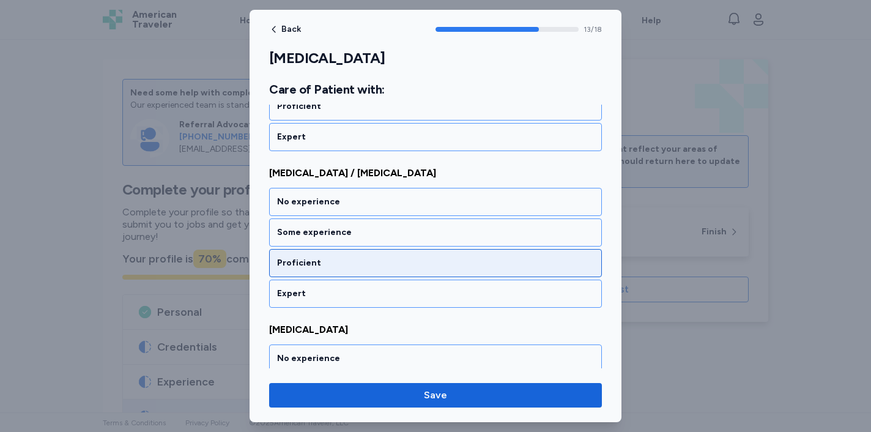
click at [421, 272] on div "Proficient" at bounding box center [435, 263] width 333 height 28
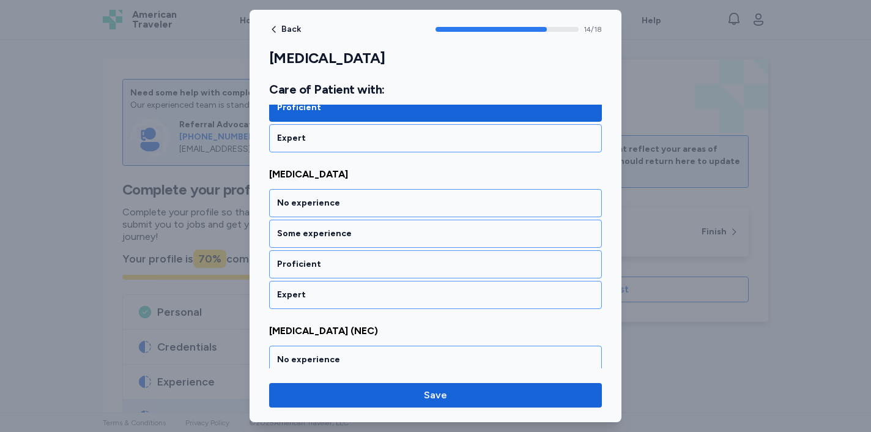
scroll to position [2370, 0]
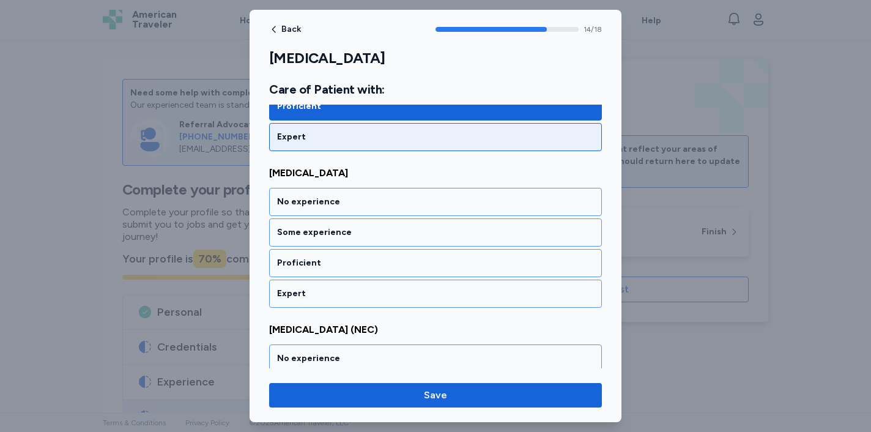
click at [456, 125] on div "Expert" at bounding box center [435, 137] width 333 height 28
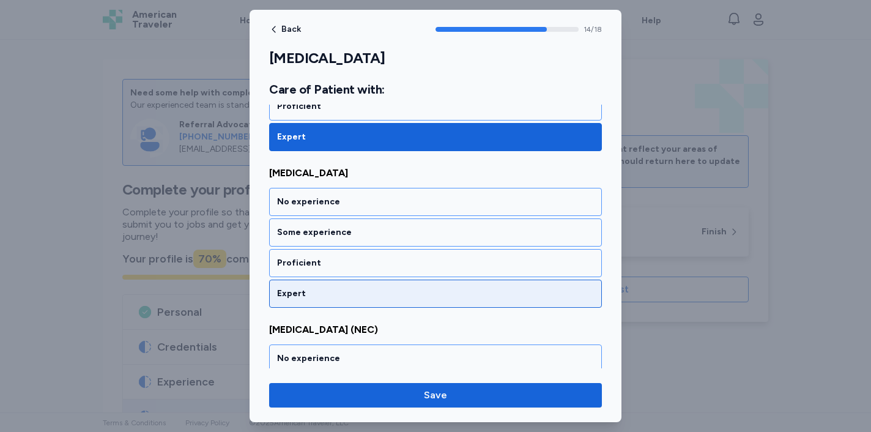
click at [400, 291] on div "Expert" at bounding box center [435, 293] width 317 height 12
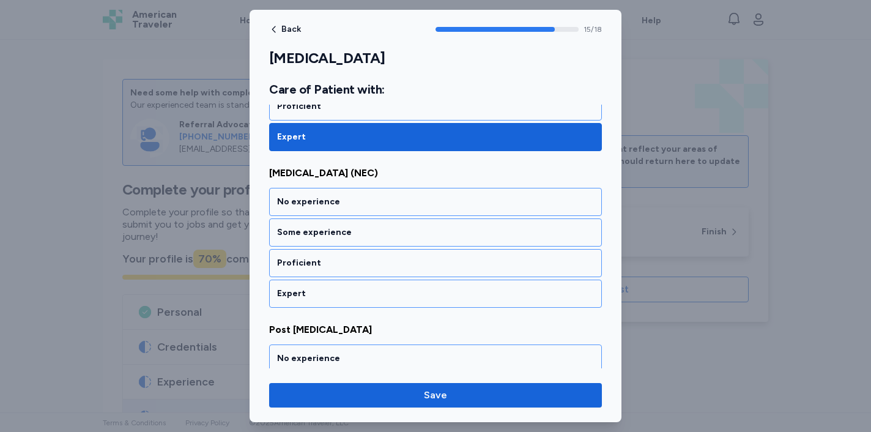
click at [400, 292] on div "Expert" at bounding box center [435, 293] width 317 height 12
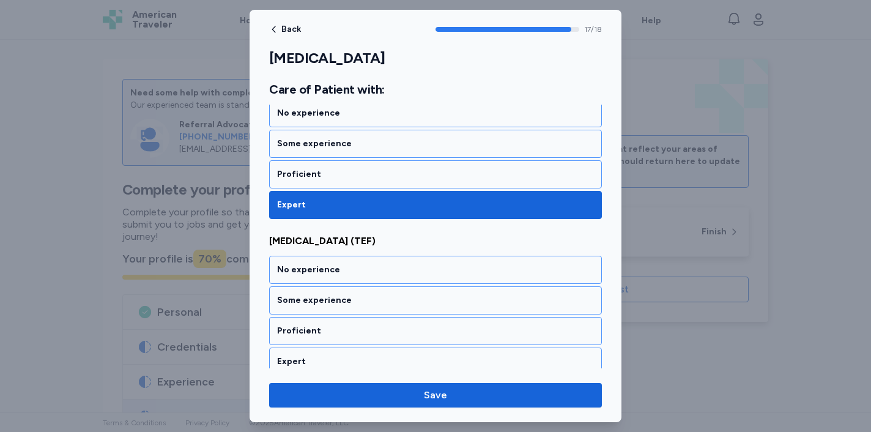
scroll to position [2782, 0]
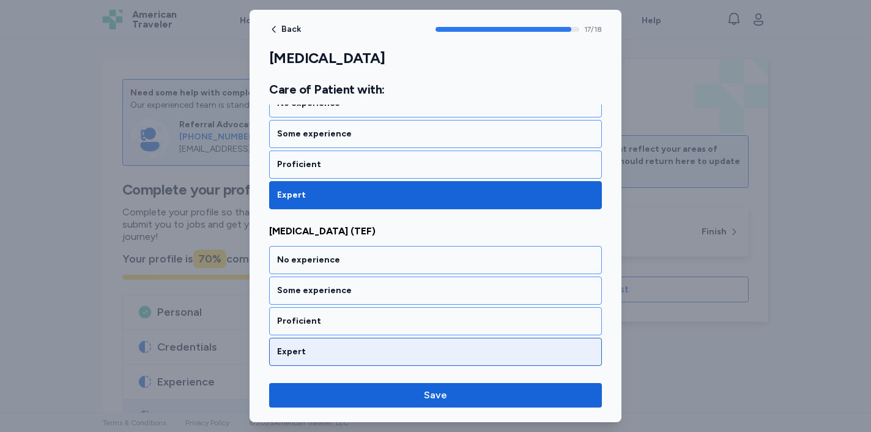
click at [392, 347] on div "Expert" at bounding box center [435, 352] width 317 height 12
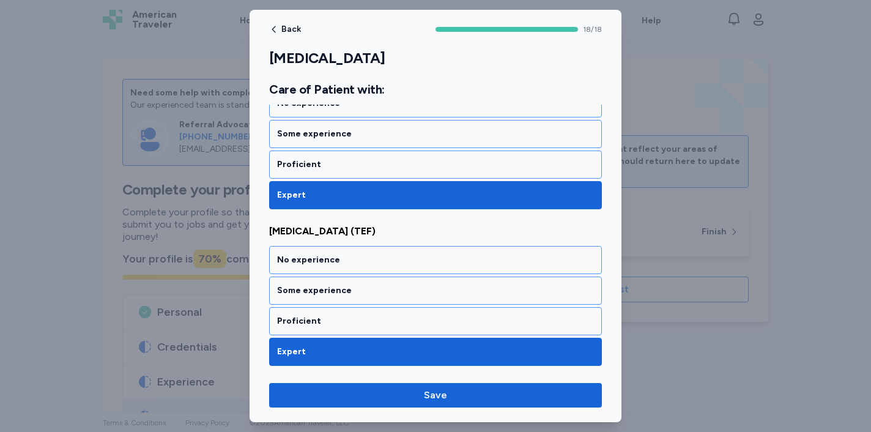
click at [393, 410] on div "Back 18 / 18 [MEDICAL_DATA] Rate your ability as accurately as possible for eac…" at bounding box center [436, 216] width 372 height 412
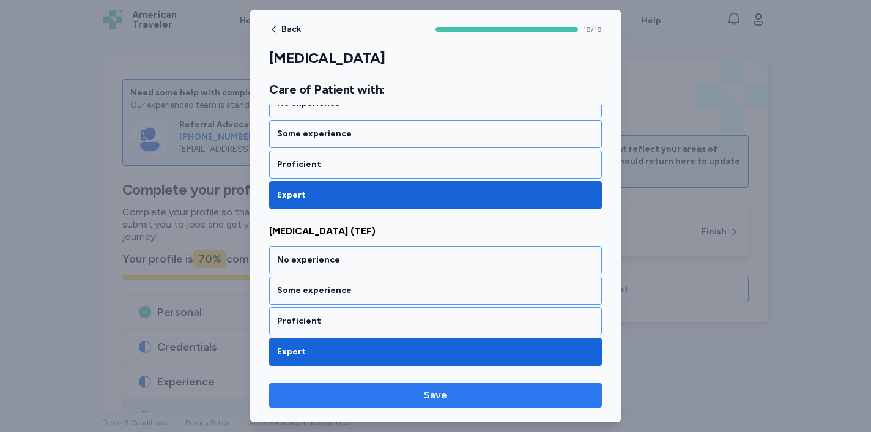
click at [412, 396] on span "Save" at bounding box center [435, 395] width 313 height 15
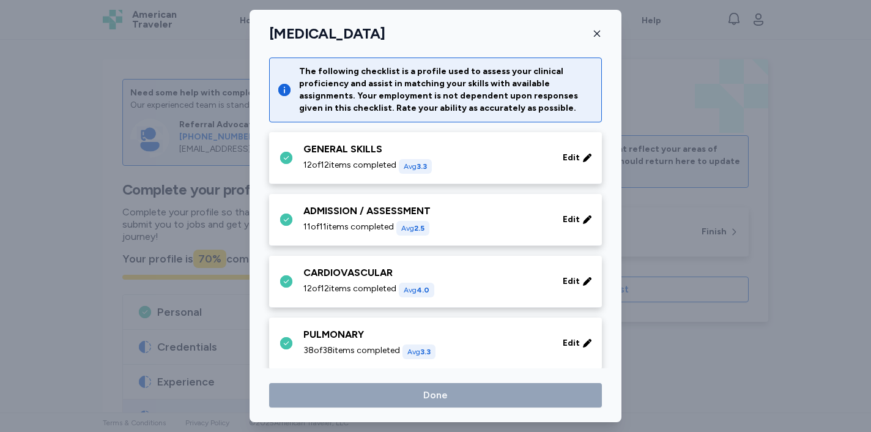
scroll to position [226, 0]
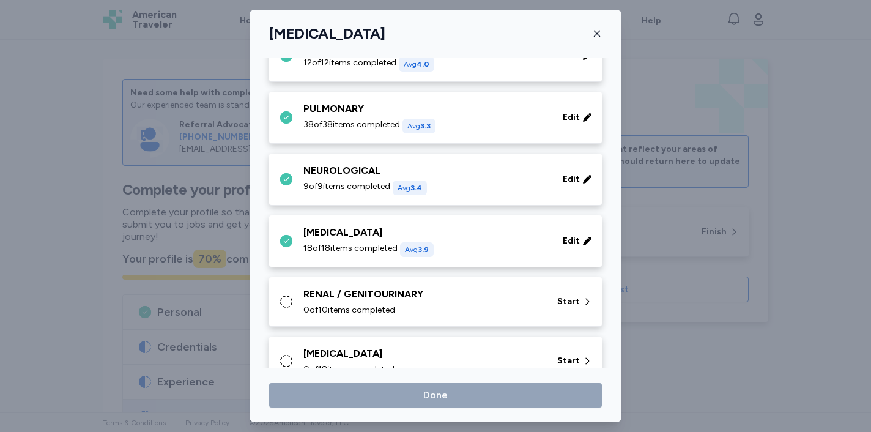
click at [435, 297] on div "RENAL / GENITOURINARY" at bounding box center [422, 294] width 239 height 15
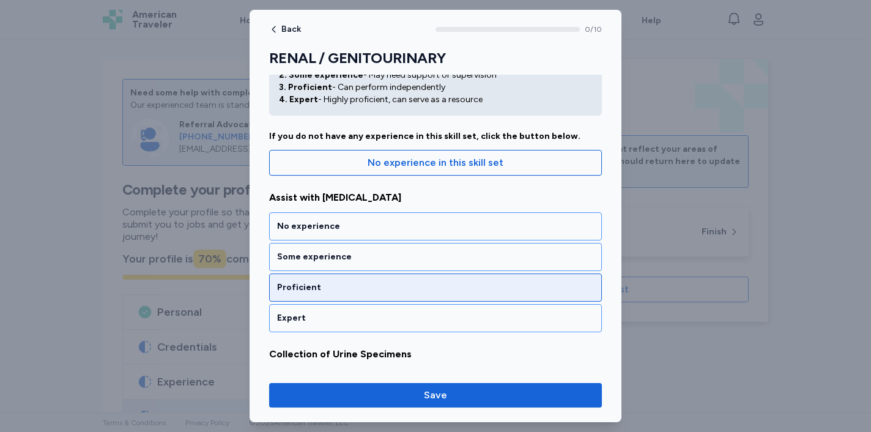
click at [431, 300] on div "Proficient" at bounding box center [435, 287] width 333 height 28
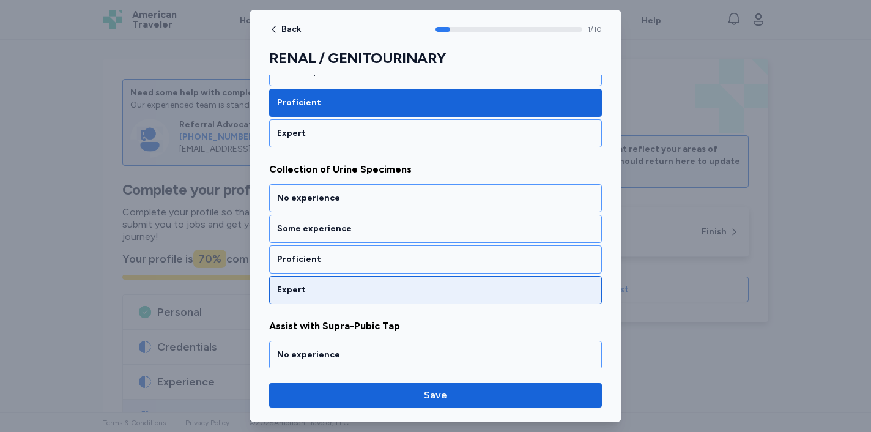
scroll to position [261, 0]
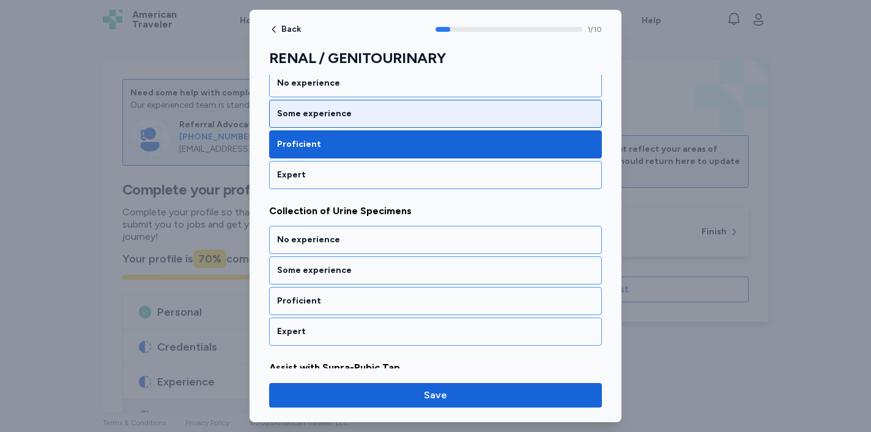
click at [458, 113] on div "Some experience" at bounding box center [435, 114] width 317 height 12
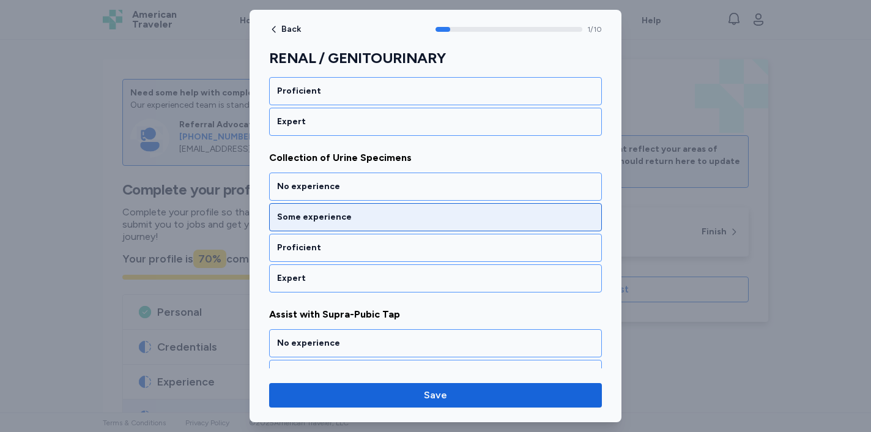
click at [426, 217] on div "Some experience" at bounding box center [435, 217] width 317 height 12
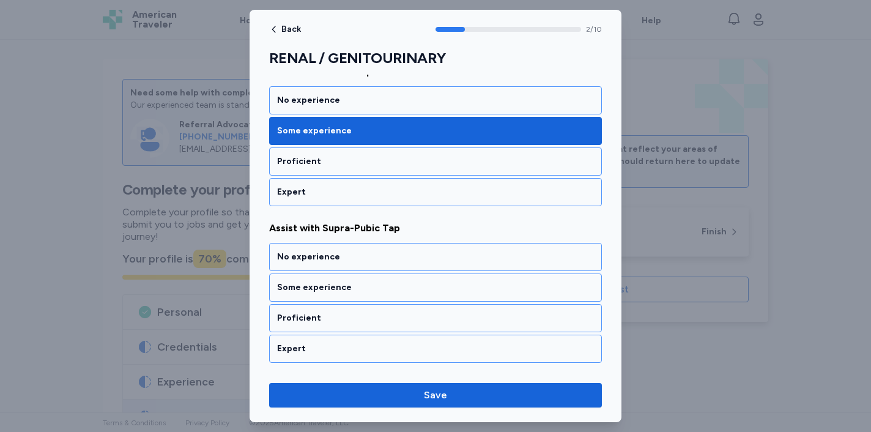
scroll to position [417, 0]
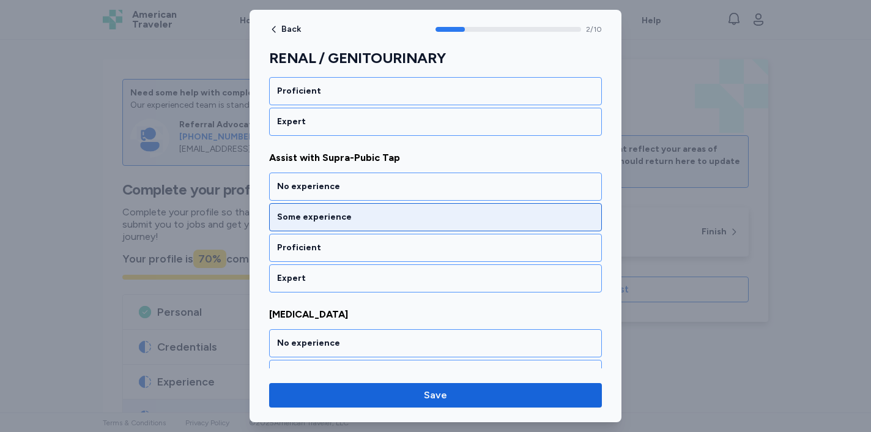
click at [442, 223] on div "Some experience" at bounding box center [435, 217] width 317 height 12
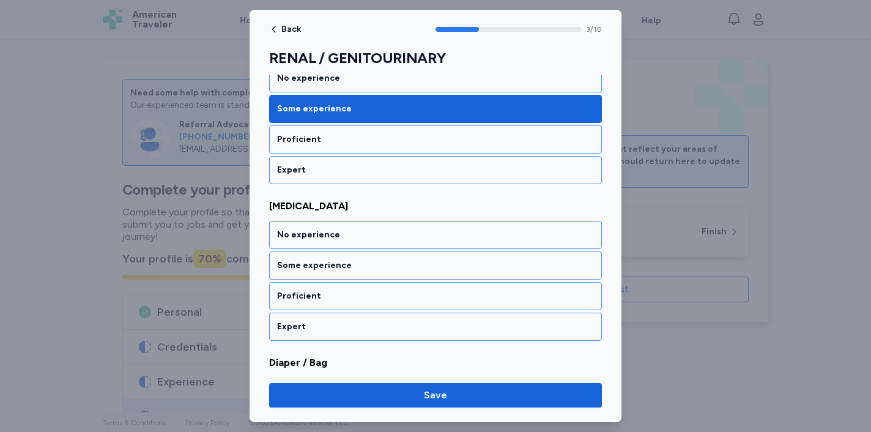
scroll to position [574, 0]
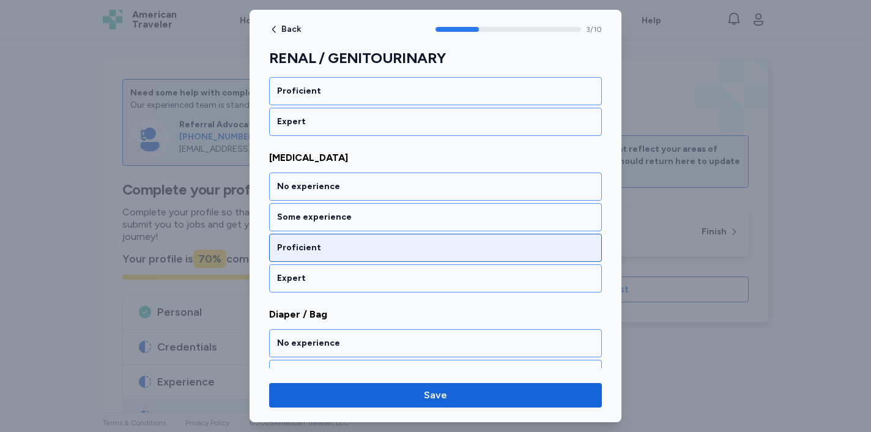
click at [427, 254] on div "Proficient" at bounding box center [435, 248] width 333 height 28
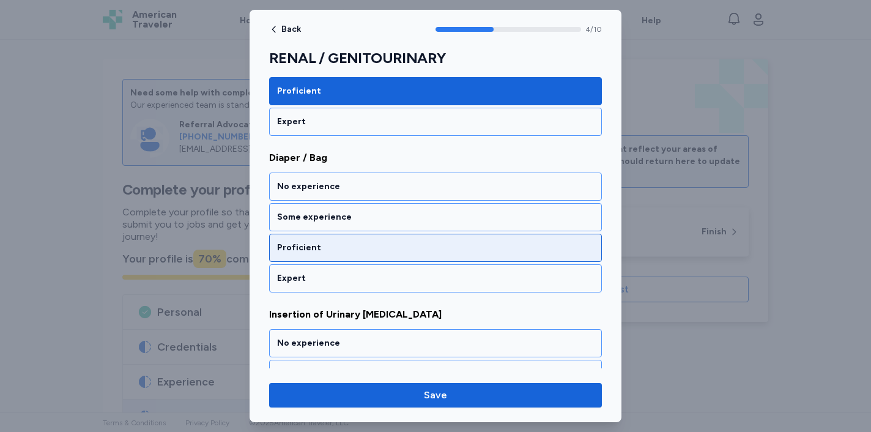
click at [434, 251] on div "Proficient" at bounding box center [435, 248] width 317 height 12
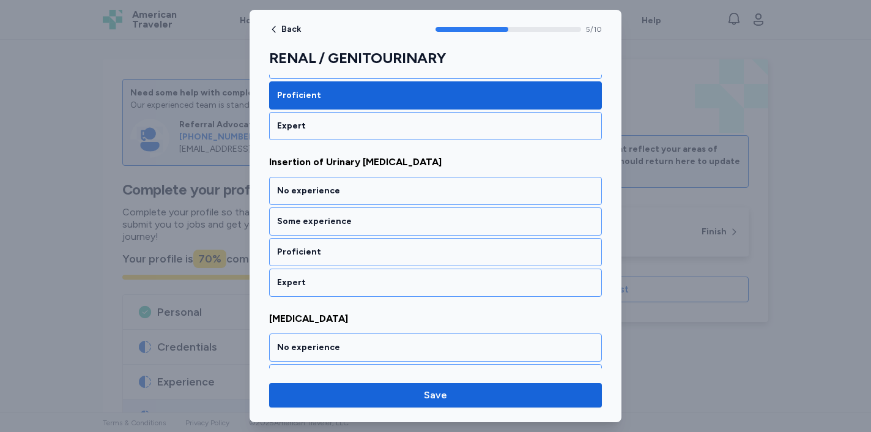
scroll to position [887, 0]
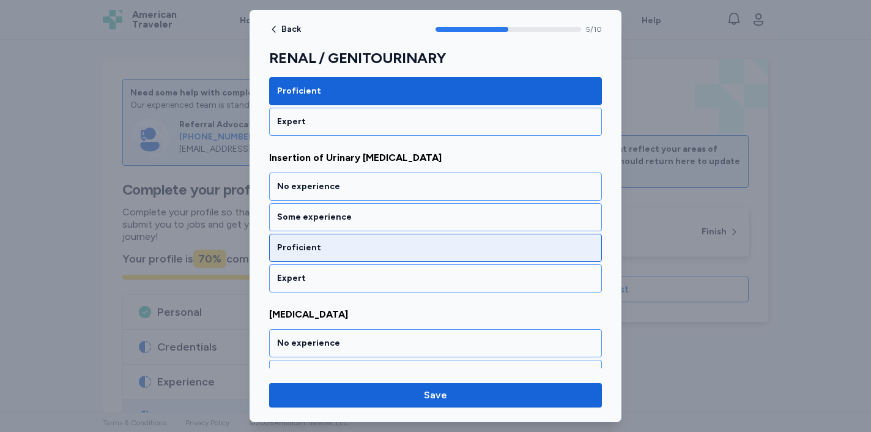
click at [435, 250] on div "Proficient" at bounding box center [435, 248] width 317 height 12
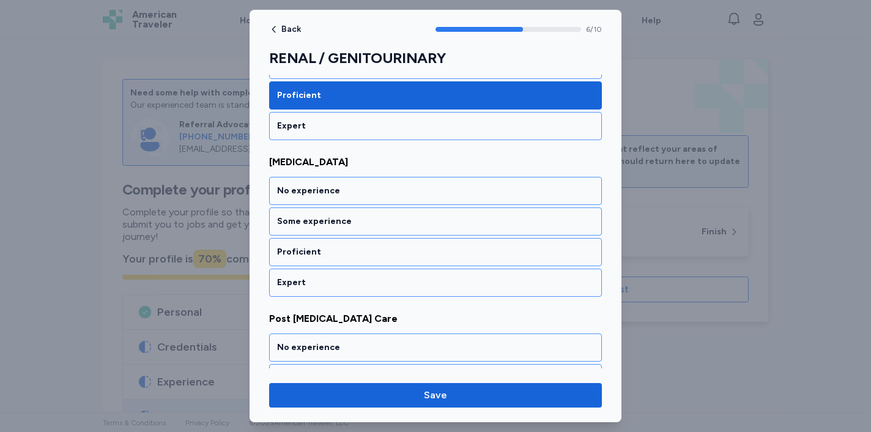
scroll to position [1043, 0]
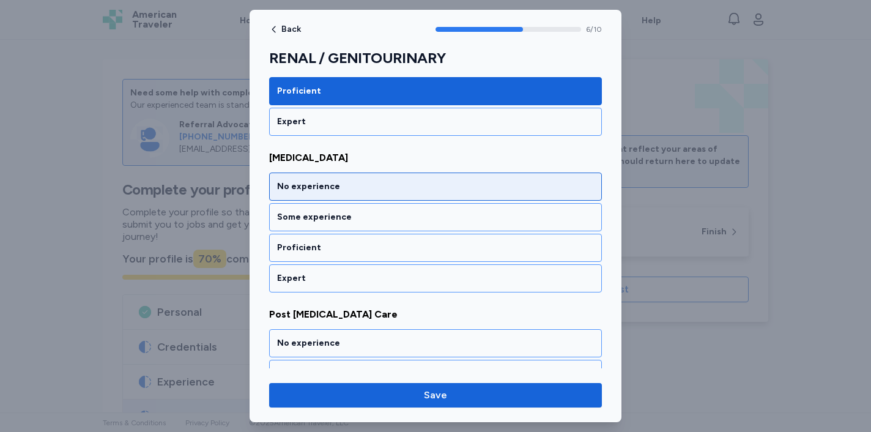
click at [462, 189] on div "No experience" at bounding box center [435, 186] width 317 height 12
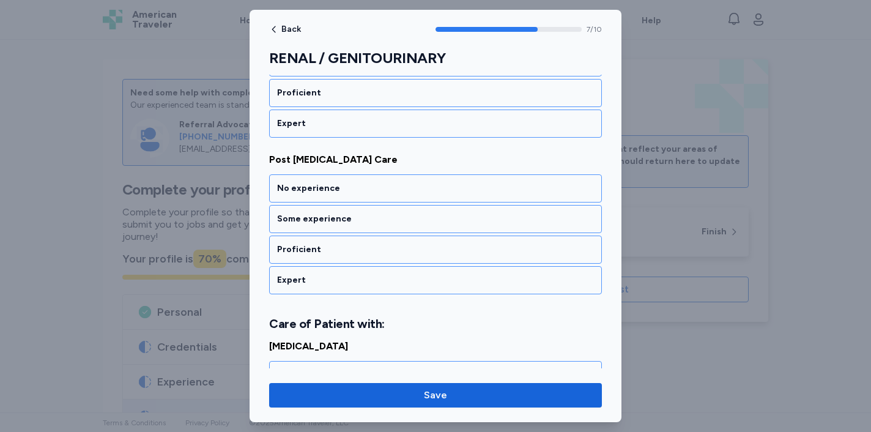
scroll to position [1200, 0]
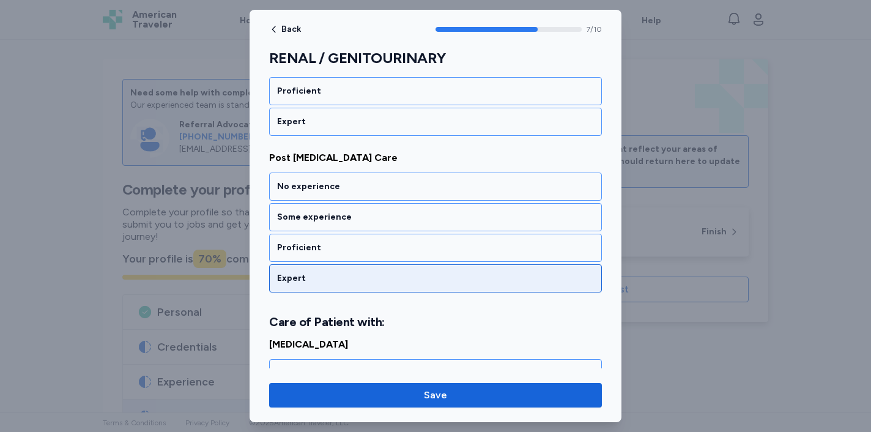
click at [425, 275] on div "Expert" at bounding box center [435, 278] width 317 height 12
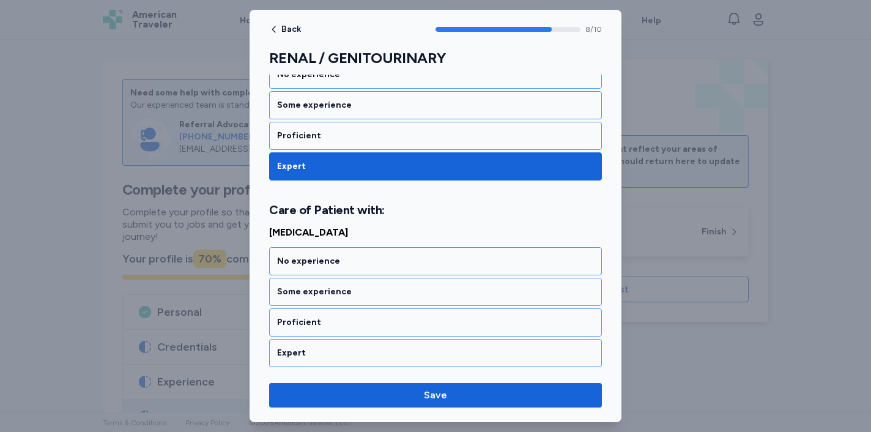
scroll to position [1371, 0]
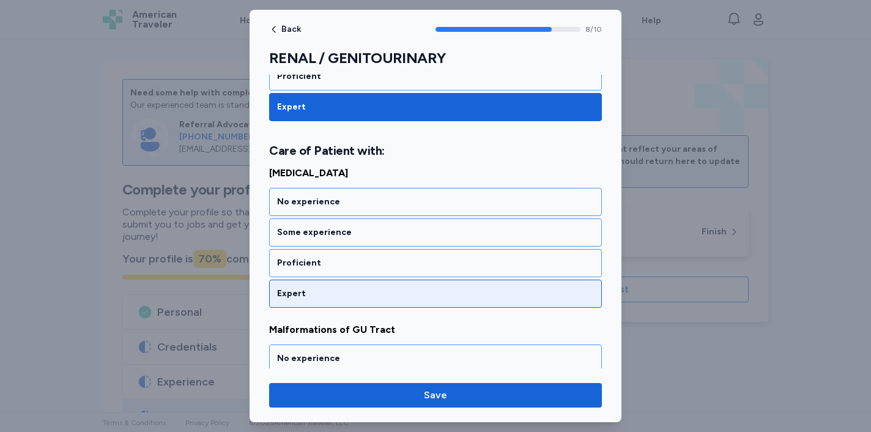
click at [419, 290] on div "Expert" at bounding box center [435, 293] width 317 height 12
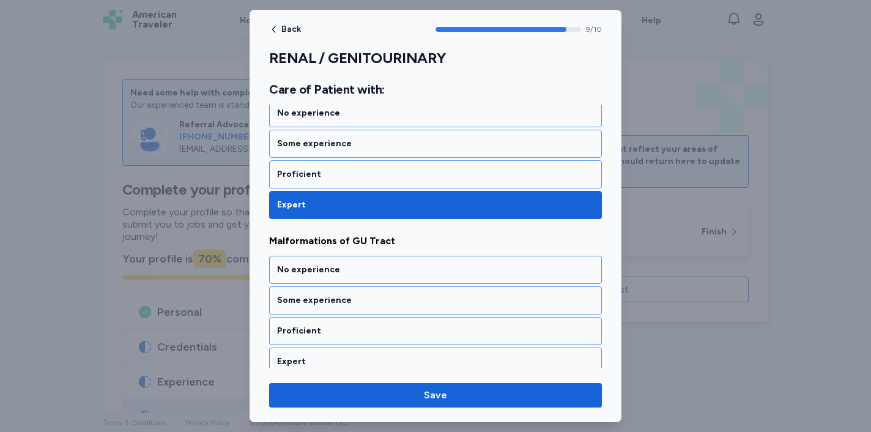
scroll to position [1470, 0]
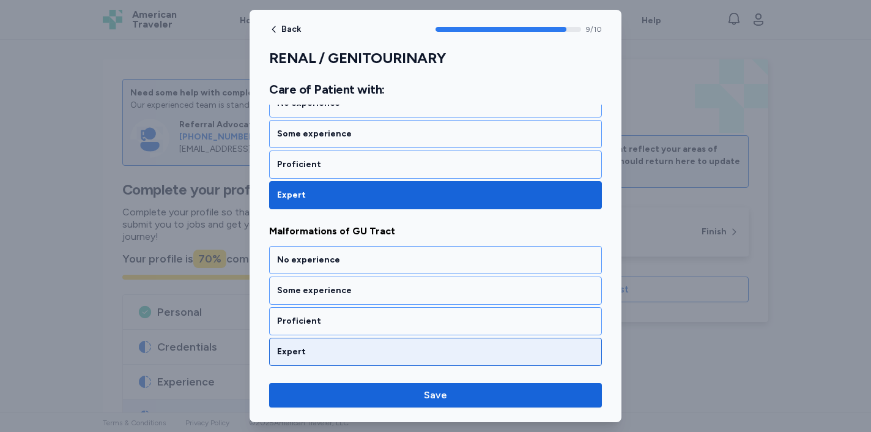
click at [410, 357] on div "Expert" at bounding box center [435, 352] width 317 height 12
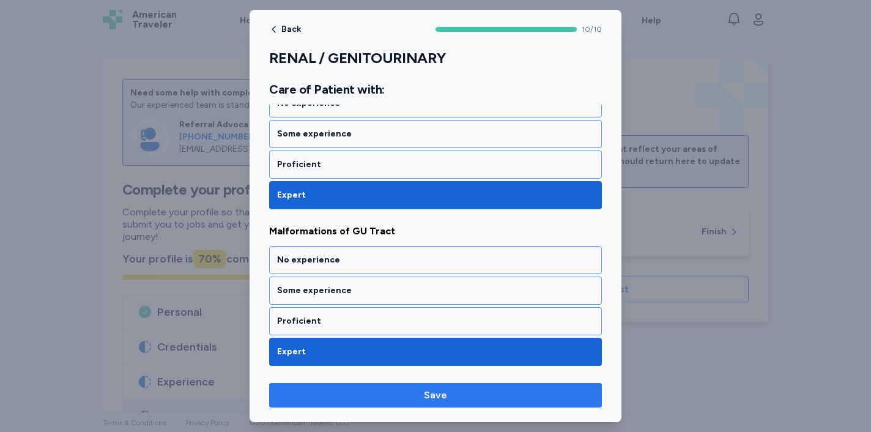
click at [416, 405] on button "Save" at bounding box center [435, 395] width 333 height 24
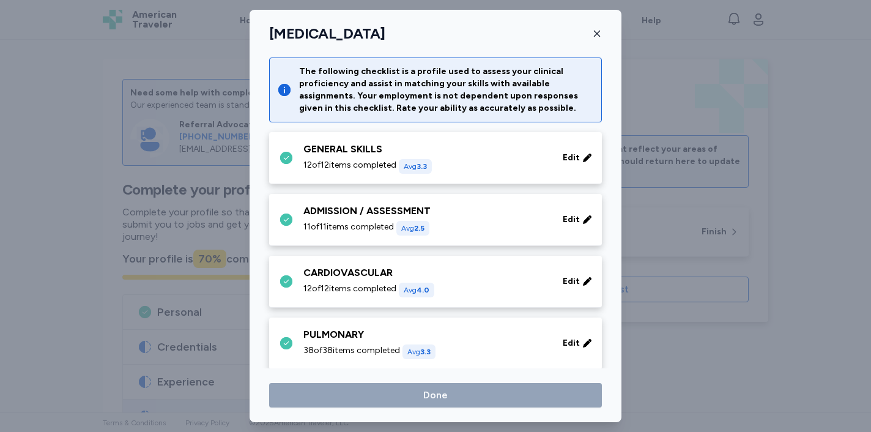
scroll to position [226, 0]
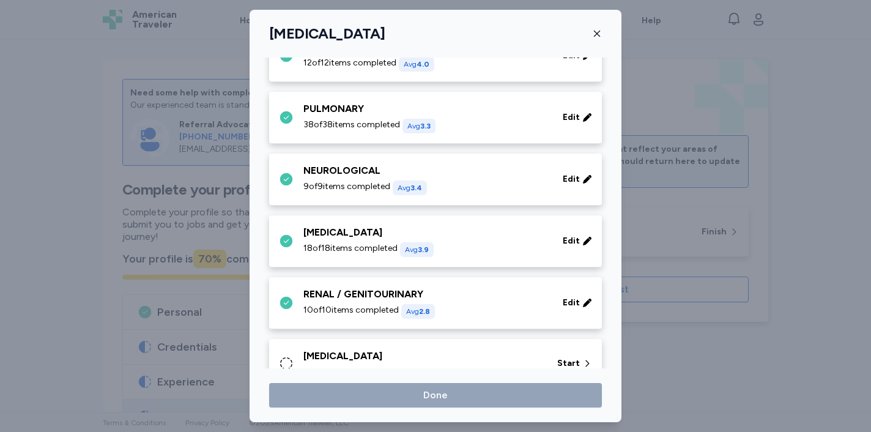
click at [440, 364] on div "[MEDICAL_DATA] 0 of 18 items completed" at bounding box center [422, 363] width 239 height 29
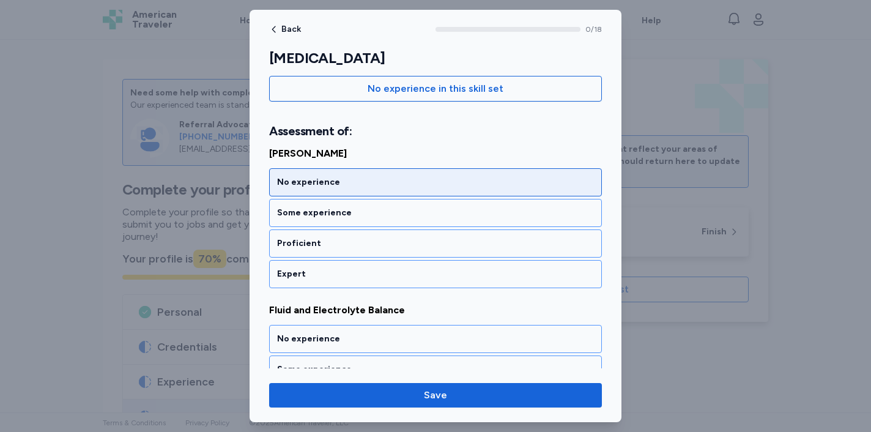
click at [456, 188] on div "No experience" at bounding box center [435, 182] width 333 height 28
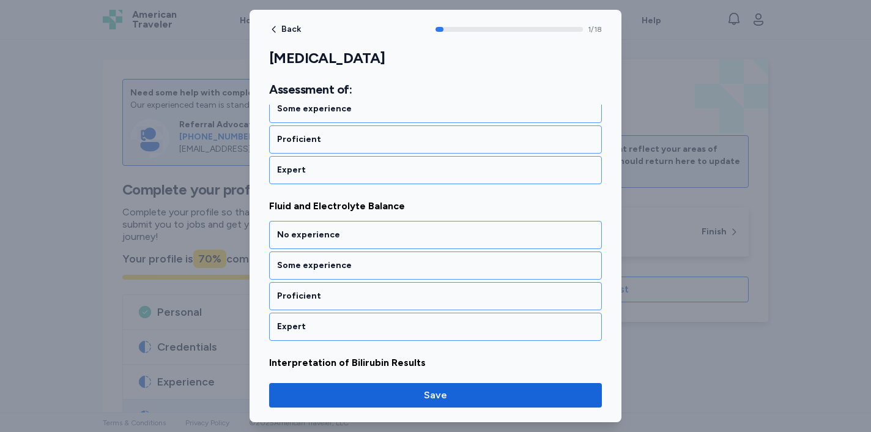
scroll to position [275, 0]
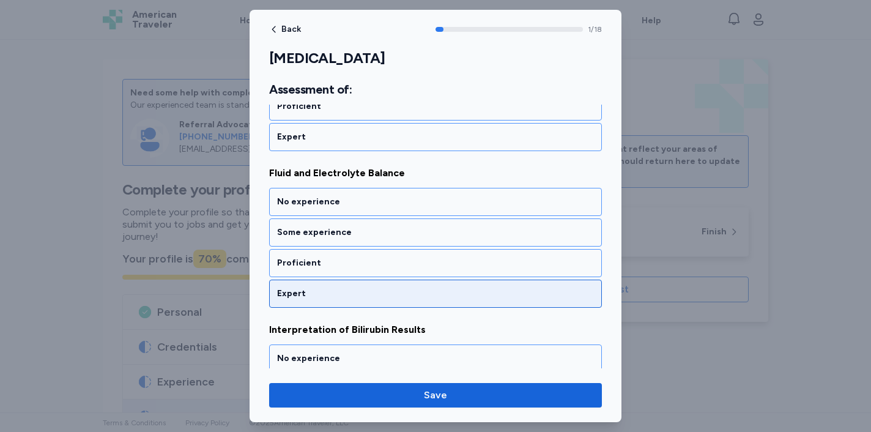
click at [424, 287] on div "Expert" at bounding box center [435, 293] width 317 height 12
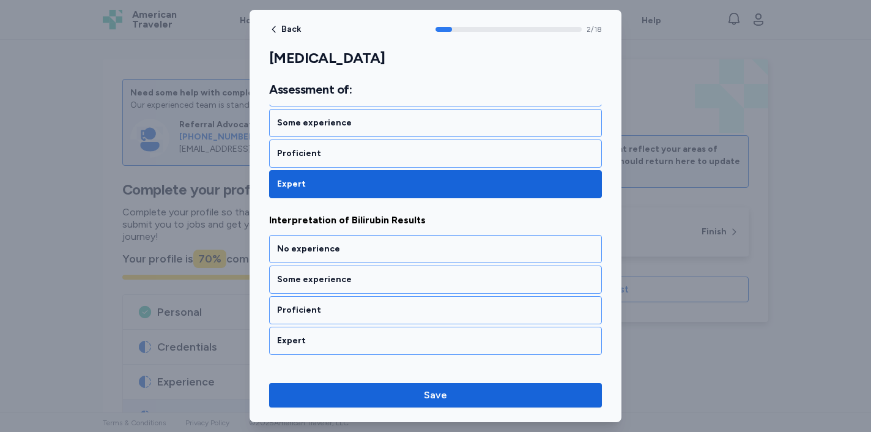
scroll to position [432, 0]
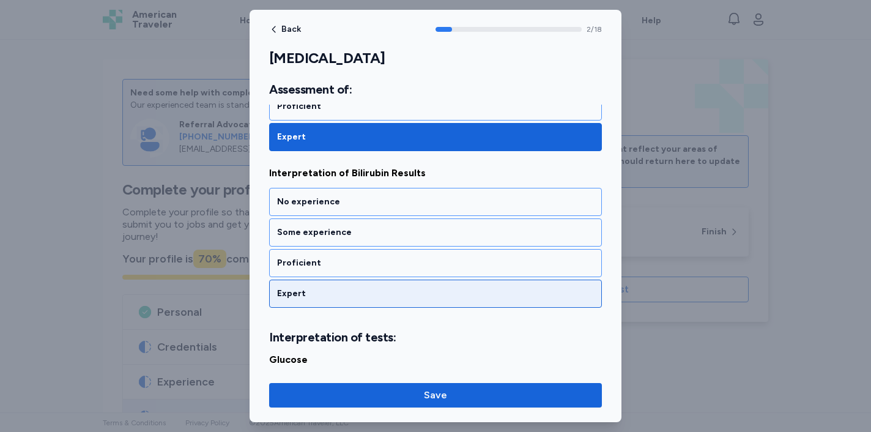
click at [432, 280] on div "Expert" at bounding box center [435, 293] width 333 height 28
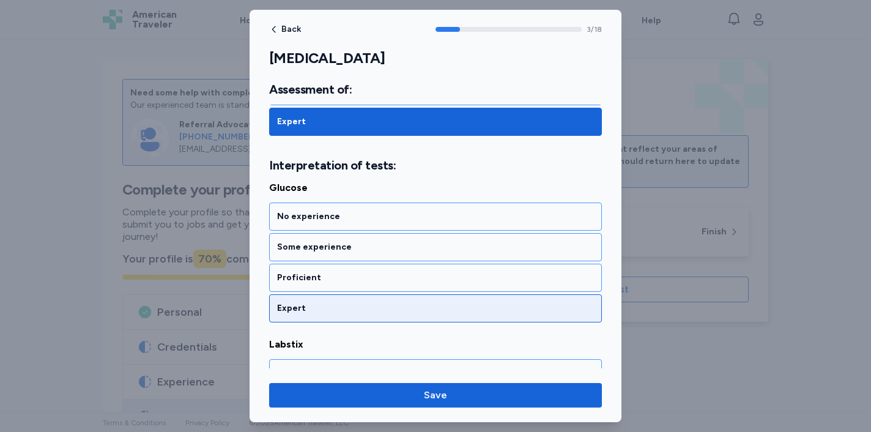
click at [422, 316] on div "Expert" at bounding box center [435, 308] width 333 height 28
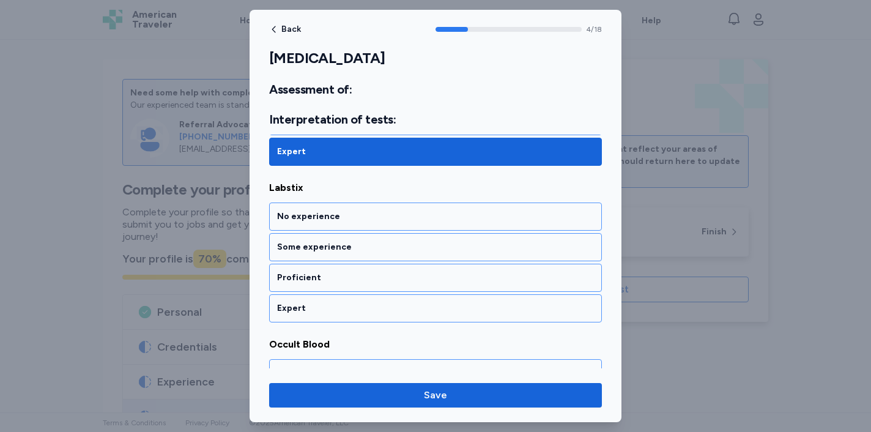
click at [422, 317] on div "Expert" at bounding box center [435, 308] width 333 height 28
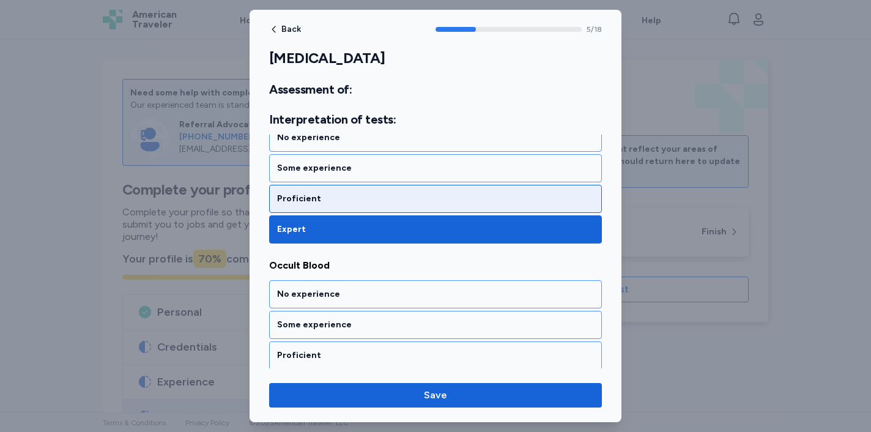
click at [469, 195] on div "Proficient" at bounding box center [435, 199] width 317 height 12
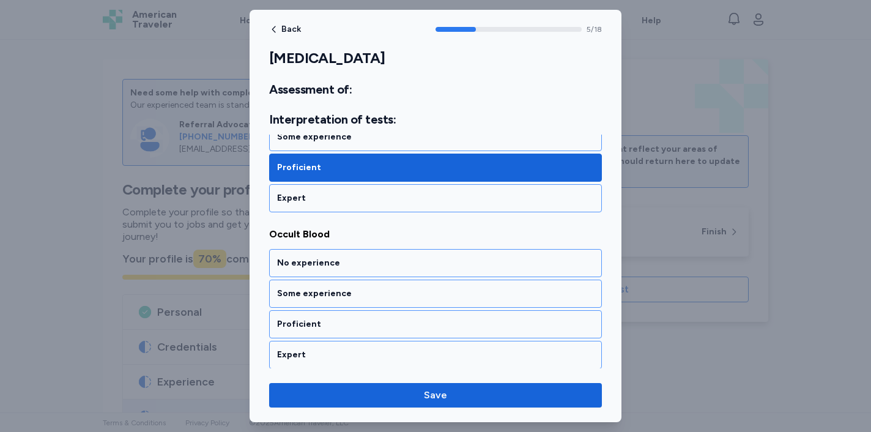
scroll to position [917, 0]
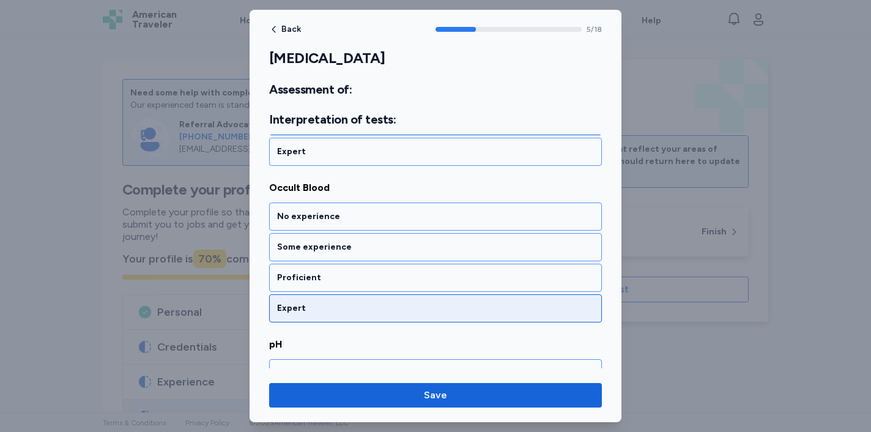
click at [410, 316] on div "Expert" at bounding box center [435, 308] width 333 height 28
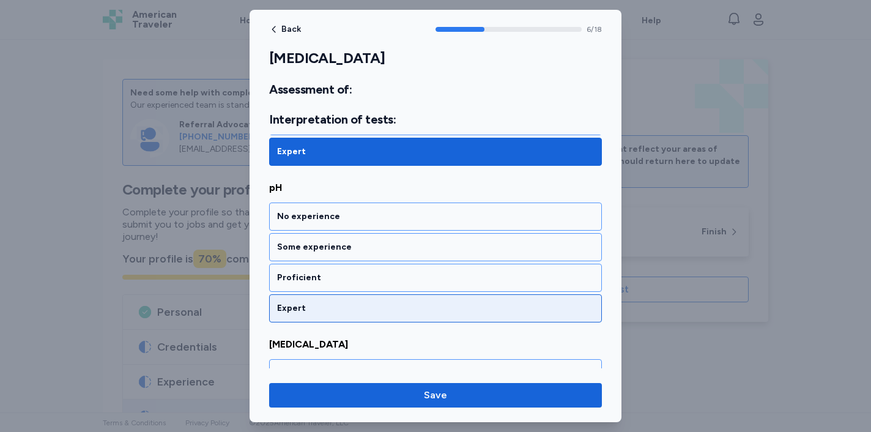
click at [408, 308] on div "Expert" at bounding box center [435, 308] width 317 height 12
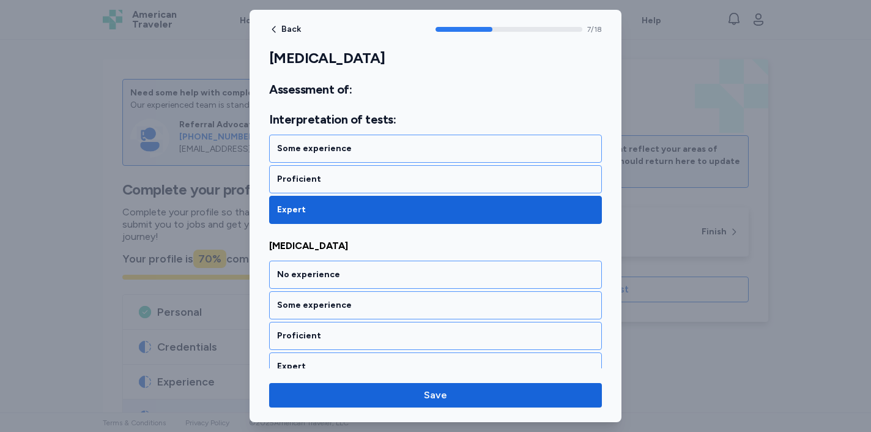
scroll to position [1230, 0]
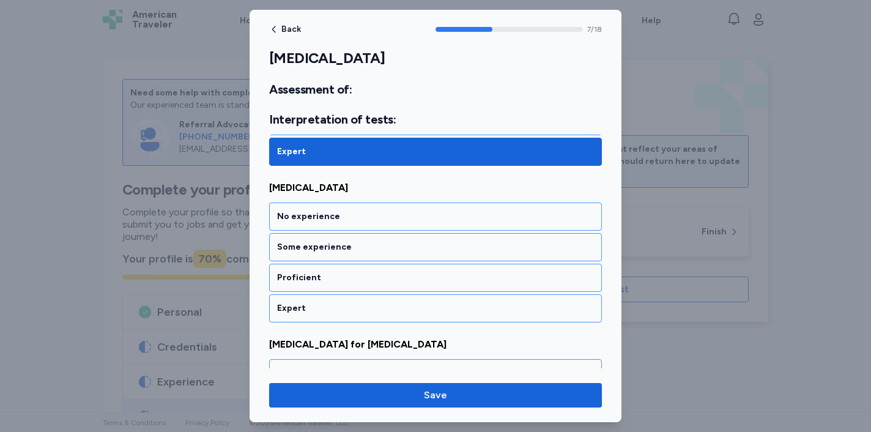
click at [408, 308] on div "Expert" at bounding box center [435, 308] width 317 height 12
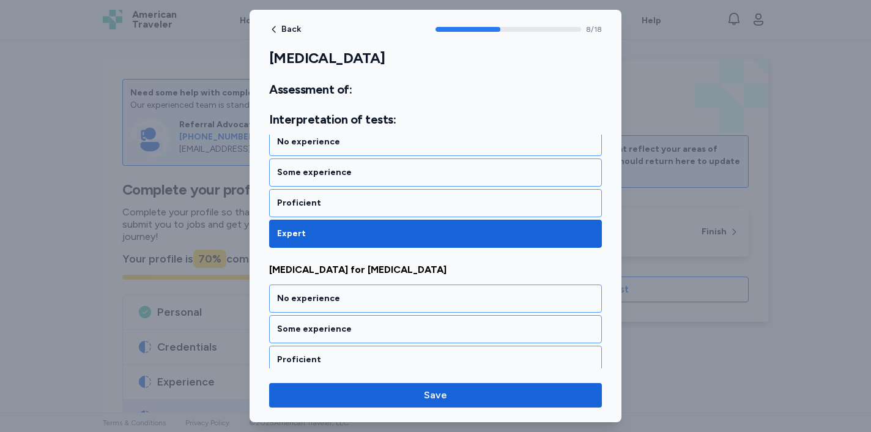
scroll to position [1386, 0]
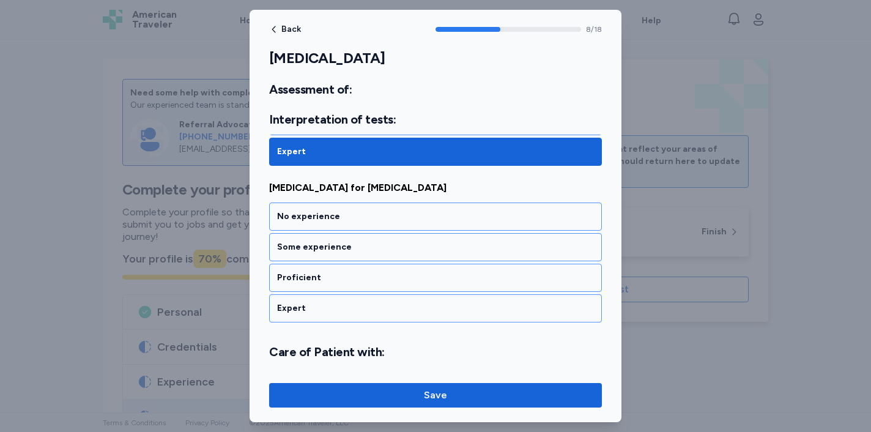
click at [432, 261] on div "No experience Some experience Proficient Expert" at bounding box center [435, 262] width 333 height 120
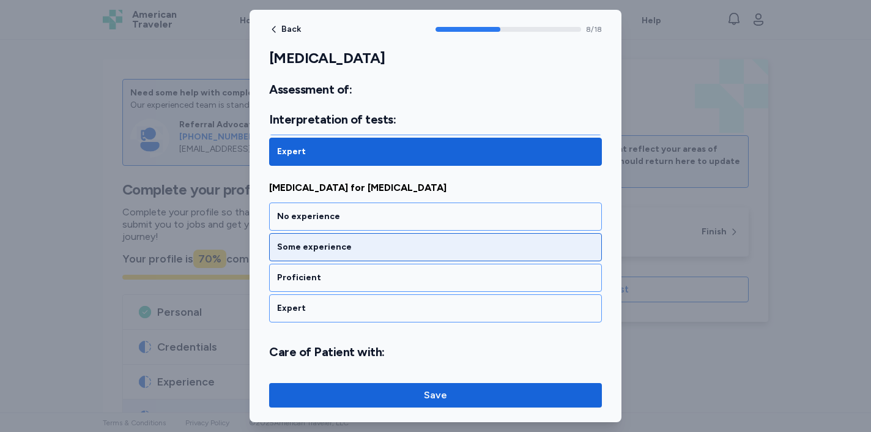
click at [443, 248] on div "Some experience" at bounding box center [435, 247] width 317 height 12
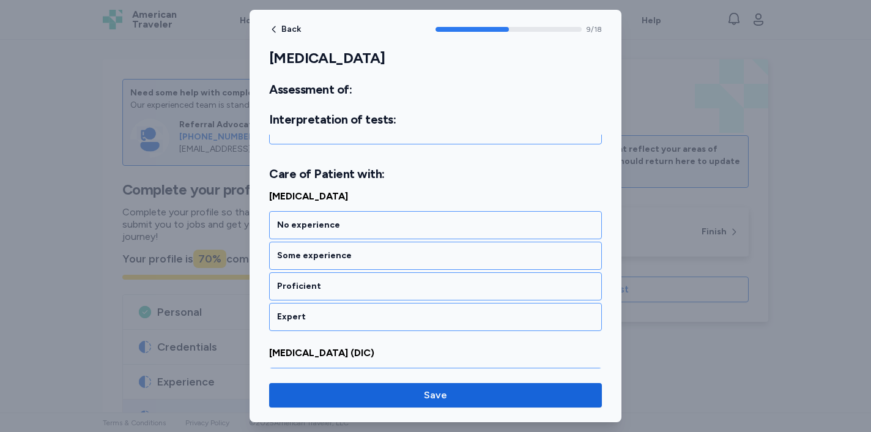
scroll to position [1573, 0]
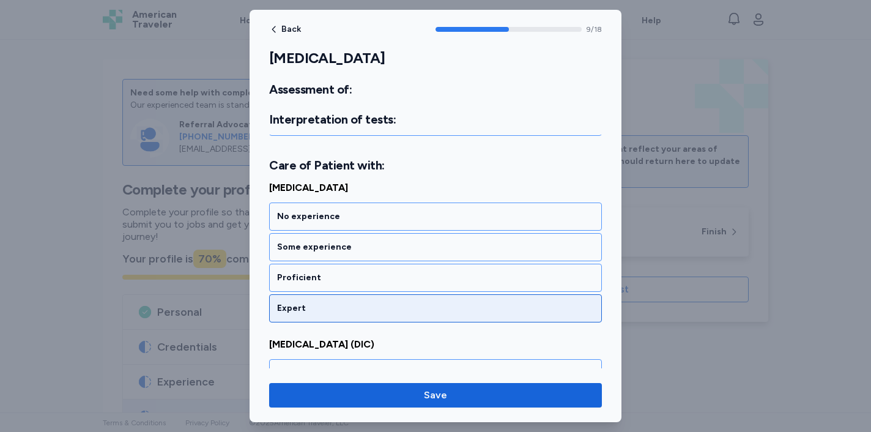
click at [432, 306] on div "Expert" at bounding box center [435, 308] width 317 height 12
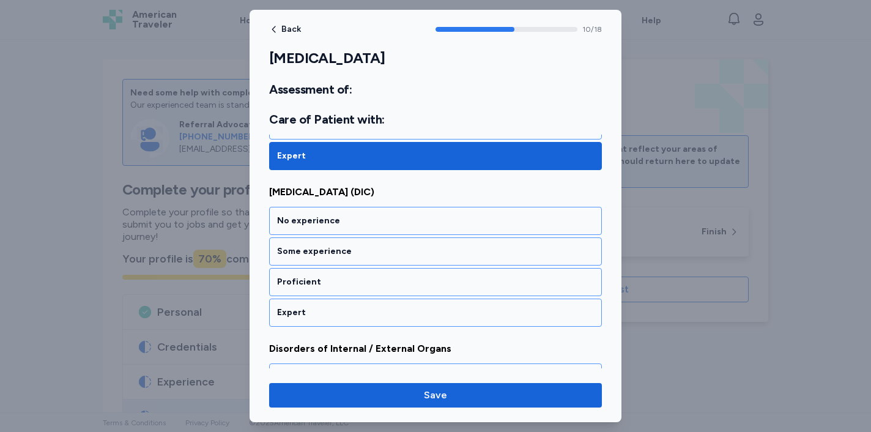
scroll to position [1730, 0]
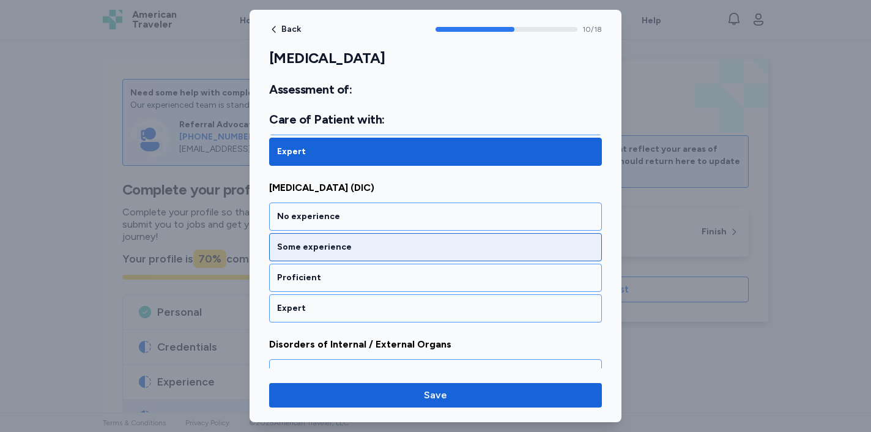
click at [486, 243] on div "Some experience" at bounding box center [435, 247] width 317 height 12
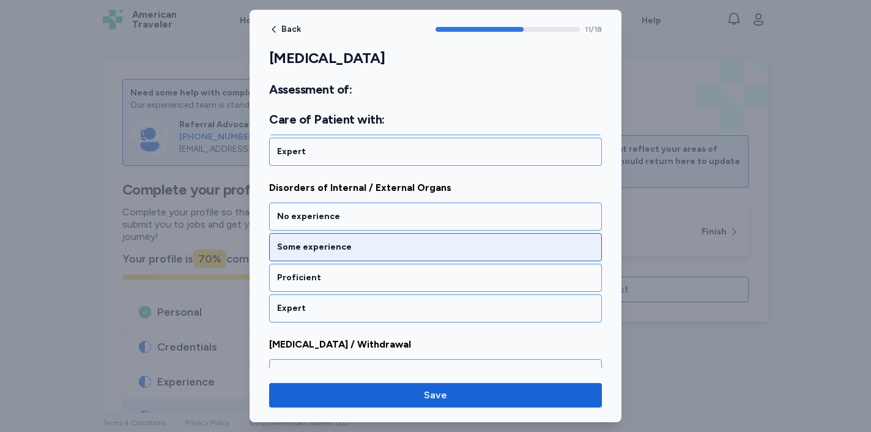
click at [484, 242] on div "Some experience" at bounding box center [435, 247] width 317 height 12
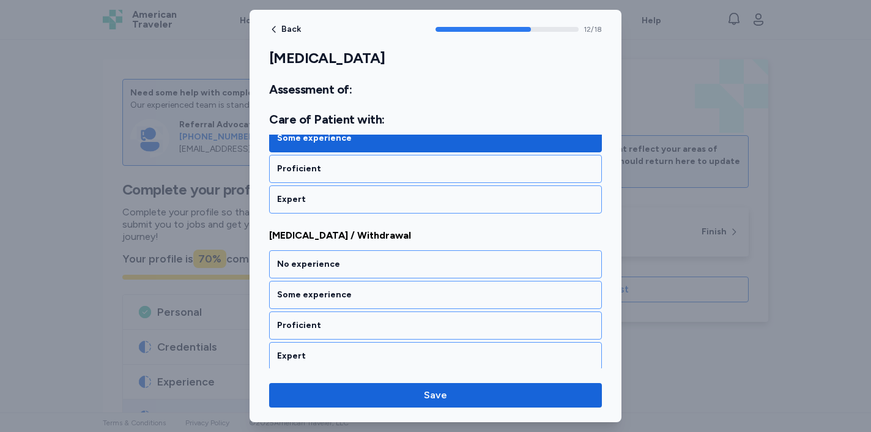
scroll to position [2043, 0]
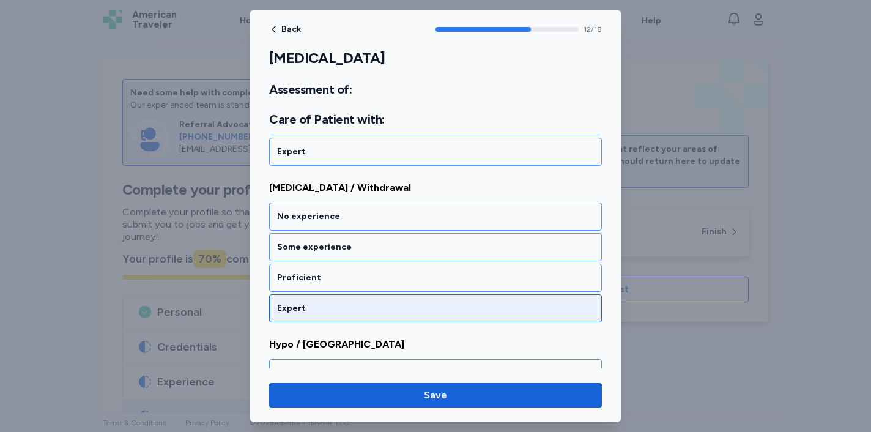
click at [413, 319] on div "Expert" at bounding box center [435, 308] width 333 height 28
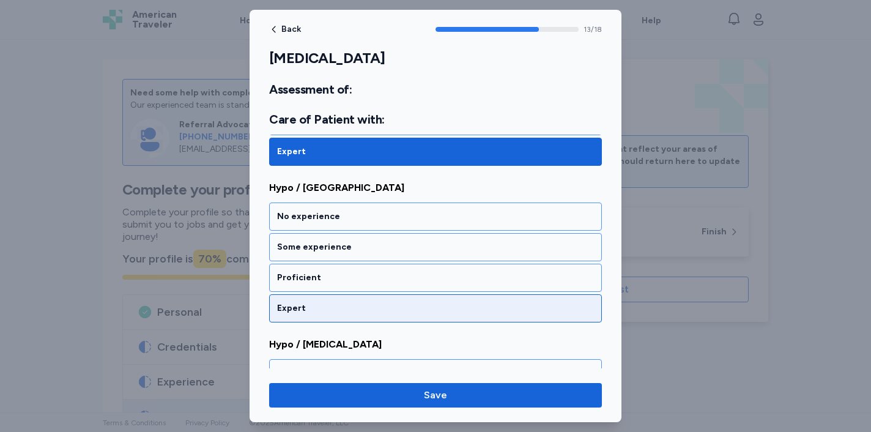
click at [421, 311] on div "Expert" at bounding box center [435, 308] width 317 height 12
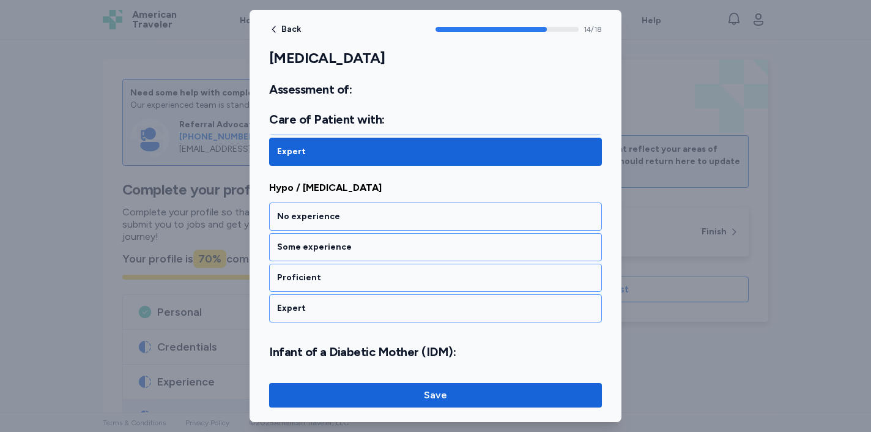
click at [421, 311] on div "Expert" at bounding box center [435, 308] width 317 height 12
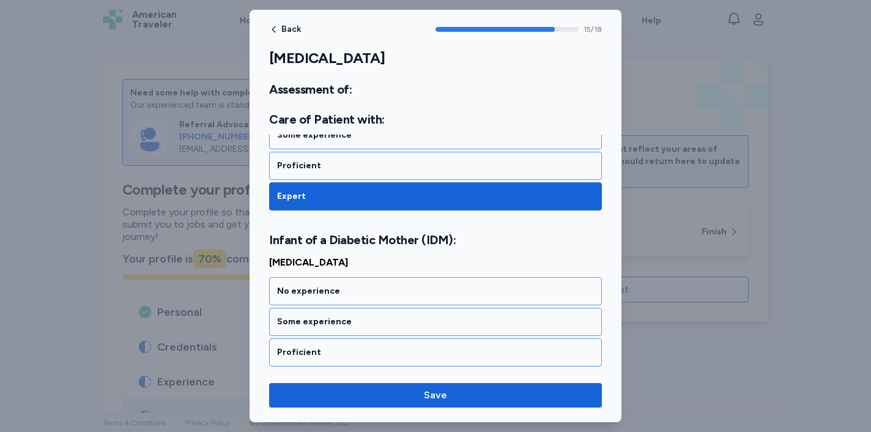
scroll to position [2527, 0]
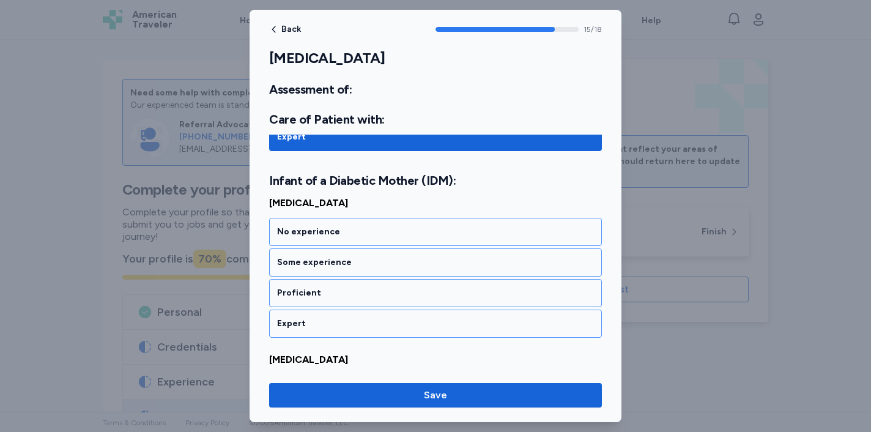
click at [421, 311] on div "Expert" at bounding box center [435, 323] width 333 height 28
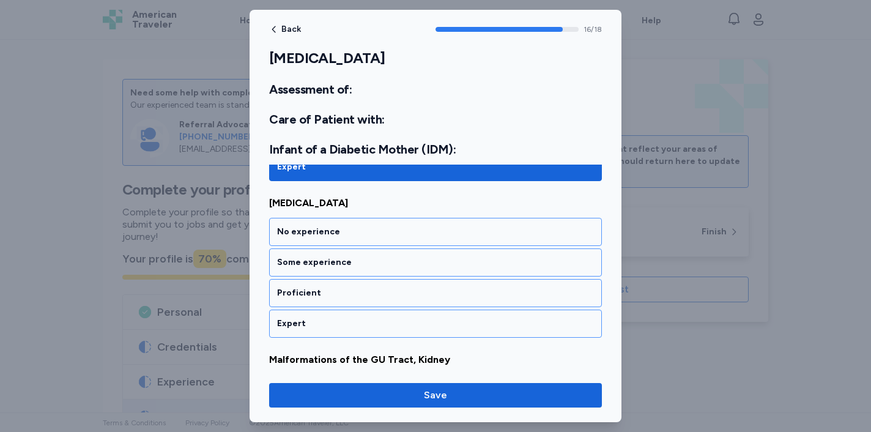
click at [421, 311] on div "Expert" at bounding box center [435, 323] width 333 height 28
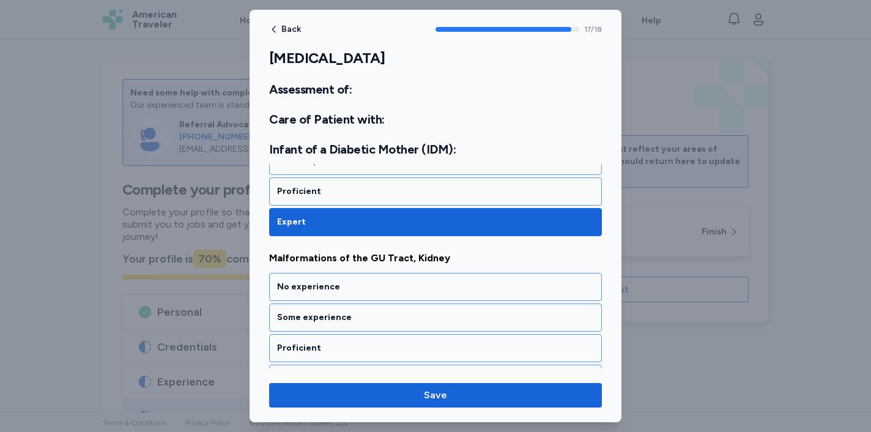
scroll to position [2812, 0]
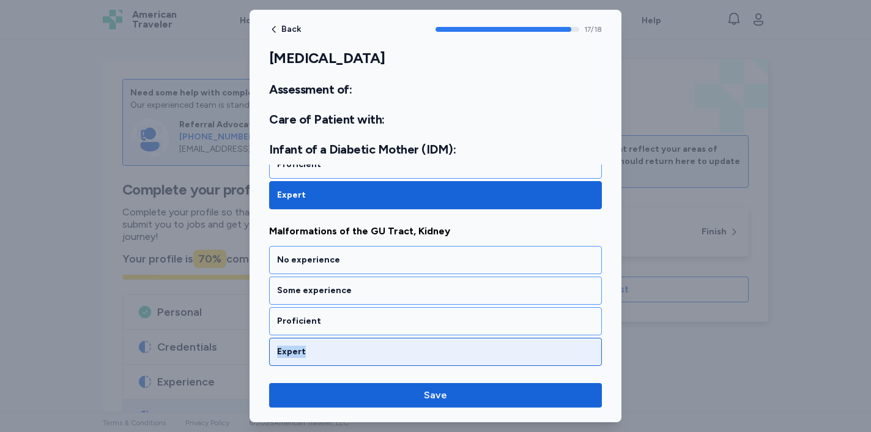
click at [400, 346] on div "Expert" at bounding box center [435, 352] width 317 height 12
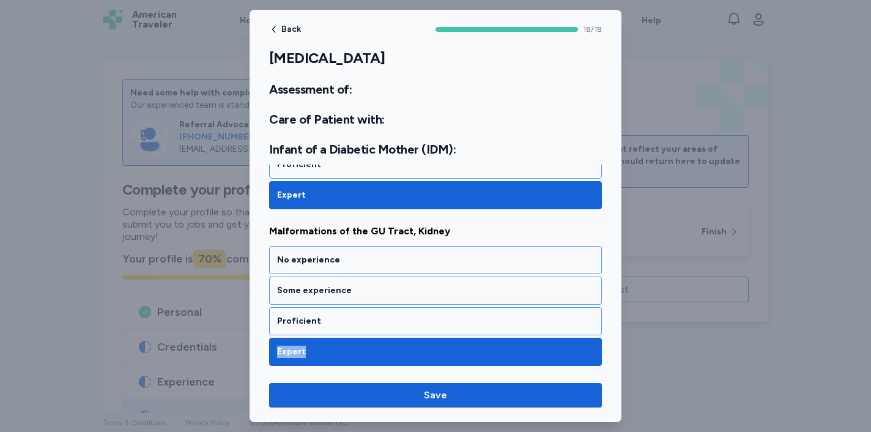
click at [395, 375] on div "Back 18 / 18 [MEDICAL_DATA] Rate your ability as accurately as possible for eac…" at bounding box center [436, 216] width 372 height 412
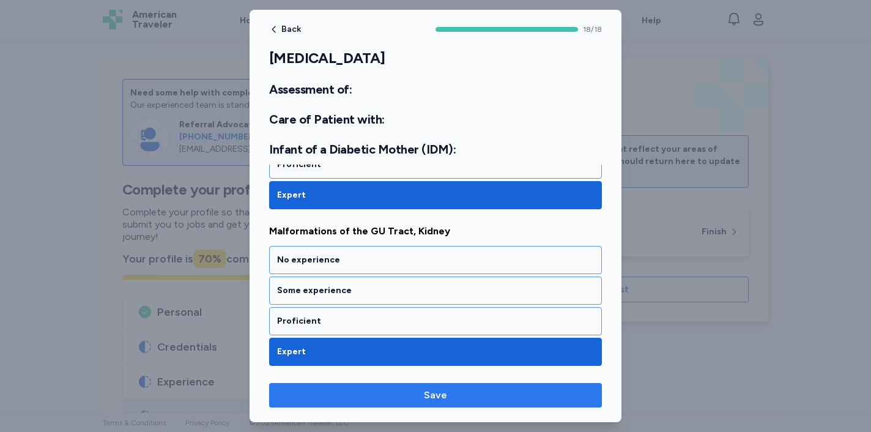
click at [385, 395] on span "Save" at bounding box center [435, 395] width 313 height 15
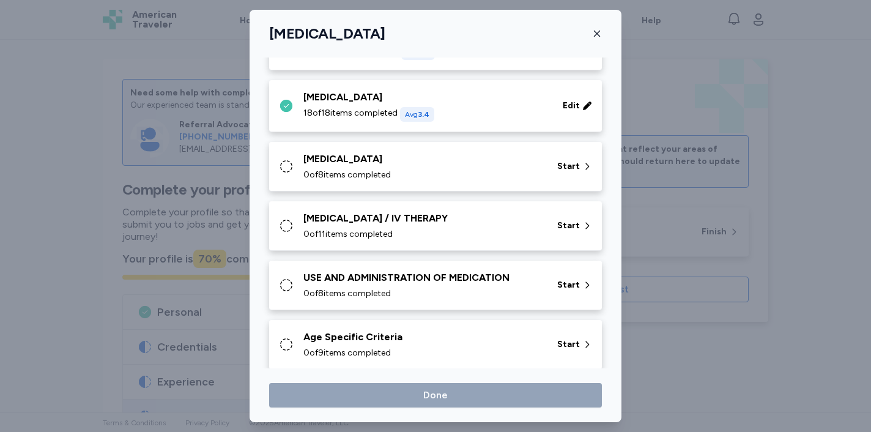
scroll to position [498, 0]
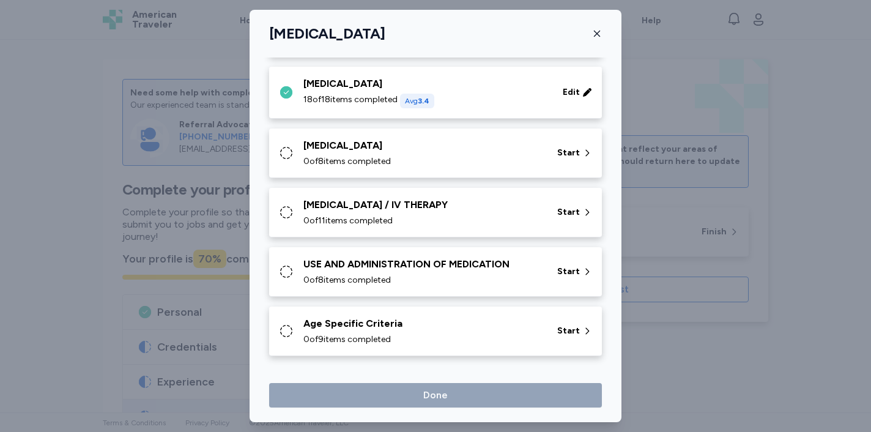
click at [484, 135] on div "[MEDICAL_DATA] 0 of 8 items completed Start" at bounding box center [435, 153] width 333 height 50
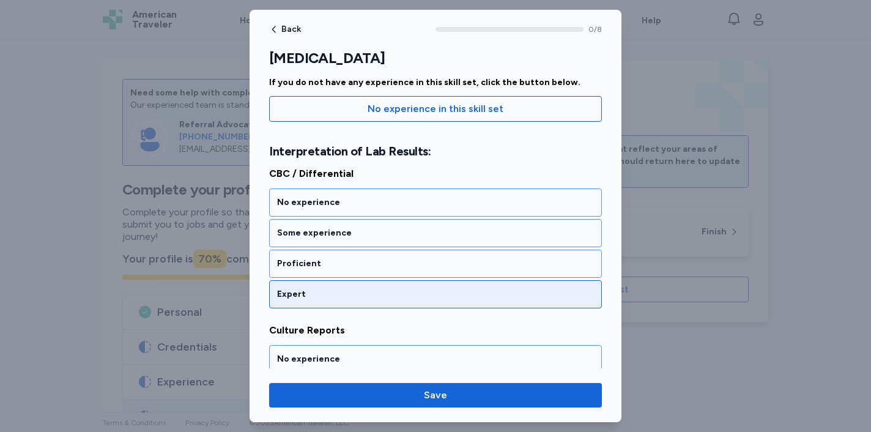
click at [421, 308] on div "Expert" at bounding box center [435, 294] width 333 height 28
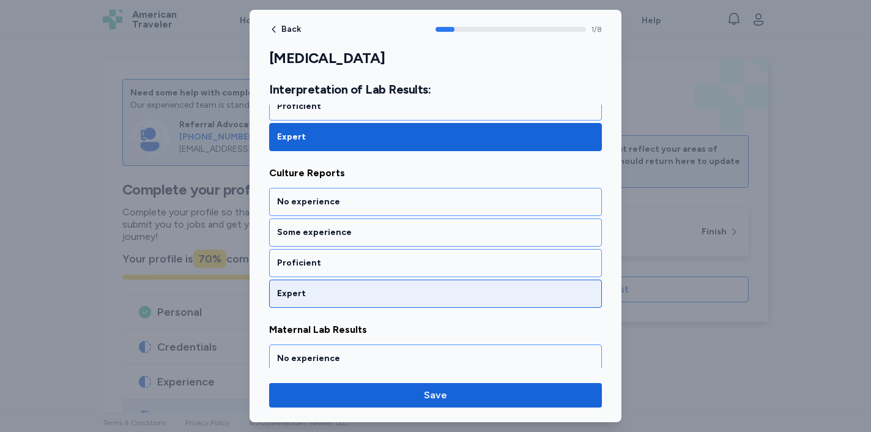
click at [422, 306] on div "Expert" at bounding box center [435, 293] width 333 height 28
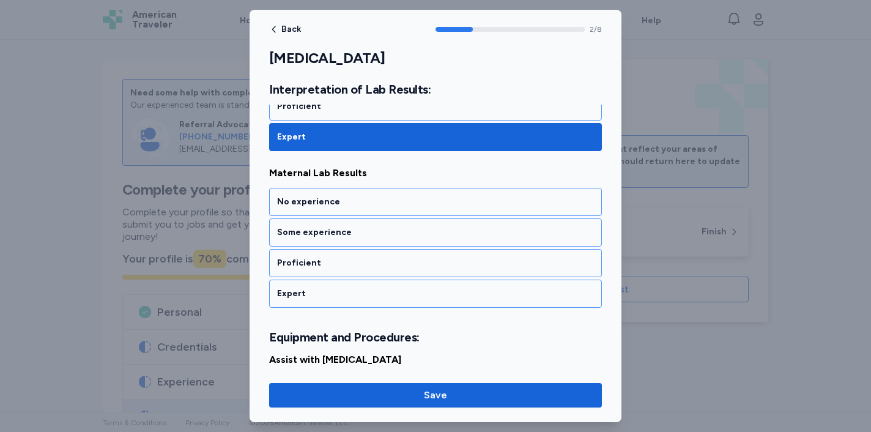
click at [422, 307] on div "Expert" at bounding box center [435, 293] width 333 height 28
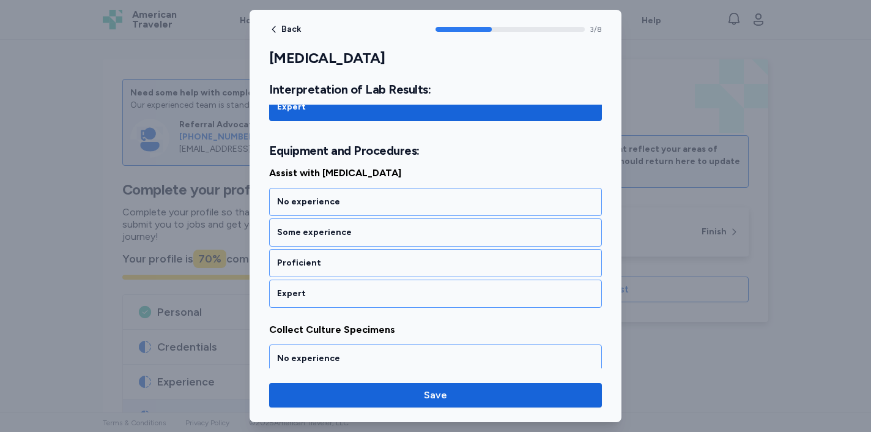
click at [422, 307] on div "Expert" at bounding box center [435, 293] width 333 height 28
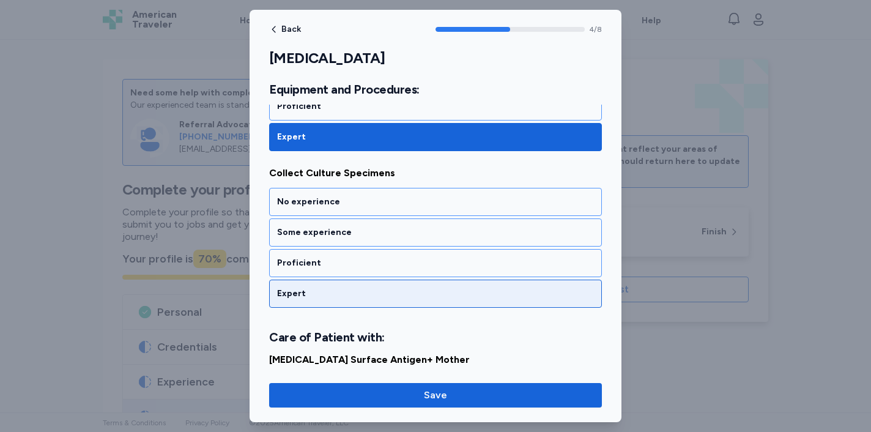
click at [430, 299] on div "Expert" at bounding box center [435, 293] width 333 height 28
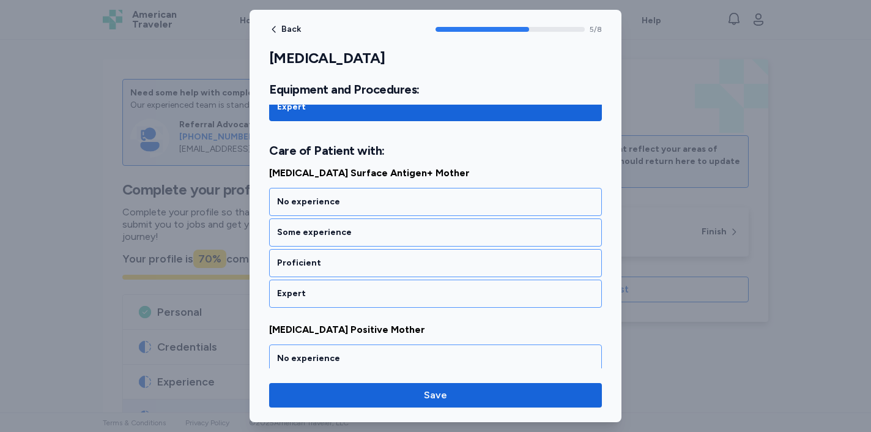
click at [430, 299] on div "Expert" at bounding box center [435, 293] width 333 height 28
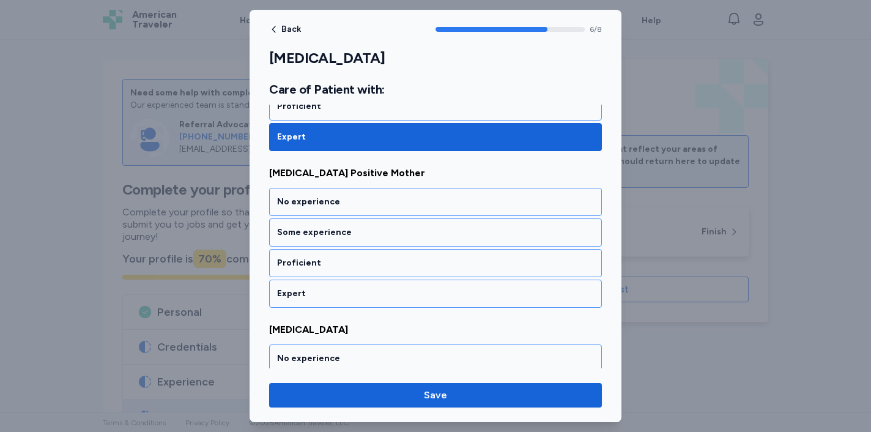
click at [430, 299] on div "Expert" at bounding box center [435, 293] width 333 height 28
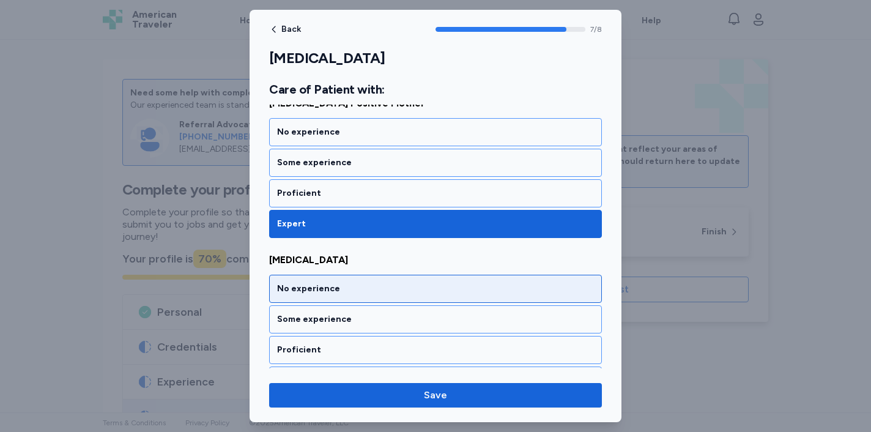
scroll to position [1176, 0]
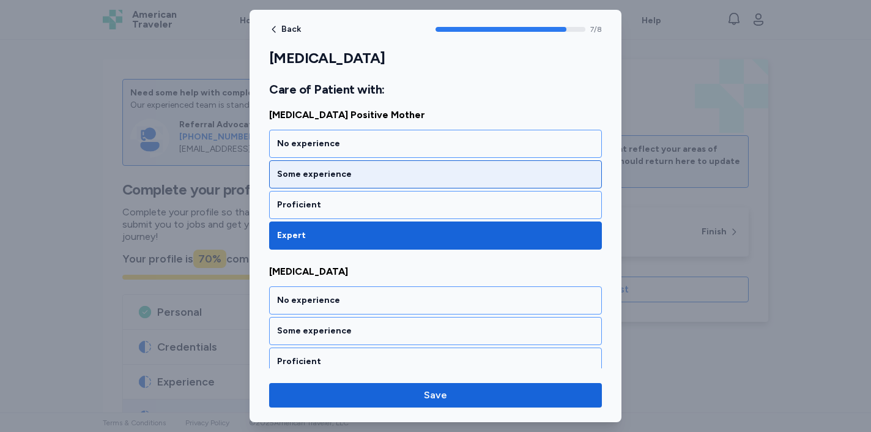
click at [465, 163] on div "Some experience" at bounding box center [435, 174] width 333 height 28
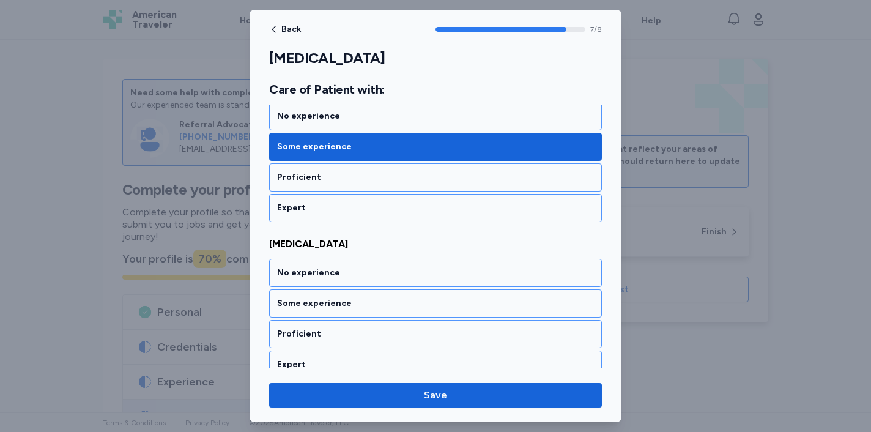
scroll to position [1216, 0]
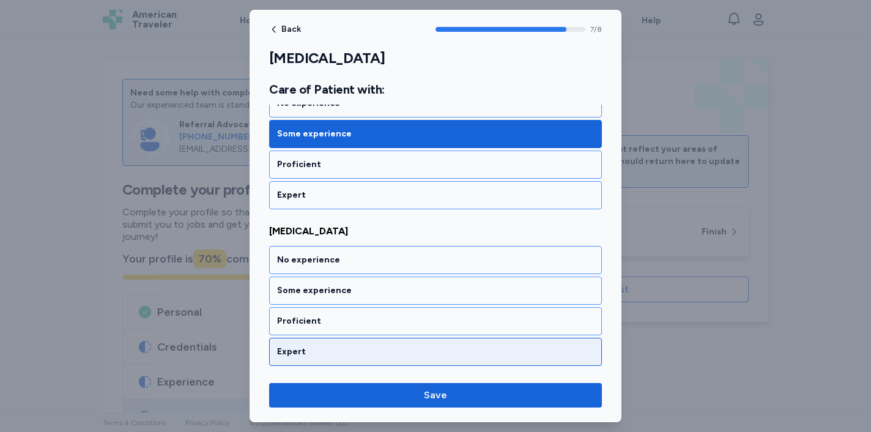
click at [396, 358] on div "Expert" at bounding box center [435, 352] width 333 height 28
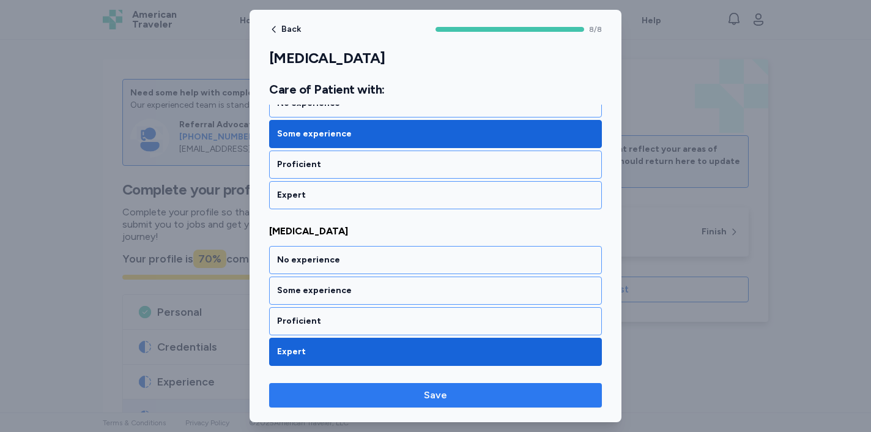
click at [387, 404] on button "Save" at bounding box center [435, 395] width 333 height 24
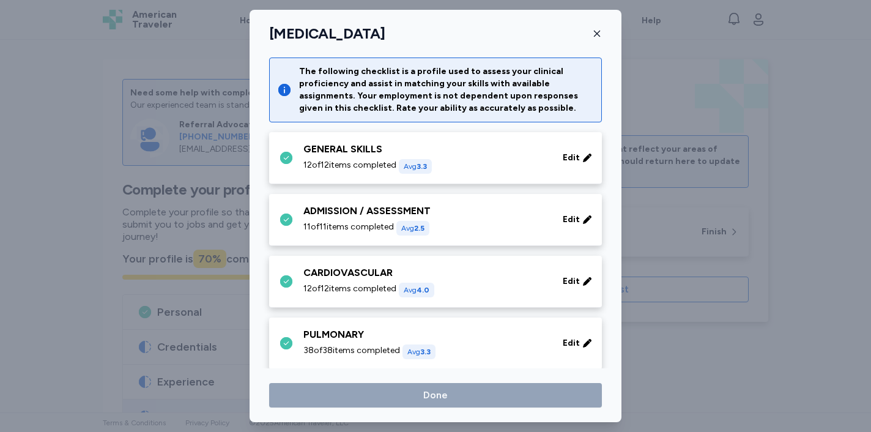
scroll to position [498, 0]
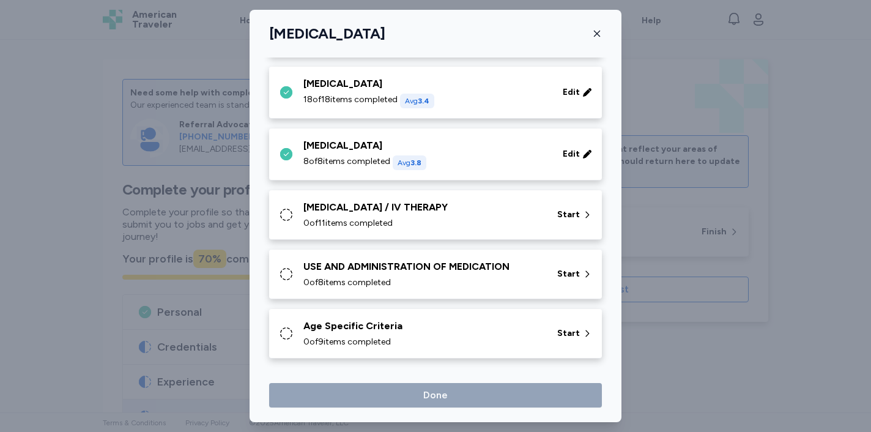
click at [432, 239] on div "[MEDICAL_DATA] / IV THERAPY 0 of 11 items completed Start" at bounding box center [435, 215] width 333 height 50
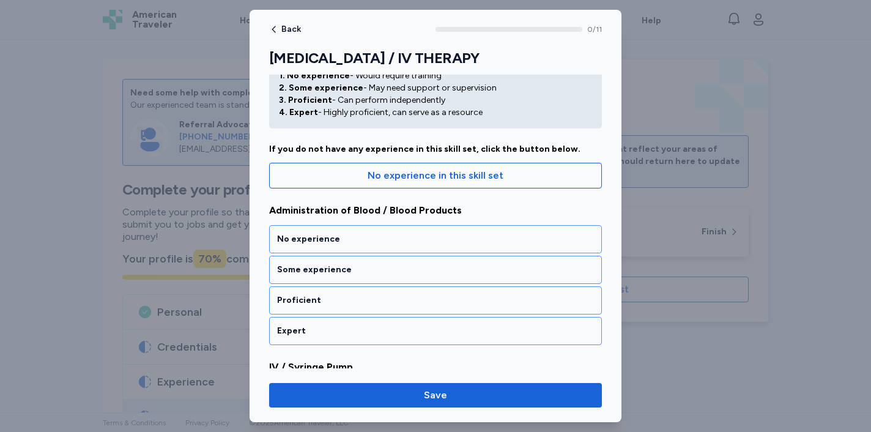
scroll to position [66, 0]
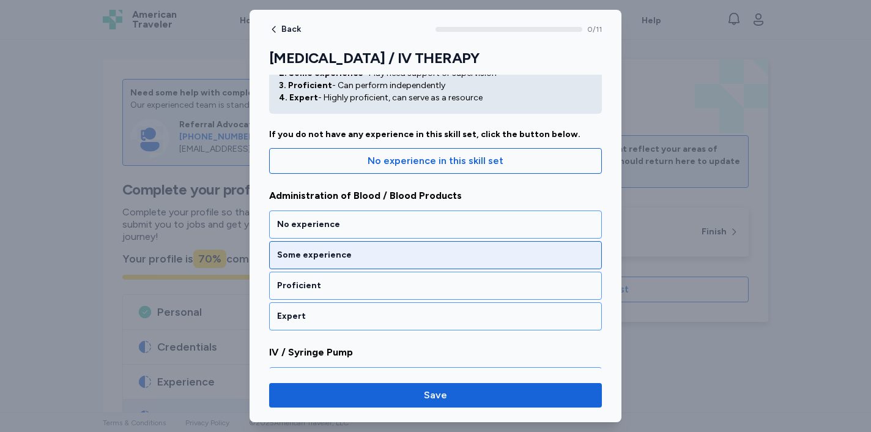
click at [430, 259] on div "Some experience" at bounding box center [435, 255] width 317 height 12
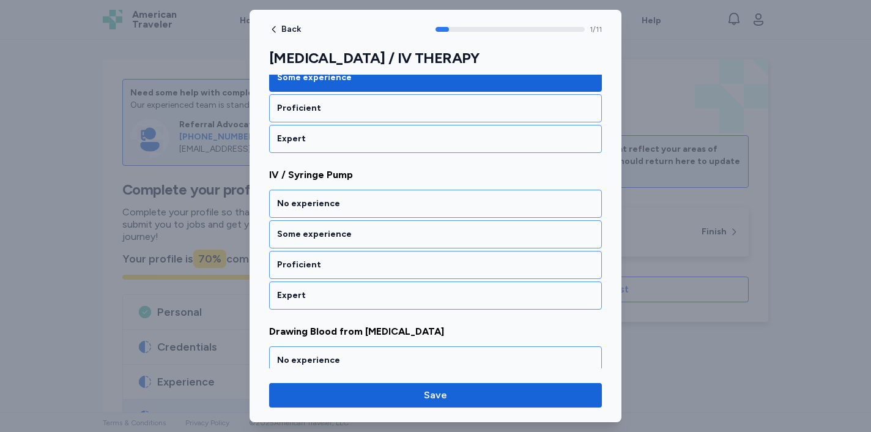
scroll to position [261, 0]
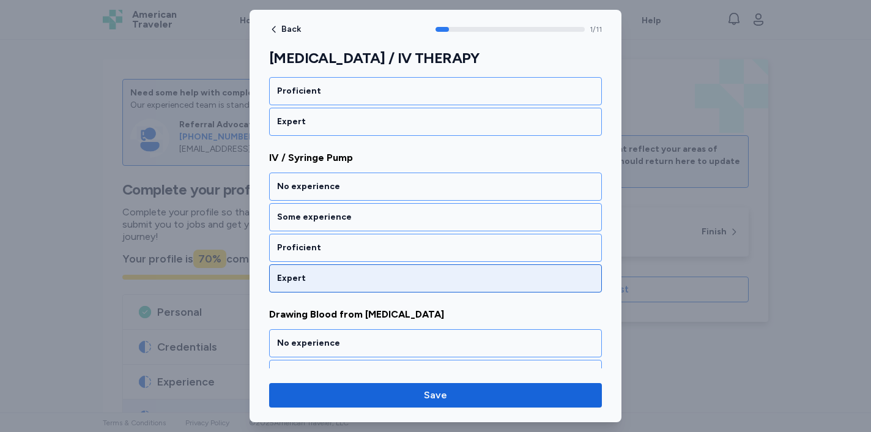
click at [427, 269] on div "Expert" at bounding box center [435, 278] width 333 height 28
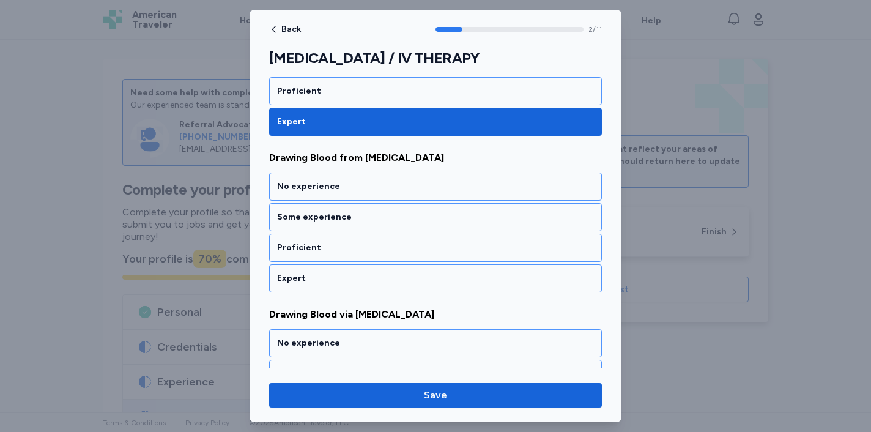
click at [428, 269] on div "Expert" at bounding box center [435, 278] width 333 height 28
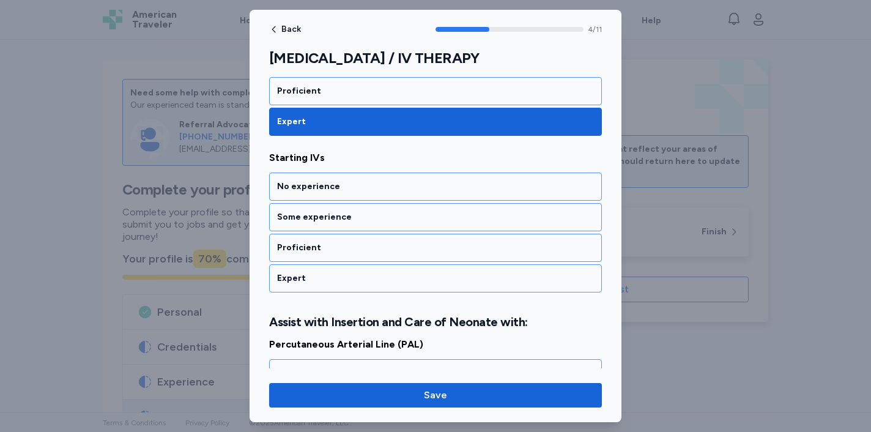
click at [428, 269] on div "Expert" at bounding box center [435, 278] width 333 height 28
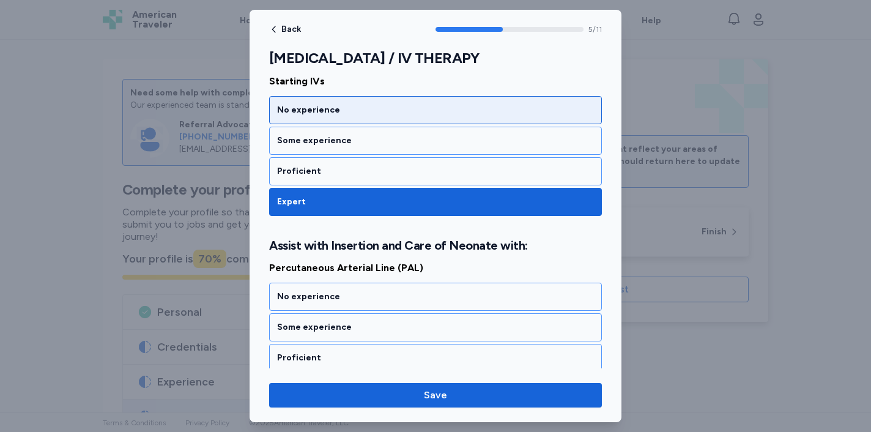
click at [421, 106] on div "No experience" at bounding box center [435, 110] width 317 height 12
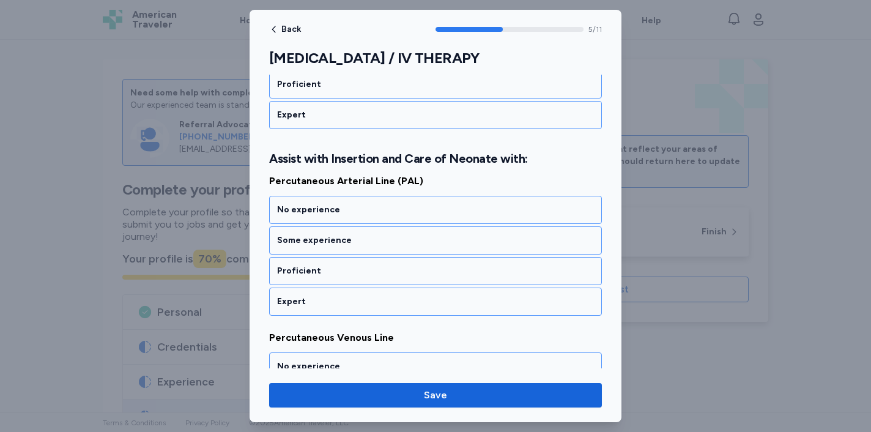
scroll to position [901, 0]
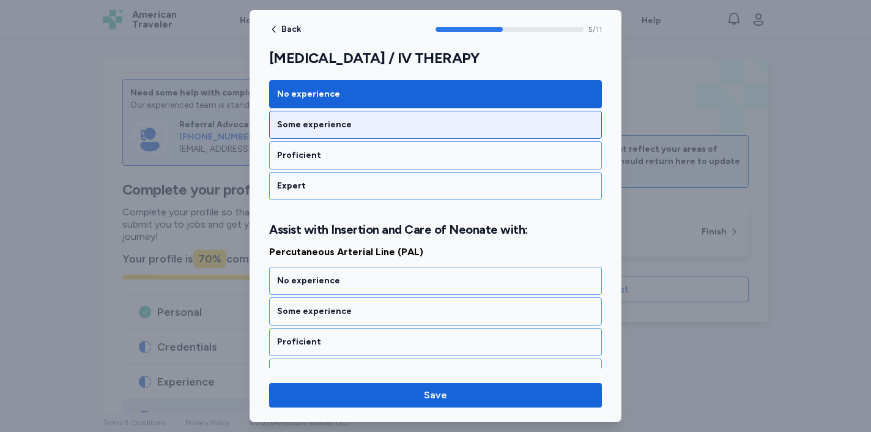
click at [409, 120] on div "Some experience" at bounding box center [435, 125] width 317 height 12
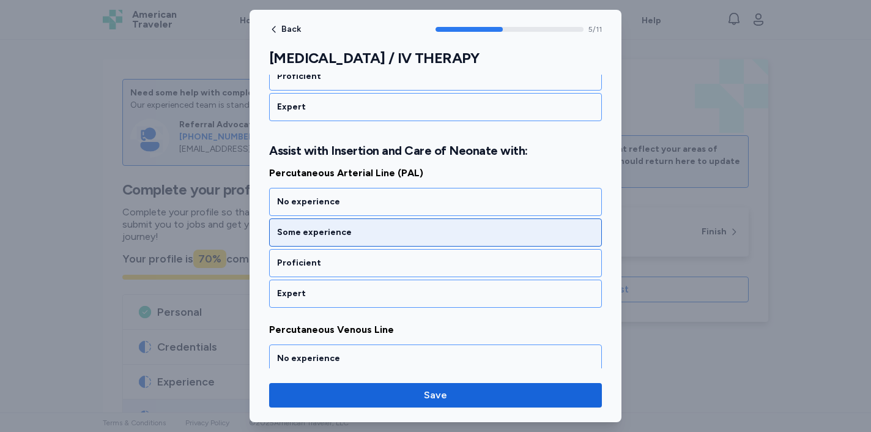
click at [391, 240] on div "Some experience" at bounding box center [435, 232] width 333 height 28
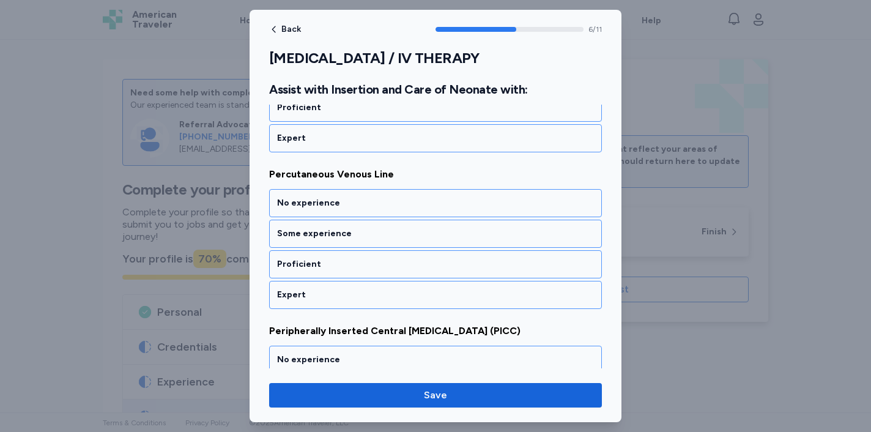
scroll to position [1058, 0]
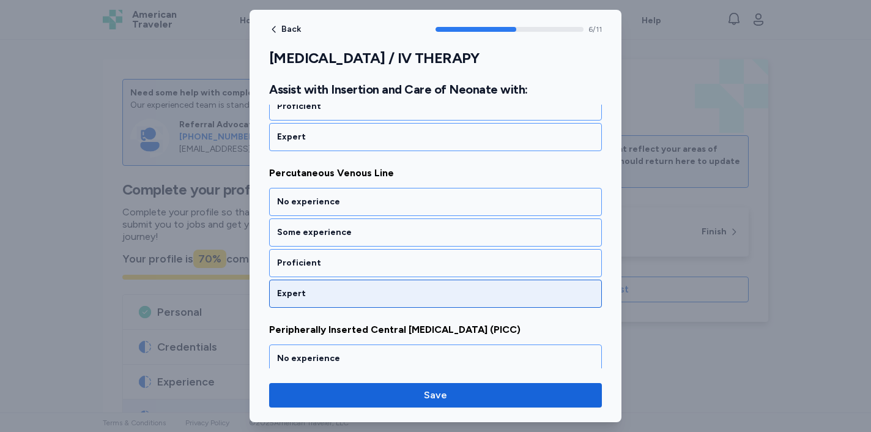
click at [396, 290] on div "Expert" at bounding box center [435, 293] width 317 height 12
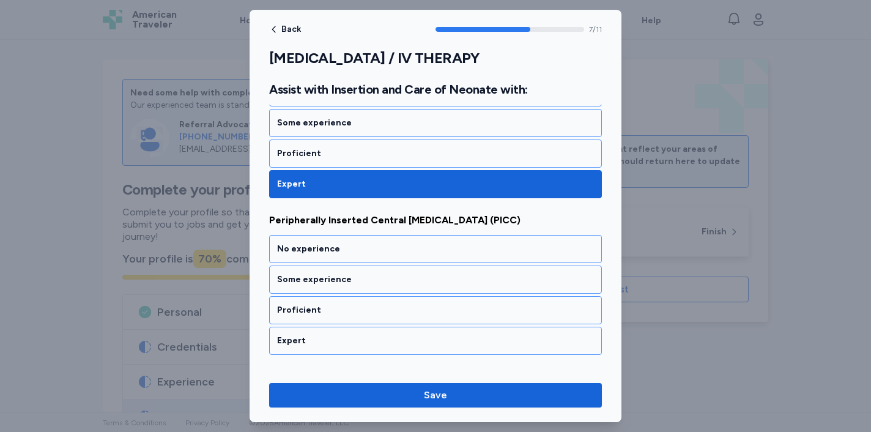
scroll to position [1215, 0]
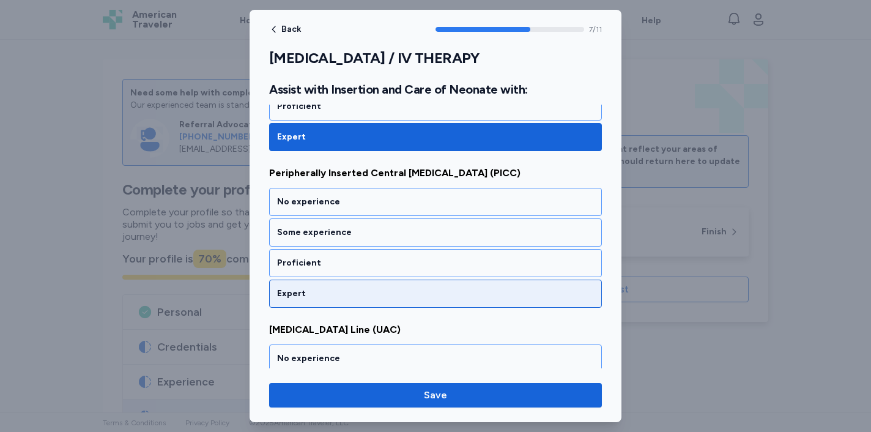
click at [394, 298] on div "Expert" at bounding box center [435, 293] width 317 height 12
click at [398, 296] on div "Expert" at bounding box center [435, 293] width 317 height 12
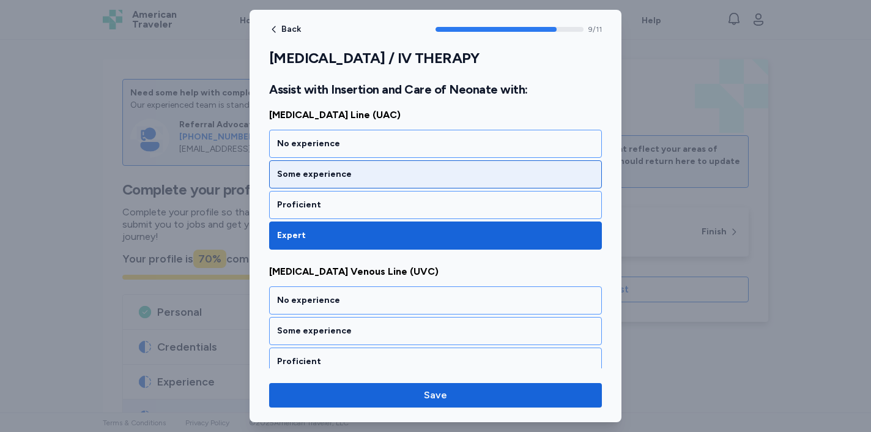
click at [394, 171] on div "Some experience" at bounding box center [435, 174] width 317 height 12
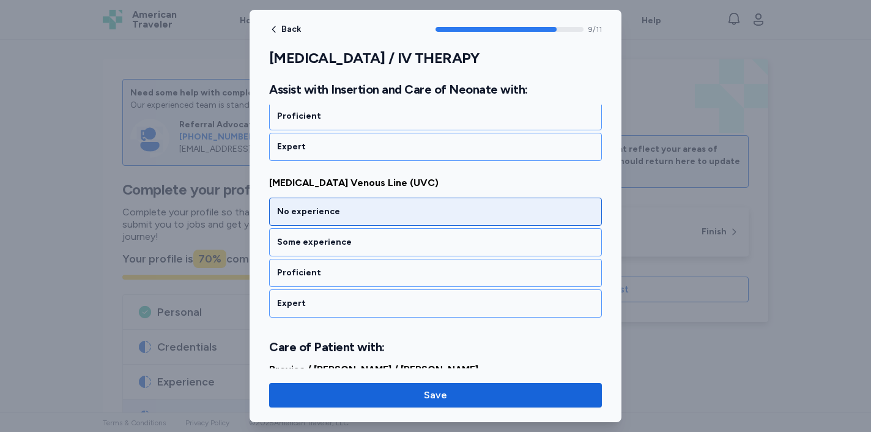
scroll to position [1528, 0]
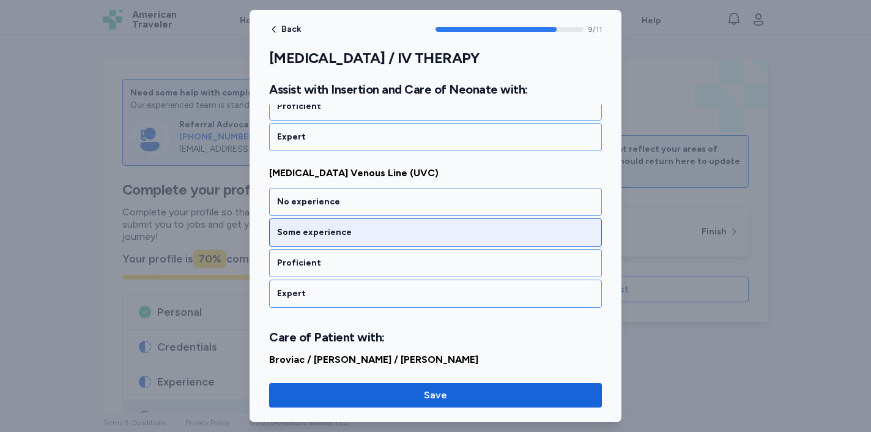
click at [405, 234] on div "Some experience" at bounding box center [435, 232] width 317 height 12
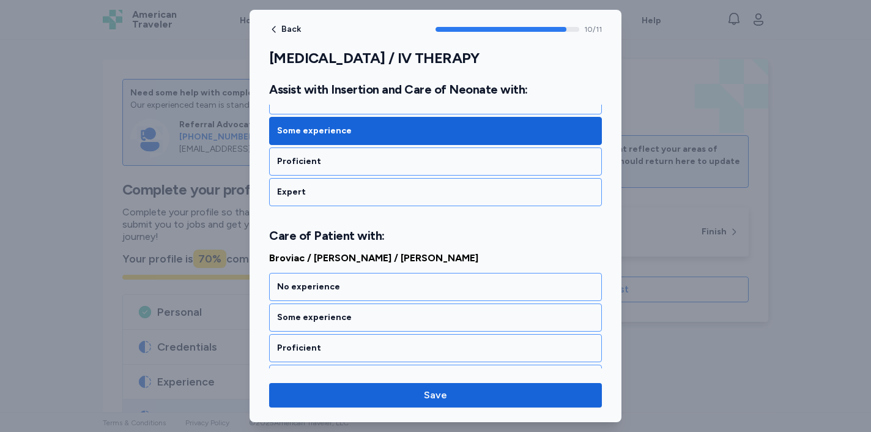
scroll to position [1656, 0]
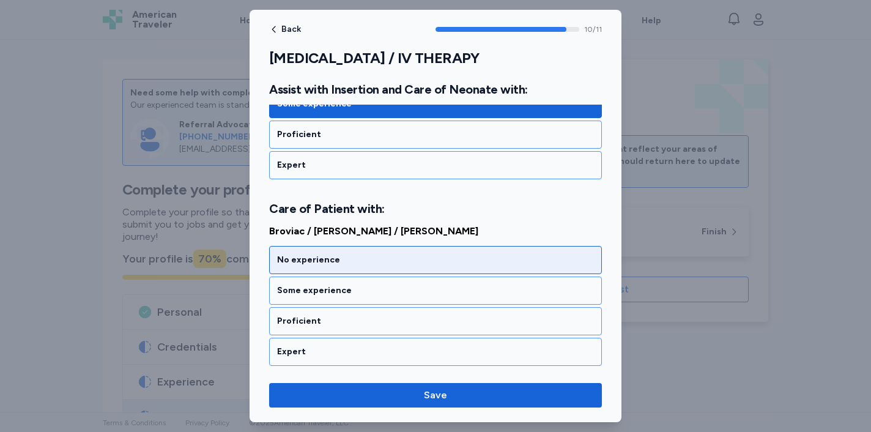
click at [418, 262] on div "No experience" at bounding box center [435, 260] width 317 height 12
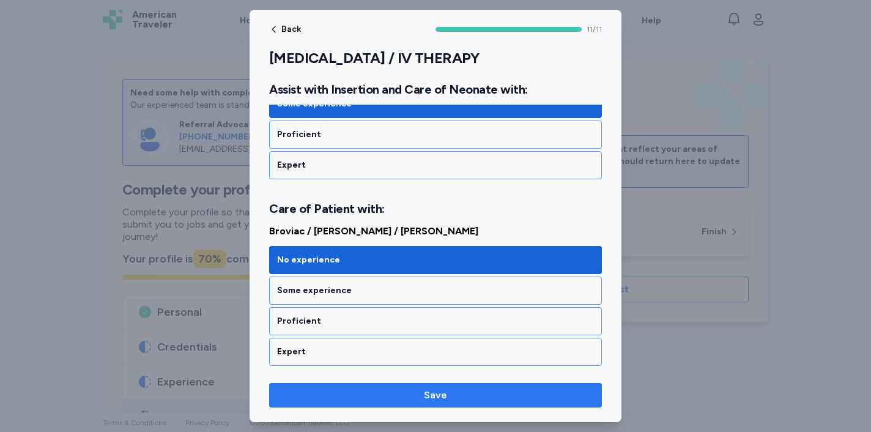
click at [387, 393] on span "Save" at bounding box center [435, 395] width 313 height 15
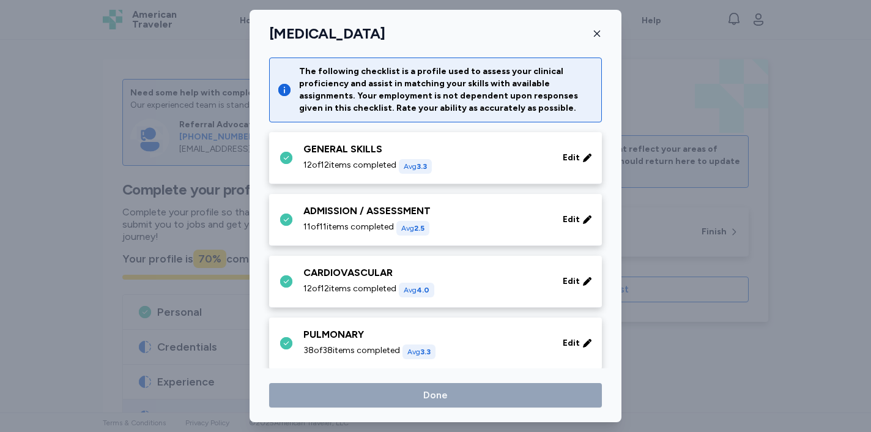
scroll to position [498, 0]
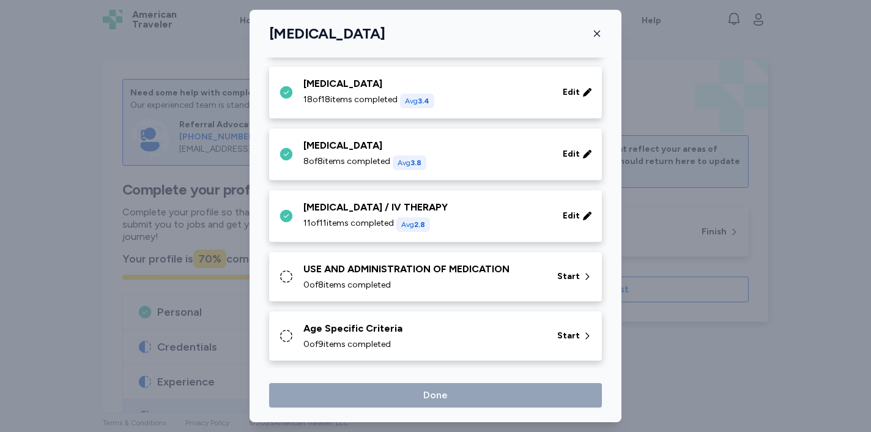
click at [453, 281] on div "0 of 8 items completed" at bounding box center [422, 285] width 239 height 12
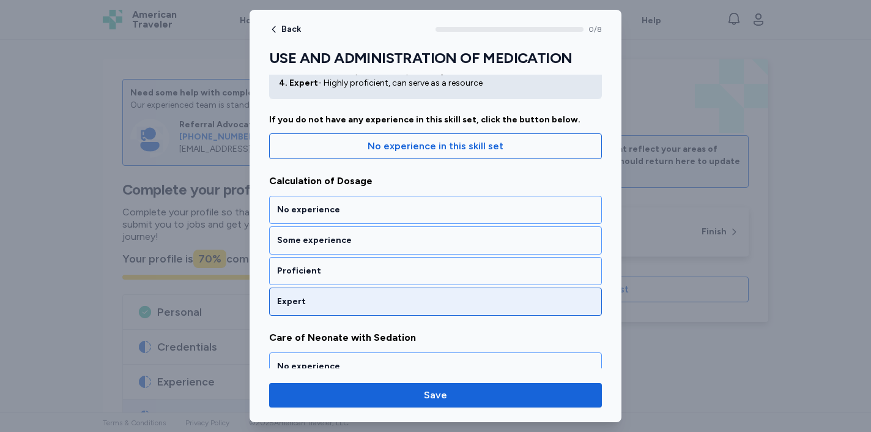
click at [437, 307] on div "Expert" at bounding box center [435, 301] width 317 height 12
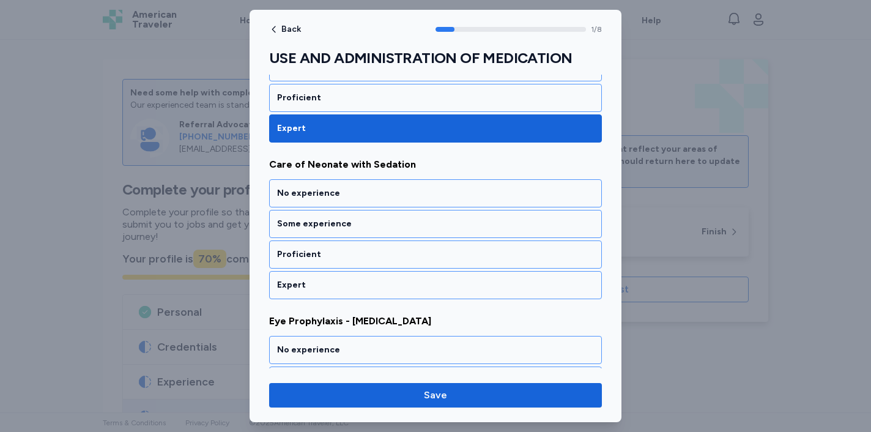
scroll to position [261, 0]
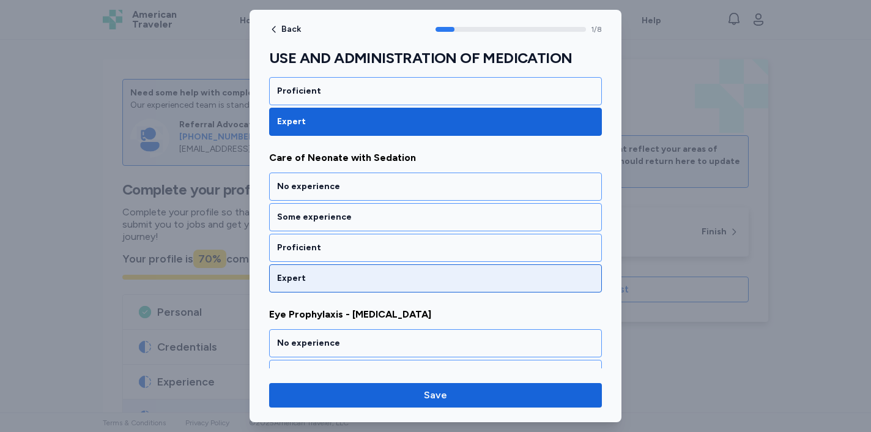
click at [457, 272] on div "Expert" at bounding box center [435, 278] width 333 height 28
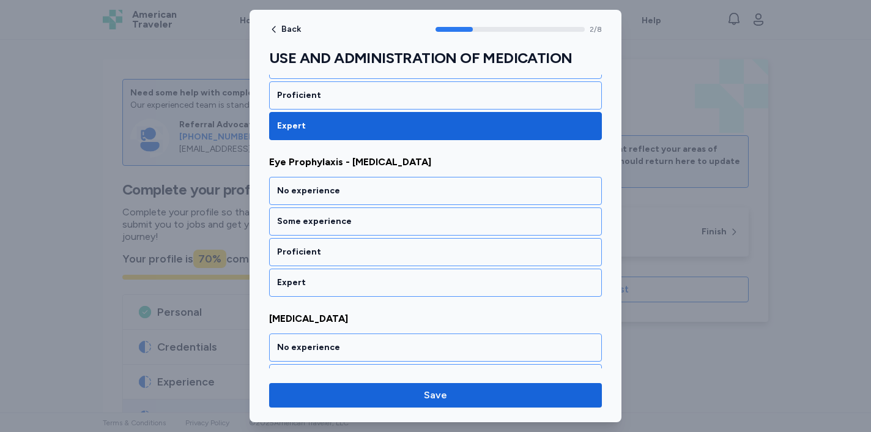
scroll to position [417, 0]
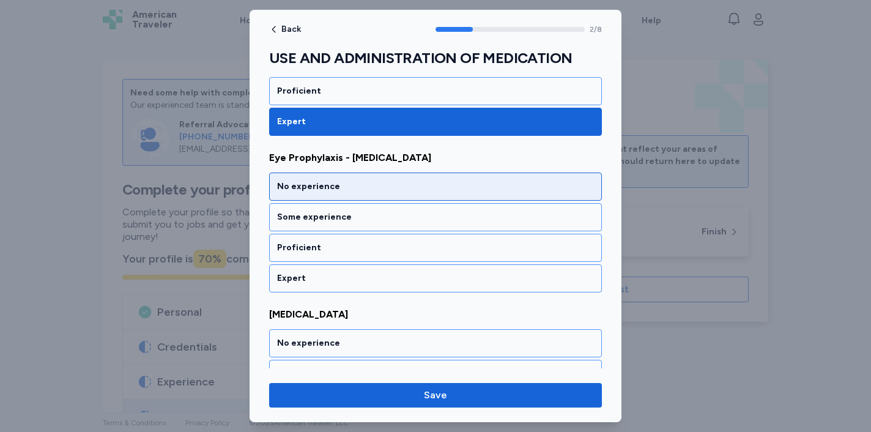
click at [496, 183] on div "No experience" at bounding box center [435, 186] width 317 height 12
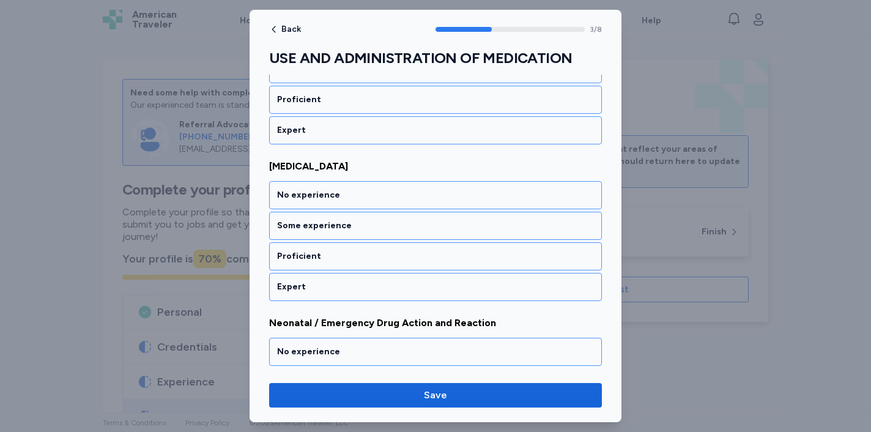
scroll to position [574, 0]
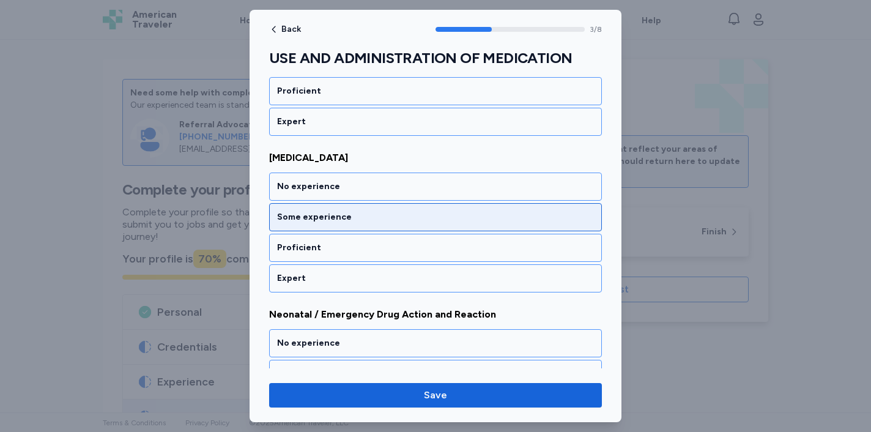
click at [470, 212] on div "Some experience" at bounding box center [435, 217] width 317 height 12
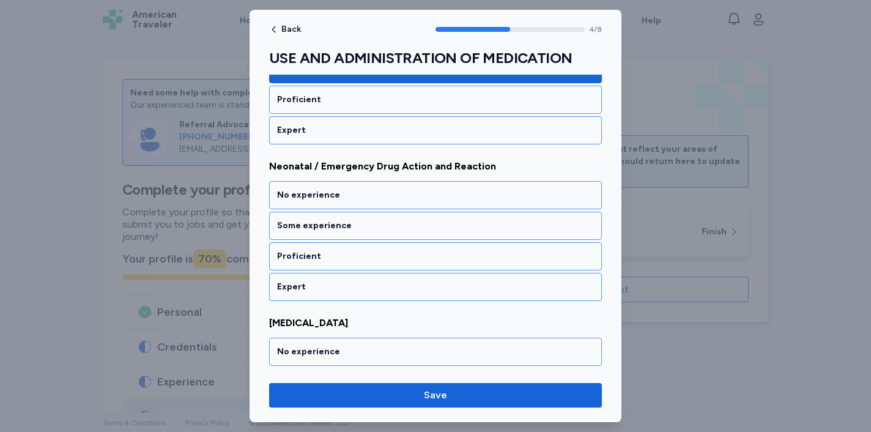
scroll to position [730, 0]
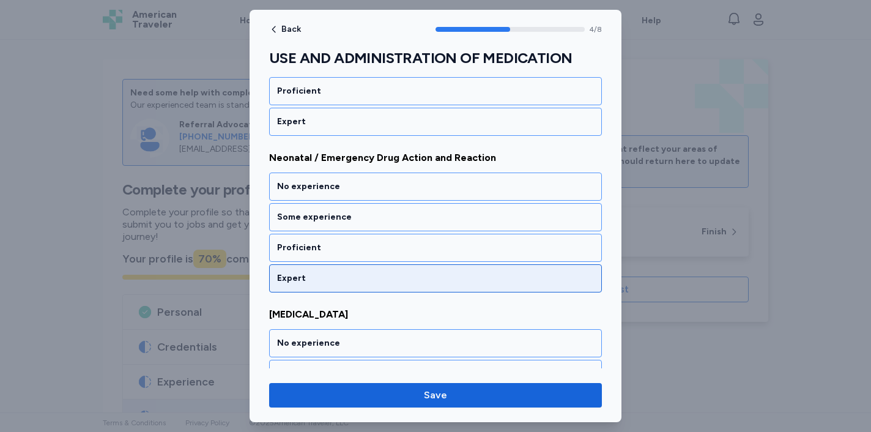
click at [433, 275] on div "Expert" at bounding box center [435, 278] width 317 height 12
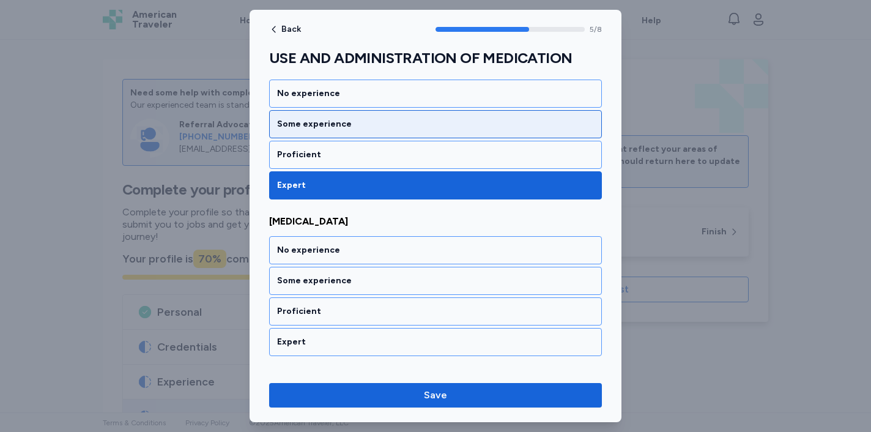
click at [450, 123] on div "Some experience" at bounding box center [435, 124] width 317 height 12
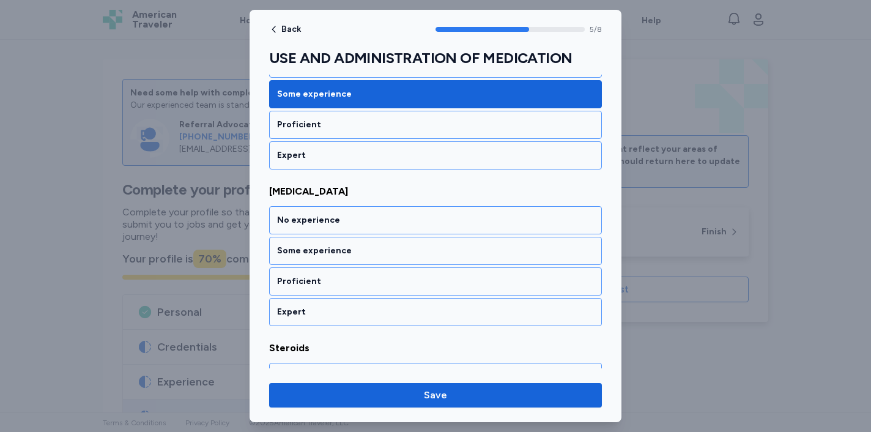
scroll to position [887, 0]
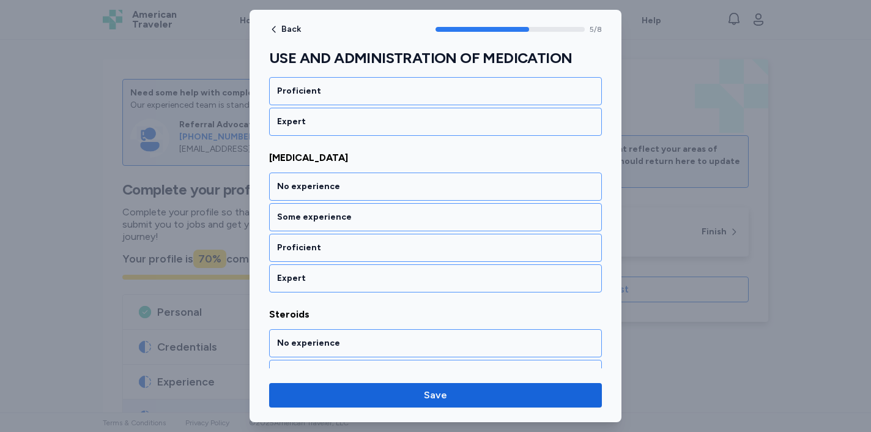
click at [404, 232] on div "No experience Some experience Proficient Expert" at bounding box center [435, 232] width 333 height 120
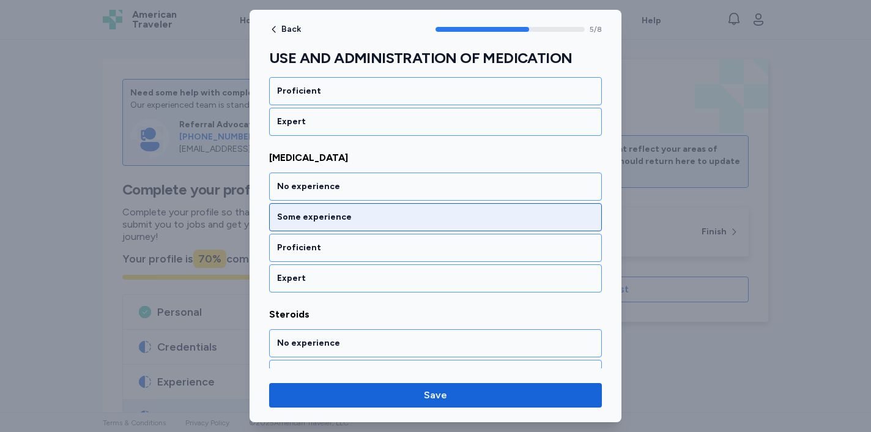
click at [415, 224] on div "Some experience" at bounding box center [435, 217] width 333 height 28
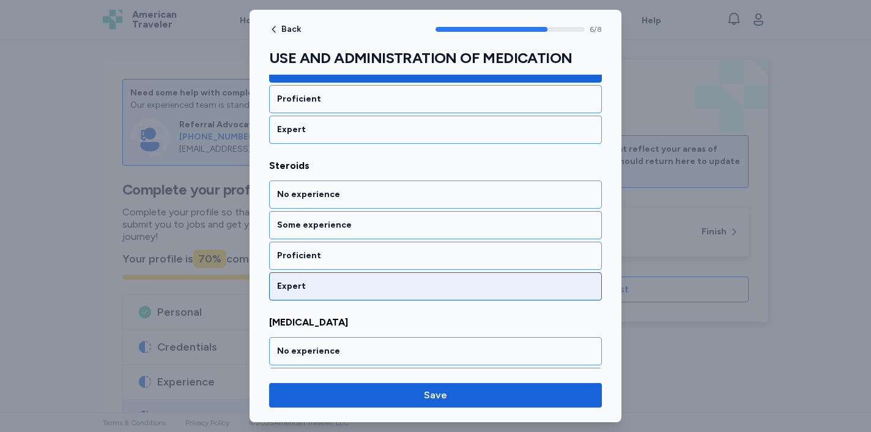
scroll to position [1043, 0]
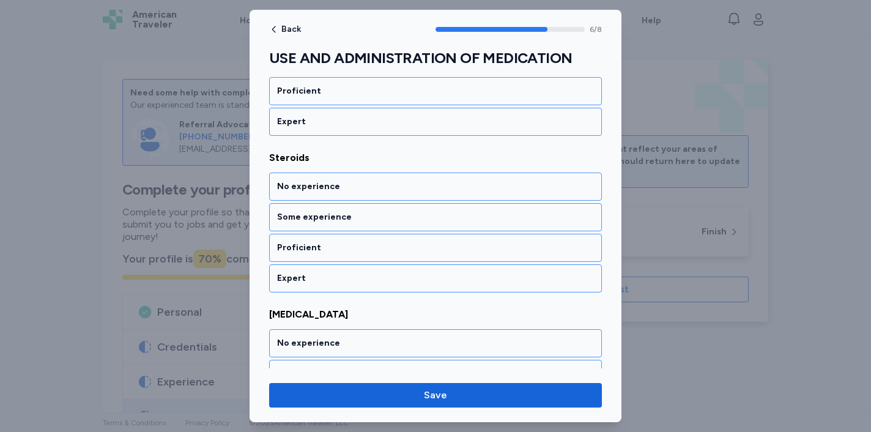
click at [396, 262] on div "No experience Some experience Proficient Expert" at bounding box center [435, 232] width 333 height 120
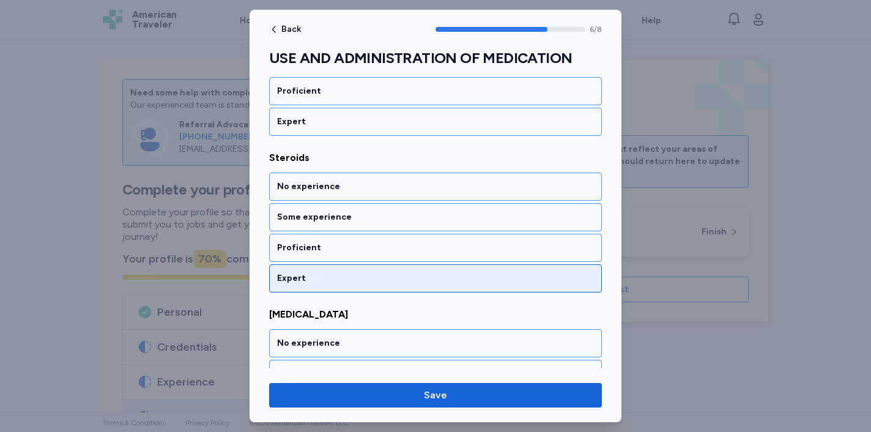
click at [387, 278] on div "Expert" at bounding box center [435, 278] width 317 height 12
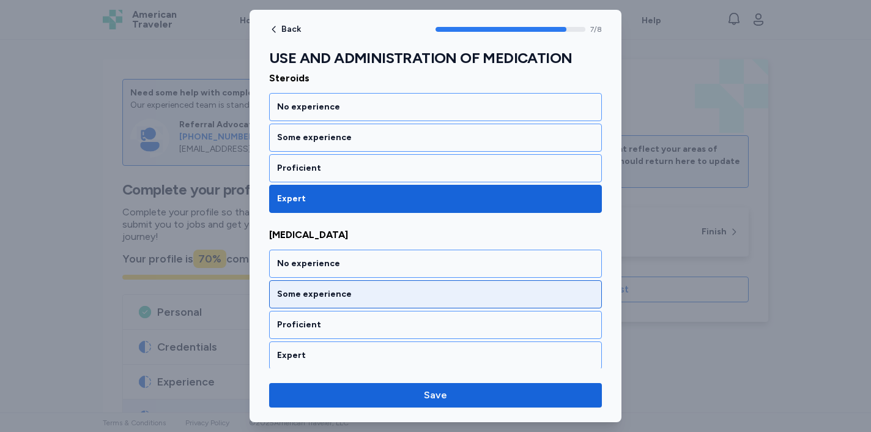
scroll to position [1127, 0]
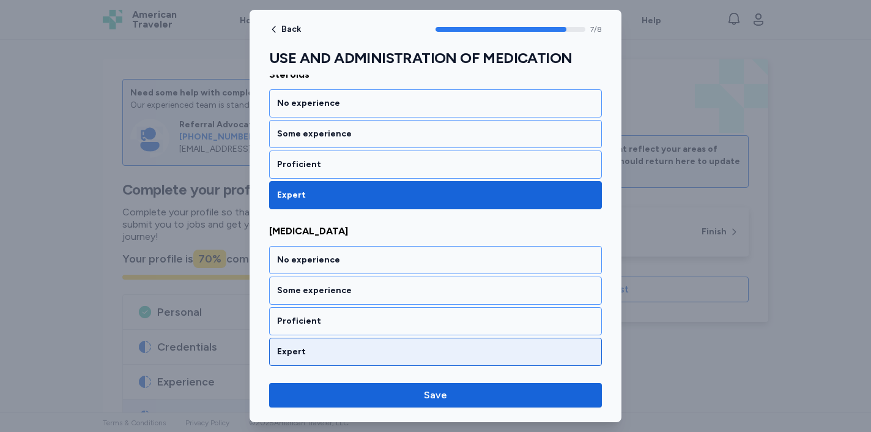
click at [357, 347] on div "Expert" at bounding box center [435, 352] width 317 height 12
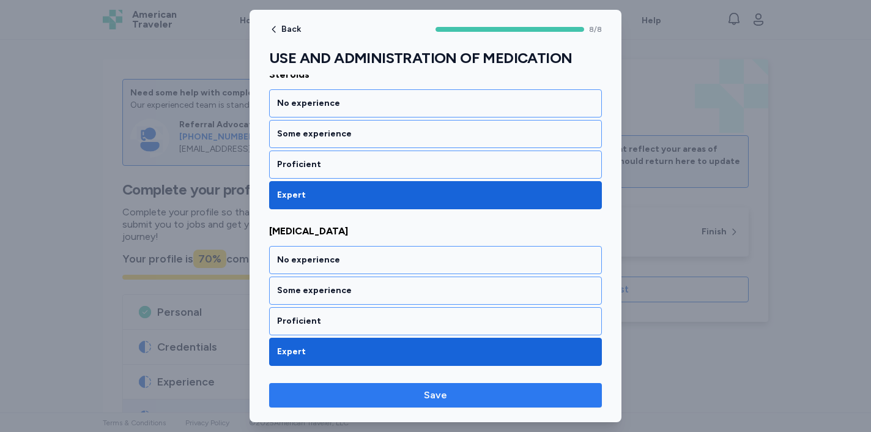
click at [349, 396] on span "Save" at bounding box center [435, 395] width 313 height 15
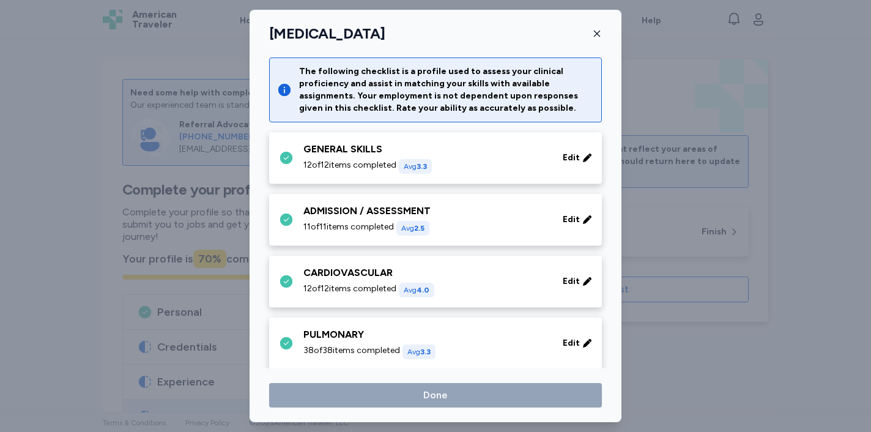
scroll to position [498, 0]
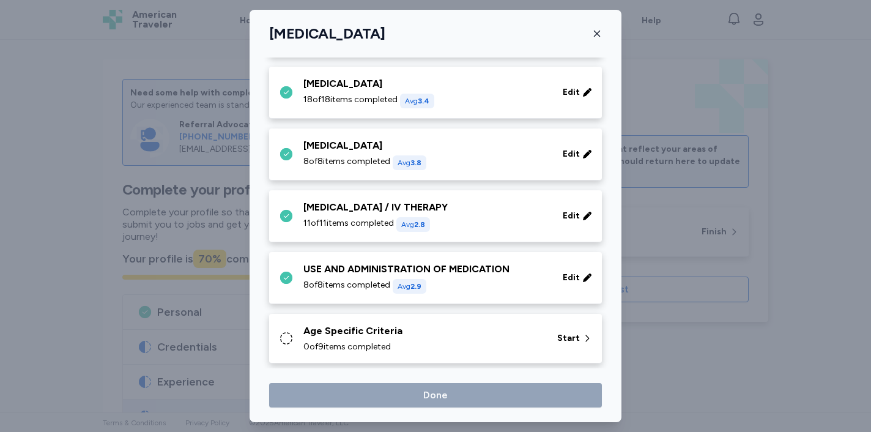
click at [347, 329] on div "Age Specific Criteria" at bounding box center [422, 331] width 239 height 15
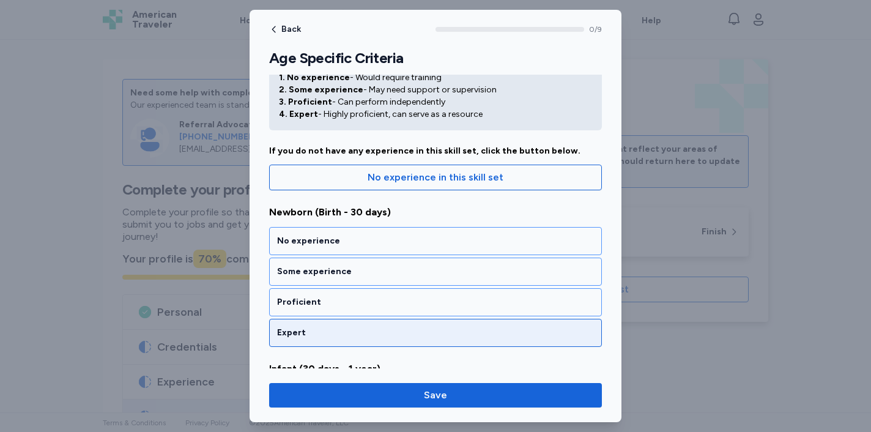
click at [367, 334] on div "Expert" at bounding box center [435, 333] width 317 height 12
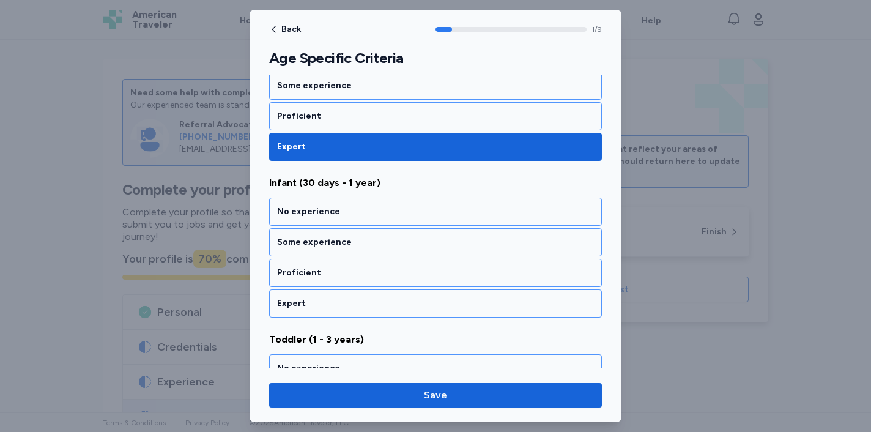
scroll to position [261, 0]
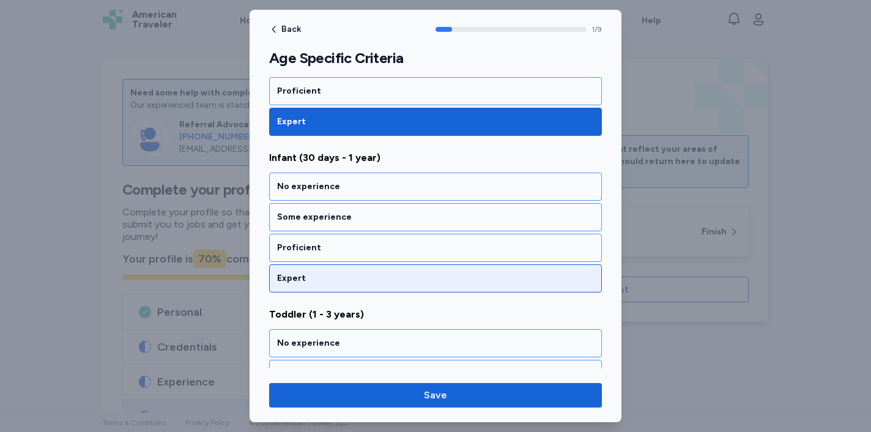
click at [397, 292] on div "Expert" at bounding box center [435, 278] width 333 height 28
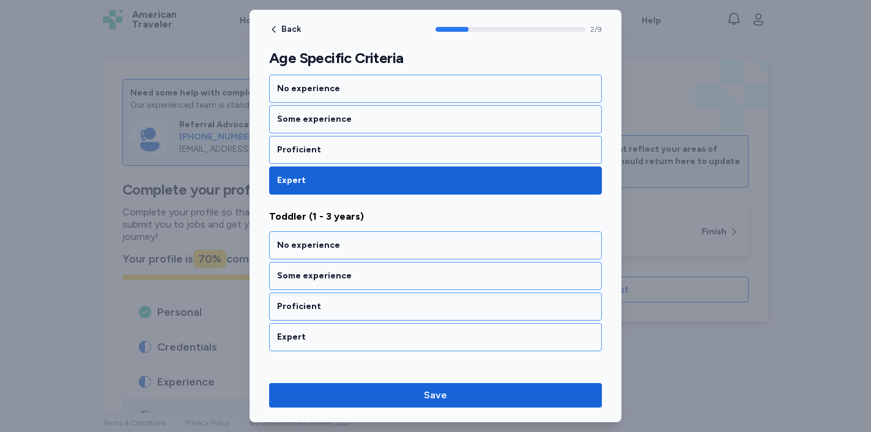
scroll to position [417, 0]
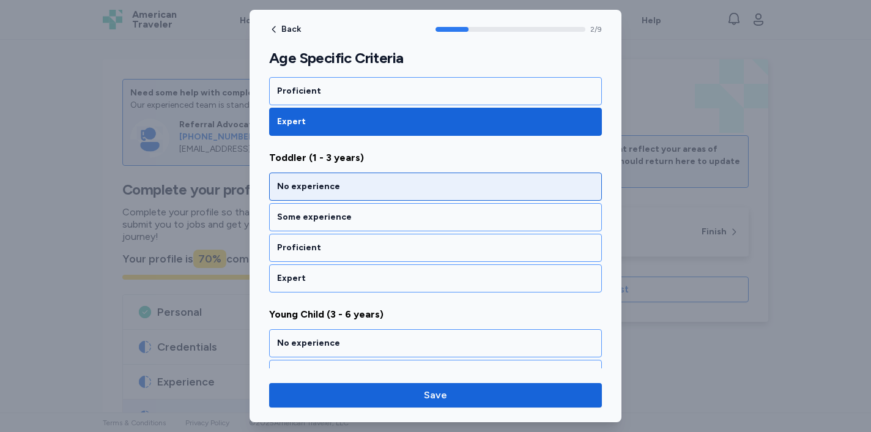
click at [438, 191] on div "No experience" at bounding box center [435, 186] width 317 height 12
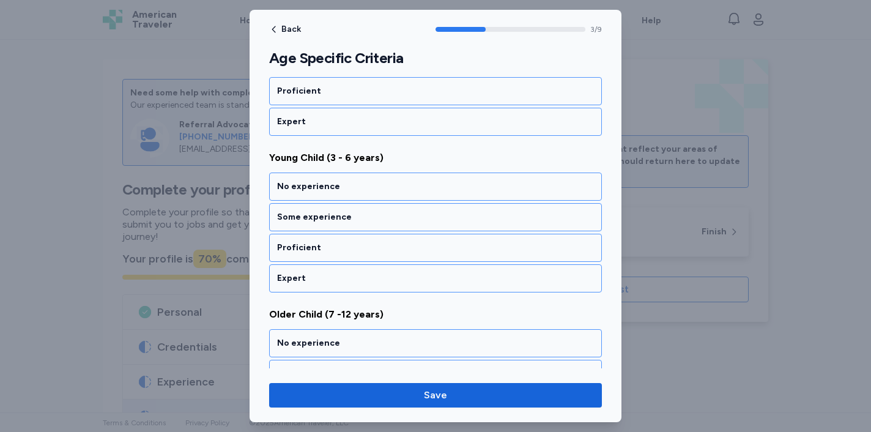
click at [438, 191] on div "No experience" at bounding box center [435, 186] width 317 height 12
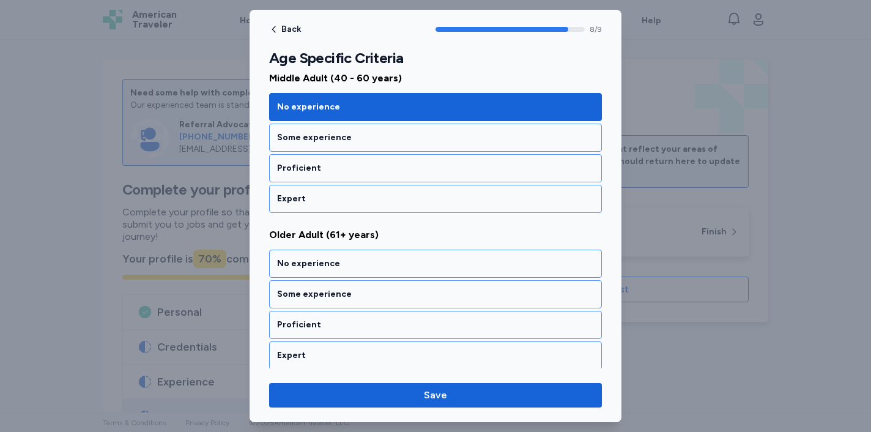
scroll to position [1283, 0]
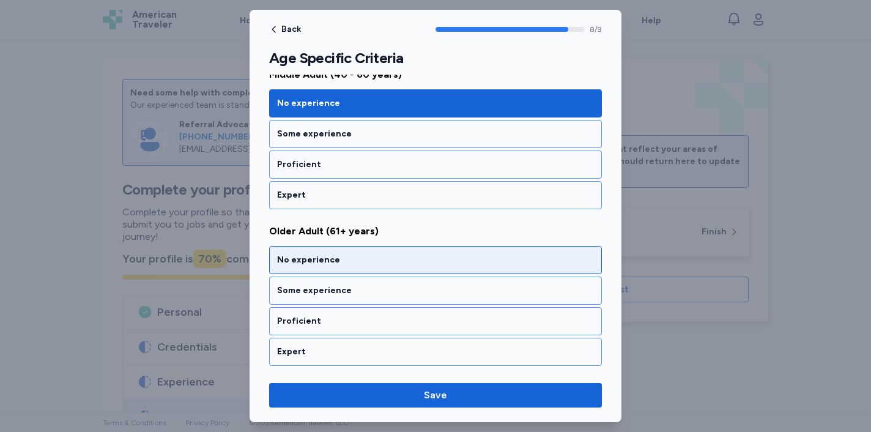
click at [401, 259] on div "No experience" at bounding box center [435, 260] width 317 height 12
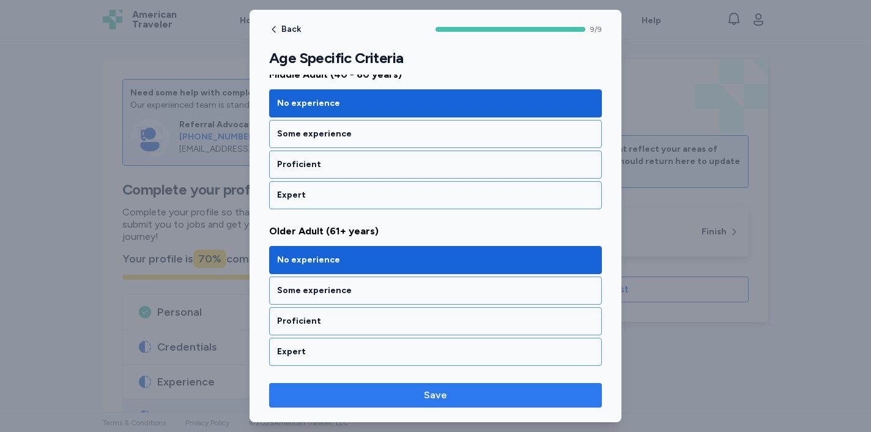
click at [405, 401] on span "Save" at bounding box center [435, 395] width 313 height 15
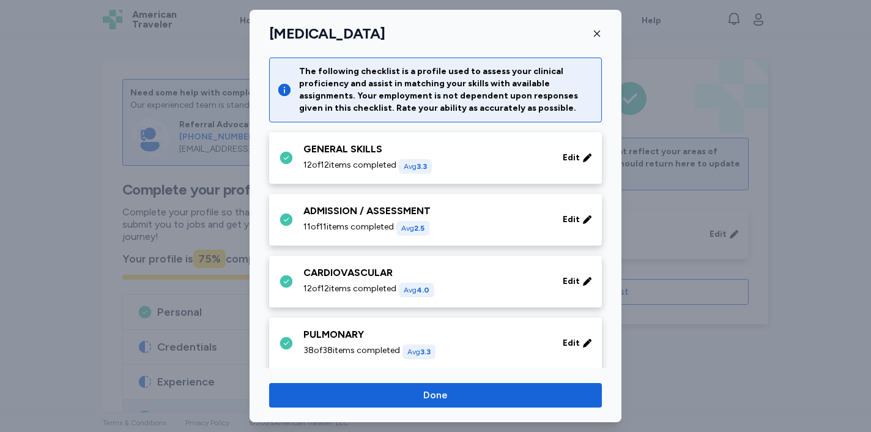
scroll to position [498, 0]
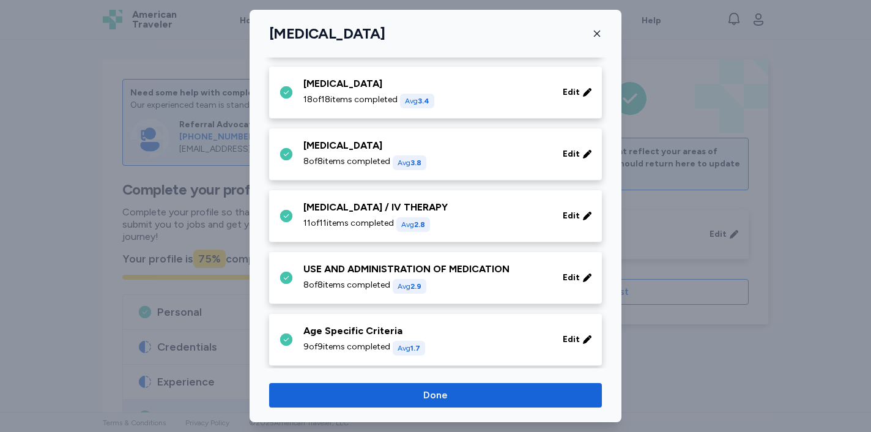
click at [413, 412] on div "[MEDICAL_DATA] The following checklist is a profile used to assess your clinica…" at bounding box center [436, 216] width 372 height 412
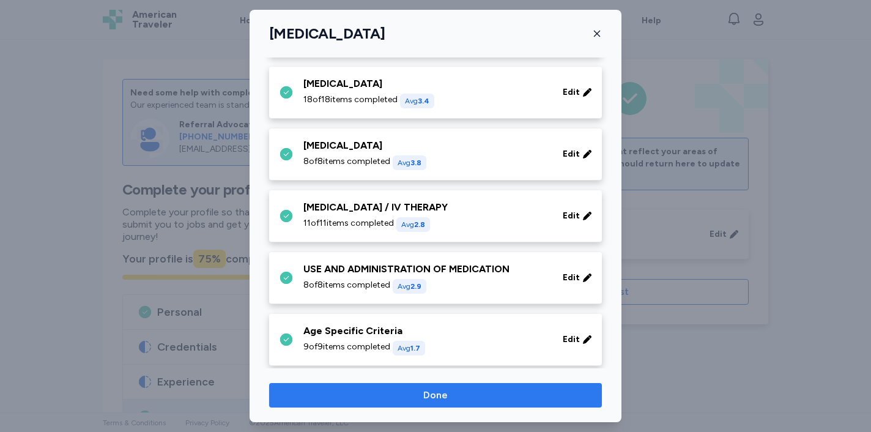
click at [429, 390] on span "Done" at bounding box center [435, 395] width 24 height 15
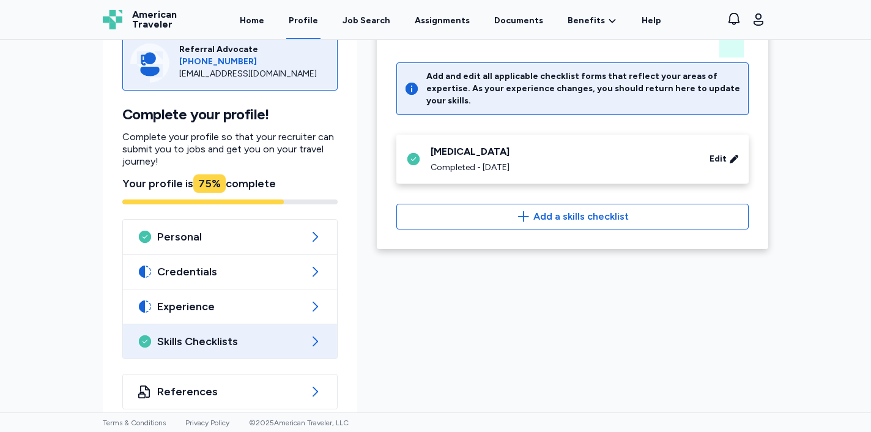
scroll to position [92, 0]
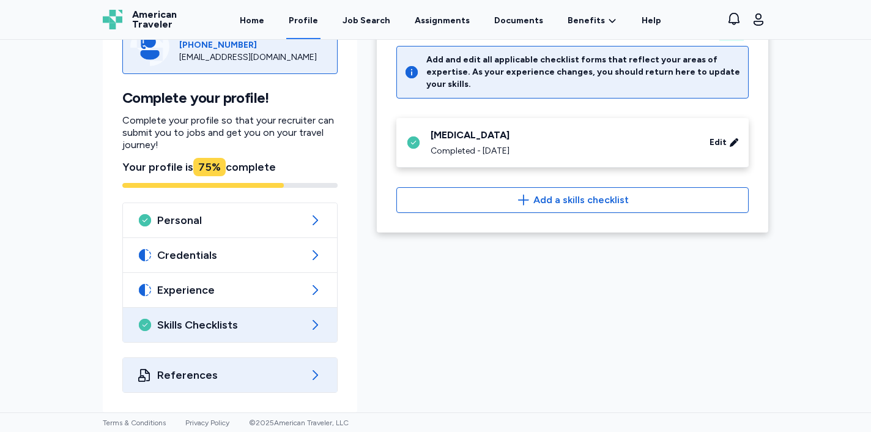
click at [271, 380] on span "References" at bounding box center [230, 375] width 146 height 15
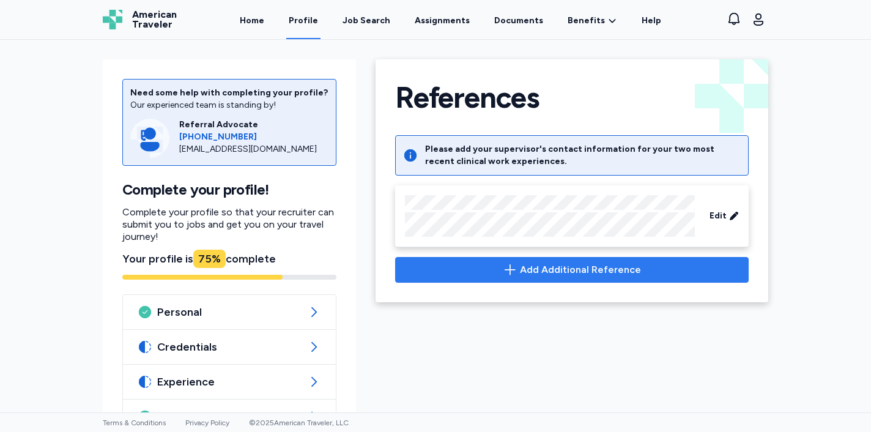
click at [526, 259] on button "Add Additional Reference" at bounding box center [571, 270] width 353 height 26
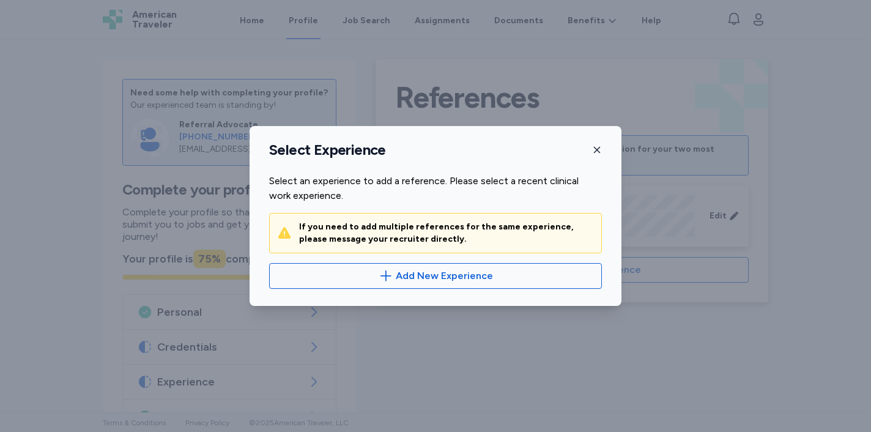
click at [589, 155] on div "Select Experience" at bounding box center [436, 150] width 372 height 18
click at [594, 153] on icon "button" at bounding box center [597, 150] width 10 height 10
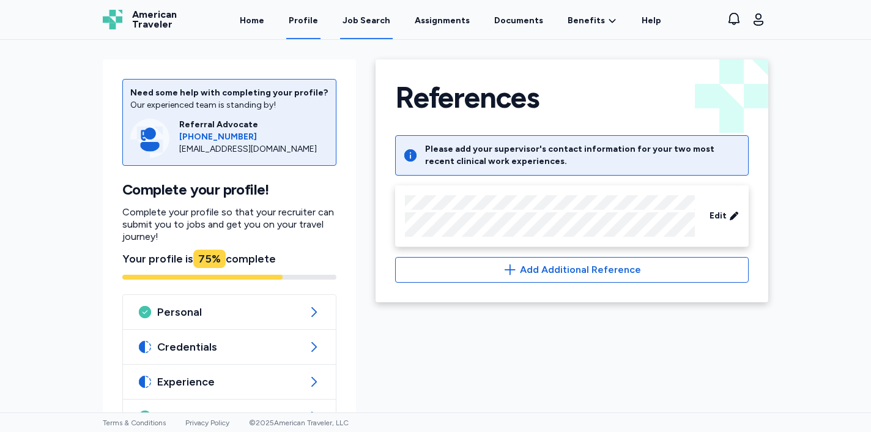
click at [388, 13] on link "Job Search" at bounding box center [366, 20] width 53 height 38
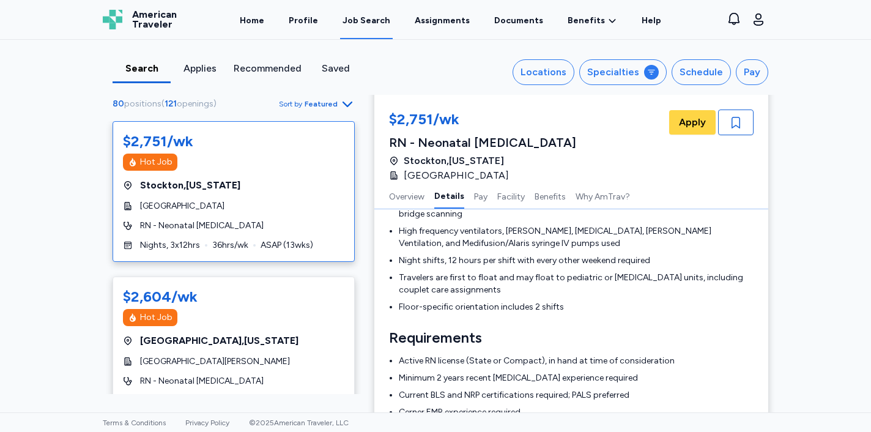
scroll to position [317, 0]
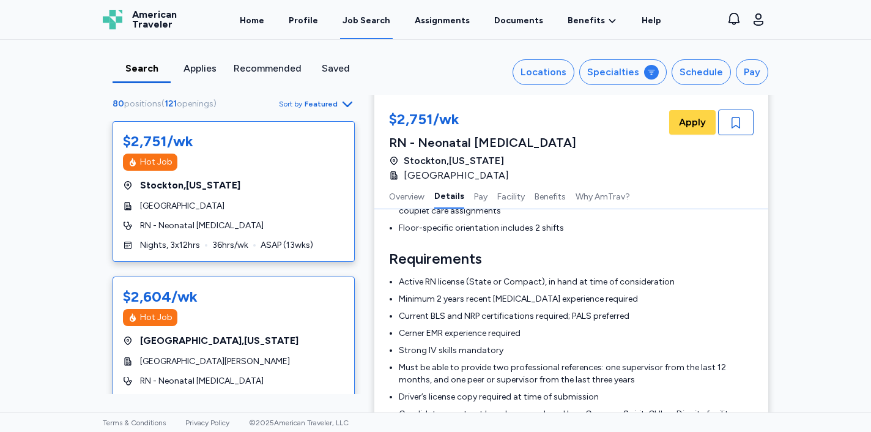
click at [276, 382] on div "RN - Neonatal [MEDICAL_DATA]" at bounding box center [233, 381] width 221 height 12
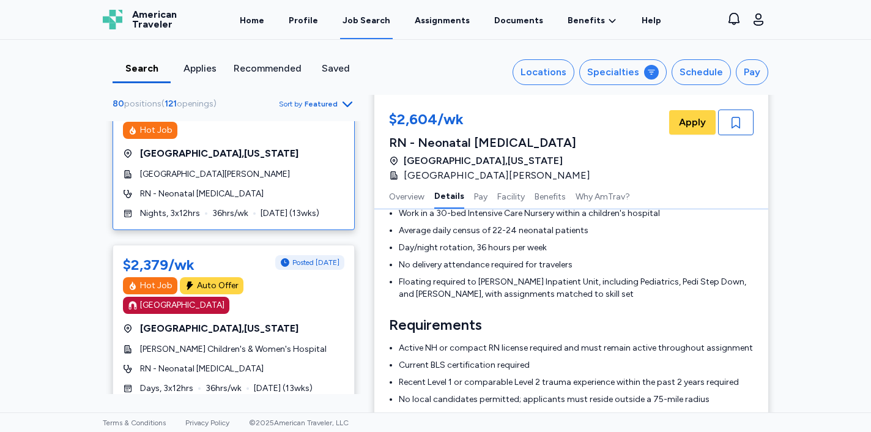
scroll to position [215, 0]
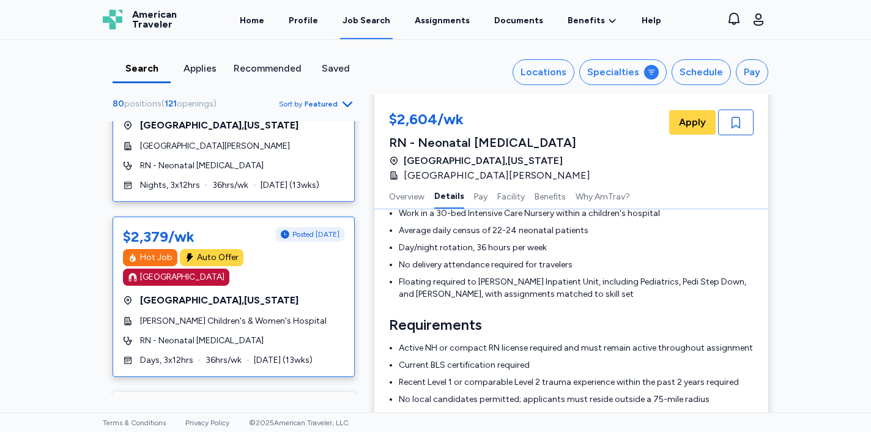
click at [307, 335] on div "RN - Neonatal [MEDICAL_DATA]" at bounding box center [233, 341] width 221 height 12
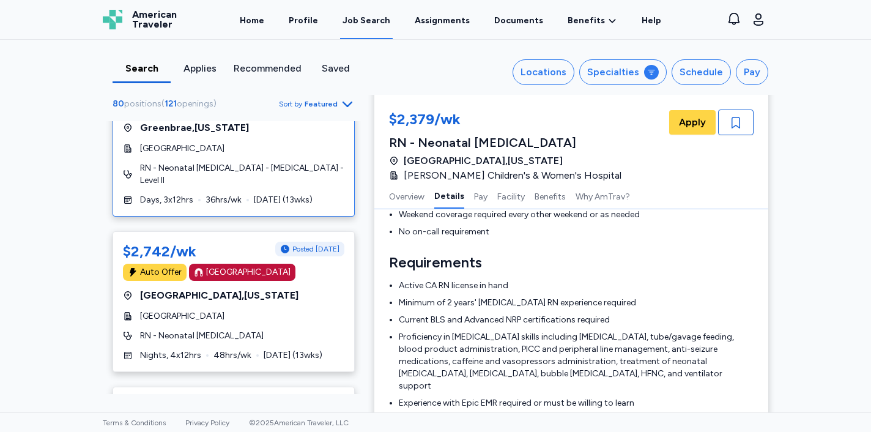
scroll to position [705, 0]
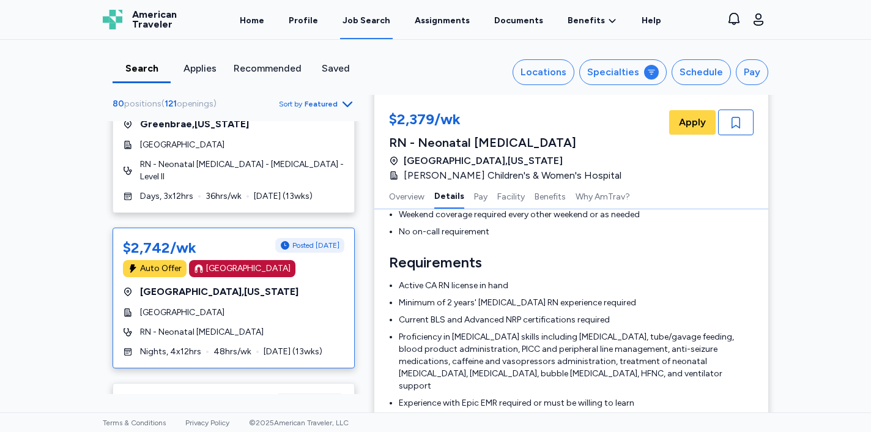
click at [333, 306] on div "[GEOGRAPHIC_DATA]" at bounding box center [233, 312] width 221 height 12
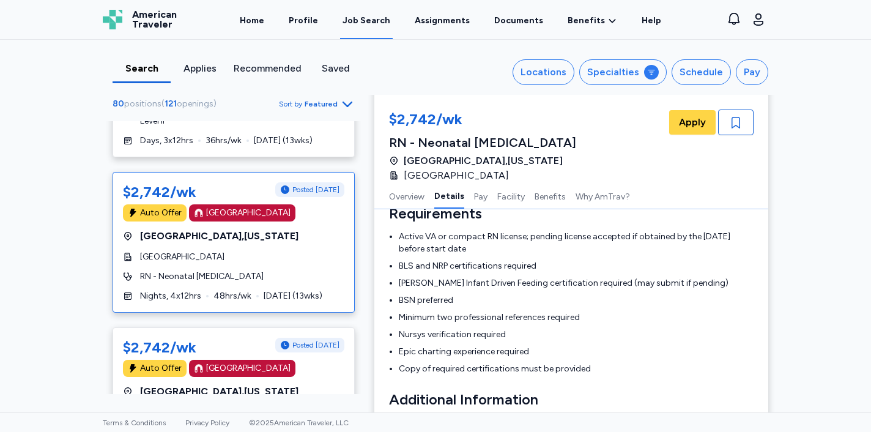
scroll to position [792, 0]
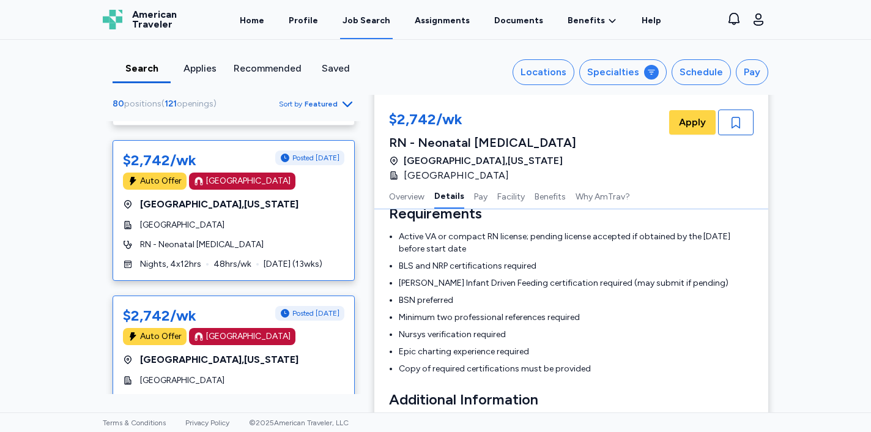
click at [309, 338] on div "$2,742/wk Posted [DATE] Auto Offer [GEOGRAPHIC_DATA] [GEOGRAPHIC_DATA] , [US_ST…" at bounding box center [234, 365] width 242 height 141
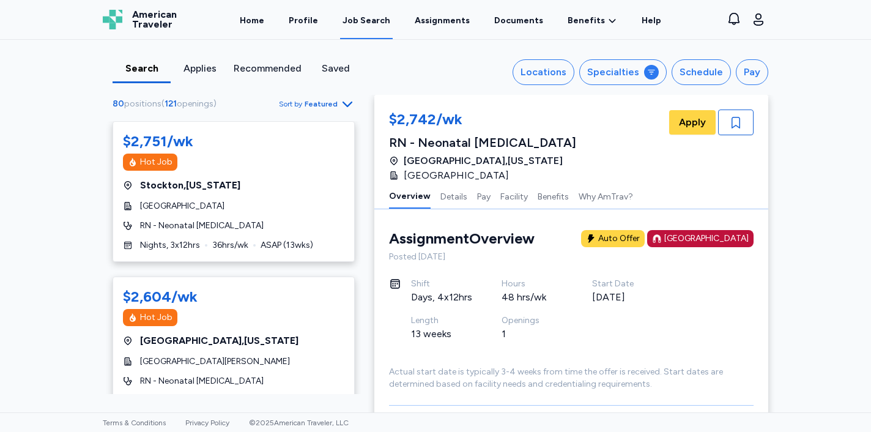
click at [145, 76] on div "Search" at bounding box center [142, 72] width 58 height 22
click at [259, 67] on div "Recommended" at bounding box center [268, 68] width 68 height 15
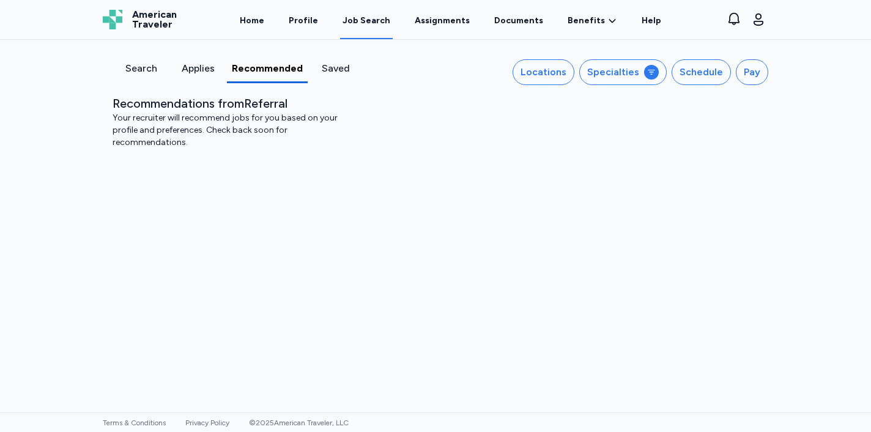
click at [196, 65] on div "Applies" at bounding box center [197, 68] width 47 height 15
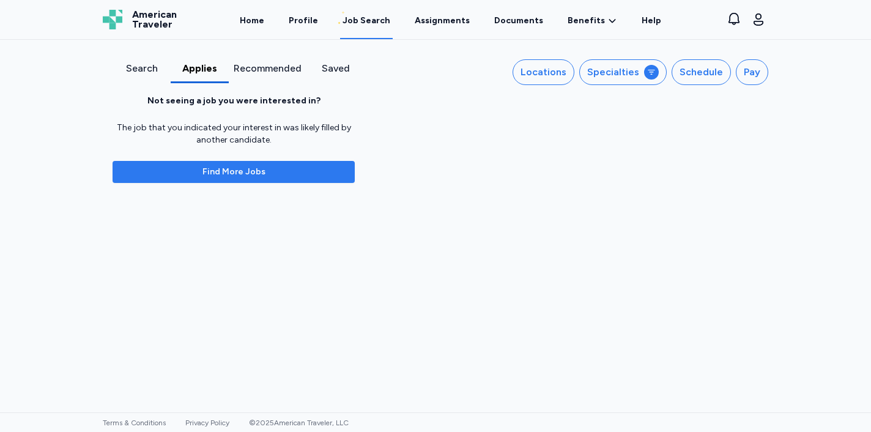
click at [226, 171] on span "Find More Jobs" at bounding box center [233, 172] width 63 height 12
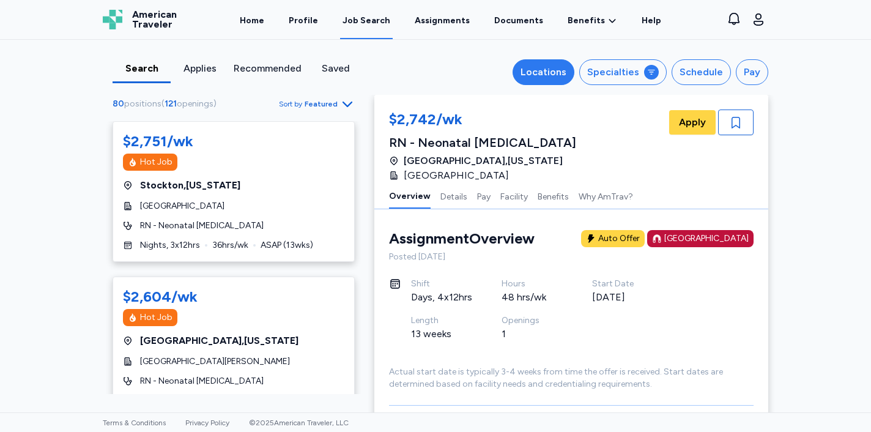
click at [539, 79] on div "Locations" at bounding box center [543, 72] width 46 height 15
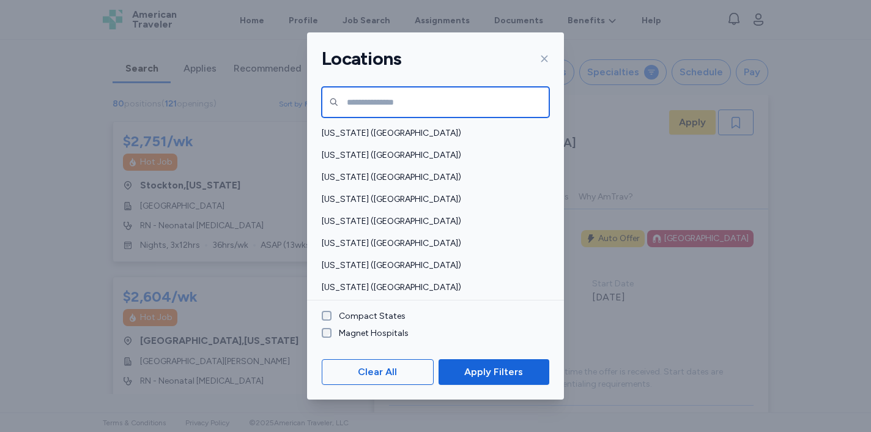
click at [447, 100] on input "text" at bounding box center [436, 102] width 228 height 31
type input "****"
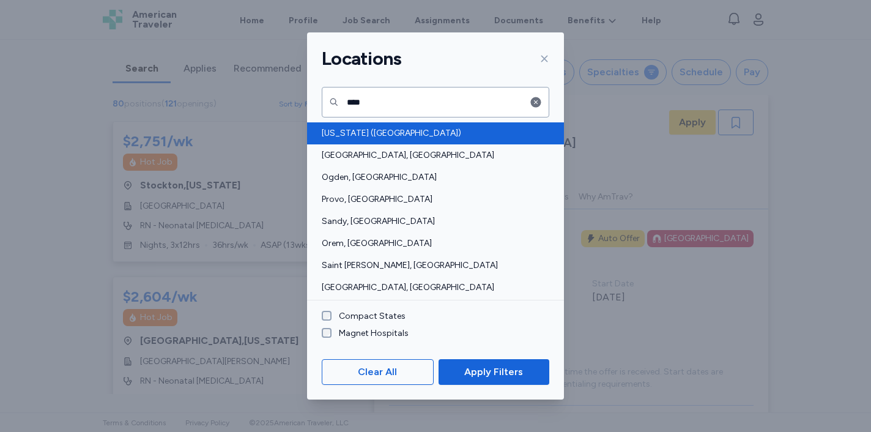
click at [424, 122] on div "[US_STATE] ([GEOGRAPHIC_DATA])" at bounding box center [435, 133] width 257 height 22
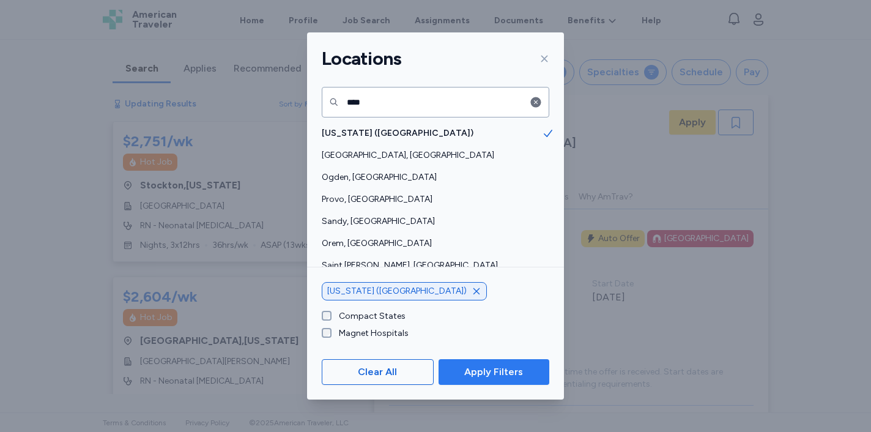
click at [477, 379] on button "Apply Filters" at bounding box center [493, 372] width 111 height 26
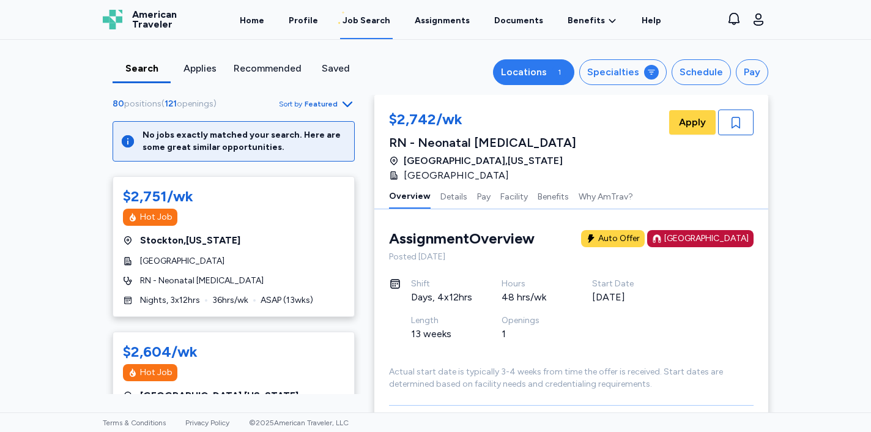
click at [563, 67] on div "1" at bounding box center [559, 72] width 15 height 15
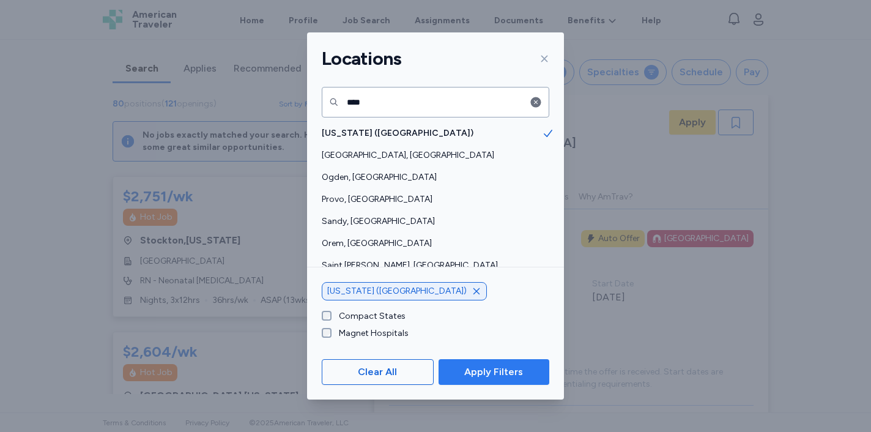
click at [461, 363] on button "Apply Filters" at bounding box center [493, 372] width 111 height 26
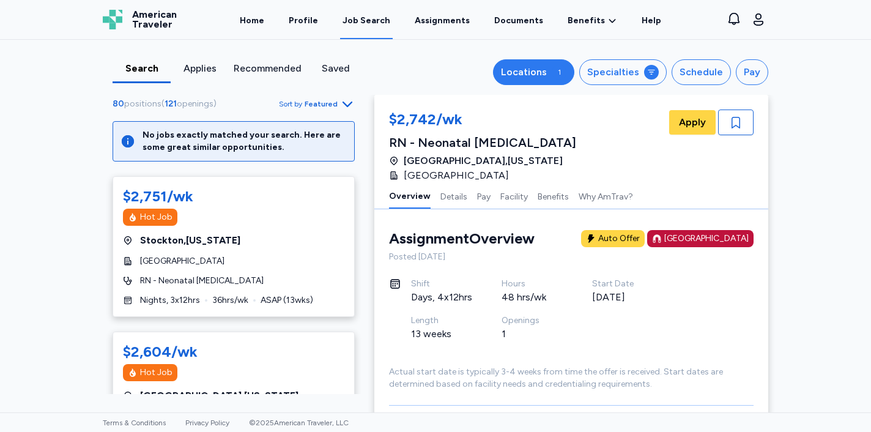
click at [547, 71] on div "Locations" at bounding box center [524, 72] width 46 height 15
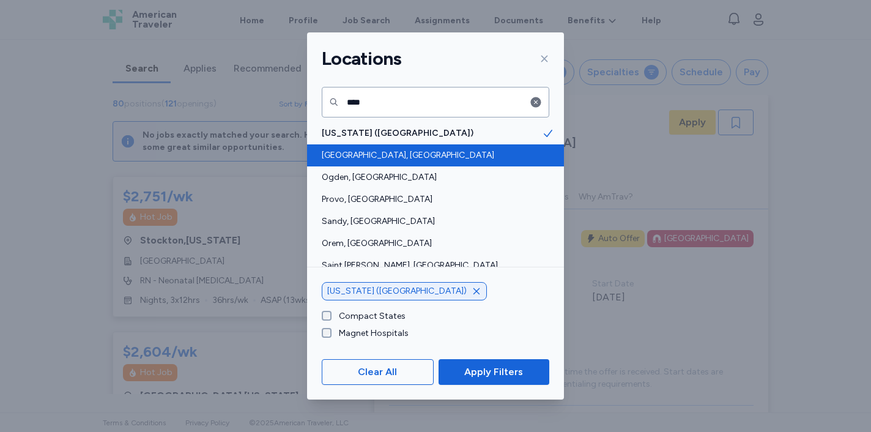
click at [422, 155] on span "[GEOGRAPHIC_DATA], [GEOGRAPHIC_DATA]" at bounding box center [432, 155] width 220 height 12
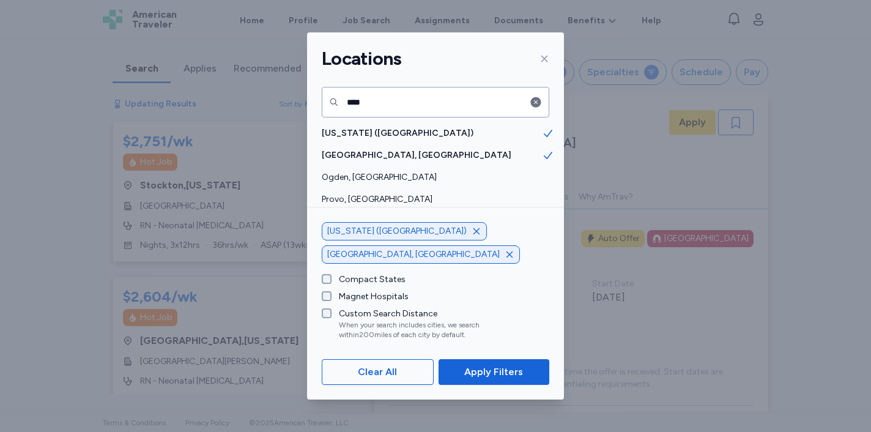
scroll to position [1, 0]
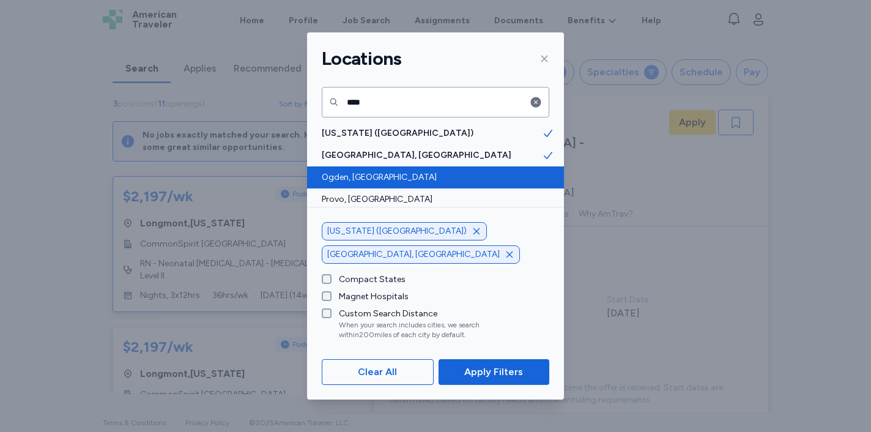
click at [422, 180] on span "Ogden, [GEOGRAPHIC_DATA]" at bounding box center [432, 177] width 220 height 12
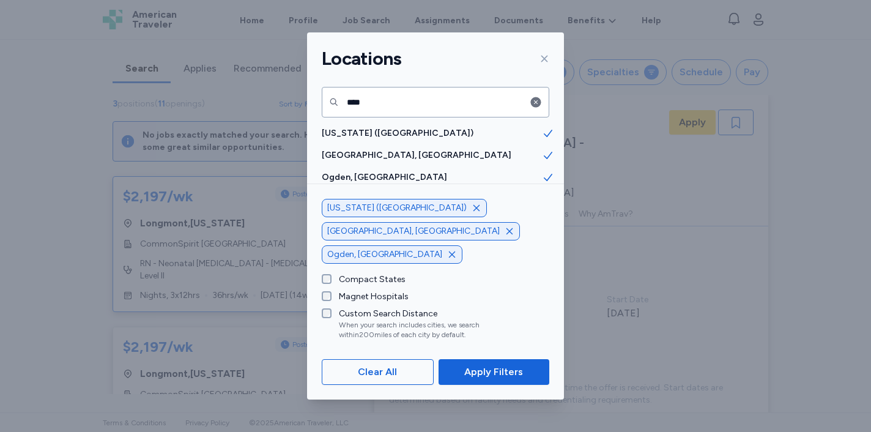
click at [424, 198] on span "Provo, [GEOGRAPHIC_DATA]" at bounding box center [432, 199] width 220 height 12
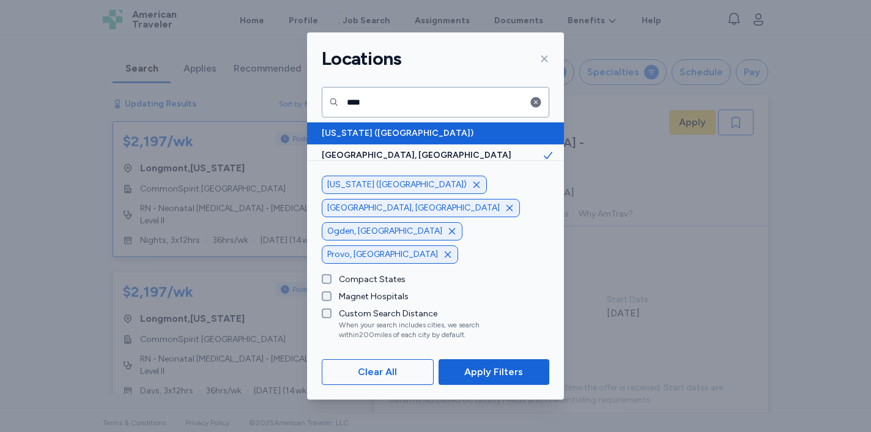
click at [437, 136] on span "[US_STATE] ([GEOGRAPHIC_DATA])" at bounding box center [432, 133] width 220 height 12
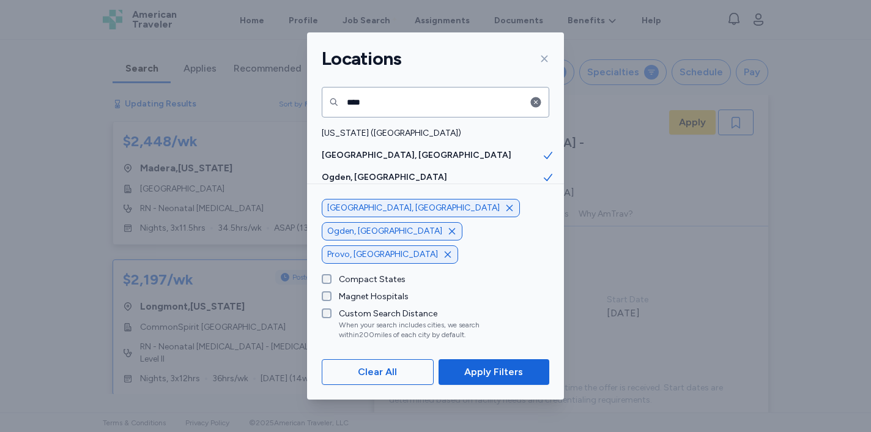
click at [468, 372] on span "Apply Filters" at bounding box center [493, 371] width 59 height 15
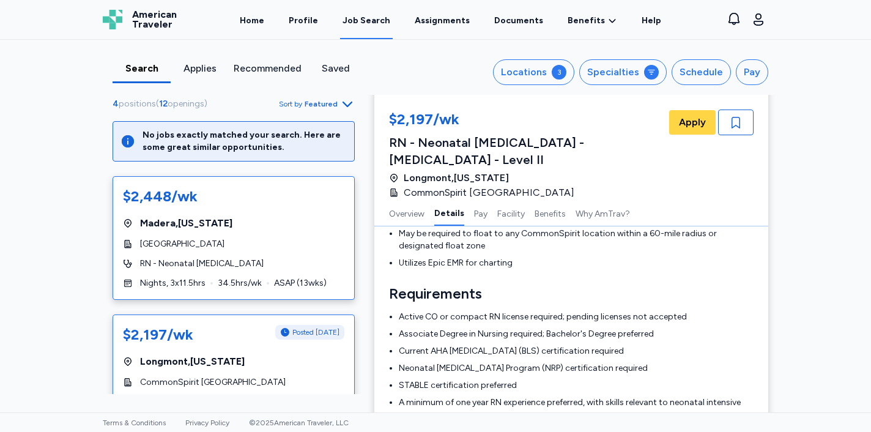
click at [312, 242] on div "[GEOGRAPHIC_DATA]" at bounding box center [233, 244] width 221 height 12
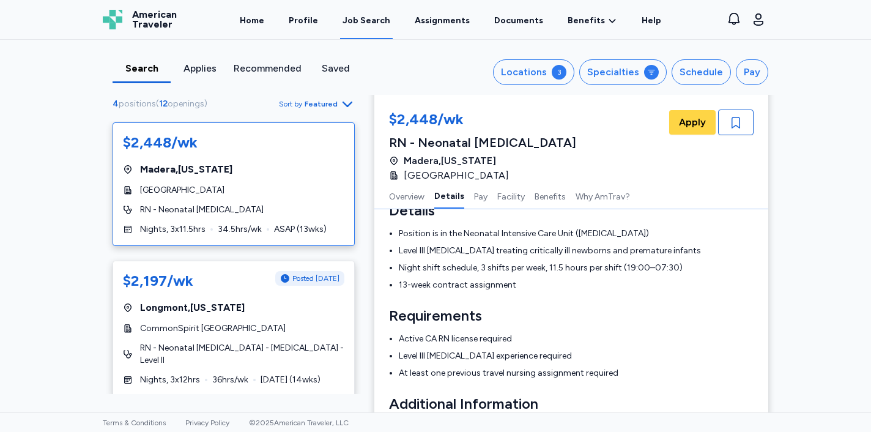
scroll to position [63, 0]
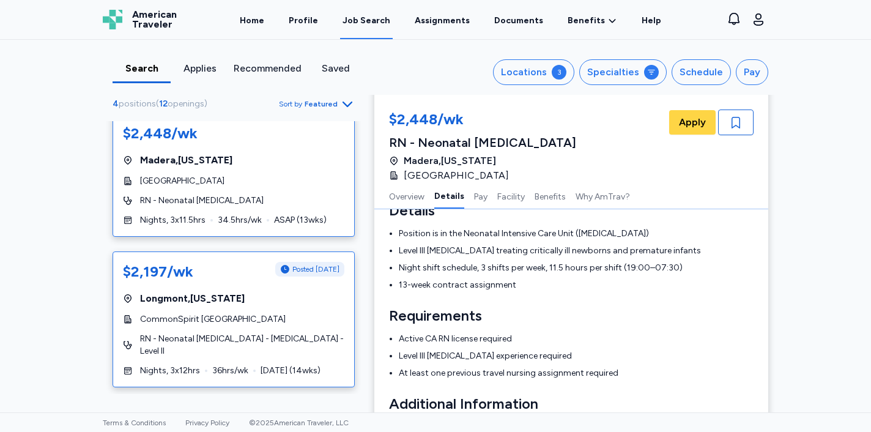
click at [306, 314] on div "CommonSpirit [GEOGRAPHIC_DATA]" at bounding box center [233, 319] width 221 height 12
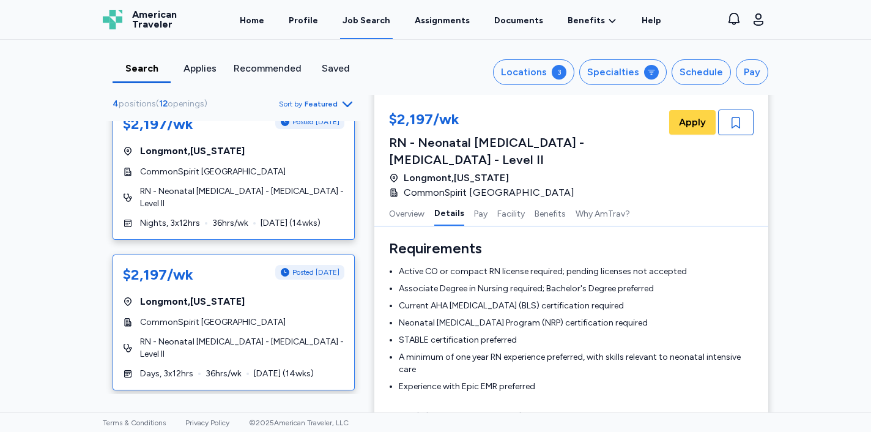
scroll to position [212, 0]
click at [299, 341] on div "$2,197/wk Posted [DATE] [GEOGRAPHIC_DATA] , [US_STATE] CommonSpirit [GEOGRAPHIC…" at bounding box center [234, 321] width 242 height 136
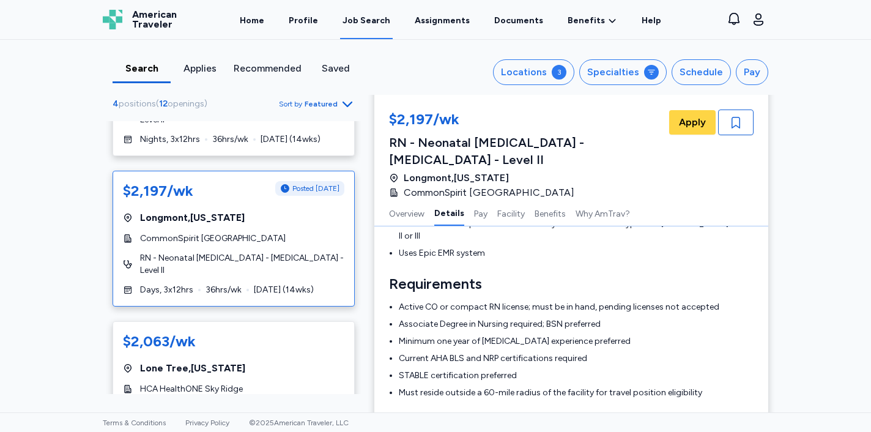
scroll to position [324, 0]
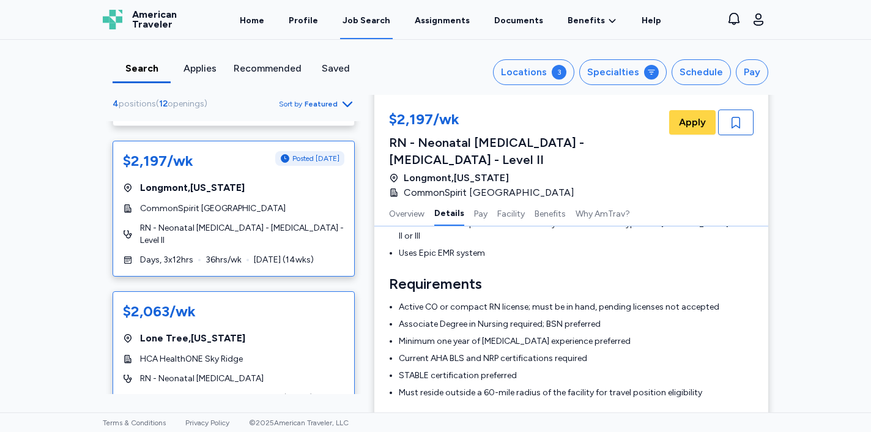
click at [269, 300] on div "$2,063/wk [GEOGRAPHIC_DATA] , [US_STATE] HCA HealthONE Sky Ridge RN - Neonatal …" at bounding box center [234, 353] width 242 height 124
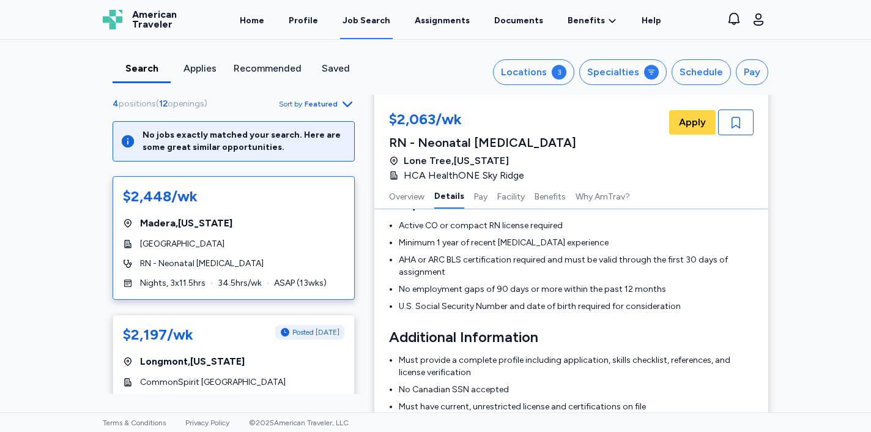
click at [306, 247] on div "[GEOGRAPHIC_DATA]" at bounding box center [233, 244] width 221 height 12
